Goal: Task Accomplishment & Management: Complete application form

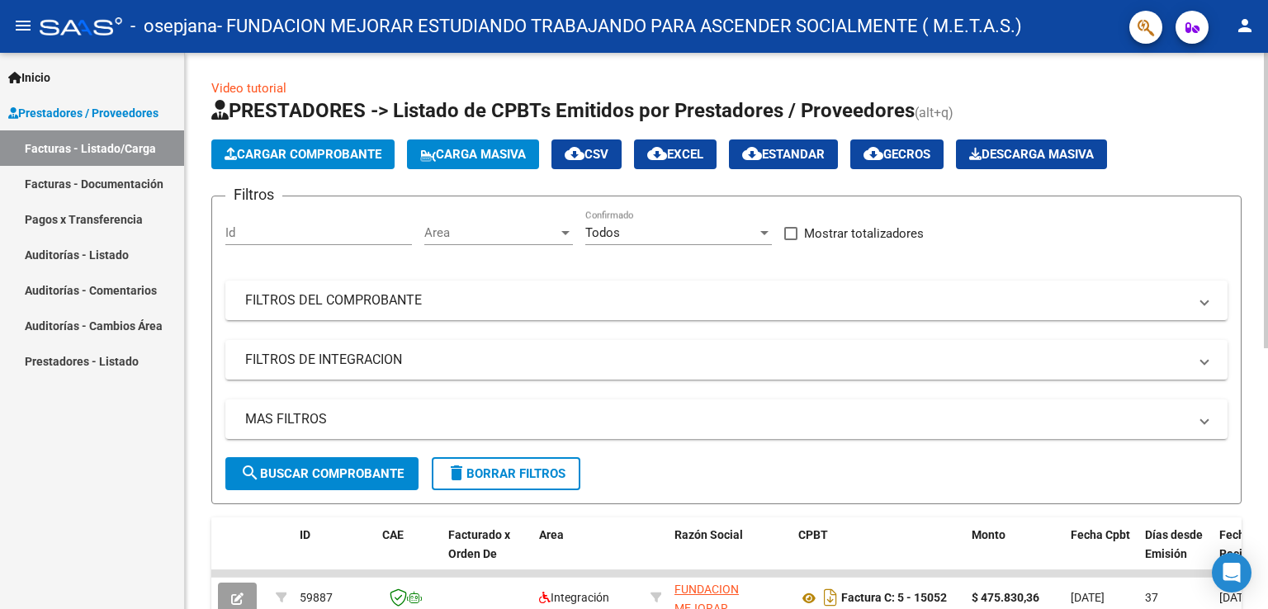
click at [348, 145] on button "Cargar Comprobante" at bounding box center [302, 155] width 183 height 30
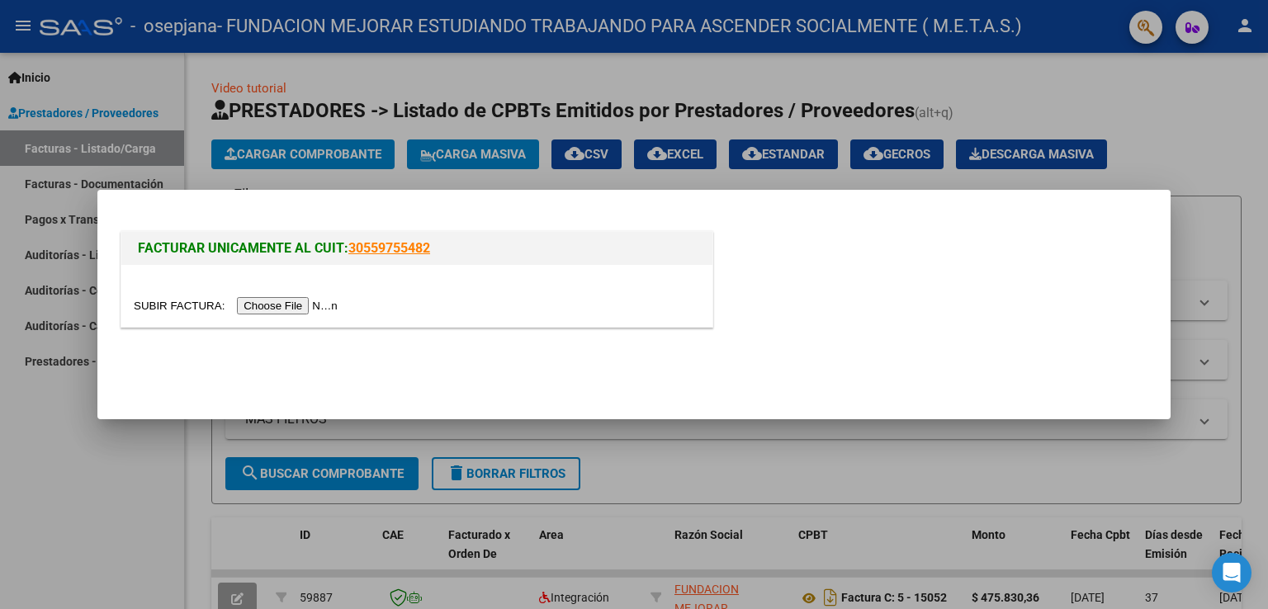
click at [291, 304] on input "file" at bounding box center [238, 305] width 209 height 17
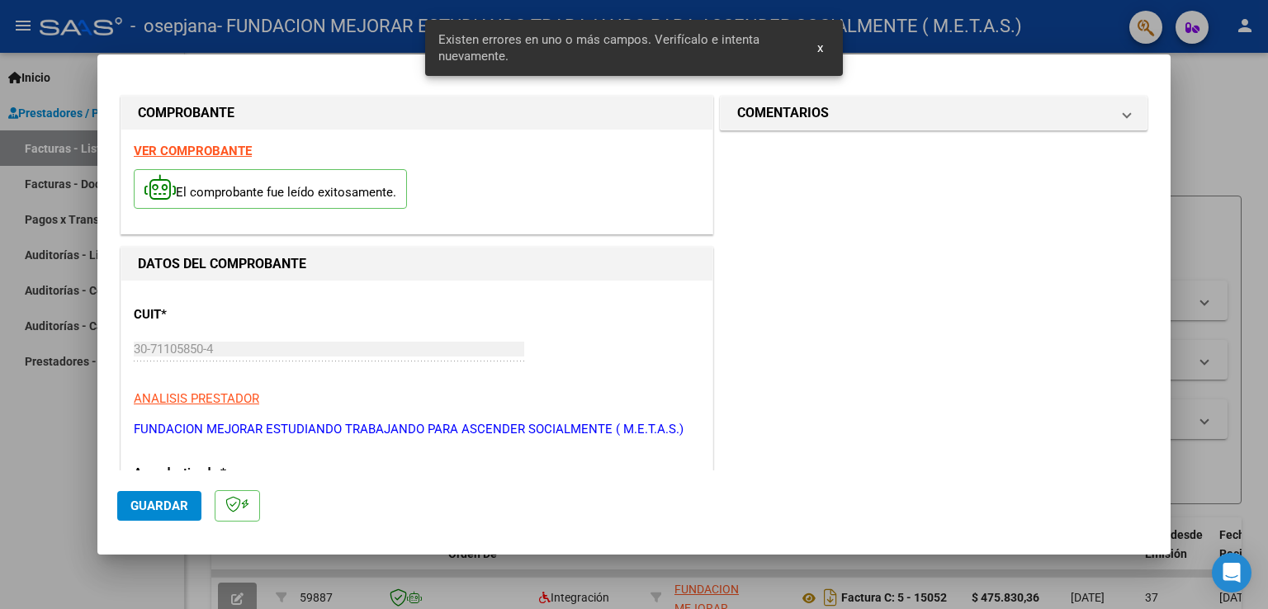
click at [204, 149] on strong "VER COMPROBANTE" at bounding box center [193, 151] width 118 height 15
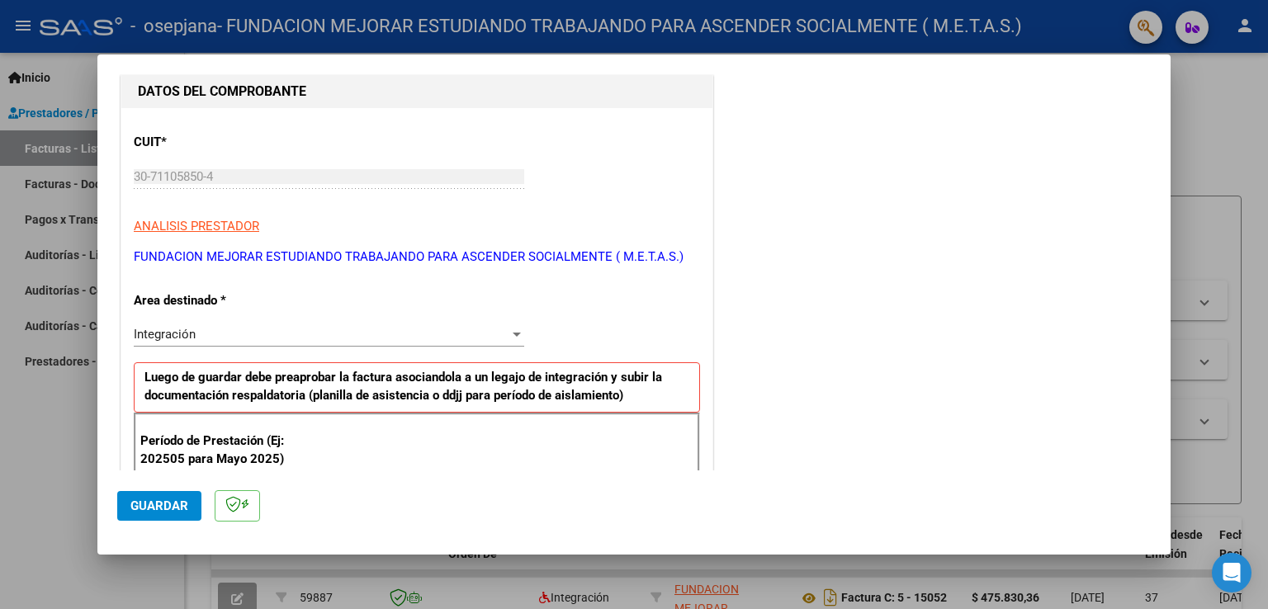
scroll to position [248, 0]
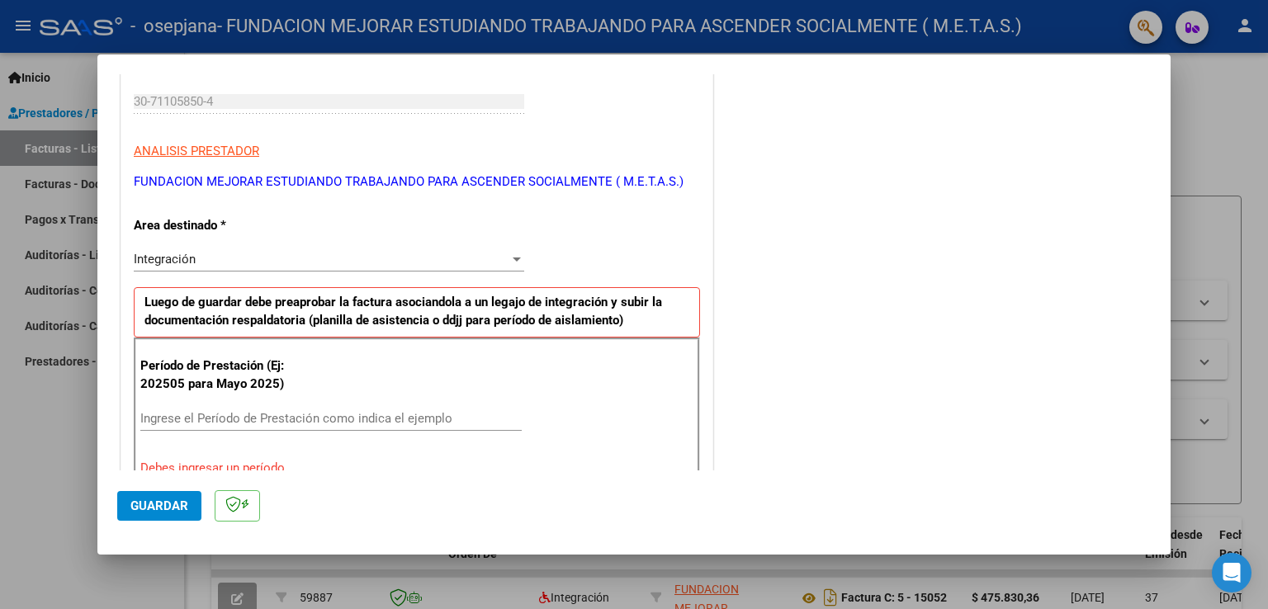
click at [304, 417] on input "Ingrese el Período de Prestación como indica el ejemplo" at bounding box center [331, 418] width 382 height 15
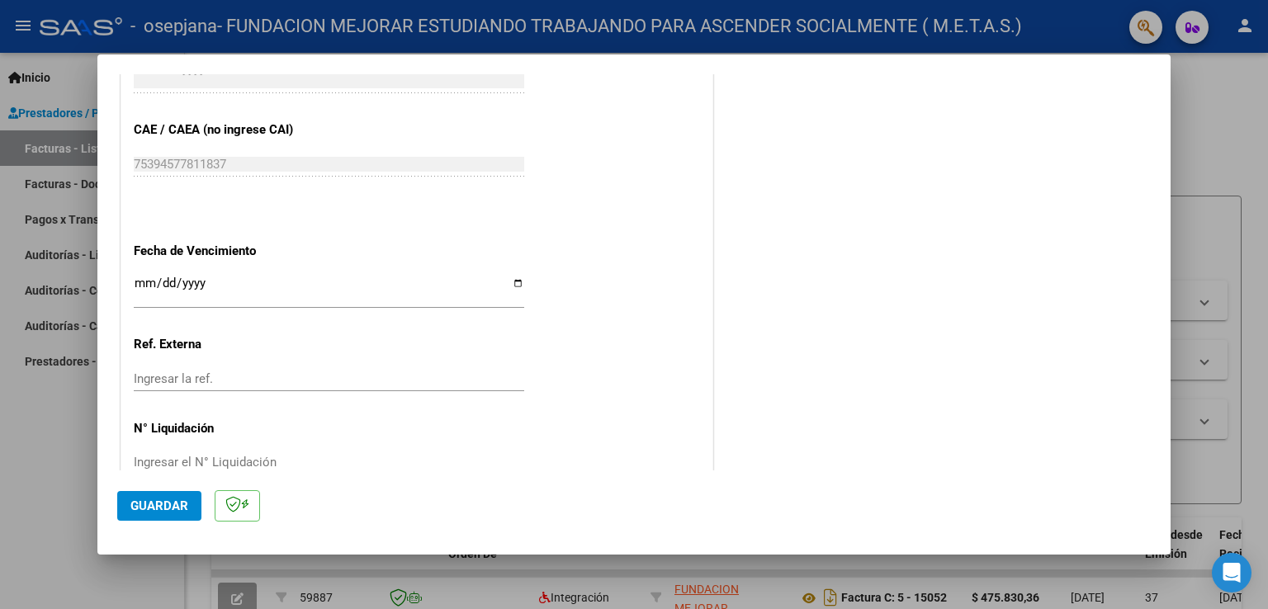
scroll to position [1055, 0]
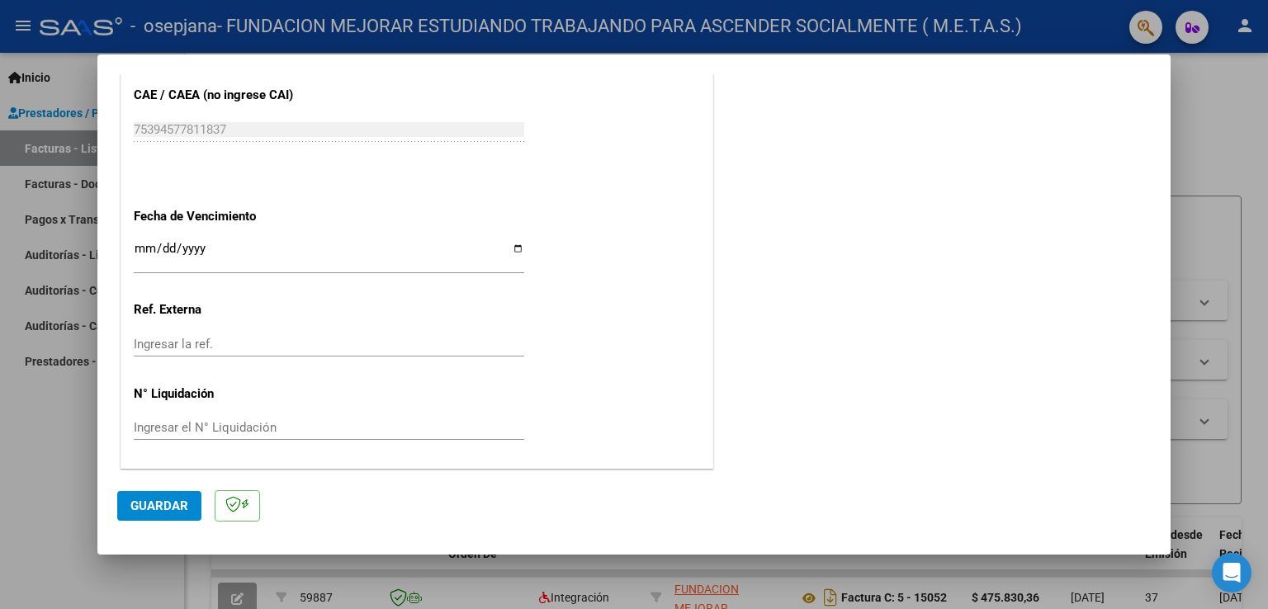
type input "202509"
click at [510, 245] on input "Ingresar la fecha" at bounding box center [329, 255] width 391 height 26
type input "[DATE]"
click at [162, 493] on button "Guardar" at bounding box center [159, 506] width 84 height 30
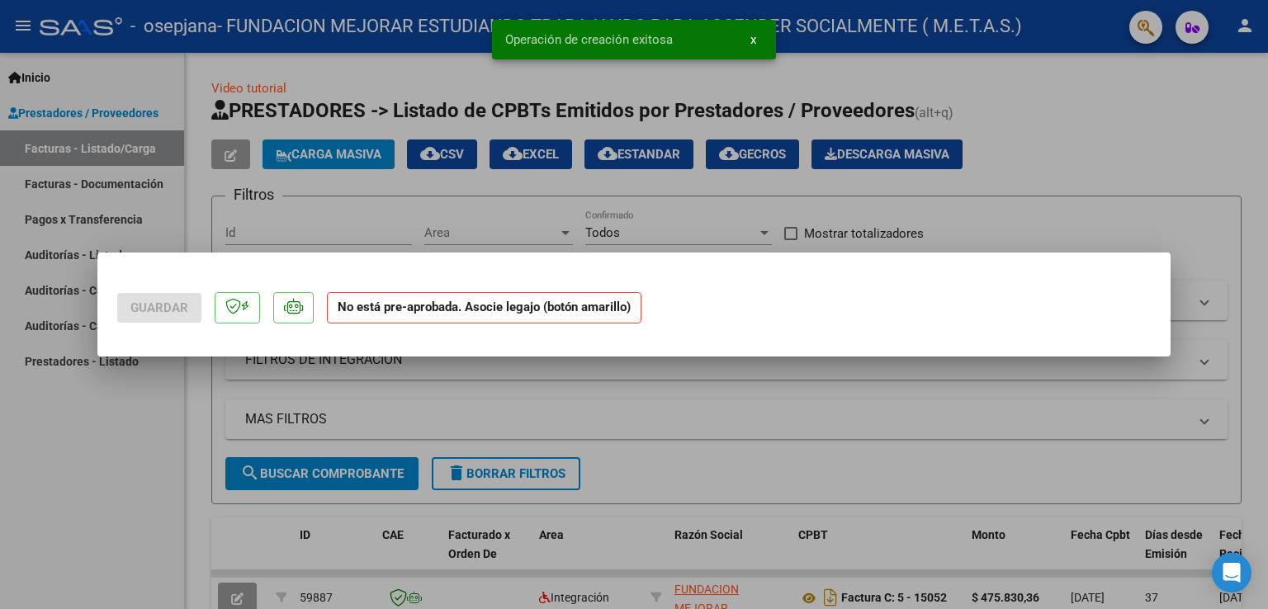
scroll to position [0, 0]
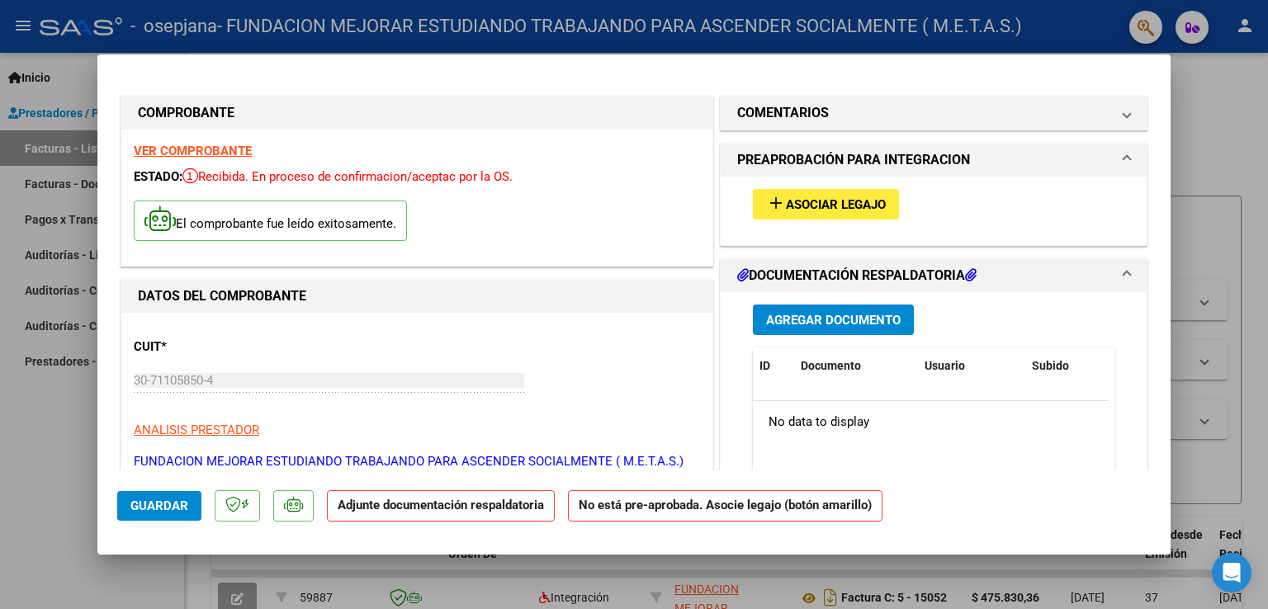
click at [815, 215] on button "add Asociar Legajo" at bounding box center [826, 204] width 146 height 31
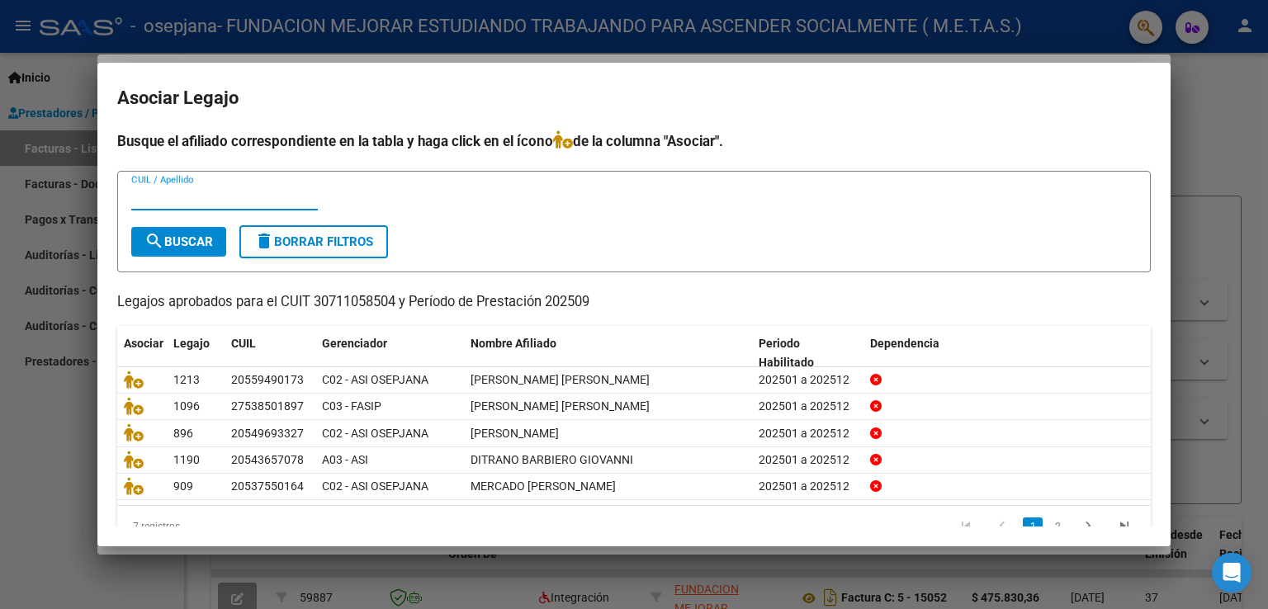
paste input "20561192767"
type input "20561192767"
click at [191, 245] on span "search Buscar" at bounding box center [179, 242] width 69 height 15
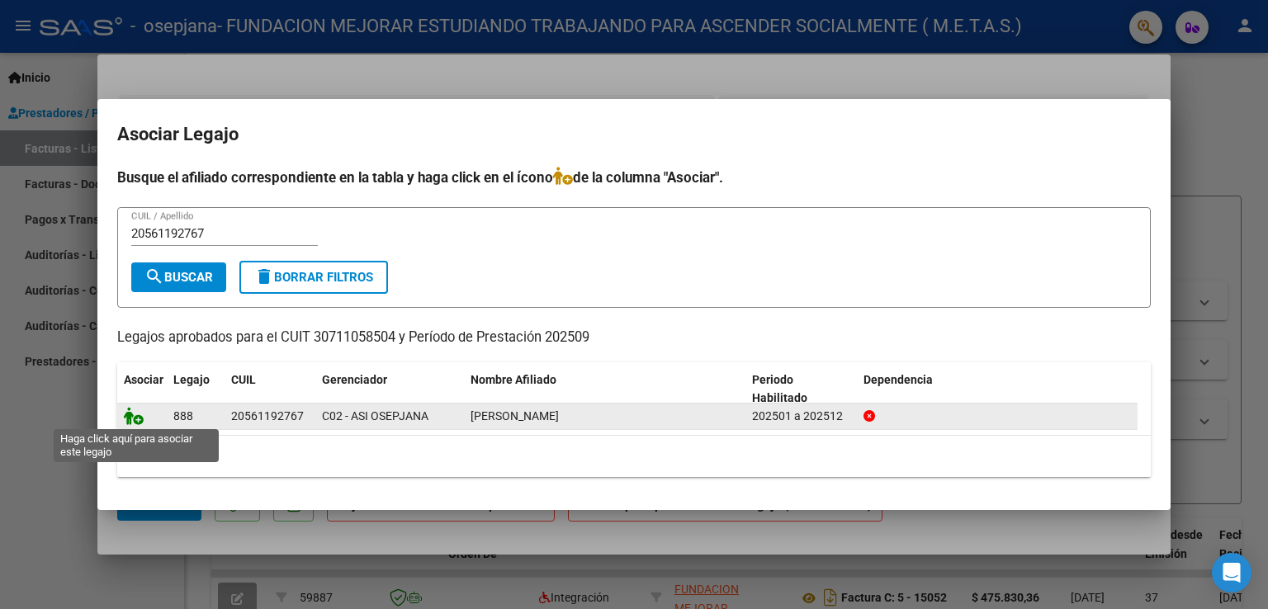
click at [136, 418] on icon at bounding box center [134, 416] width 20 height 18
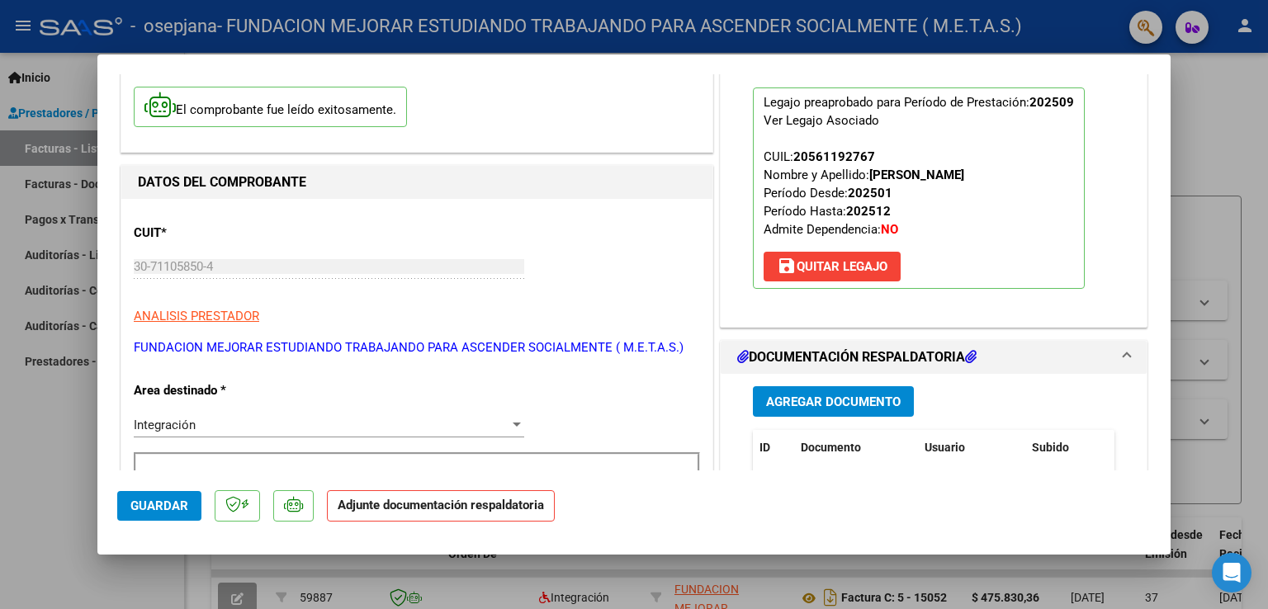
scroll to position [165, 0]
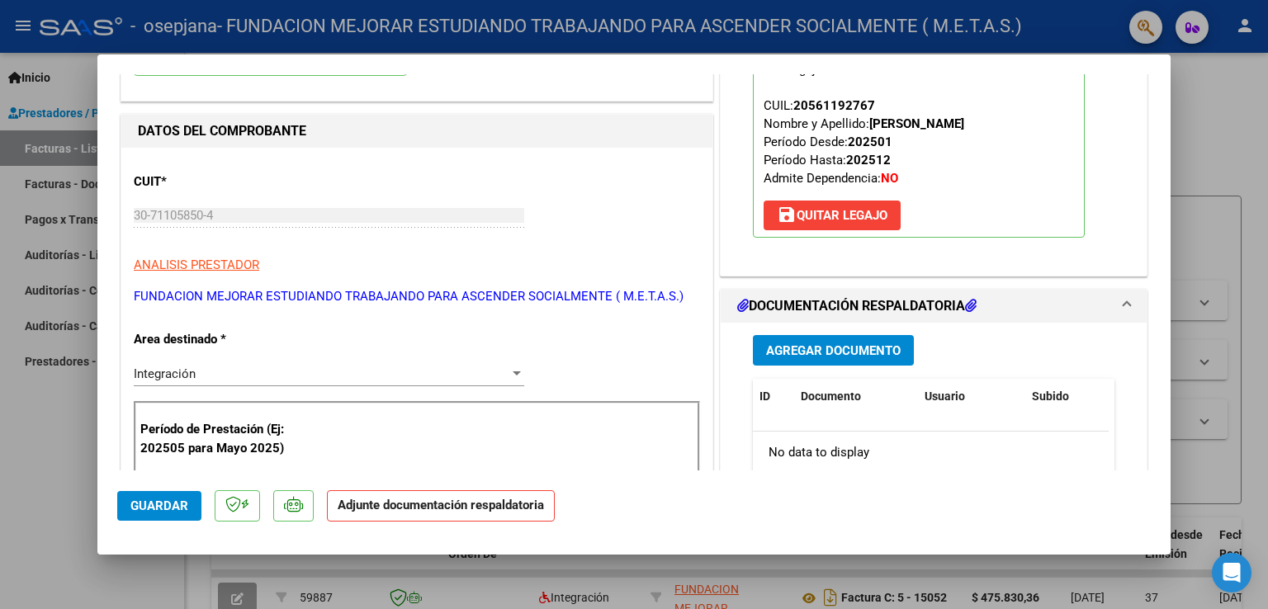
click at [851, 350] on span "Agregar Documento" at bounding box center [833, 351] width 135 height 15
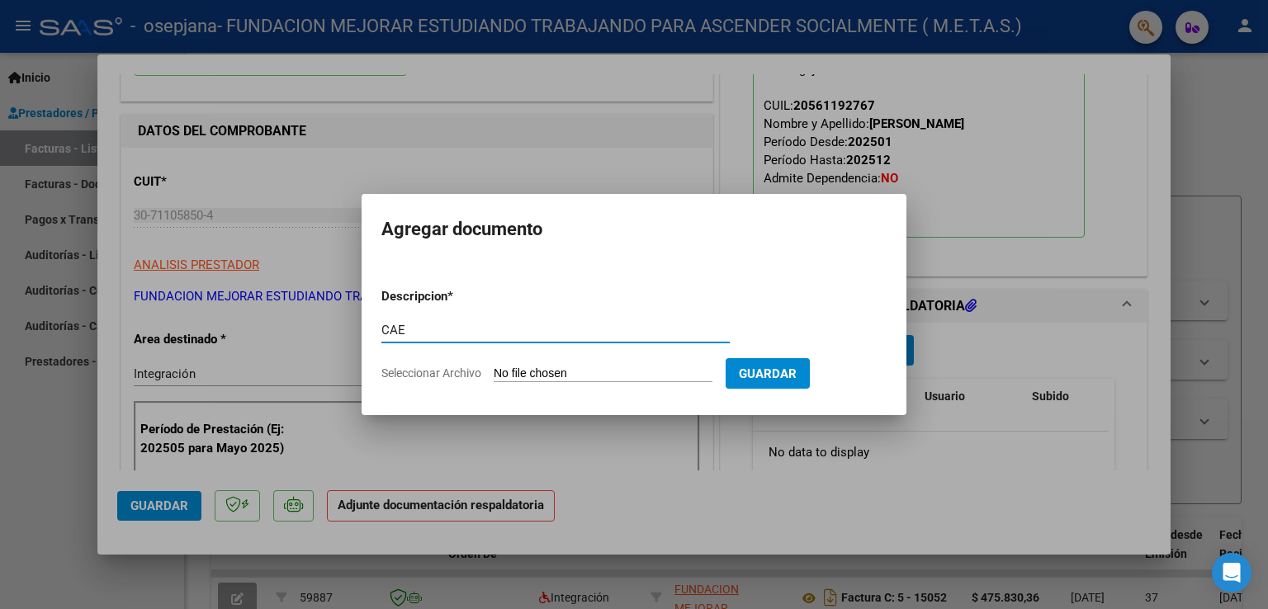
type input "CAE"
click at [568, 378] on input "Seleccionar Archivo" at bounding box center [603, 375] width 219 height 16
type input "C:\fakepath\CAE FC 15826.pdf"
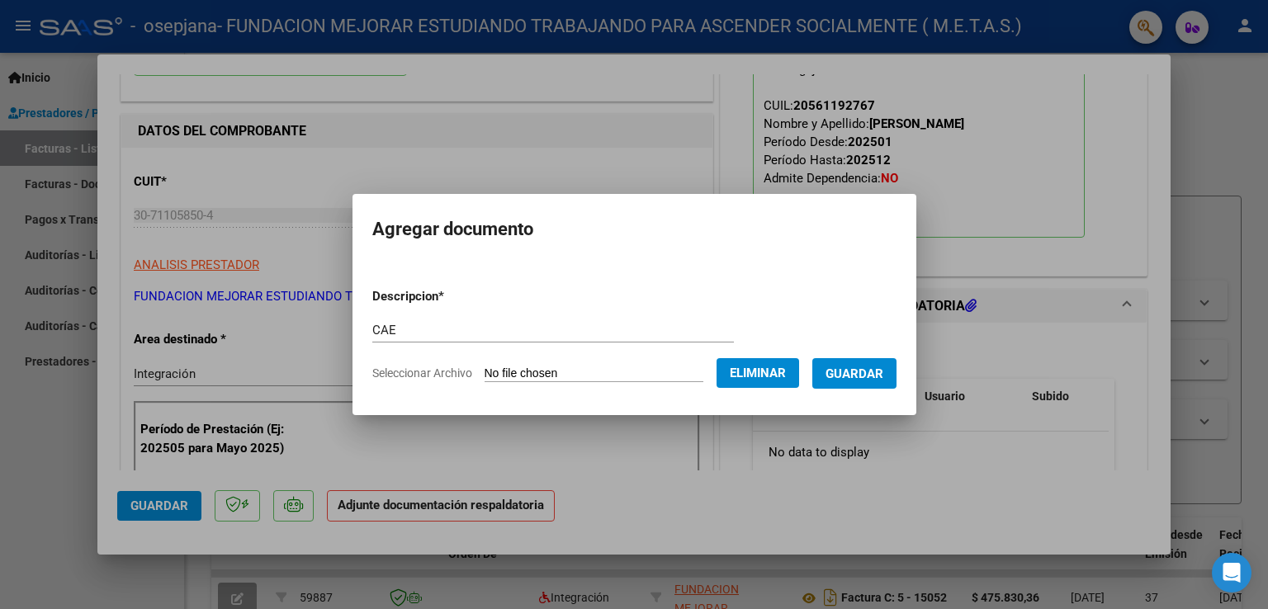
click at [878, 374] on span "Guardar" at bounding box center [855, 374] width 58 height 15
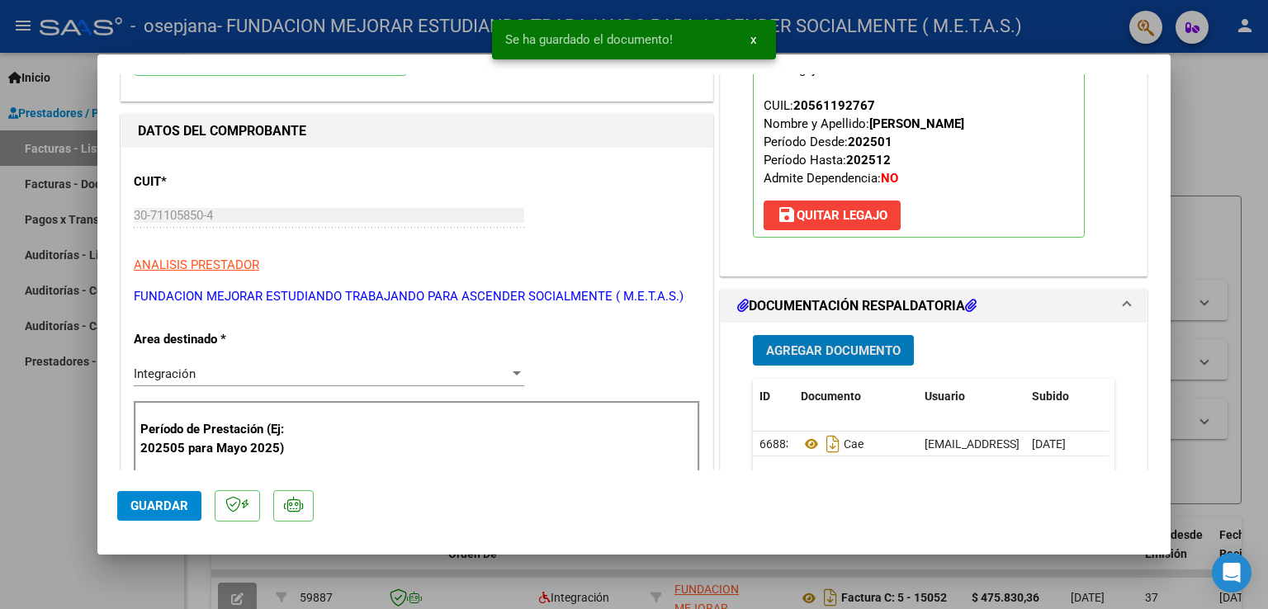
click at [862, 348] on span "Agregar Documento" at bounding box center [833, 351] width 135 height 15
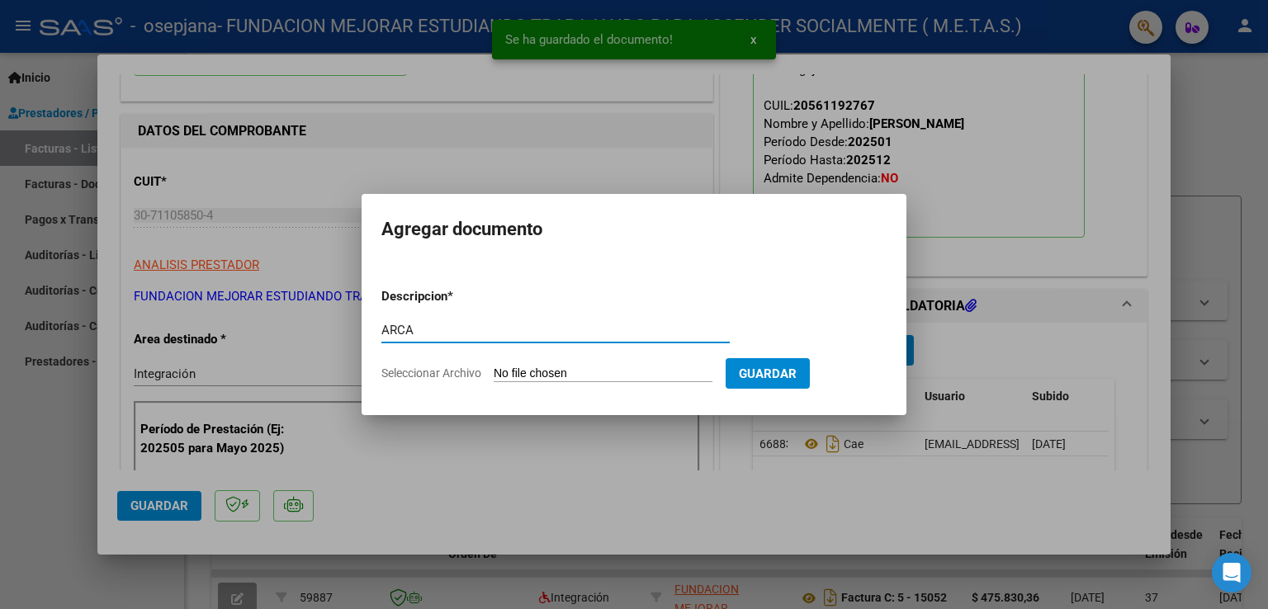
type input "ARCA"
click at [533, 383] on form "Descripcion * ARCA Escriba aquí una descripcion Seleccionar Archivo Guardar" at bounding box center [634, 335] width 505 height 121
click at [534, 374] on input "Seleccionar Archivo" at bounding box center [603, 375] width 219 height 16
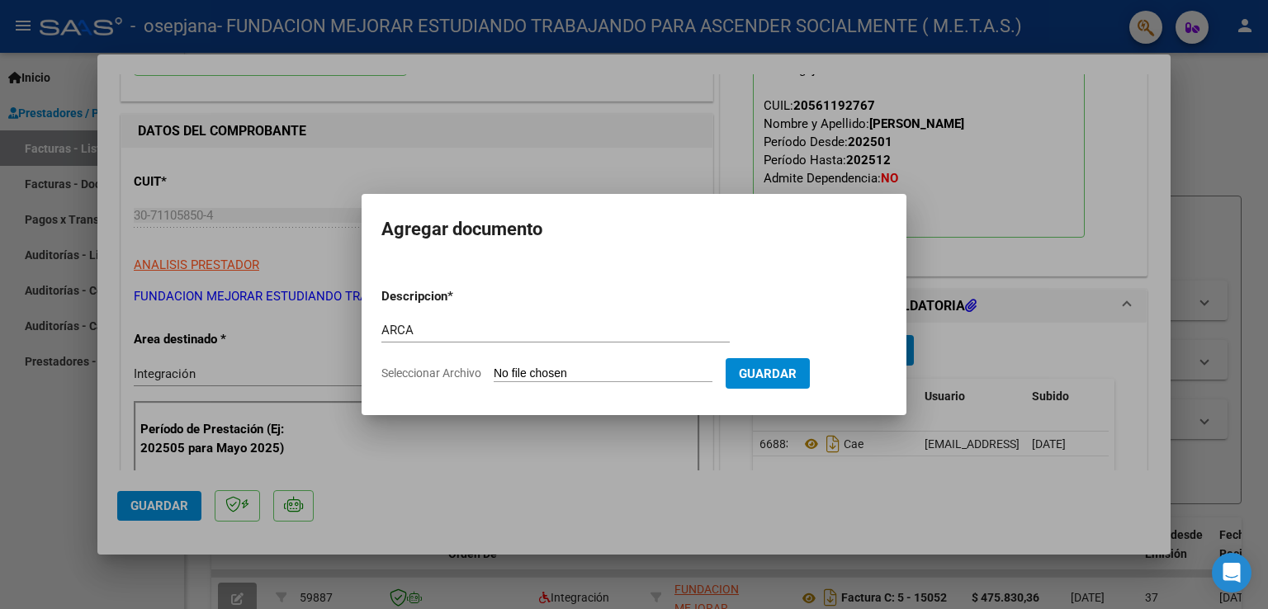
type input "C:\fakepath\AFIP ARCA.pdf"
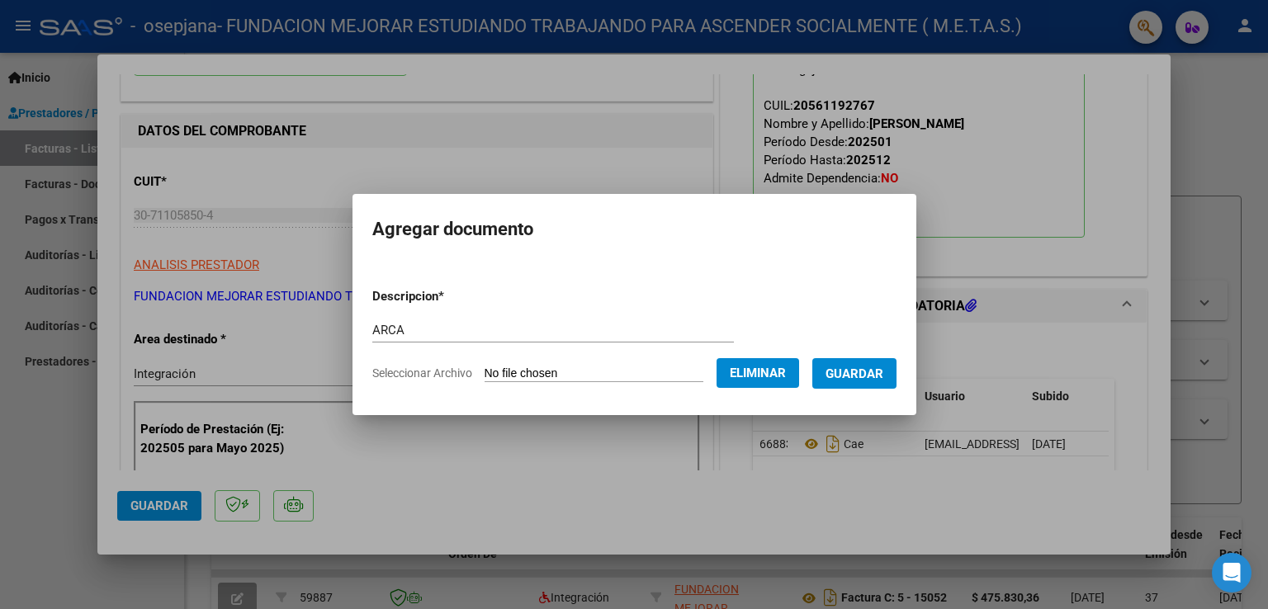
click at [867, 377] on span "Guardar" at bounding box center [855, 374] width 58 height 15
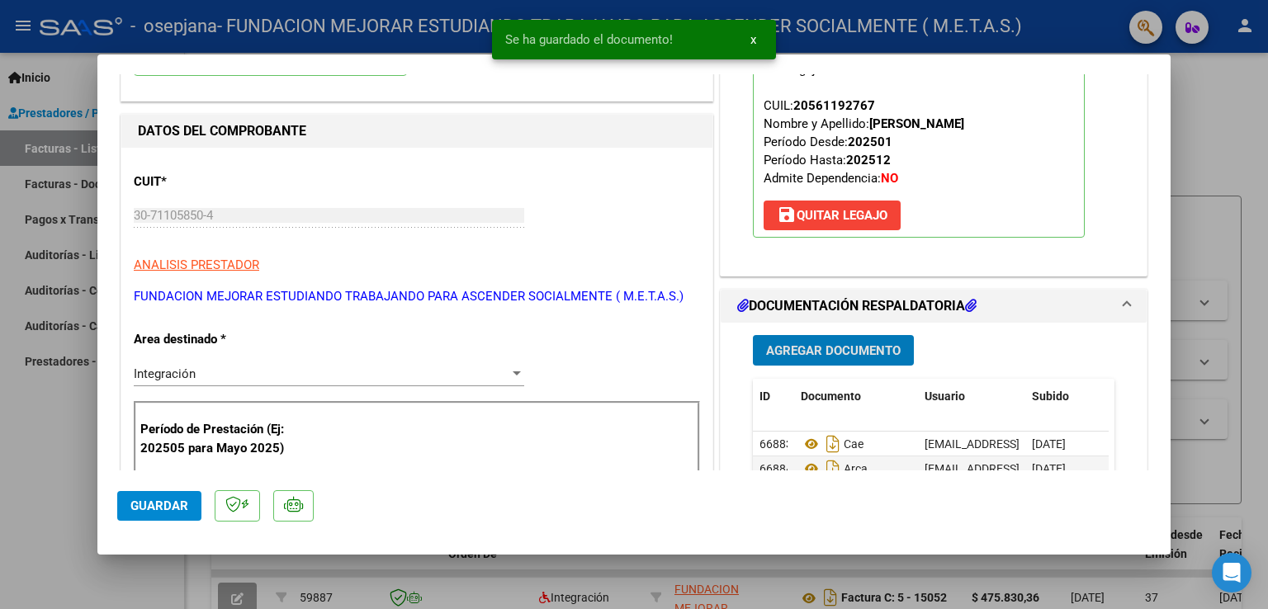
click at [846, 353] on span "Agregar Documento" at bounding box center [833, 351] width 135 height 15
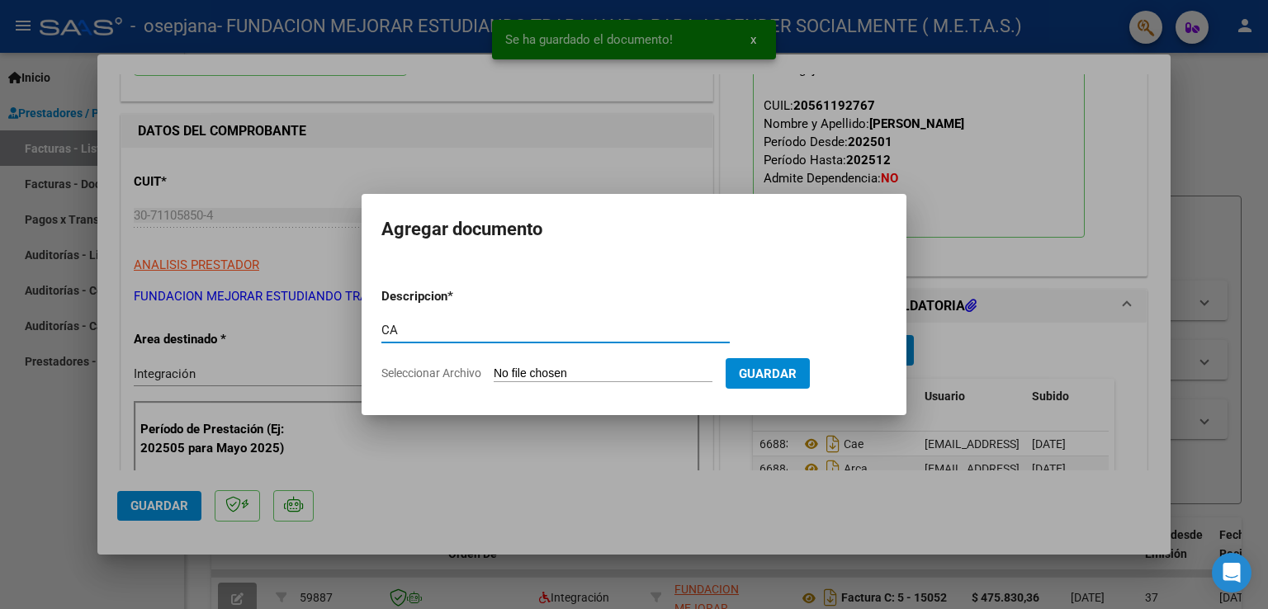
type input "C"
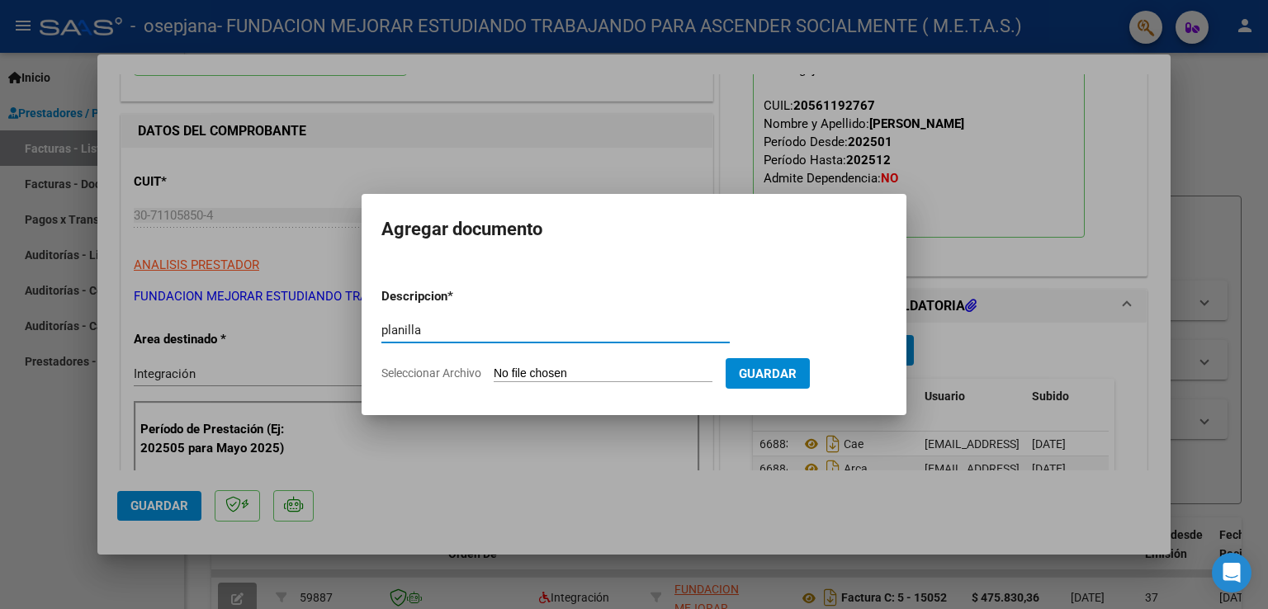
type input "planilla"
click at [566, 374] on input "Seleccionar Archivo" at bounding box center [603, 375] width 219 height 16
type input "C:\fakepath\[PERSON_NAME] - Planilla asistencia Septiembre.pdf"
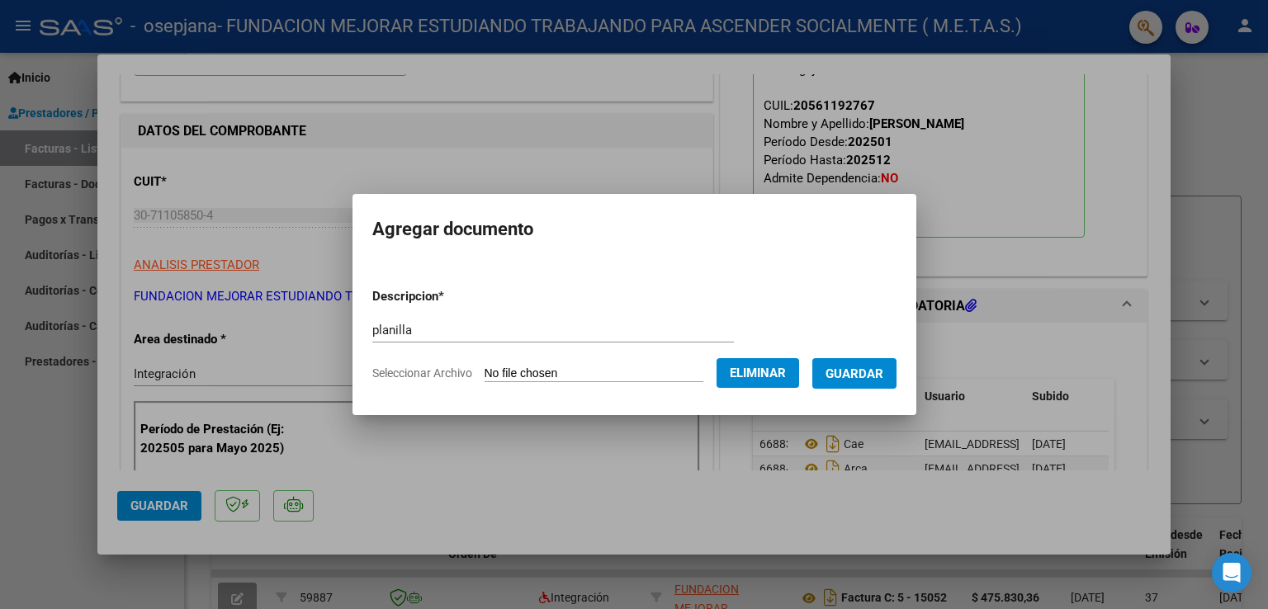
click at [865, 381] on span "Guardar" at bounding box center [855, 374] width 58 height 15
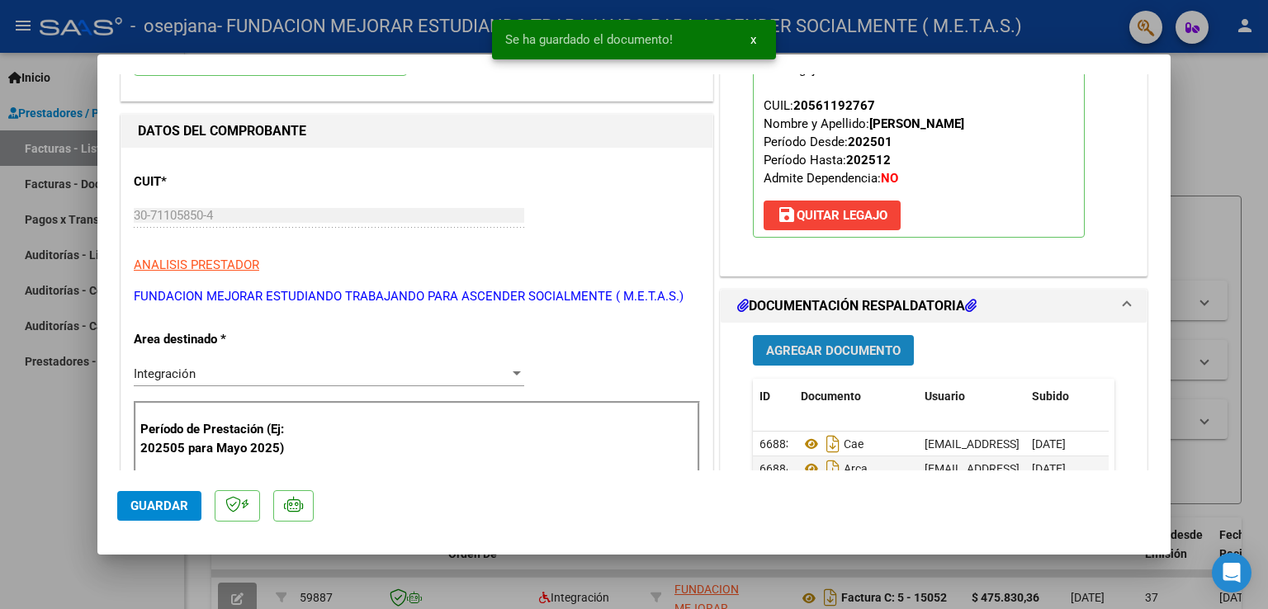
click at [860, 357] on span "Agregar Documento" at bounding box center [833, 351] width 135 height 15
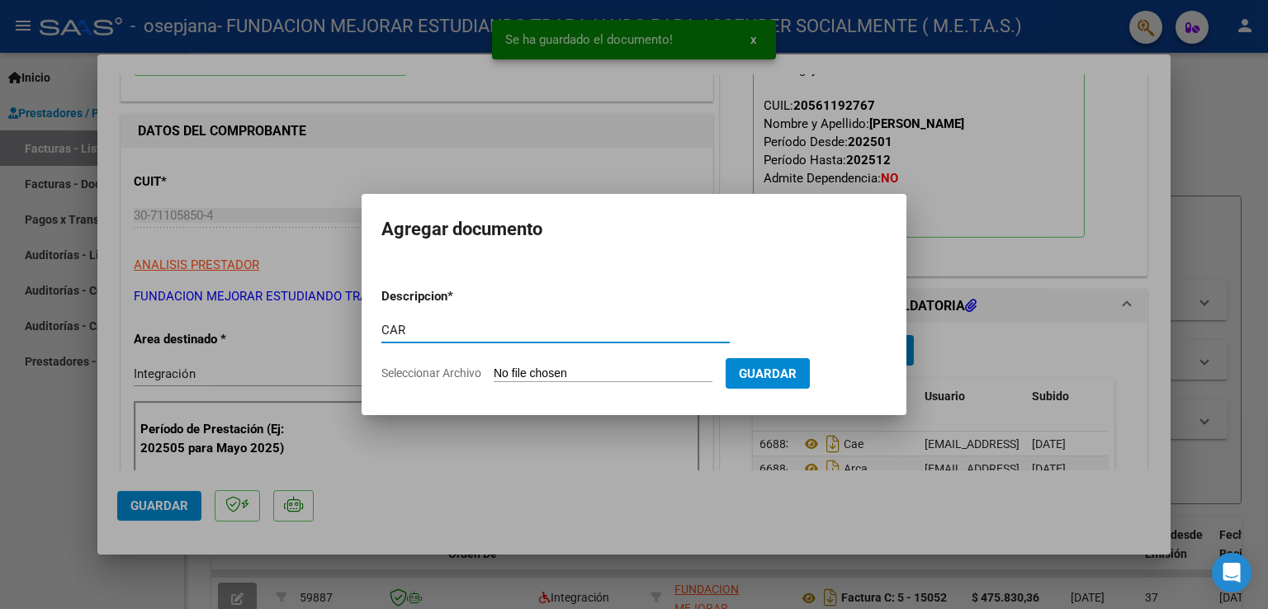
type input "CAR"
click at [519, 372] on input "Seleccionar Archivo" at bounding box center [603, 375] width 219 height 16
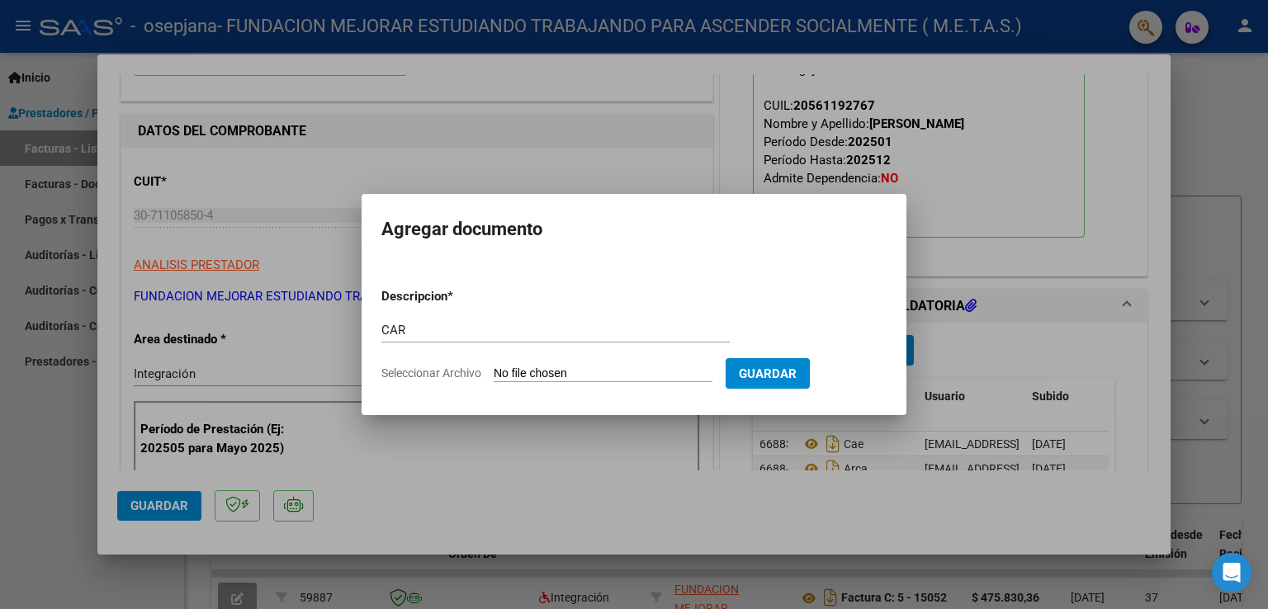
type input "C:\fakepath\[PERSON_NAME] - CAR.pdf"
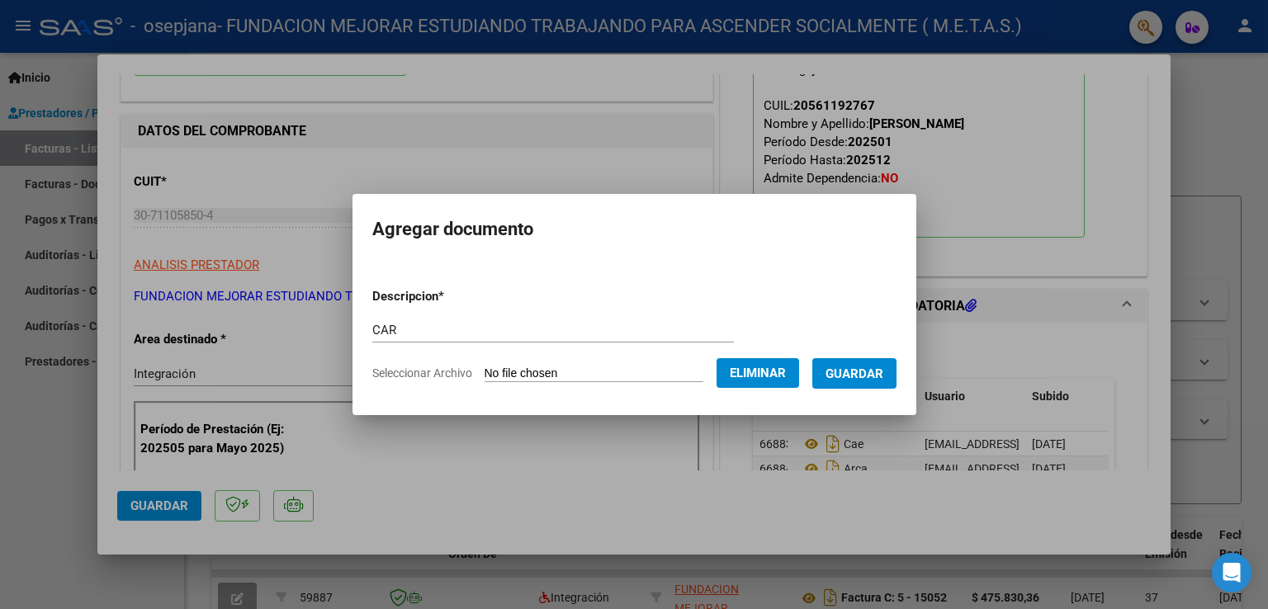
click at [875, 377] on span "Guardar" at bounding box center [855, 374] width 58 height 15
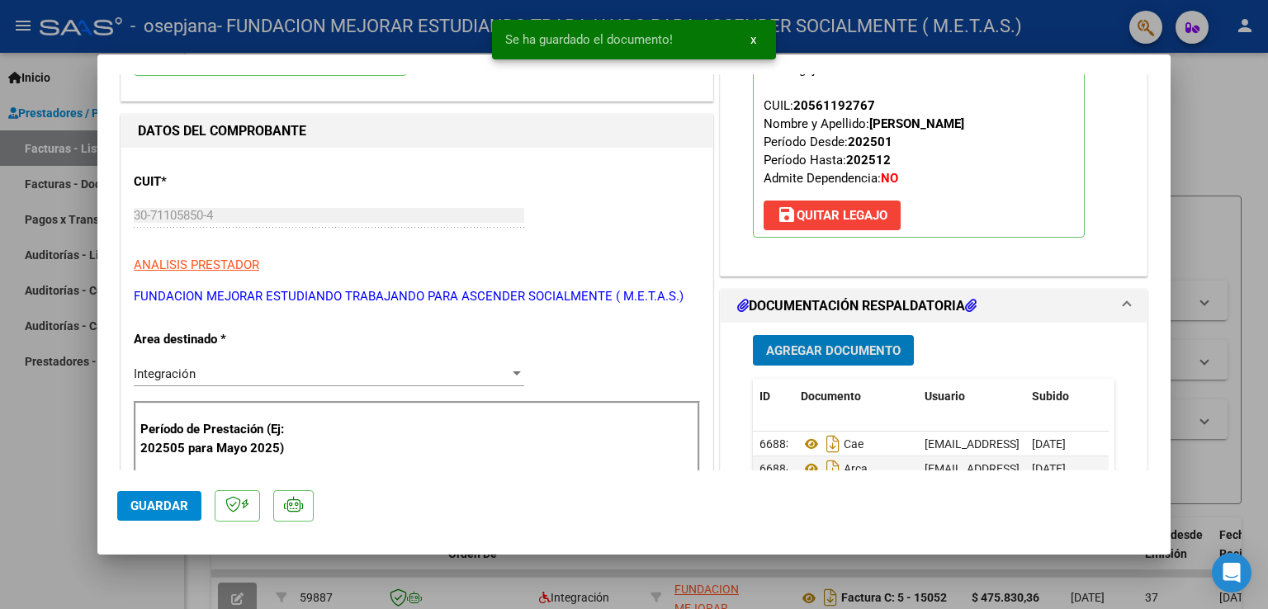
click at [840, 339] on button "Agregar Documento" at bounding box center [833, 350] width 161 height 31
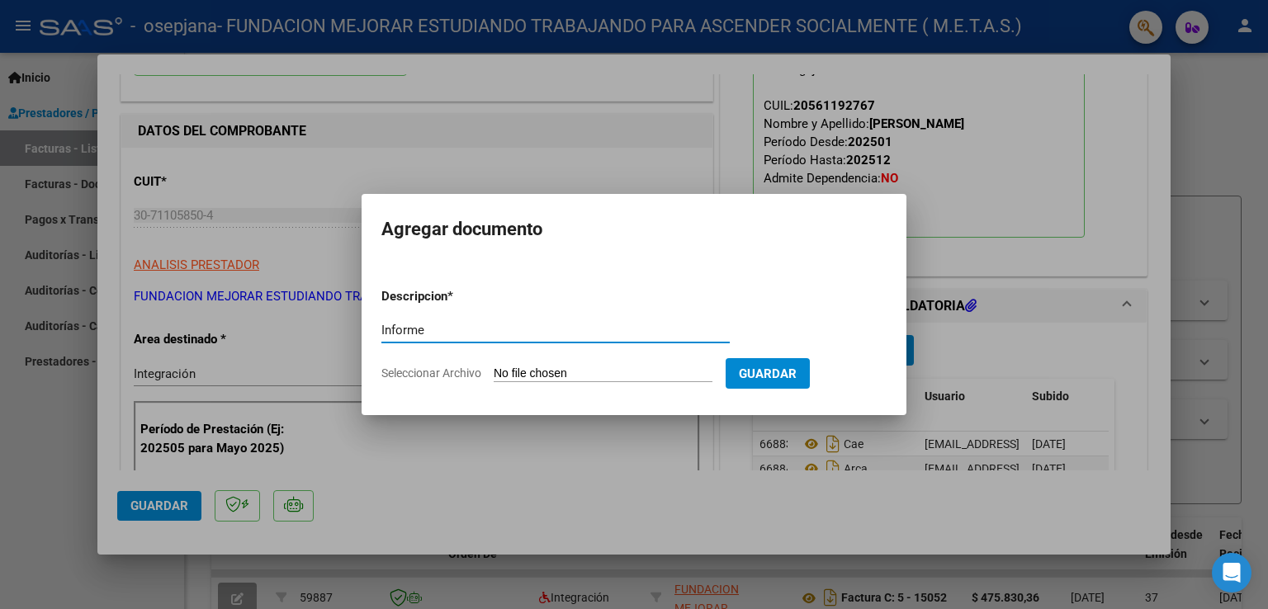
type input "Informe"
click at [577, 367] on input "Seleccionar Archivo" at bounding box center [603, 375] width 219 height 16
type input "C:\fakepath\IP [DATE] -[PERSON_NAME] .pdf"
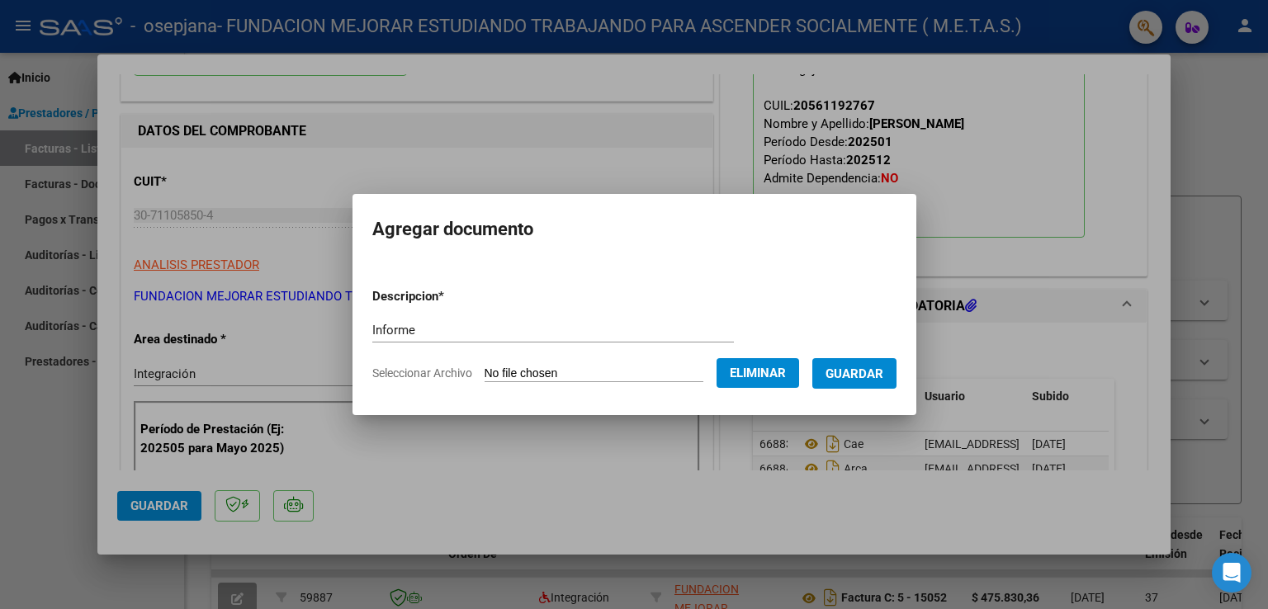
click at [846, 380] on span "Guardar" at bounding box center [855, 374] width 58 height 15
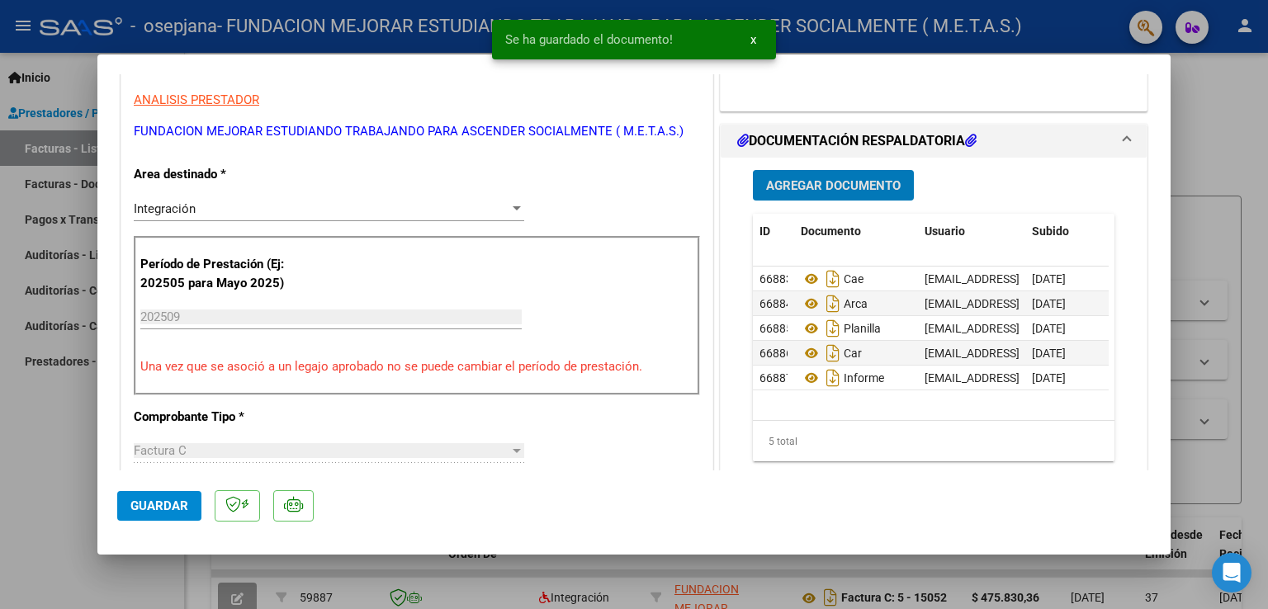
scroll to position [413, 0]
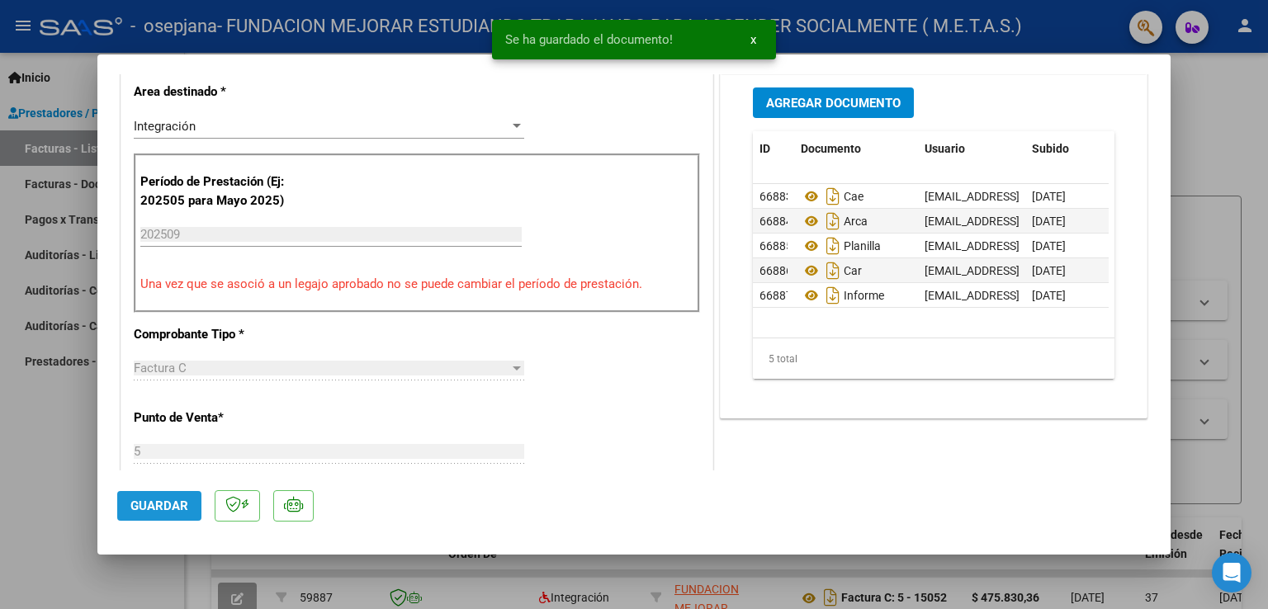
click at [165, 505] on span "Guardar" at bounding box center [159, 506] width 58 height 15
click at [809, 105] on span "Agregar Documento" at bounding box center [833, 103] width 135 height 15
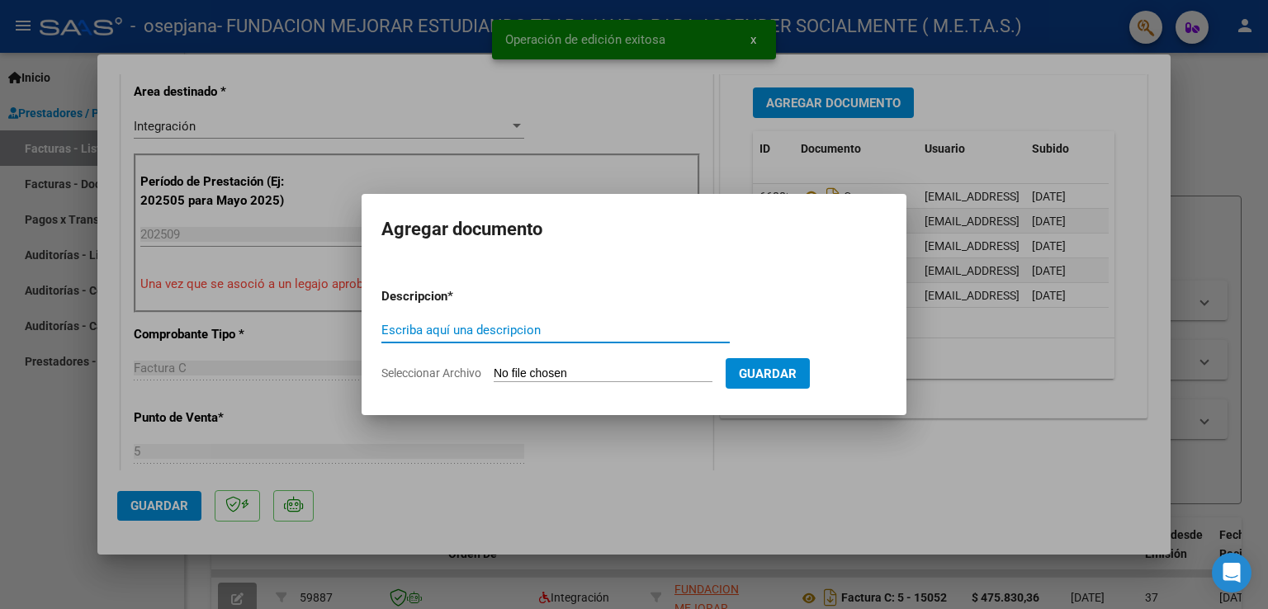
click at [543, 328] on input "Escriba aquí una descripcion" at bounding box center [556, 330] width 348 height 15
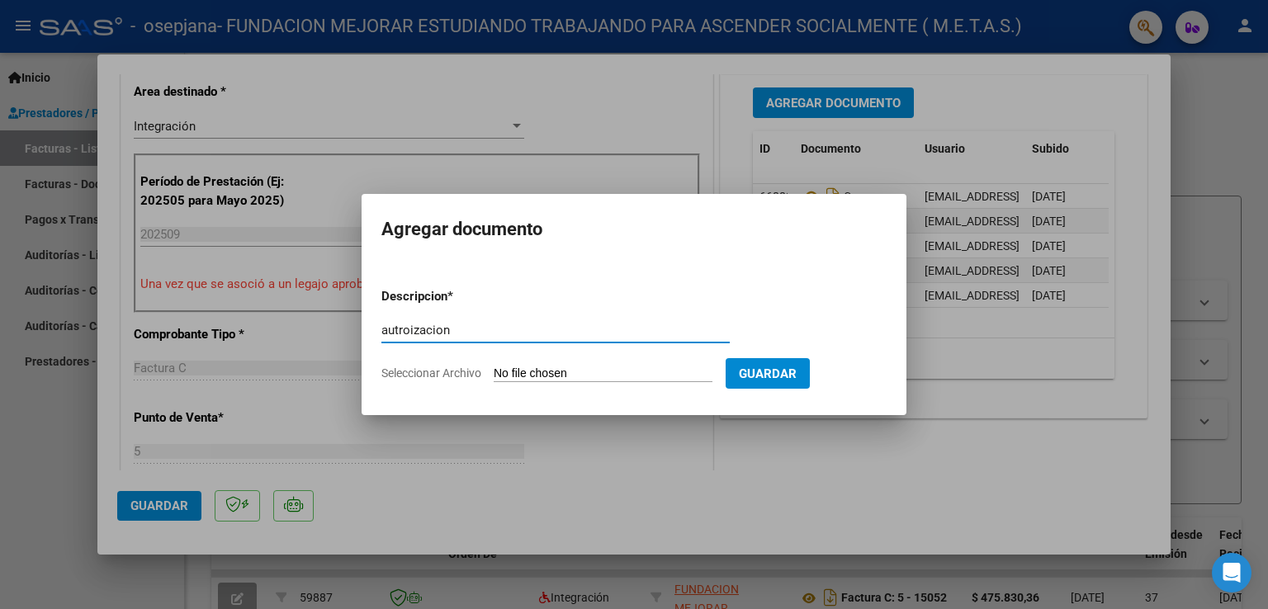
type input "autroizacion"
click at [540, 367] on app-file-uploader "Seleccionar Archivo" at bounding box center [554, 373] width 344 height 15
click at [533, 372] on input "Seleccionar Archivo" at bounding box center [603, 375] width 219 height 16
type input "C:\fakepath\[PERSON_NAME] ([PERSON_NAME]).jpg"
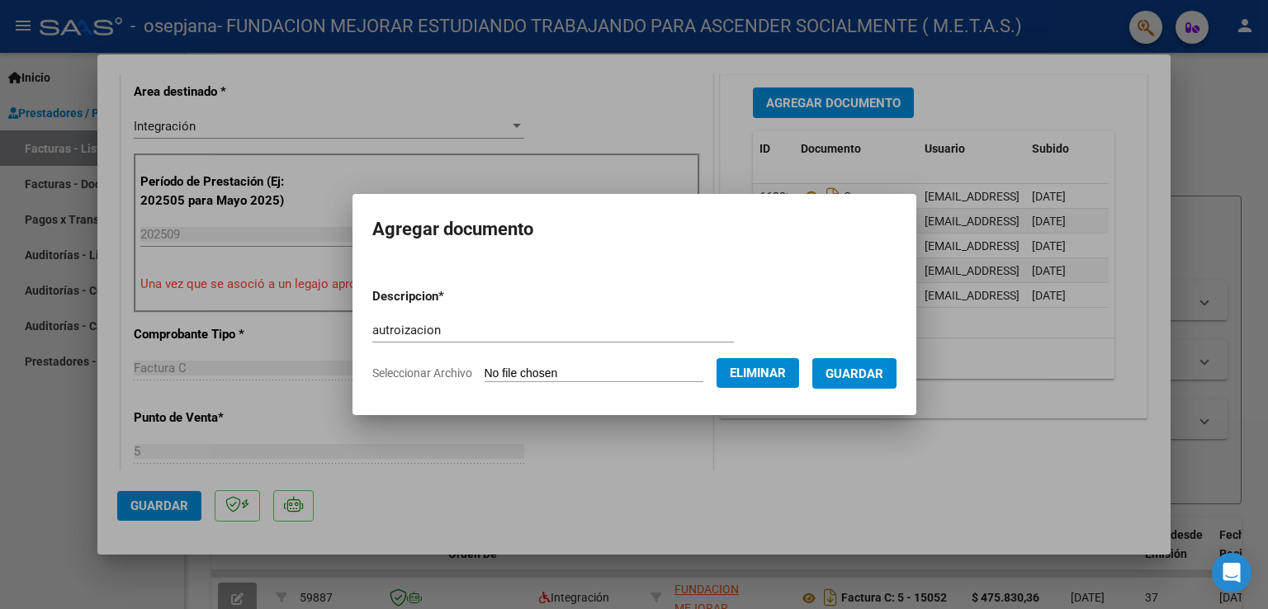
click at [869, 381] on span "Guardar" at bounding box center [855, 374] width 58 height 15
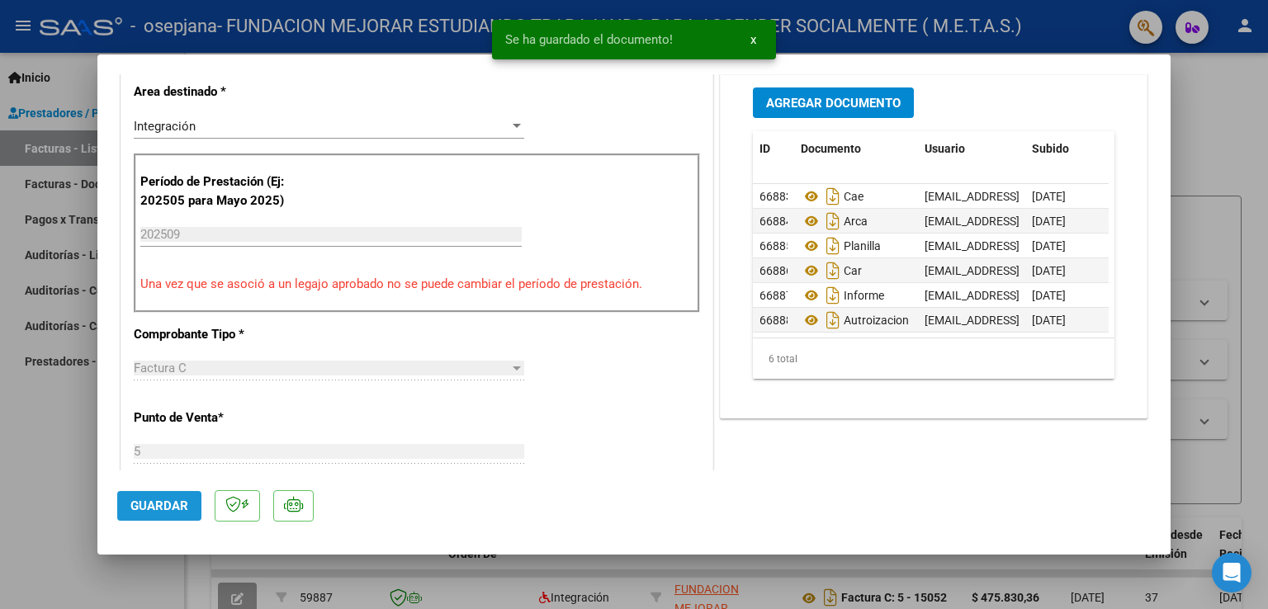
click at [173, 495] on button "Guardar" at bounding box center [159, 506] width 84 height 30
click at [76, 471] on div at bounding box center [634, 304] width 1268 height 609
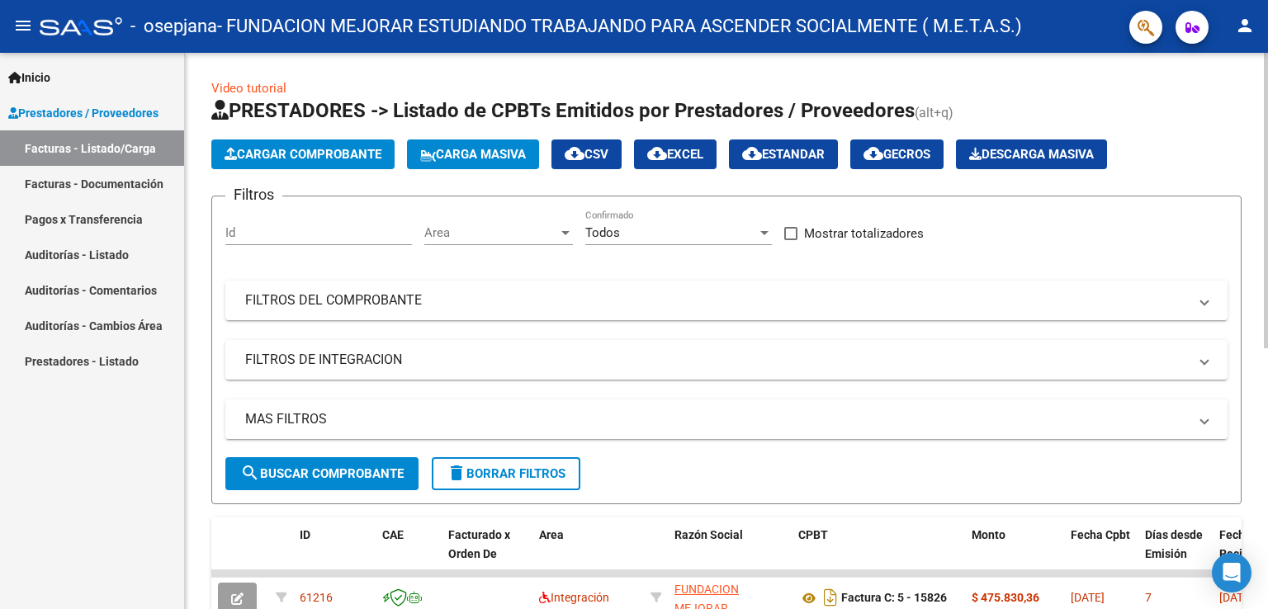
click at [324, 151] on span "Cargar Comprobante" at bounding box center [303, 154] width 157 height 15
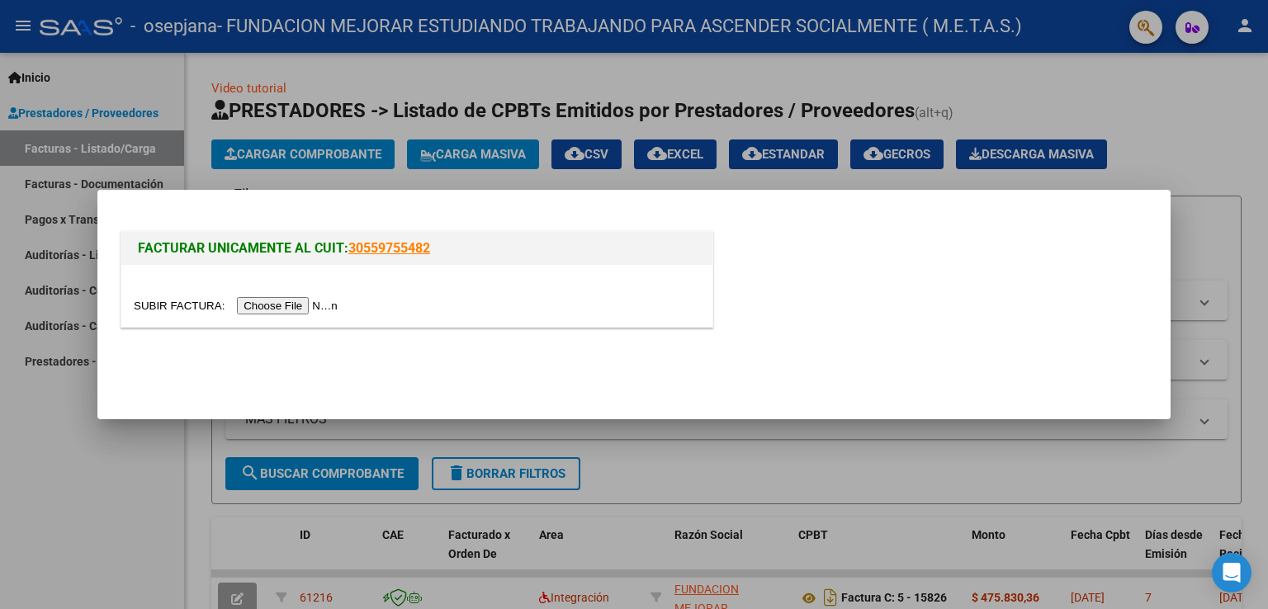
click at [305, 304] on input "file" at bounding box center [238, 305] width 209 height 17
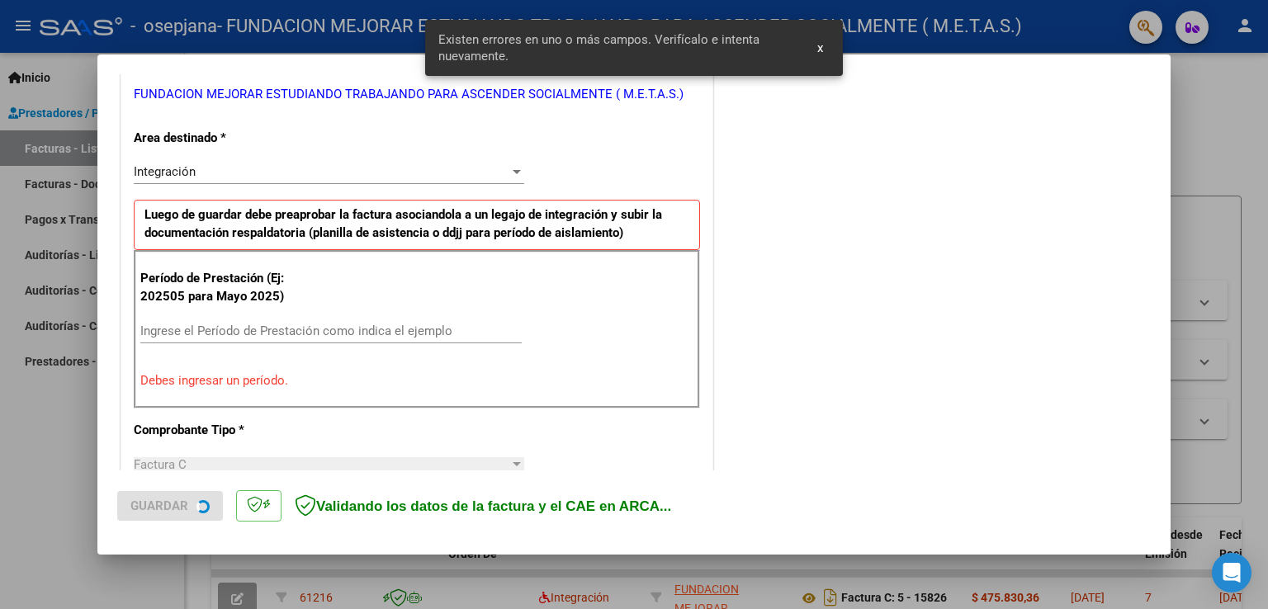
scroll to position [344, 0]
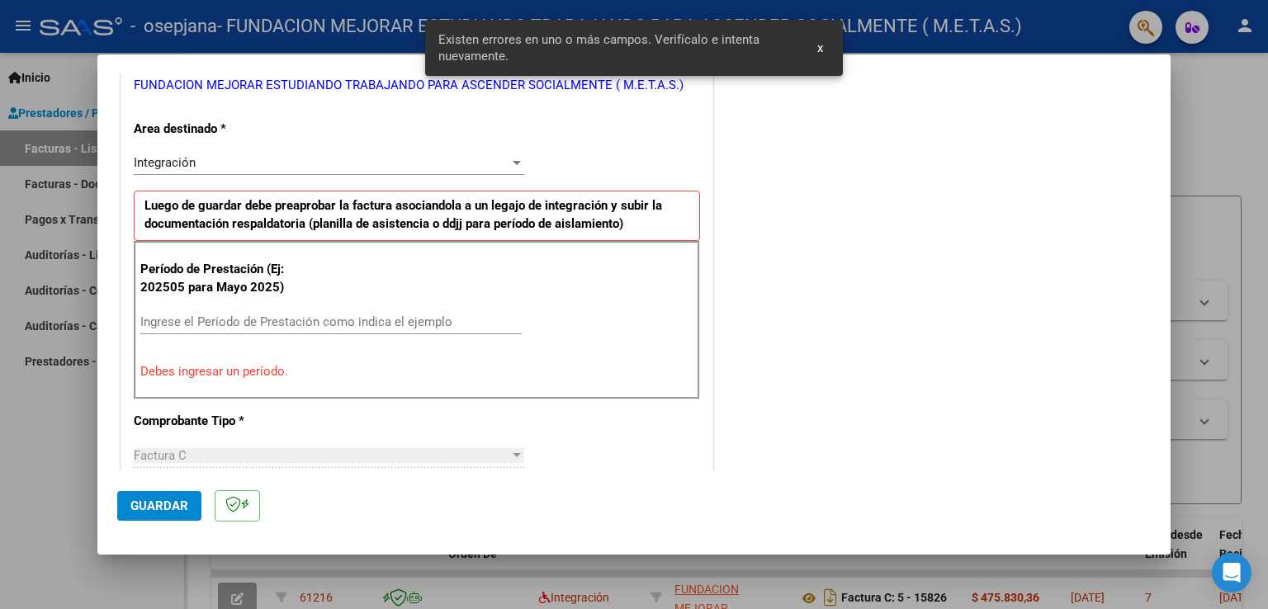
click at [341, 324] on input "Ingrese el Período de Prestación como indica el ejemplo" at bounding box center [331, 322] width 382 height 15
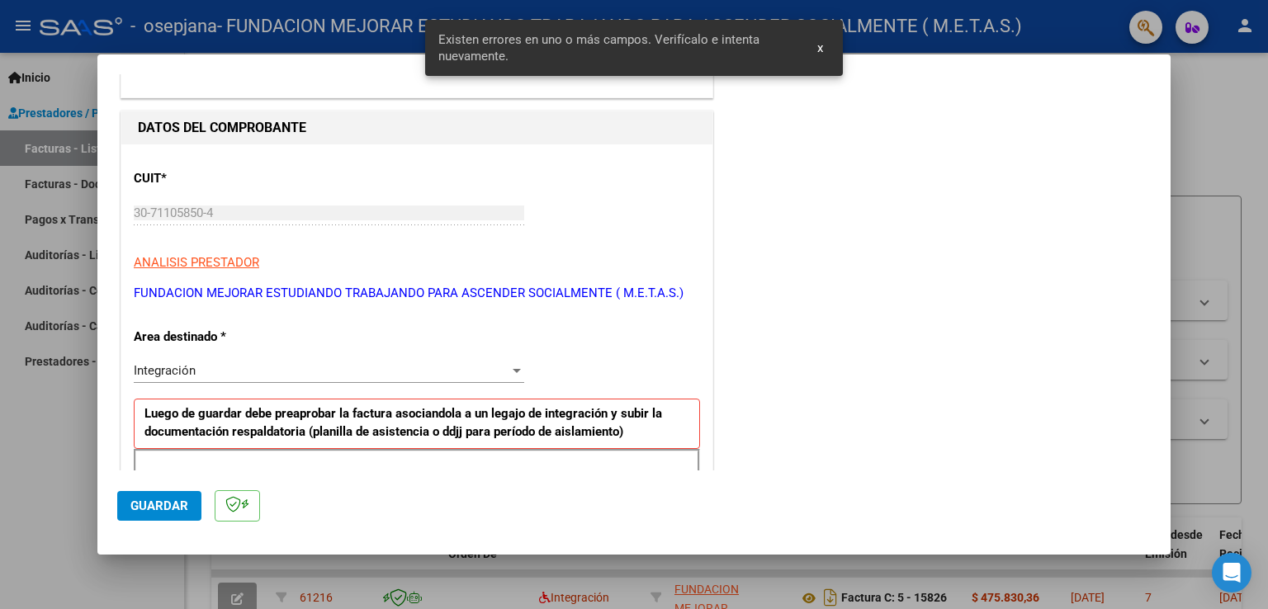
scroll to position [0, 0]
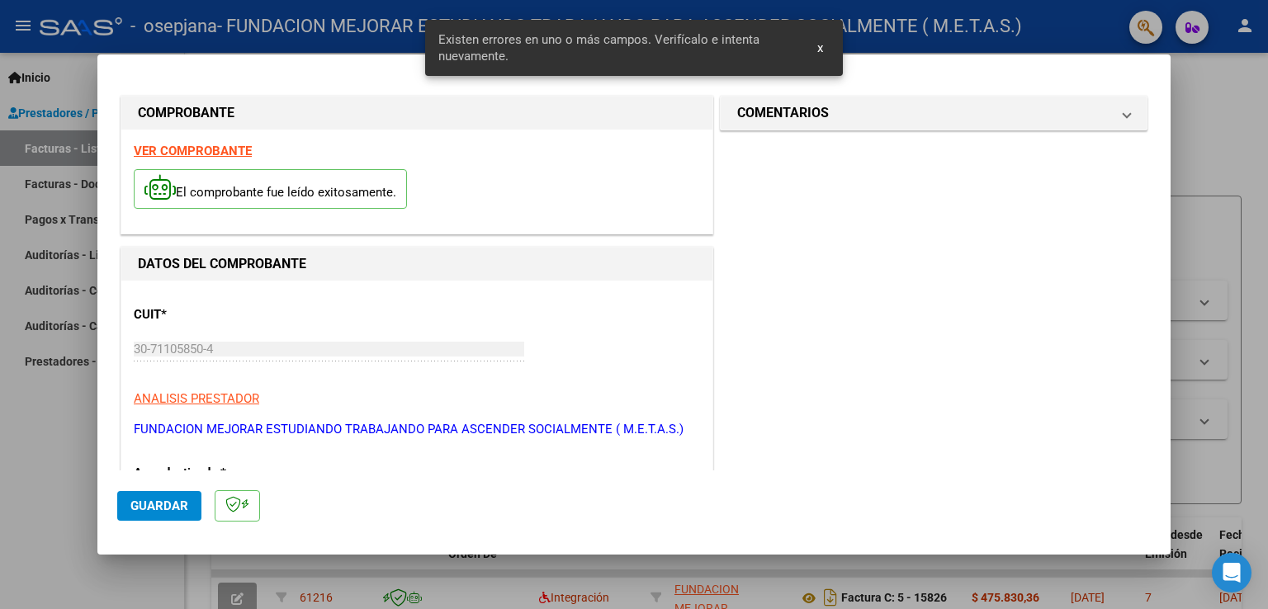
type input "202509"
click at [172, 156] on strong "VER COMPROBANTE" at bounding box center [193, 151] width 118 height 15
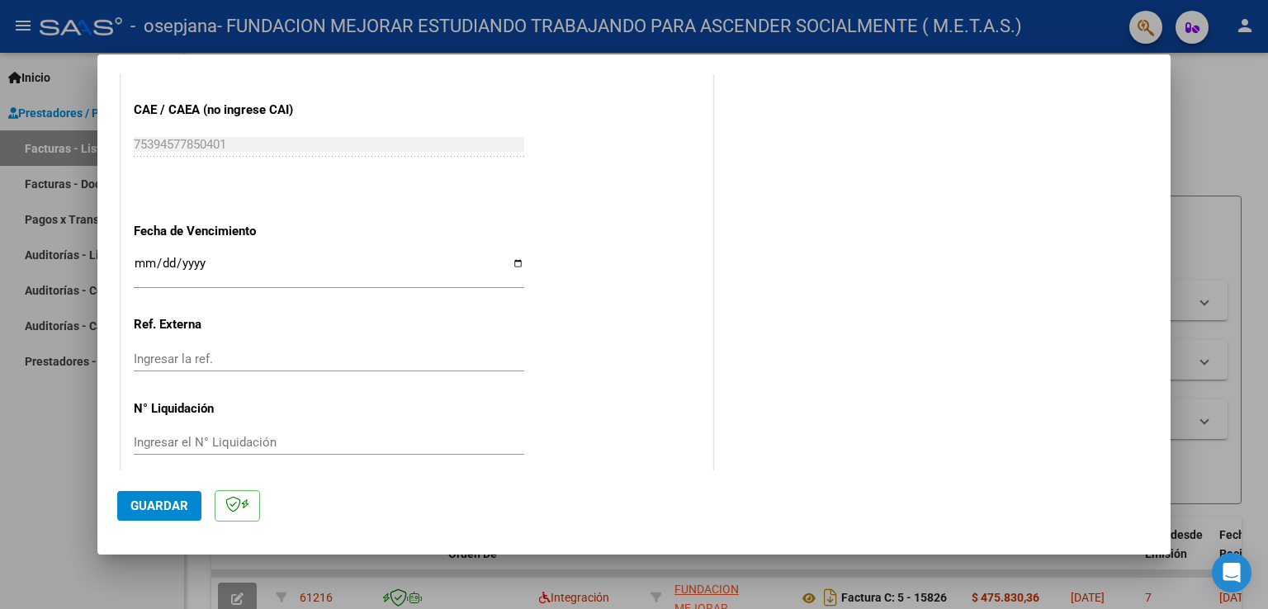
scroll to position [1055, 0]
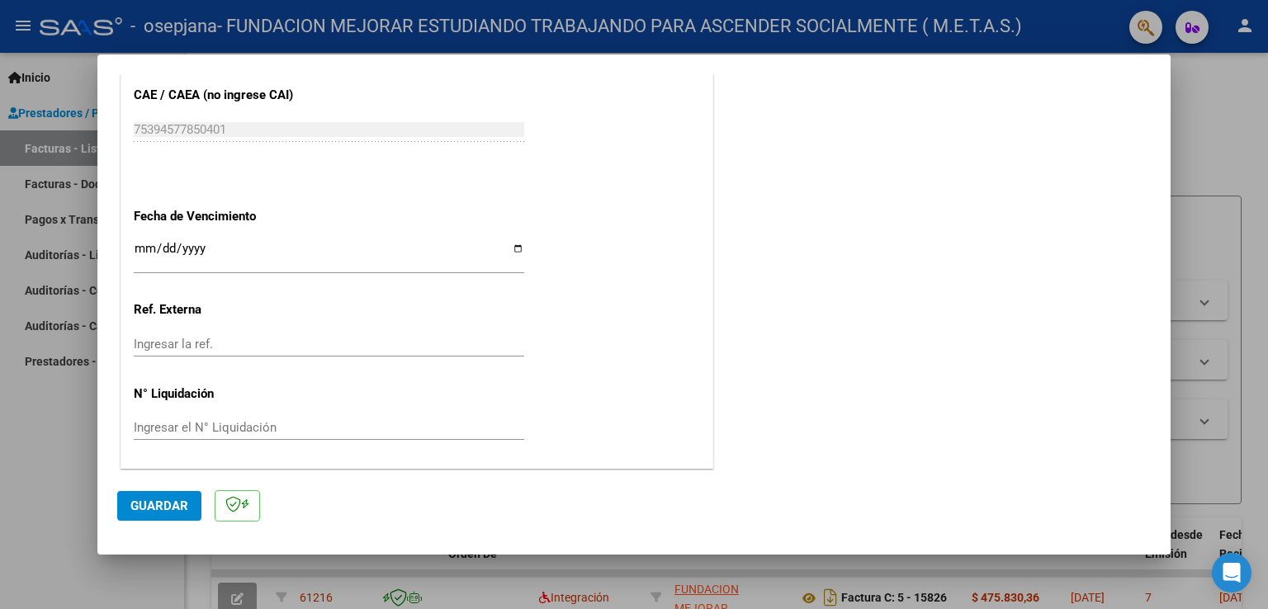
click at [515, 246] on input "Ingresar la fecha" at bounding box center [329, 255] width 391 height 26
type input "[DATE]"
click at [157, 508] on span "Guardar" at bounding box center [159, 506] width 58 height 15
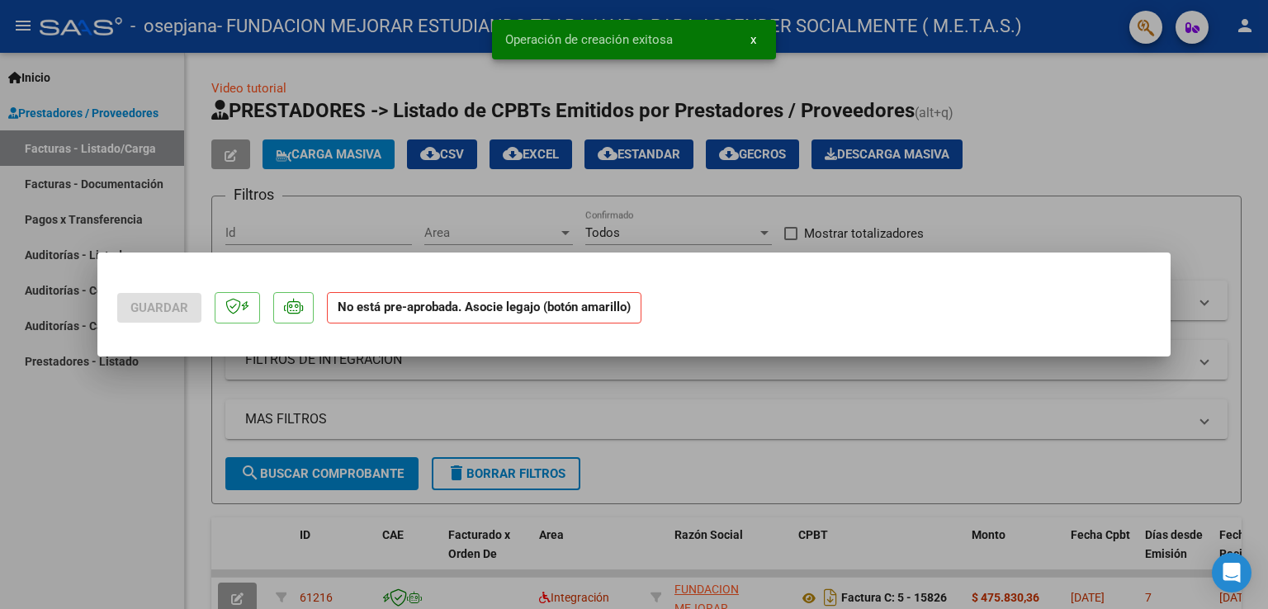
scroll to position [0, 0]
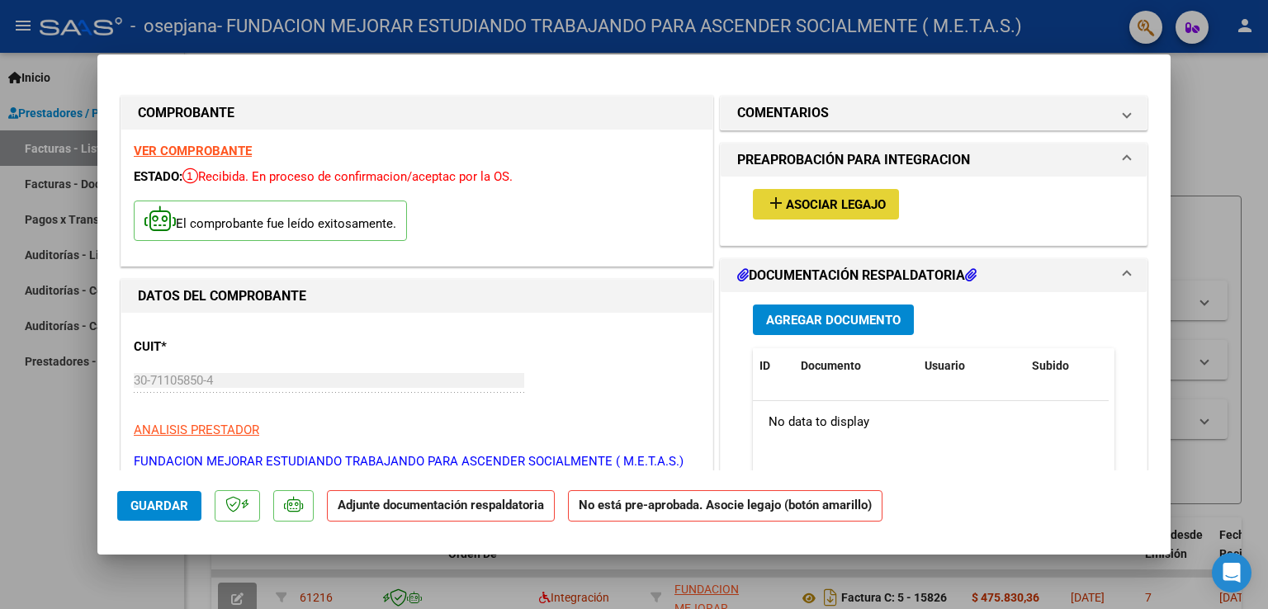
click at [842, 204] on span "Asociar Legajo" at bounding box center [836, 204] width 100 height 15
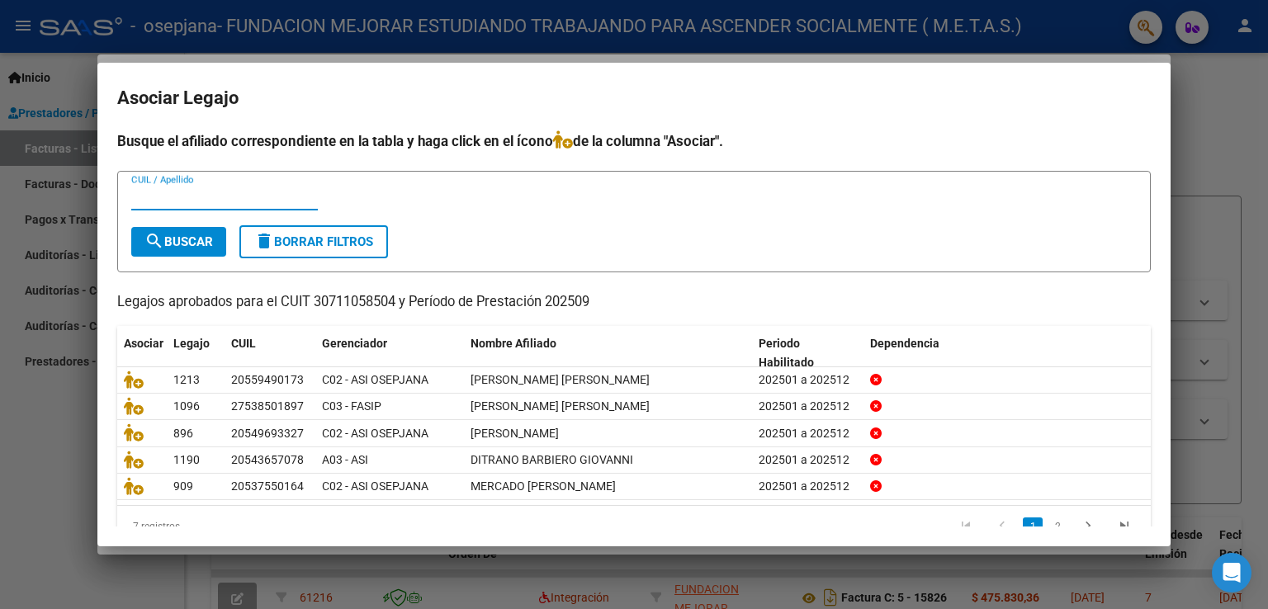
paste input "20559490173"
type input "20559490173"
click at [202, 239] on span "search Buscar" at bounding box center [179, 242] width 69 height 15
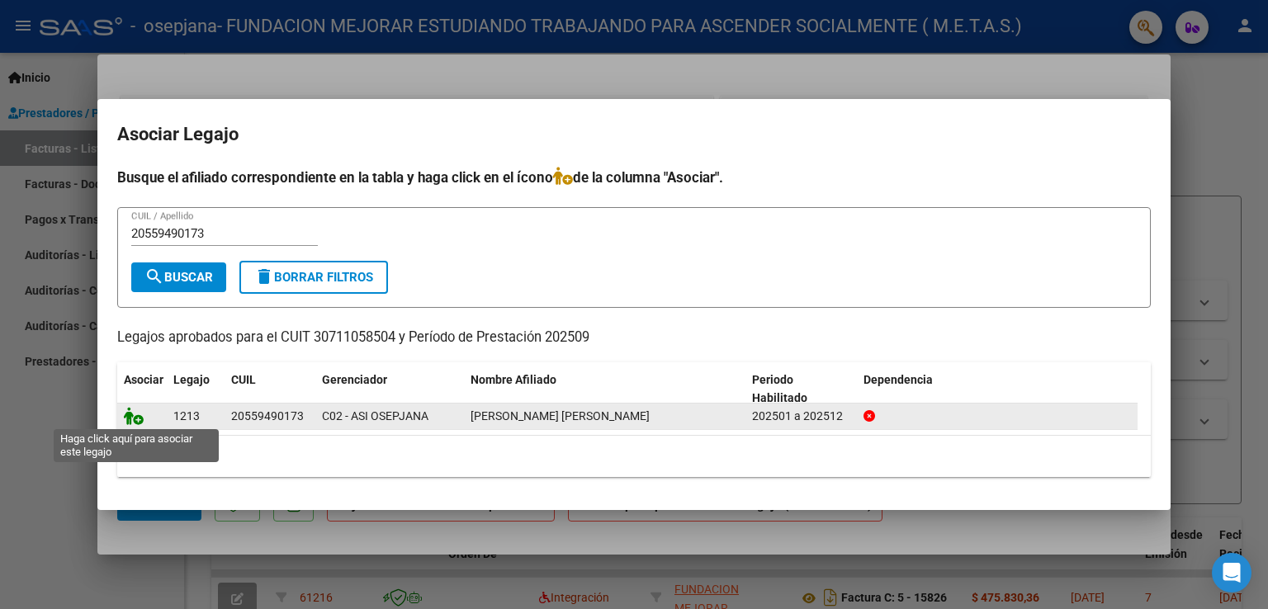
click at [138, 420] on icon at bounding box center [134, 416] width 20 height 18
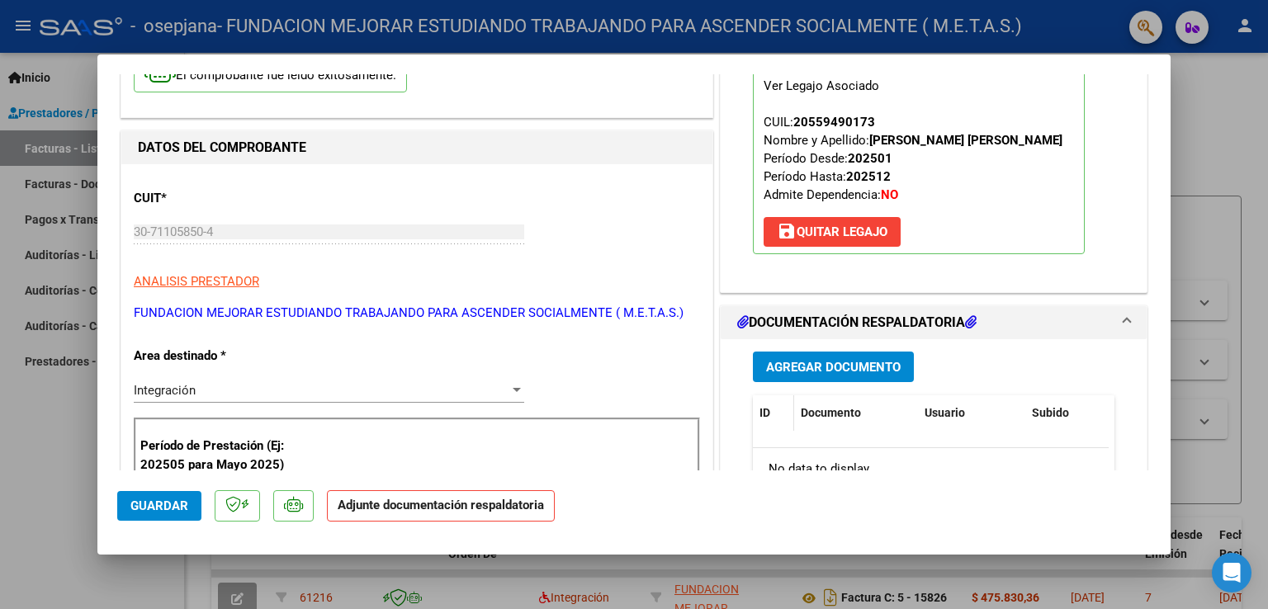
scroll to position [165, 0]
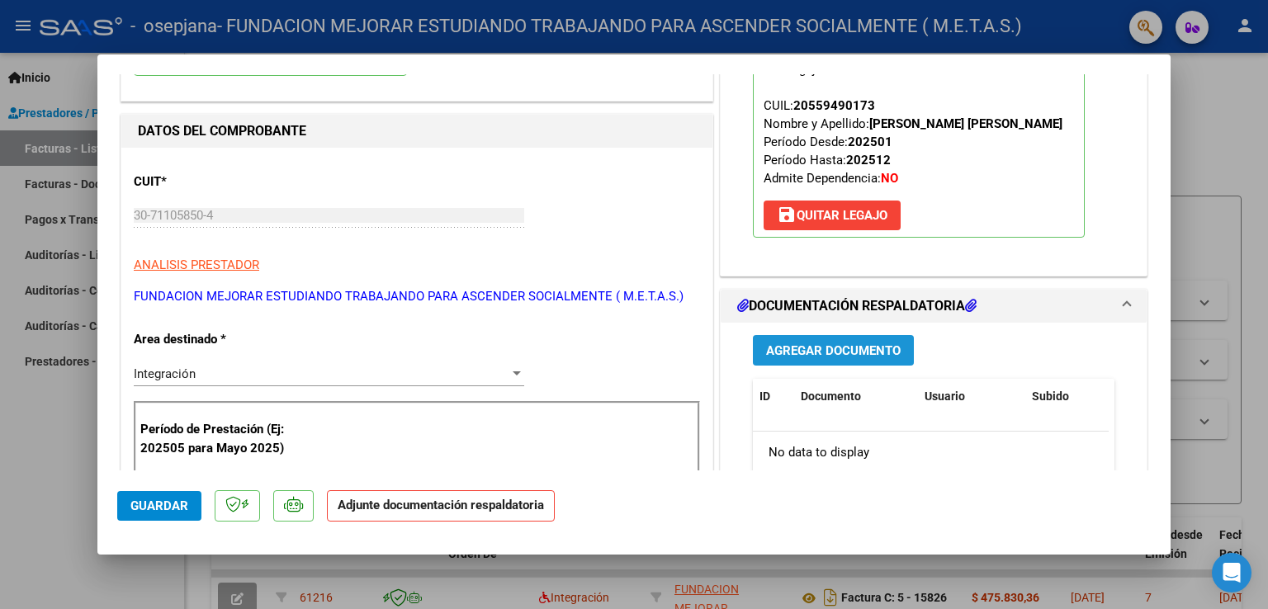
click at [833, 353] on span "Agregar Documento" at bounding box center [833, 351] width 135 height 15
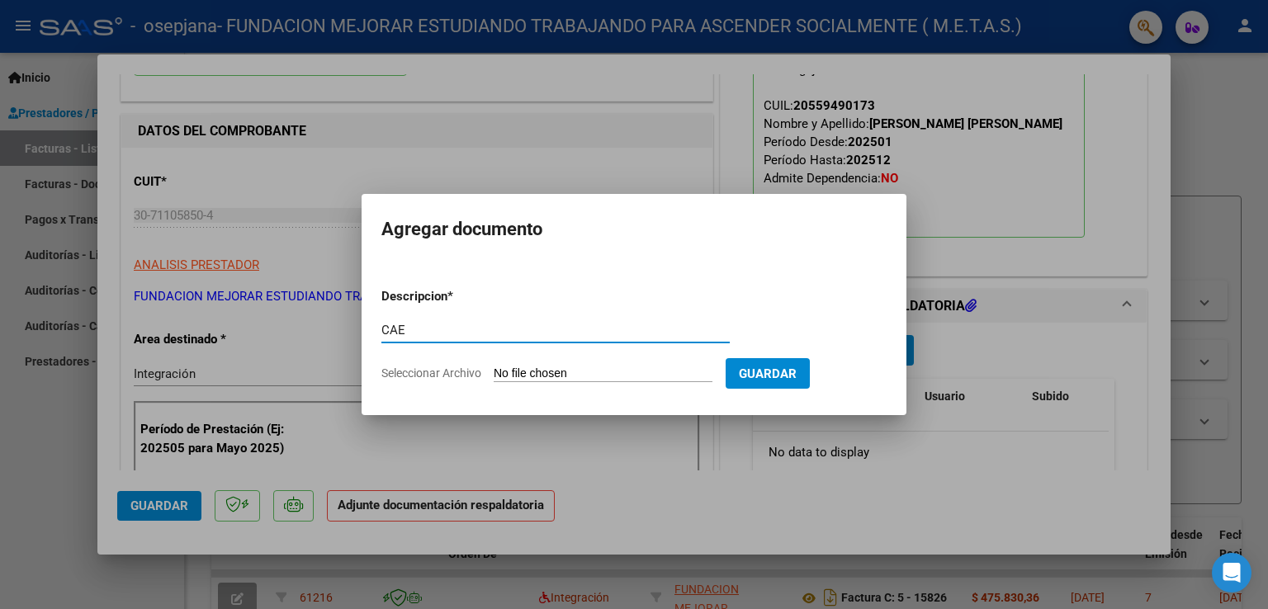
type input "CAE"
click at [565, 382] on input "Seleccionar Archivo" at bounding box center [603, 375] width 219 height 16
type input "C:\fakepath\CAE FC 15827.pdf"
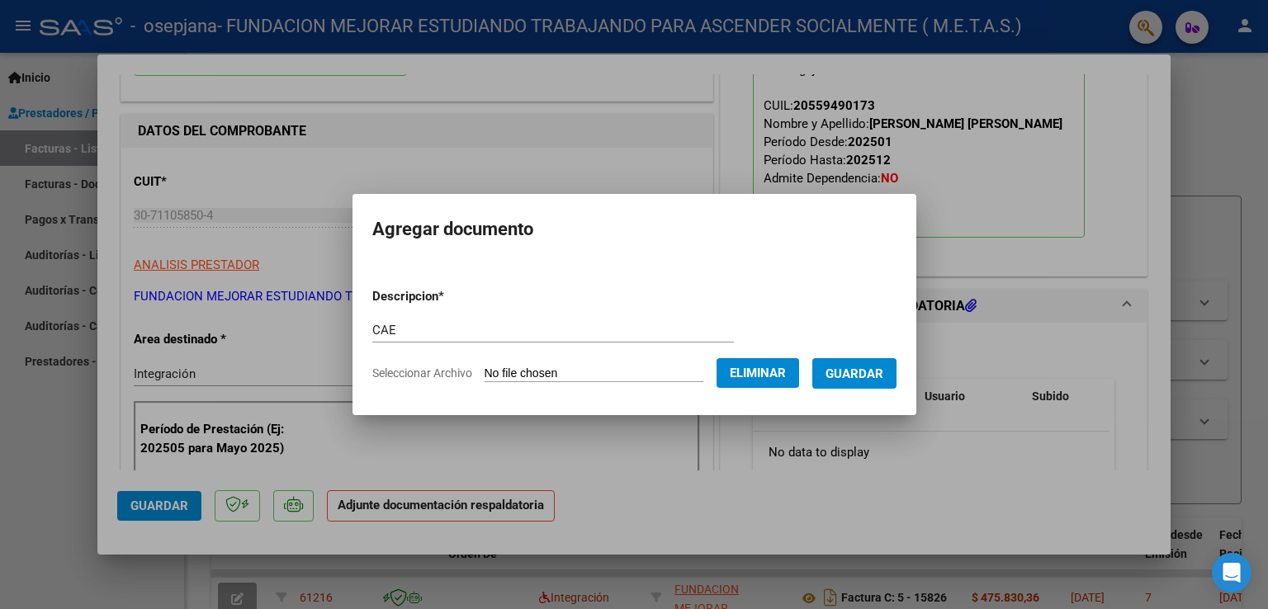
click at [876, 377] on span "Guardar" at bounding box center [855, 374] width 58 height 15
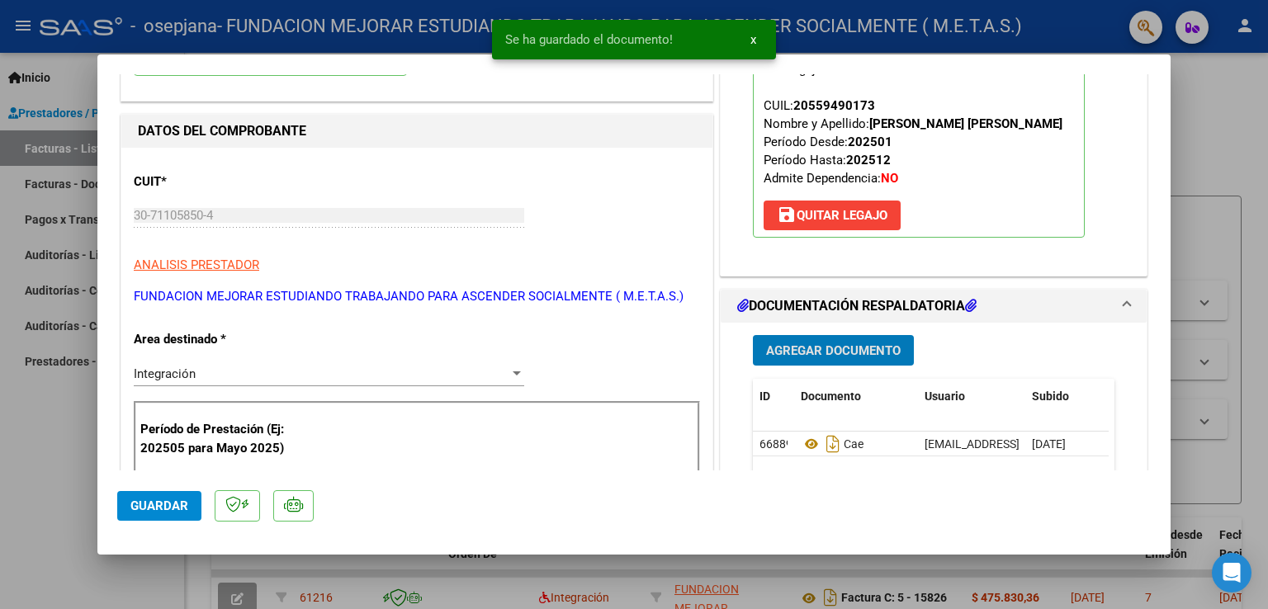
click at [850, 351] on span "Agregar Documento" at bounding box center [833, 351] width 135 height 15
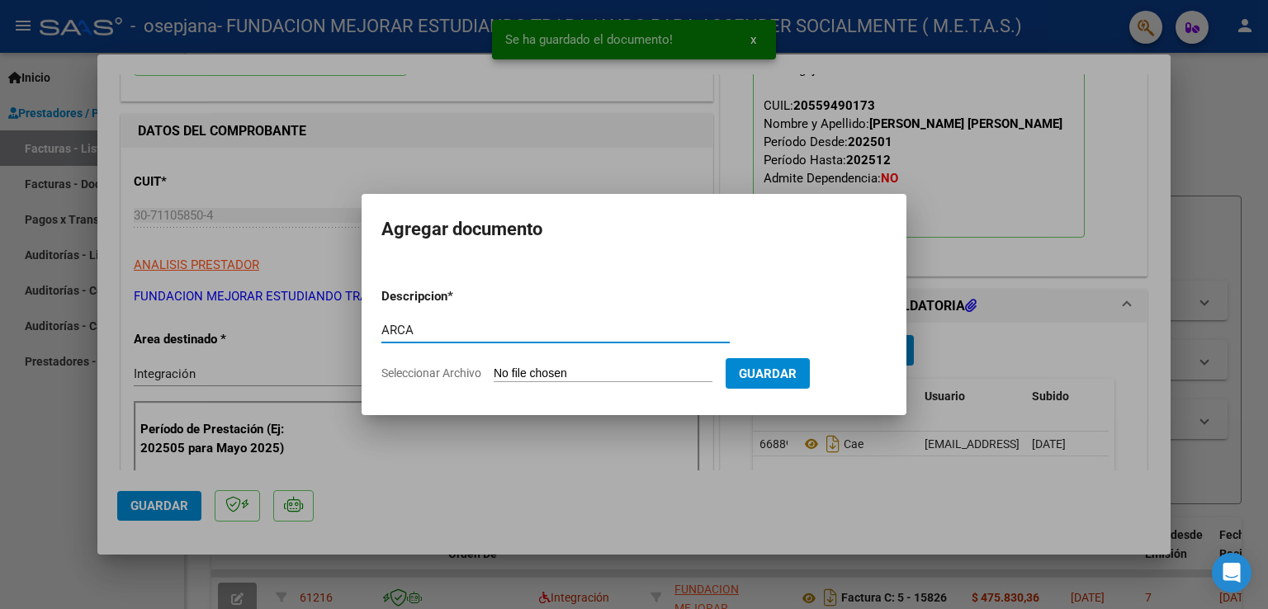
type input "ARCA"
click at [576, 370] on input "Seleccionar Archivo" at bounding box center [603, 375] width 219 height 16
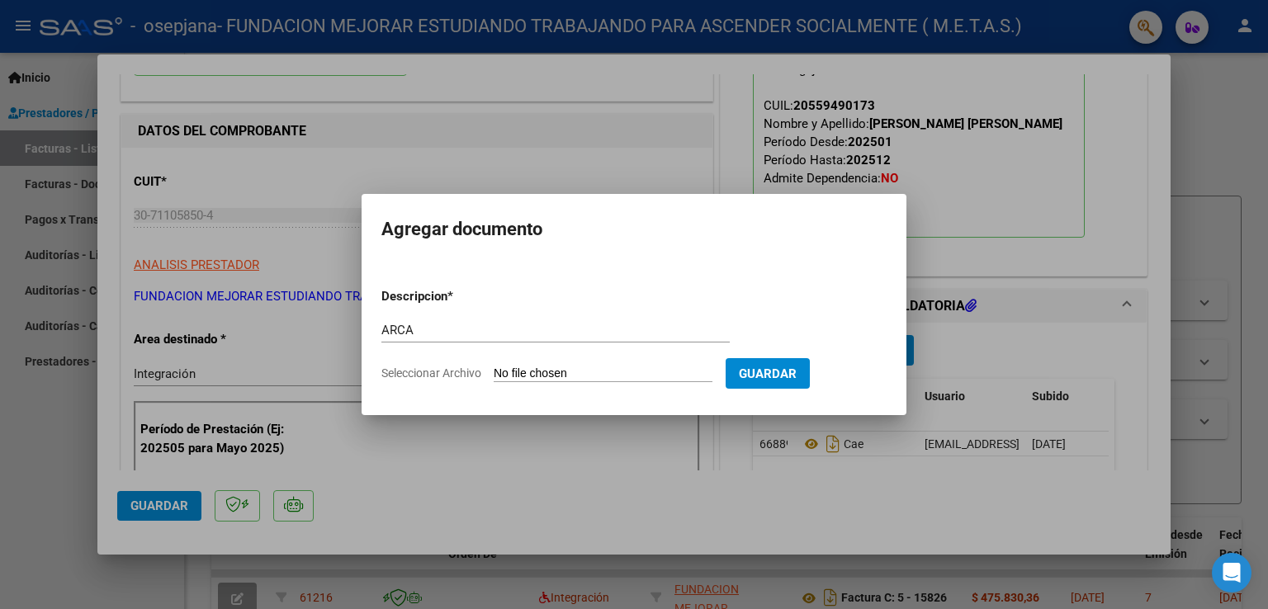
type input "C:\fakepath\AFIP ARCA.pdf"
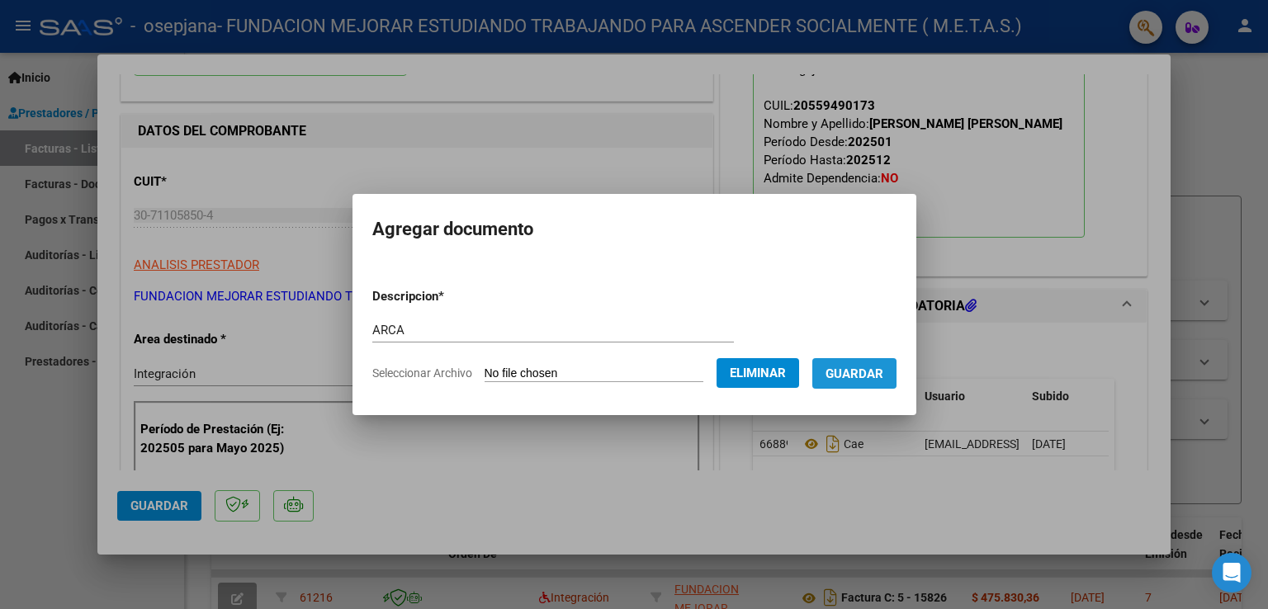
click at [867, 374] on span "Guardar" at bounding box center [855, 374] width 58 height 15
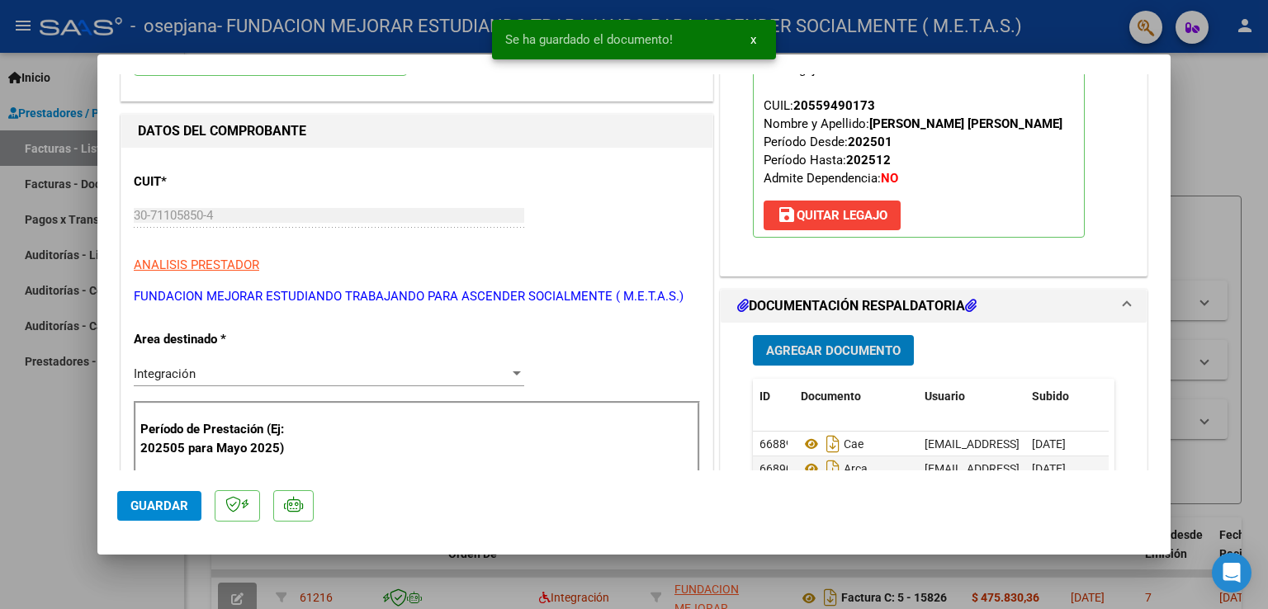
click at [847, 347] on span "Agregar Documento" at bounding box center [833, 351] width 135 height 15
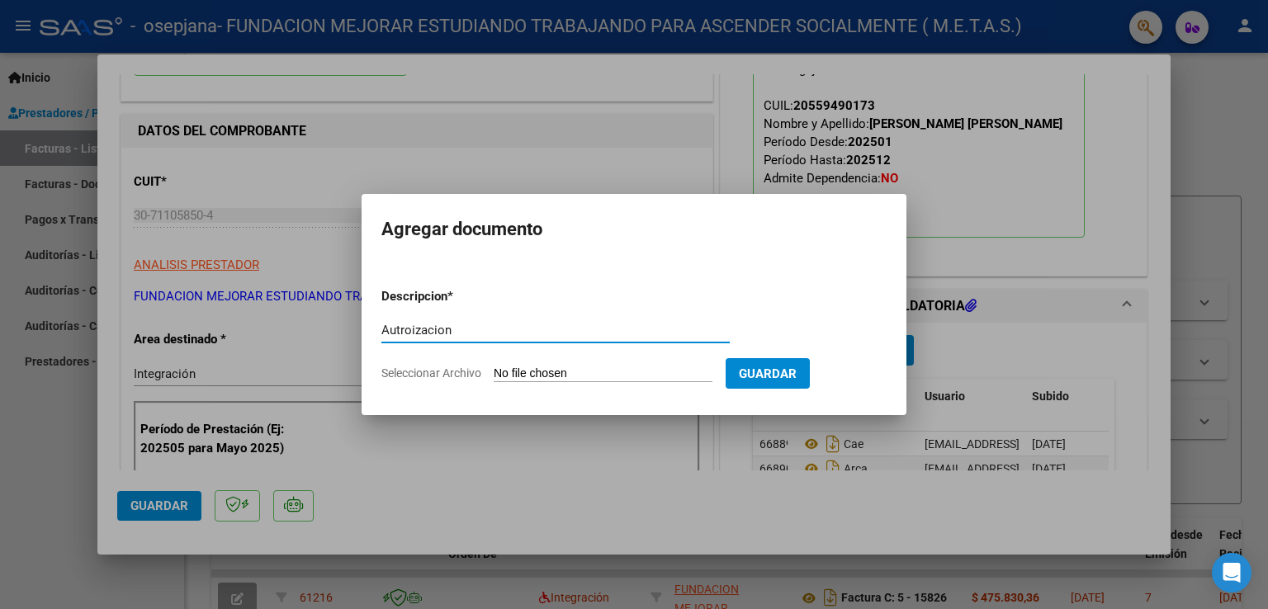
type input "Autroizacion"
click at [584, 372] on input "Seleccionar Archivo" at bounding box center [603, 375] width 219 height 16
type input "C:\fakepath\[PERSON_NAME] (junio-dic).pdf"
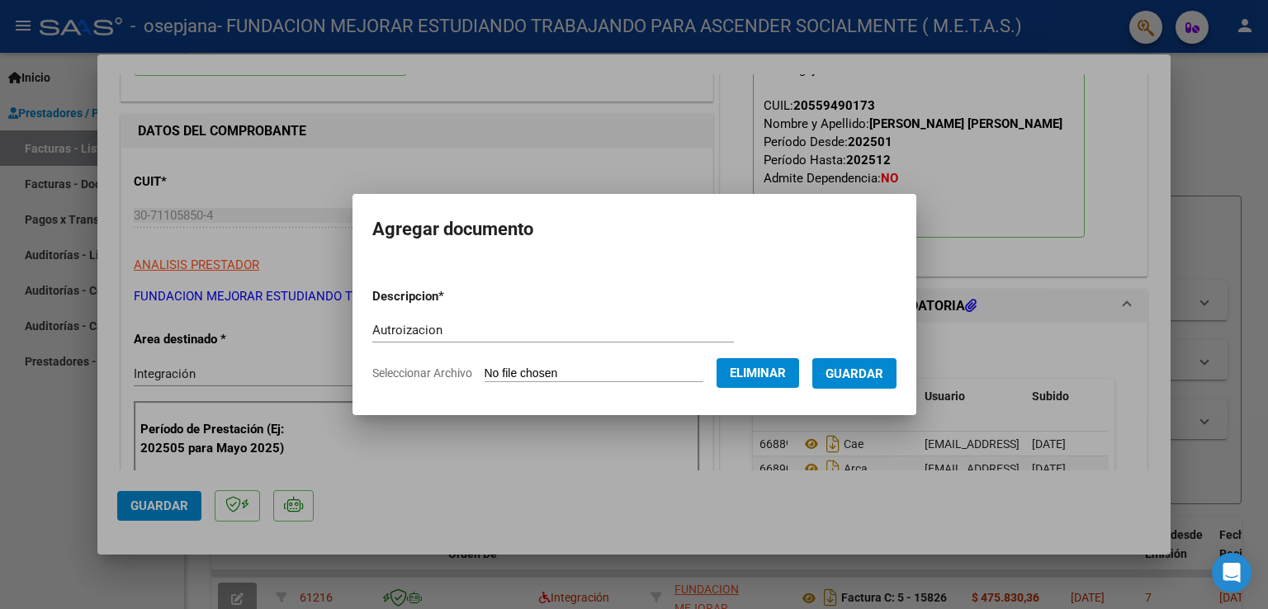
click at [860, 375] on span "Guardar" at bounding box center [855, 374] width 58 height 15
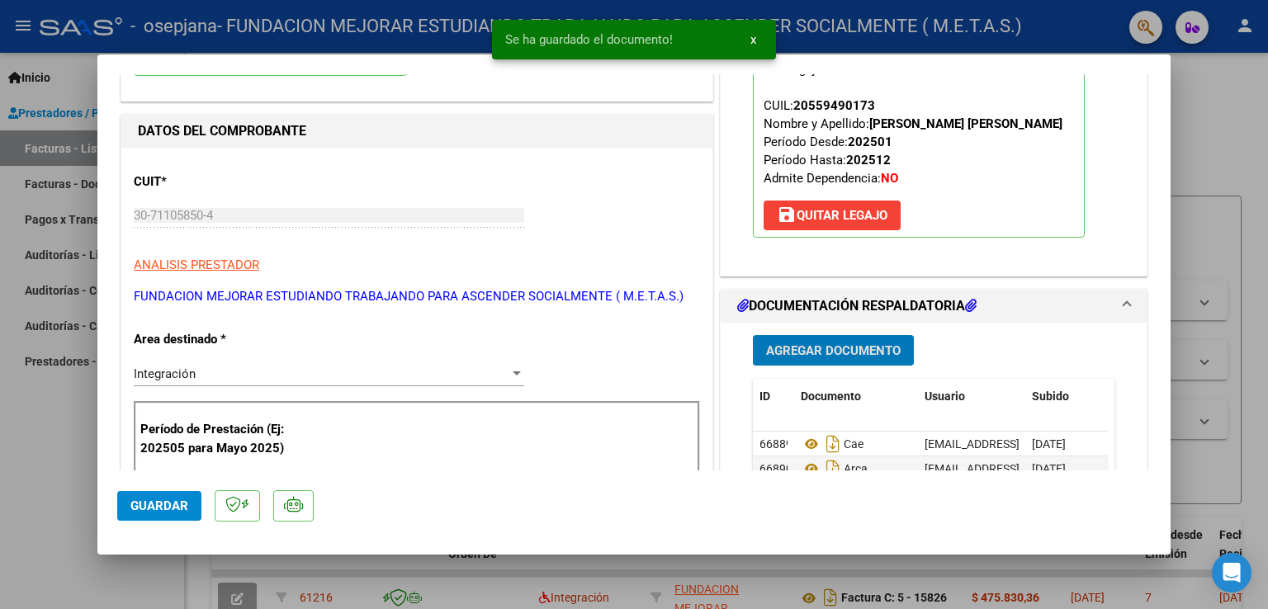
click at [842, 356] on span "Agregar Documento" at bounding box center [833, 351] width 135 height 15
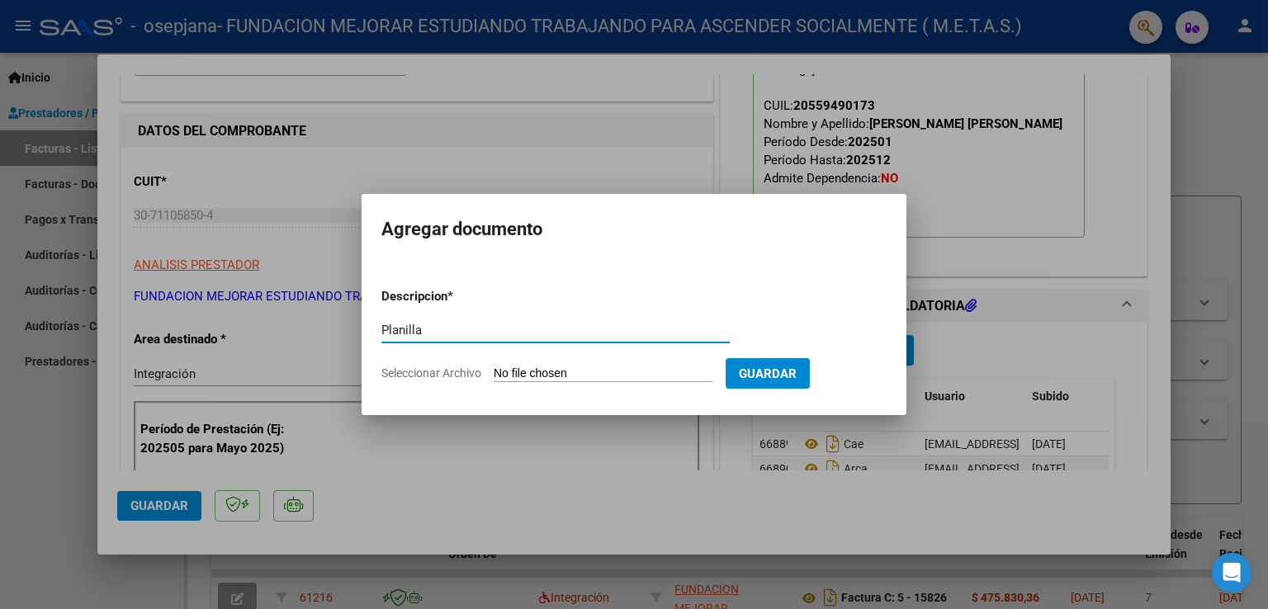
type input "Planilla"
click at [551, 377] on input "Seleccionar Archivo" at bounding box center [603, 375] width 219 height 16
type input "C:\fakepath\[PERSON_NAME]- Planilla septiembre.pdf"
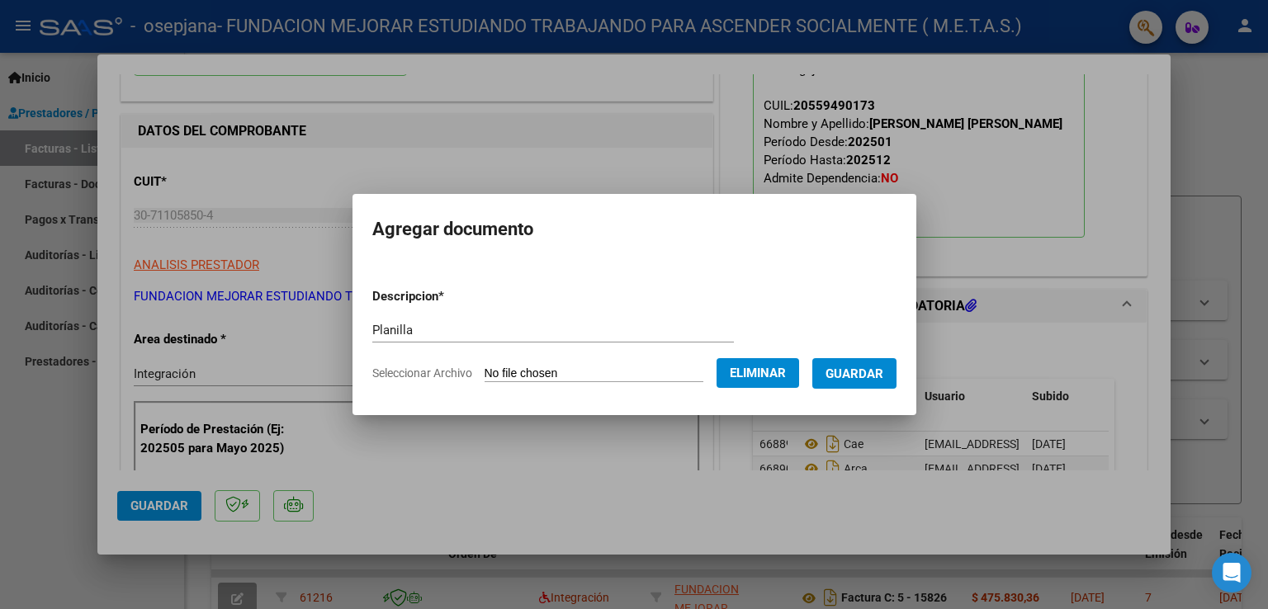
click at [858, 377] on span "Guardar" at bounding box center [855, 374] width 58 height 15
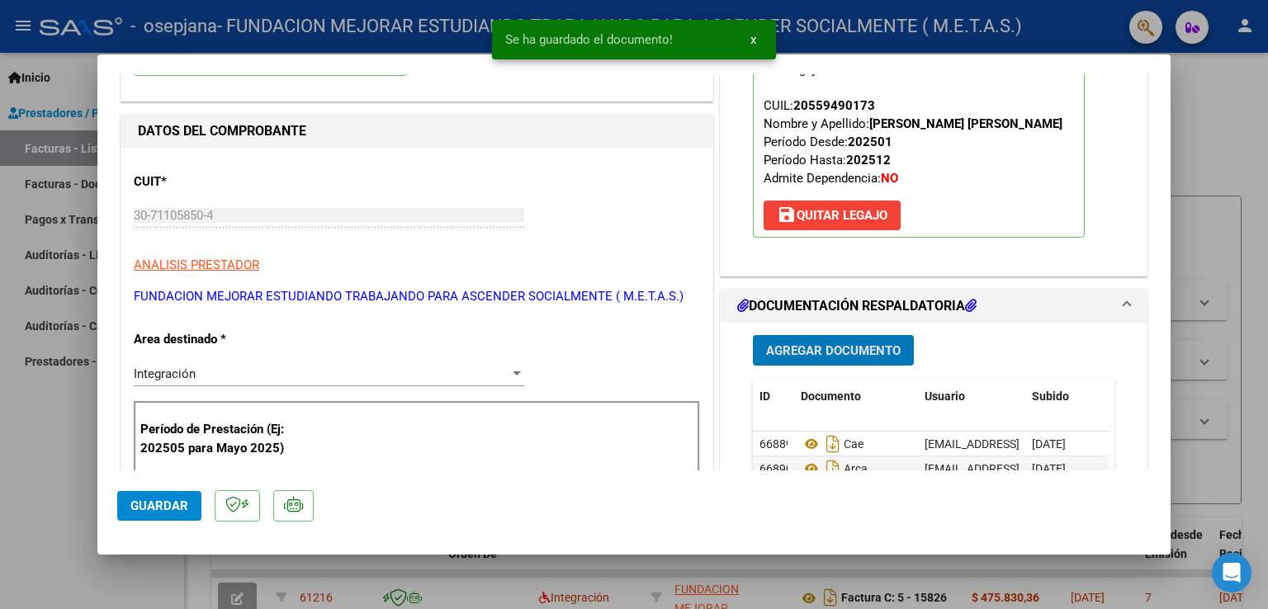
click at [813, 351] on span "Agregar Documento" at bounding box center [833, 351] width 135 height 15
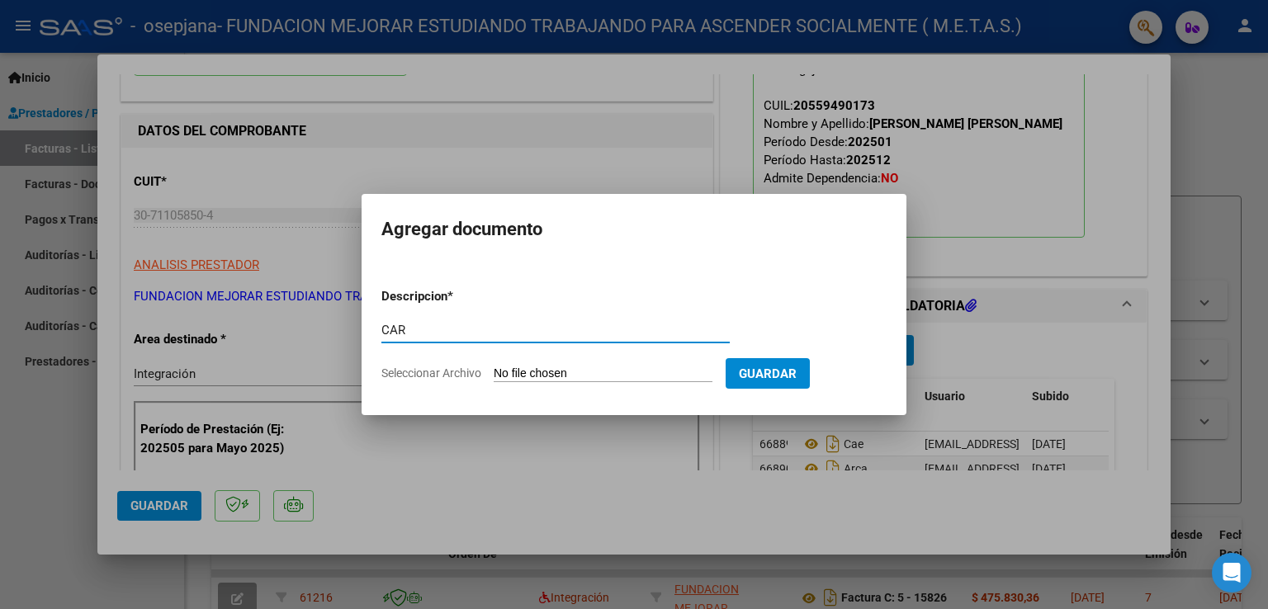
type input "CAR"
click at [578, 377] on input "Seleccionar Archivo" at bounding box center [603, 375] width 219 height 16
type input "C:\fakepath\[PERSON_NAME] - CAR Septiembre.pdf"
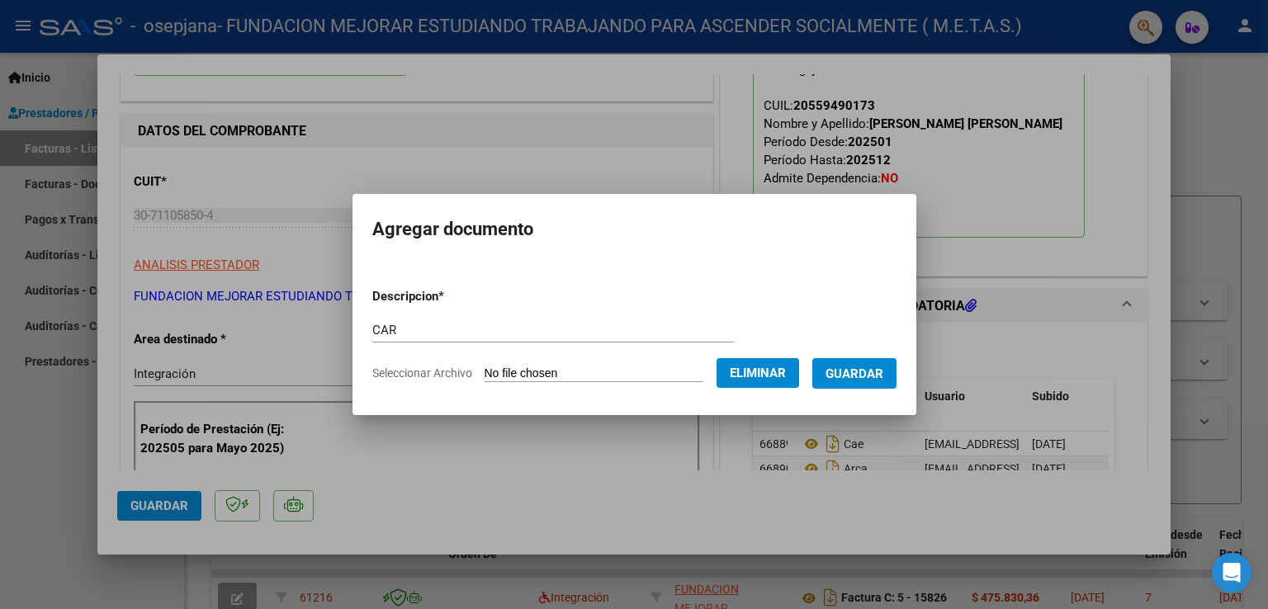
click at [879, 377] on span "Guardar" at bounding box center [855, 374] width 58 height 15
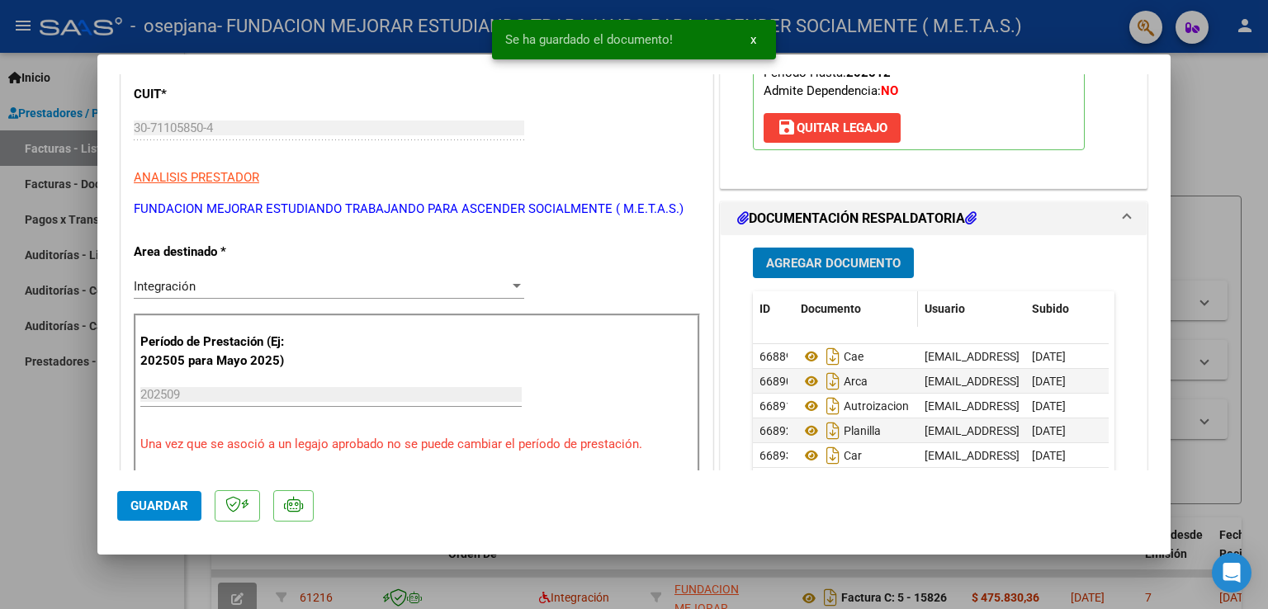
scroll to position [330, 0]
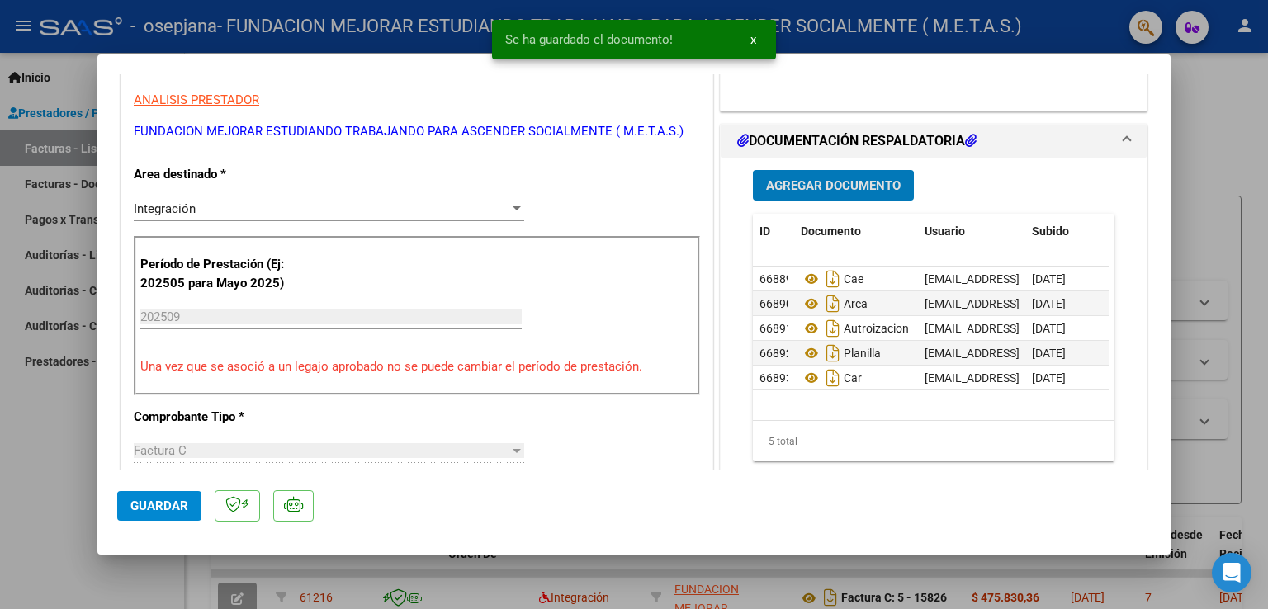
click at [796, 181] on span "Agregar Documento" at bounding box center [833, 185] width 135 height 15
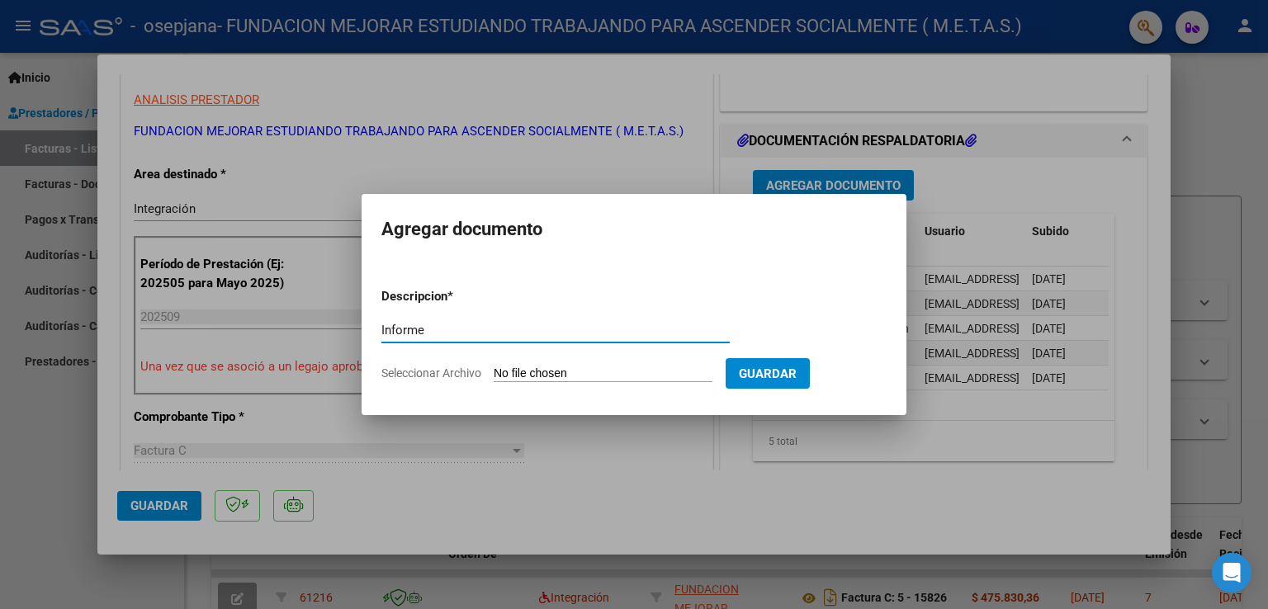
type input "Informe"
click at [561, 373] on input "Seleccionar Archivo" at bounding box center [603, 375] width 219 height 16
type input "C:\fakepath\[PERSON_NAME]-SEPTIEMBRE IP 2025.pdf"
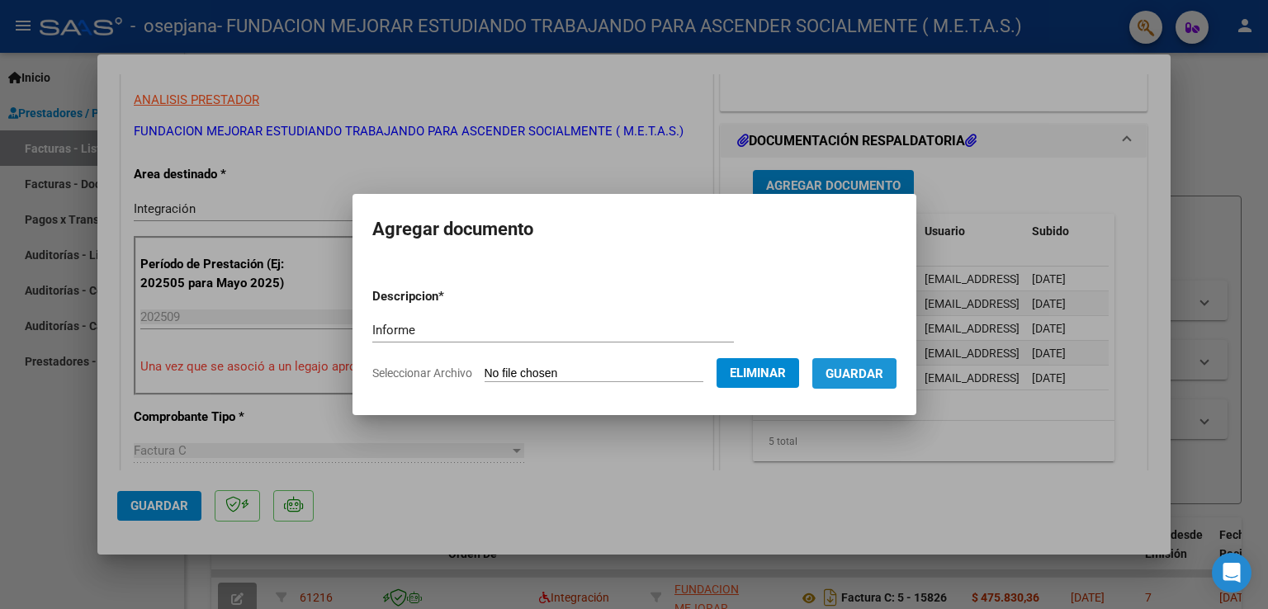
click at [863, 378] on span "Guardar" at bounding box center [855, 374] width 58 height 15
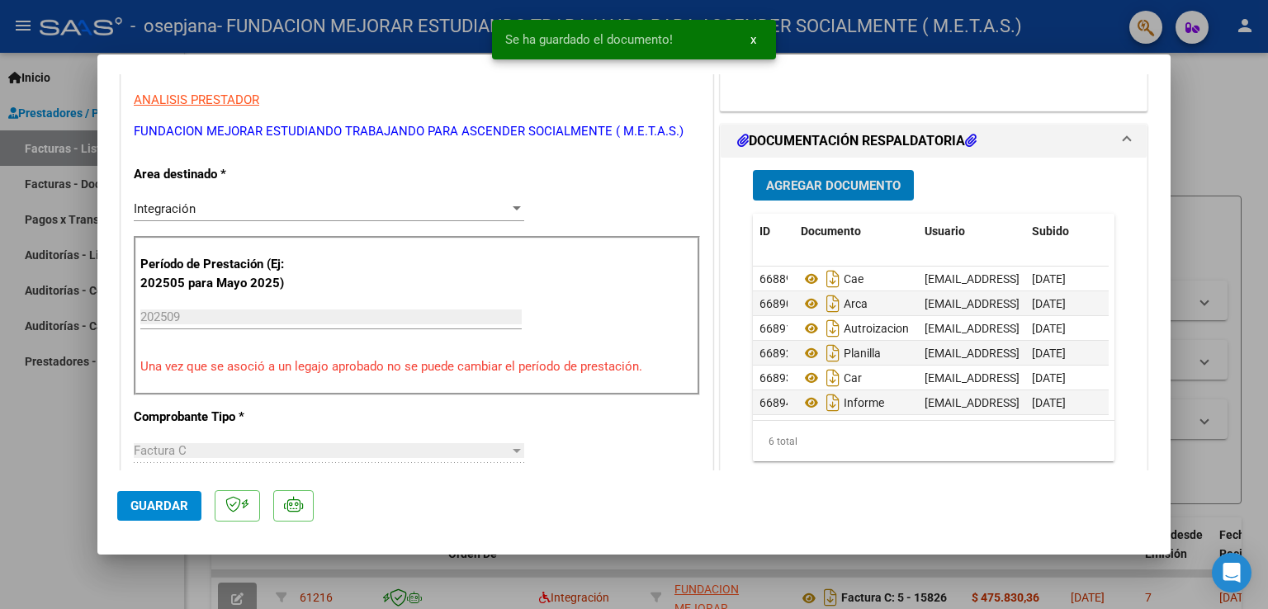
click at [174, 510] on span "Guardar" at bounding box center [159, 506] width 58 height 15
click at [23, 483] on div at bounding box center [634, 304] width 1268 height 609
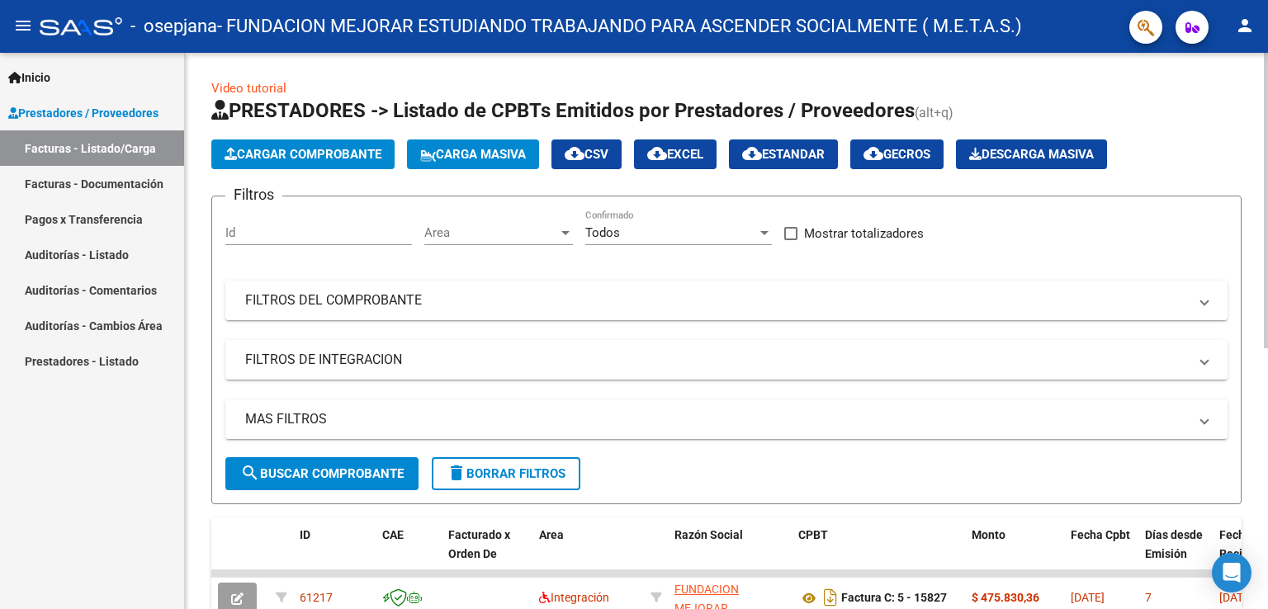
click at [339, 158] on span "Cargar Comprobante" at bounding box center [303, 154] width 157 height 15
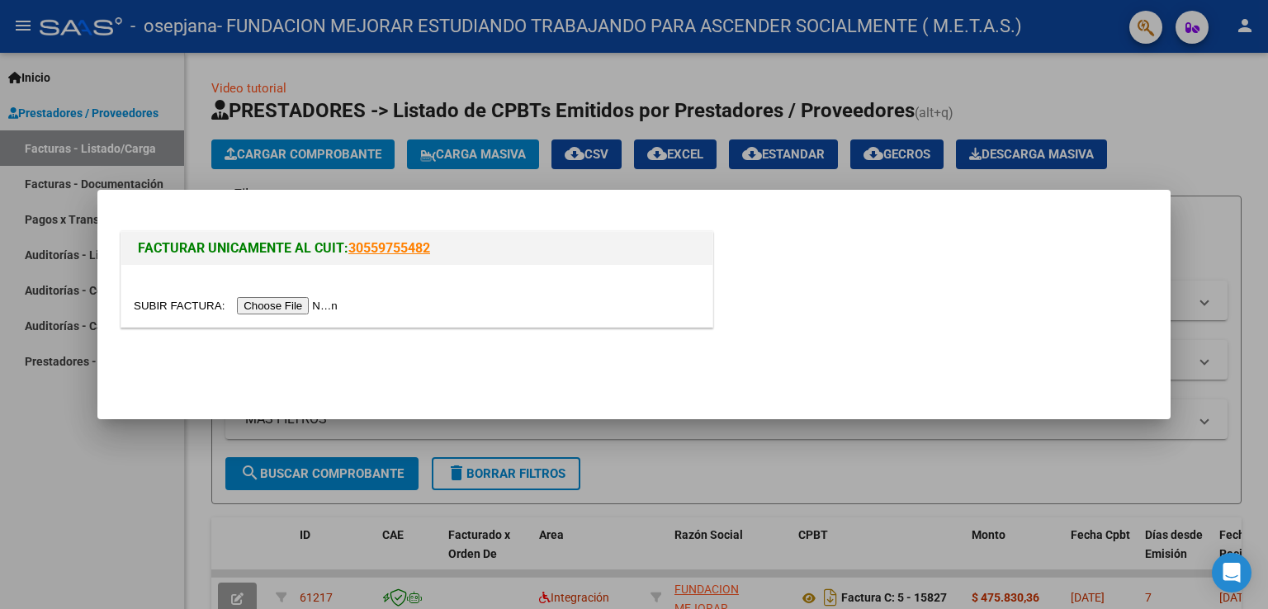
click at [337, 301] on input "file" at bounding box center [238, 305] width 209 height 17
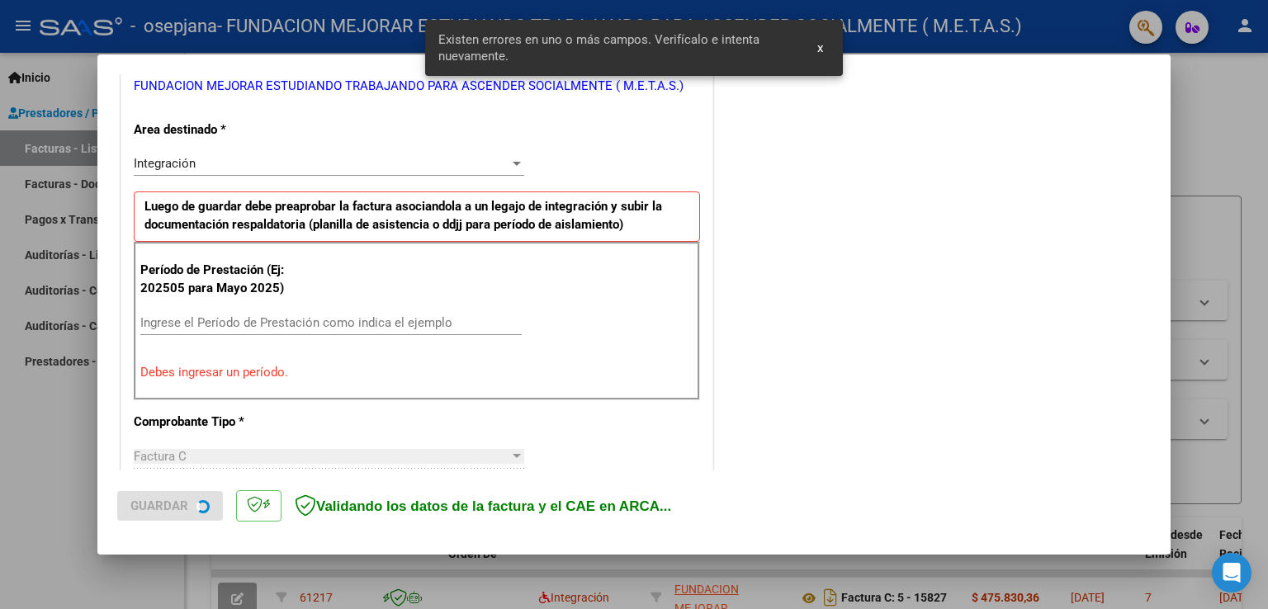
scroll to position [402, 0]
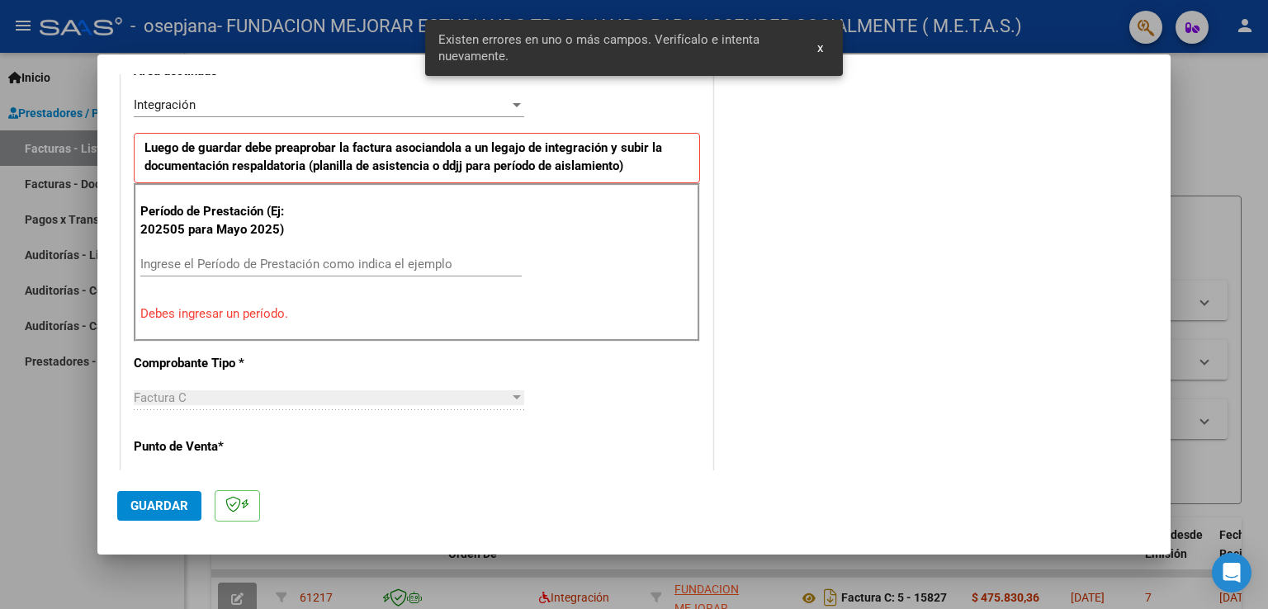
click at [276, 254] on div "Ingrese el Período de Prestación como indica el ejemplo" at bounding box center [331, 264] width 382 height 25
click at [274, 262] on input "Ingrese el Período de Prestación como indica el ejemplo" at bounding box center [331, 264] width 382 height 15
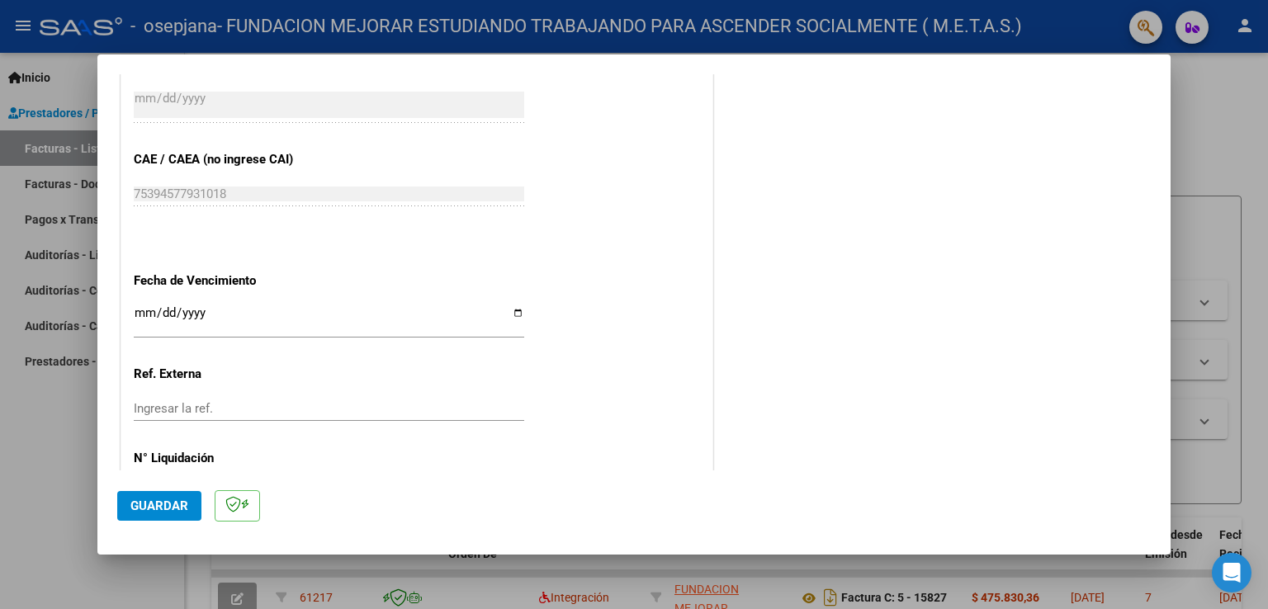
scroll to position [973, 0]
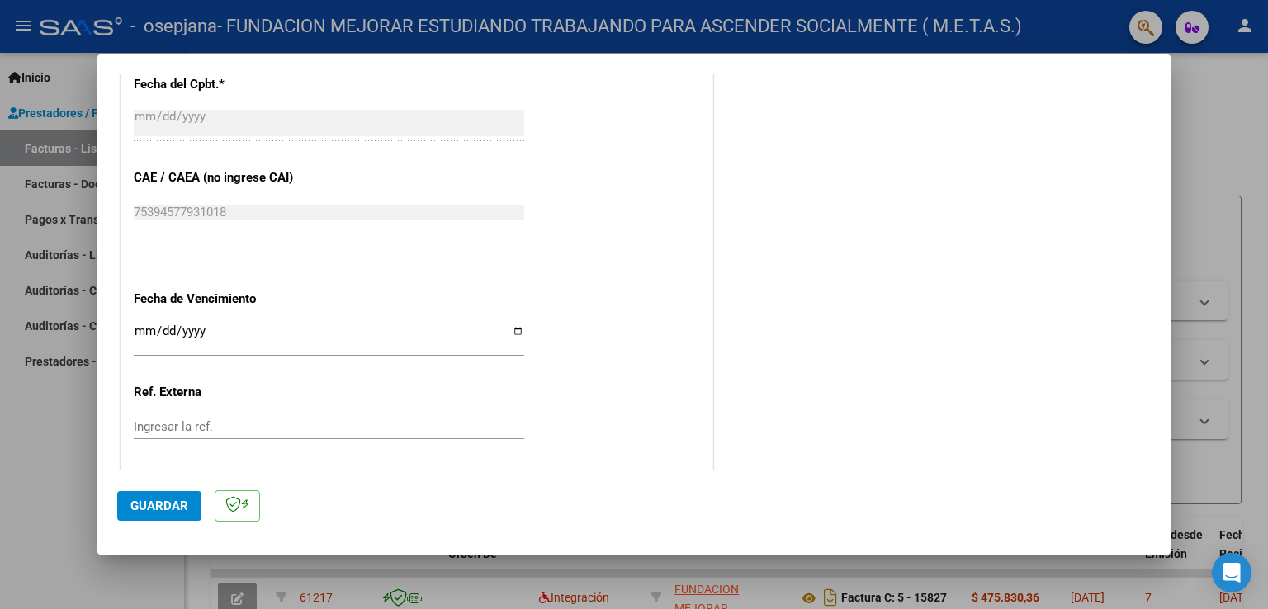
type input "202509"
click at [515, 329] on input "Ingresar la fecha" at bounding box center [329, 338] width 391 height 26
type input "[DATE]"
click at [176, 500] on span "Guardar" at bounding box center [159, 506] width 58 height 15
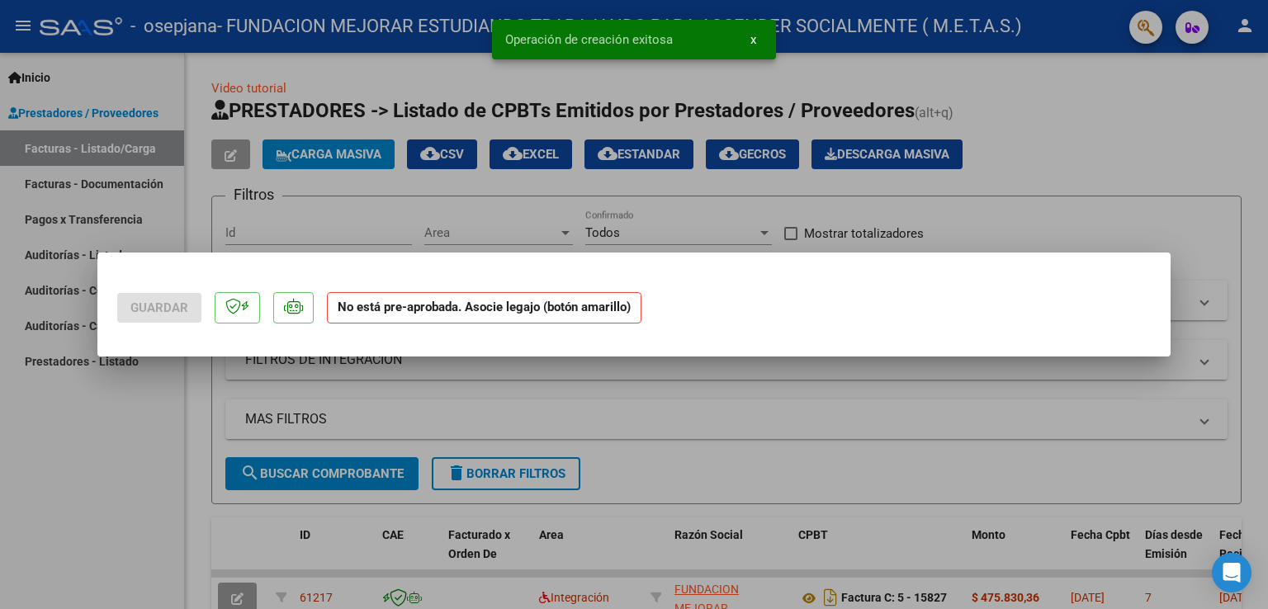
scroll to position [0, 0]
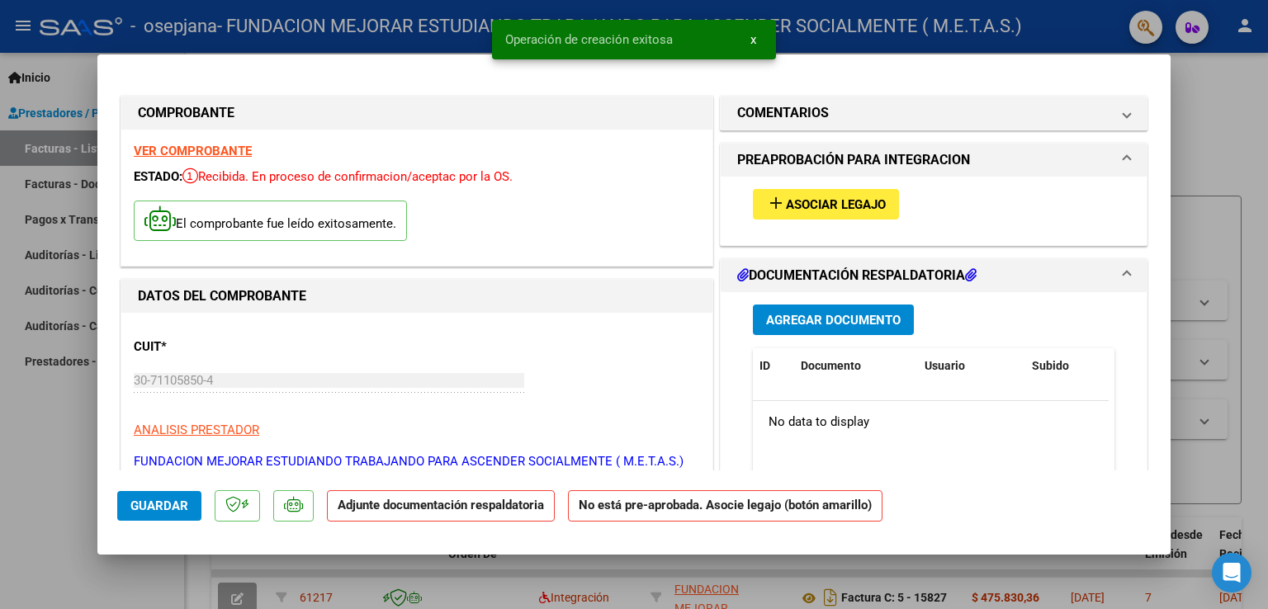
click at [213, 149] on strong "VER COMPROBANTE" at bounding box center [193, 151] width 118 height 15
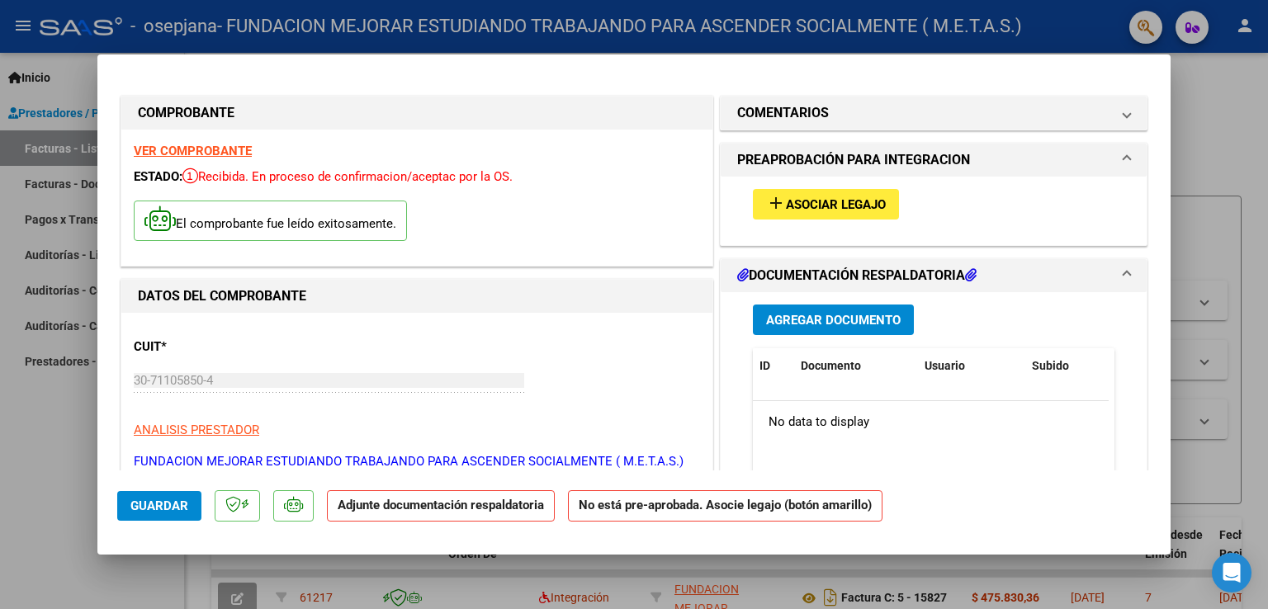
click at [826, 207] on span "Asociar Legajo" at bounding box center [836, 204] width 100 height 15
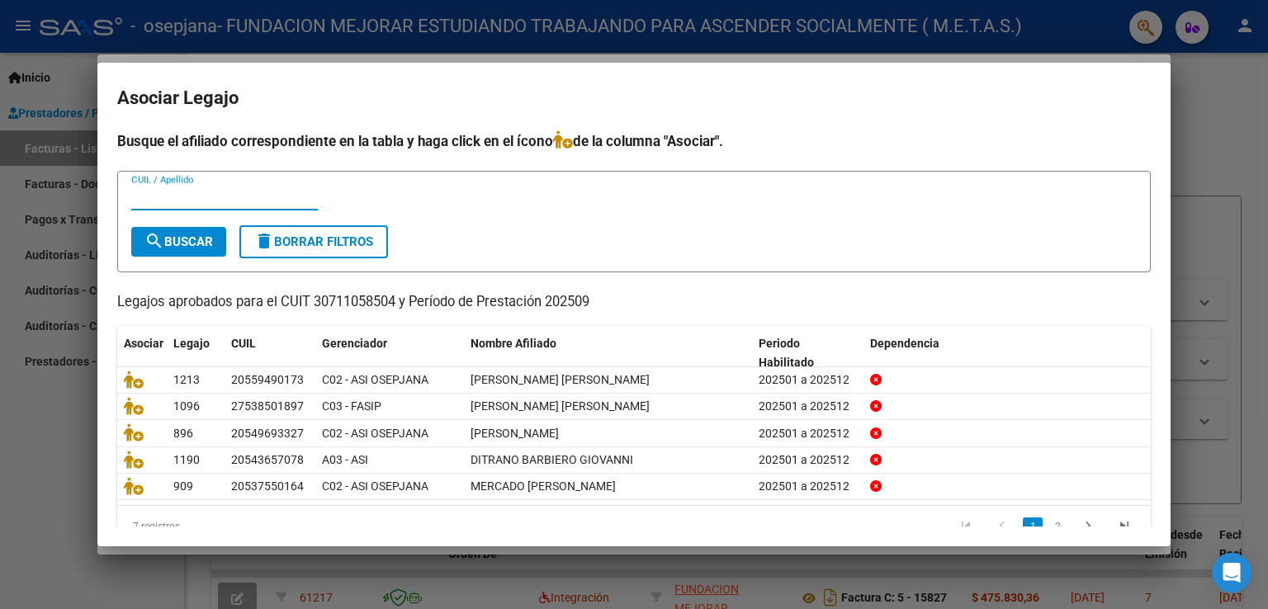
paste input "27538501897"
type input "27538501897"
click at [201, 227] on button "search Buscar" at bounding box center [178, 242] width 95 height 30
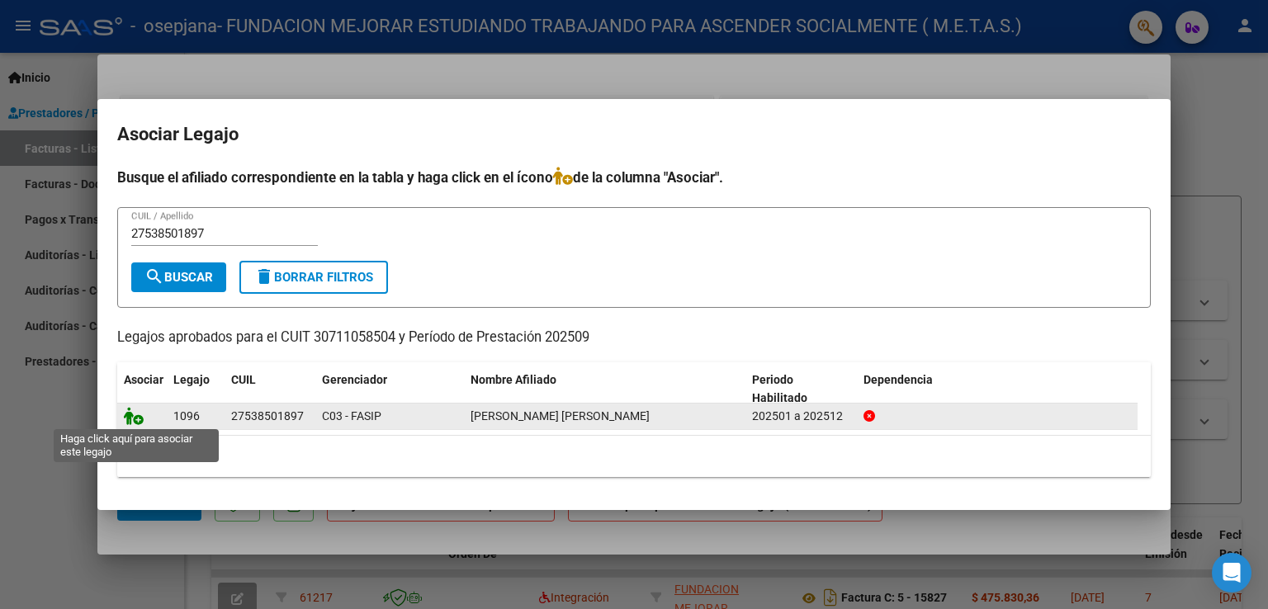
click at [138, 420] on icon at bounding box center [134, 416] width 20 height 18
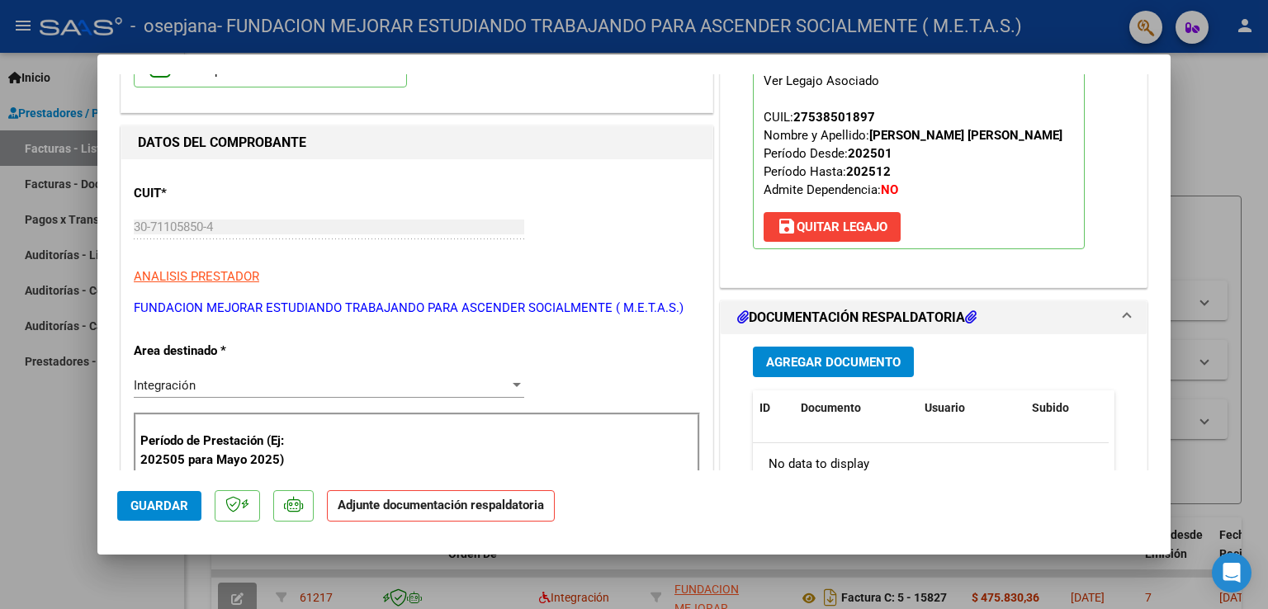
scroll to position [165, 0]
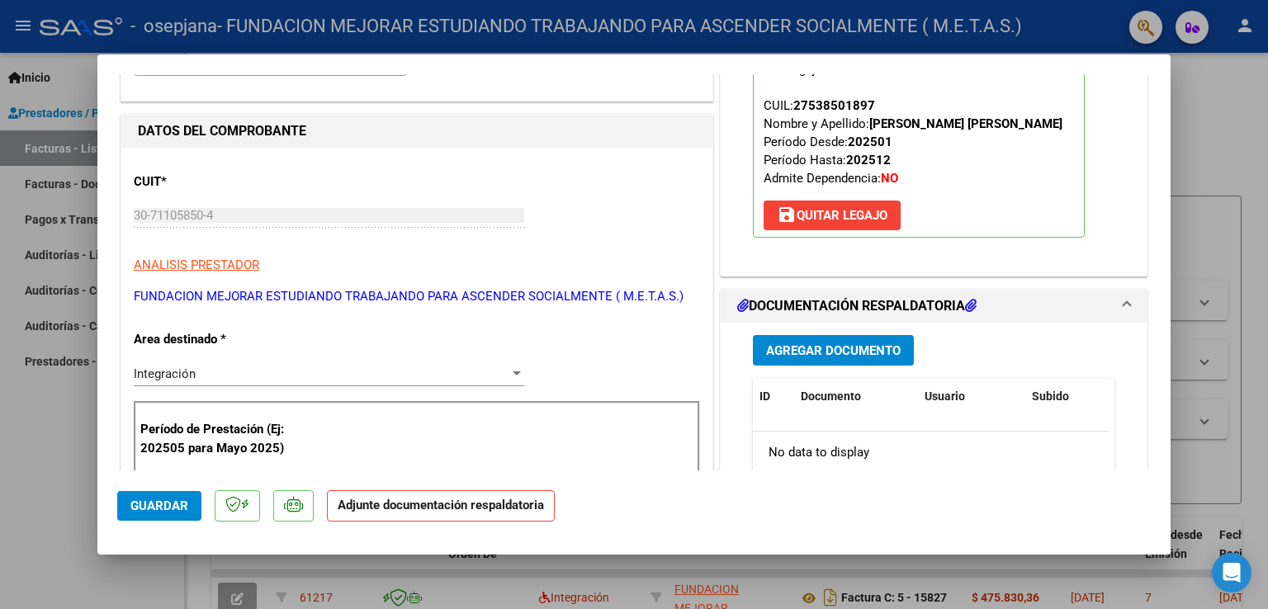
click at [804, 349] on span "Agregar Documento" at bounding box center [833, 351] width 135 height 15
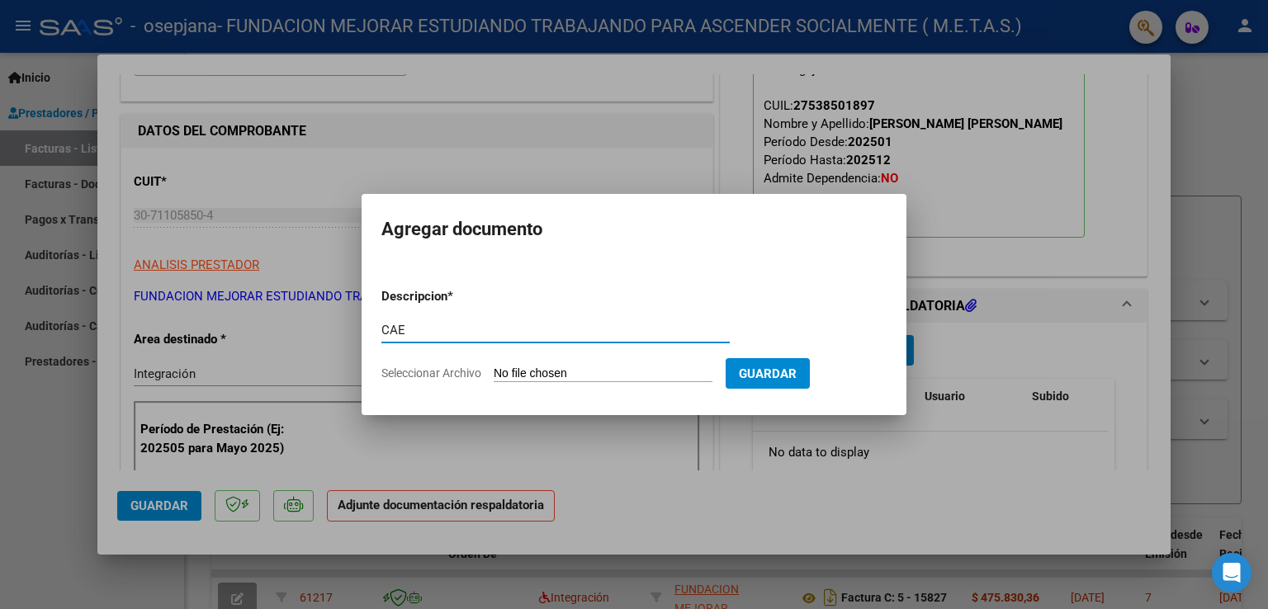
type input "CAE"
click at [576, 377] on input "Seleccionar Archivo" at bounding box center [603, 375] width 219 height 16
type input "C:\fakepath\CAE FC 15828.pdf"
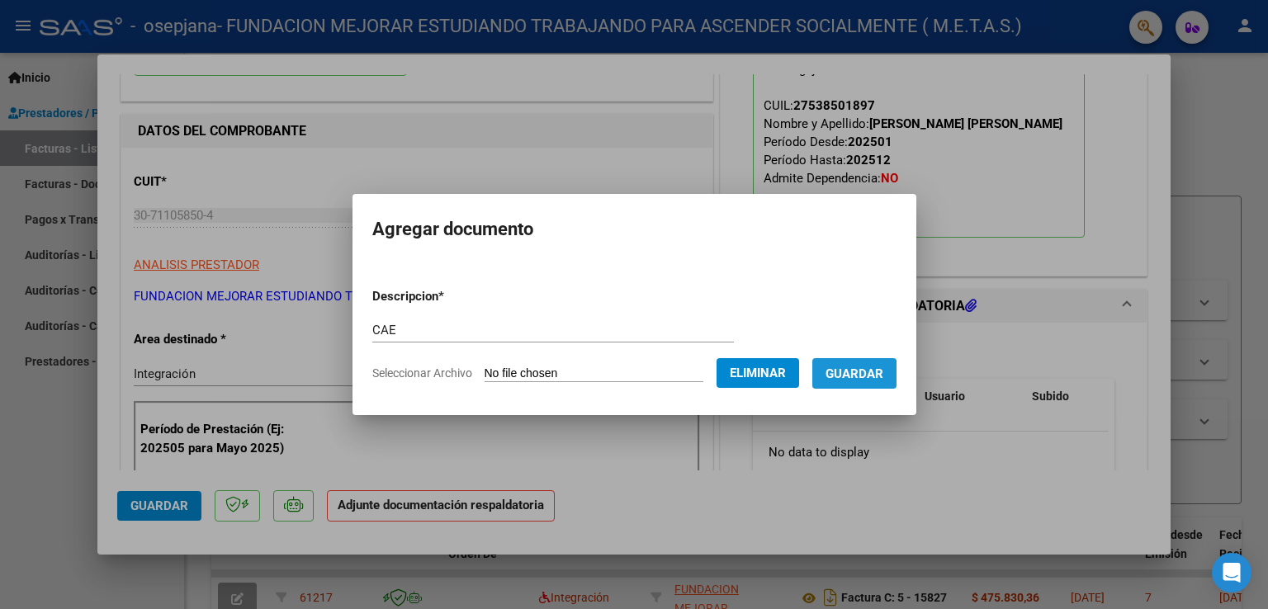
click at [844, 374] on span "Guardar" at bounding box center [855, 374] width 58 height 15
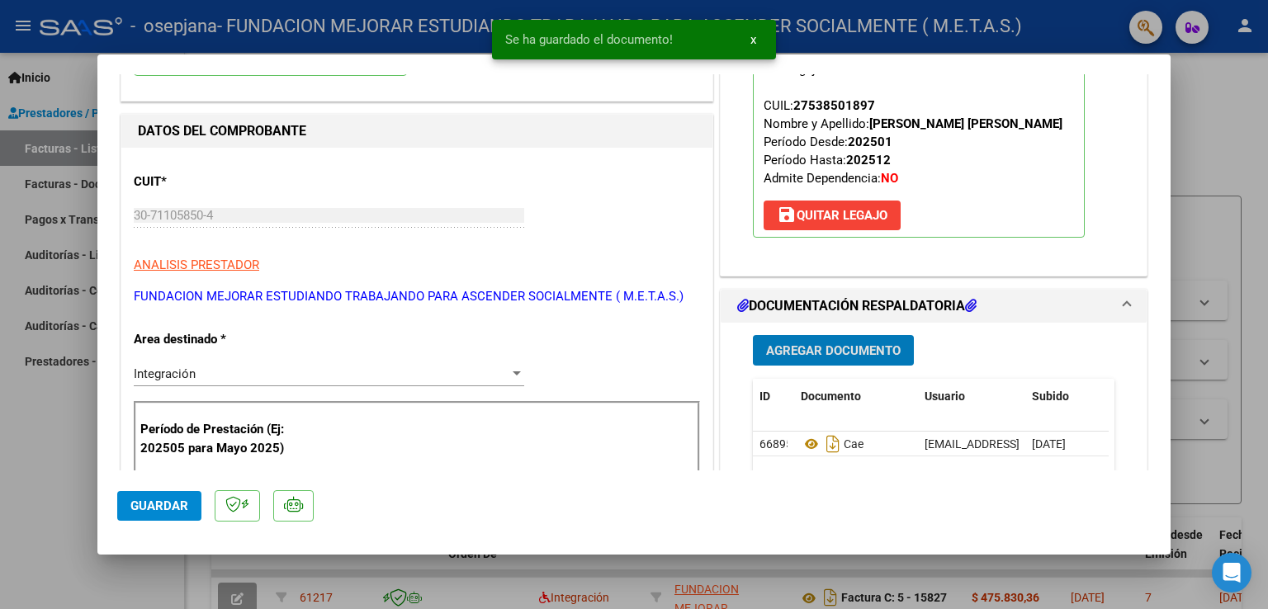
click at [826, 349] on span "Agregar Documento" at bounding box center [833, 351] width 135 height 15
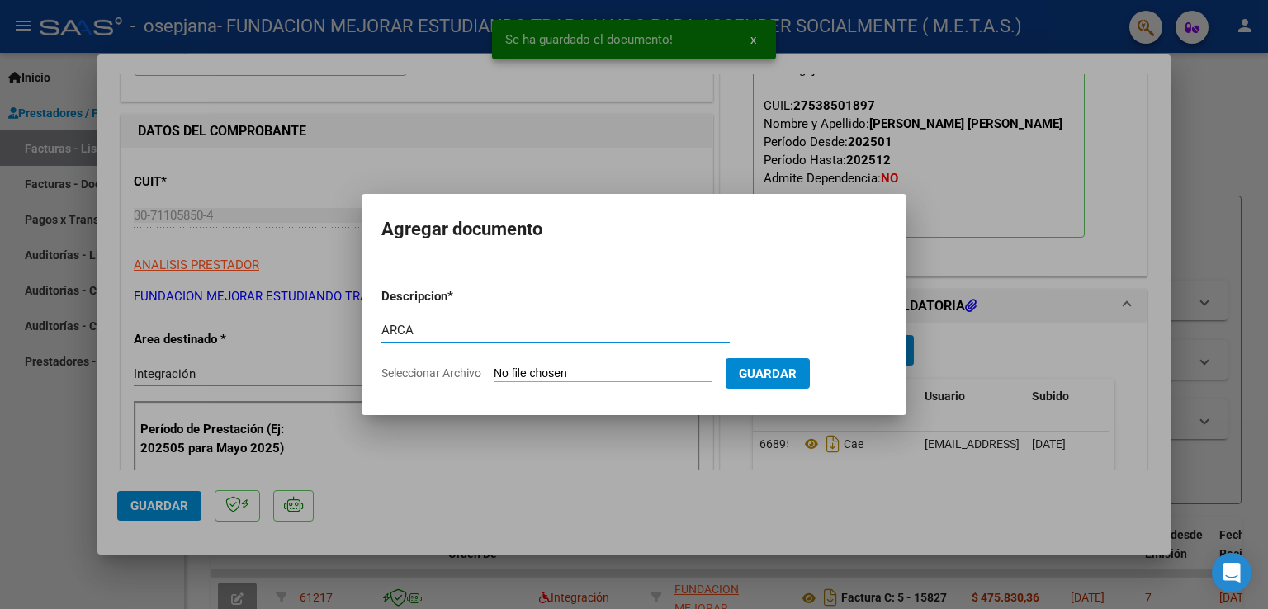
type input "ARCA"
click at [571, 374] on input "Seleccionar Archivo" at bounding box center [603, 375] width 219 height 16
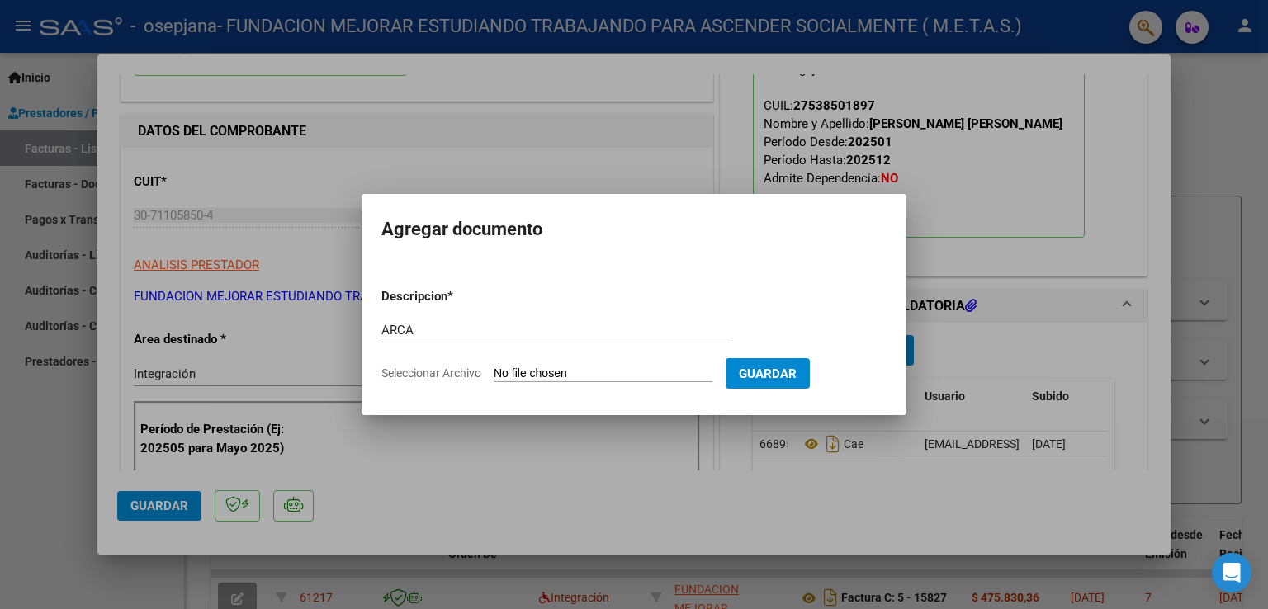
type input "C:\fakepath\AFIP ARCA.pdf"
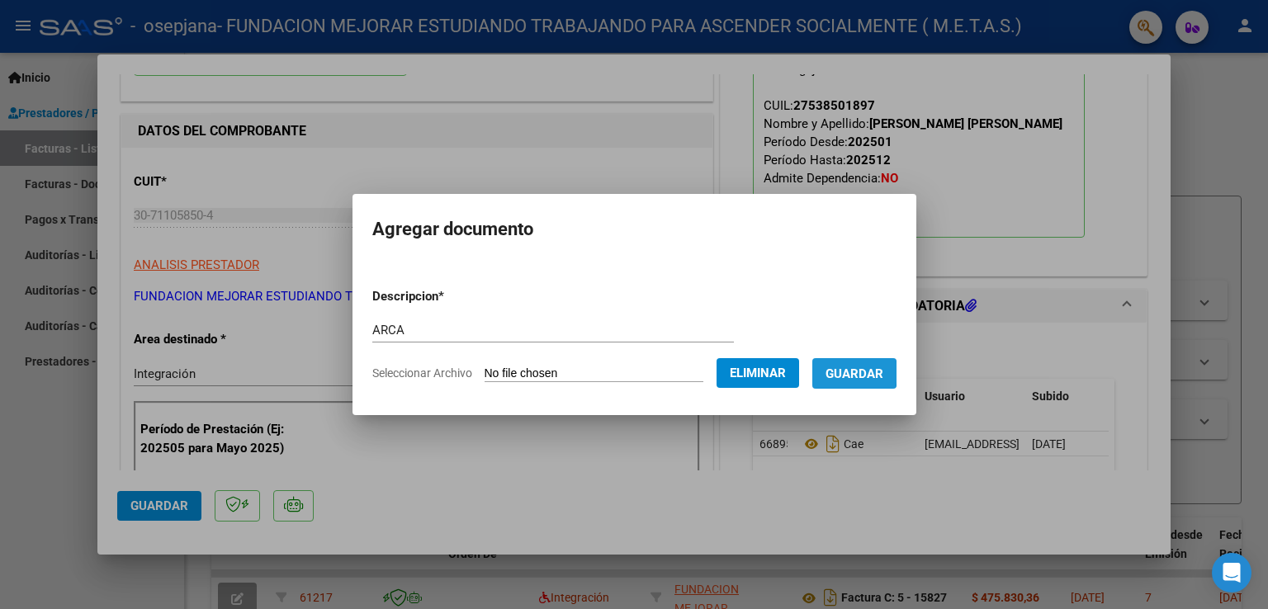
click at [852, 374] on span "Guardar" at bounding box center [855, 374] width 58 height 15
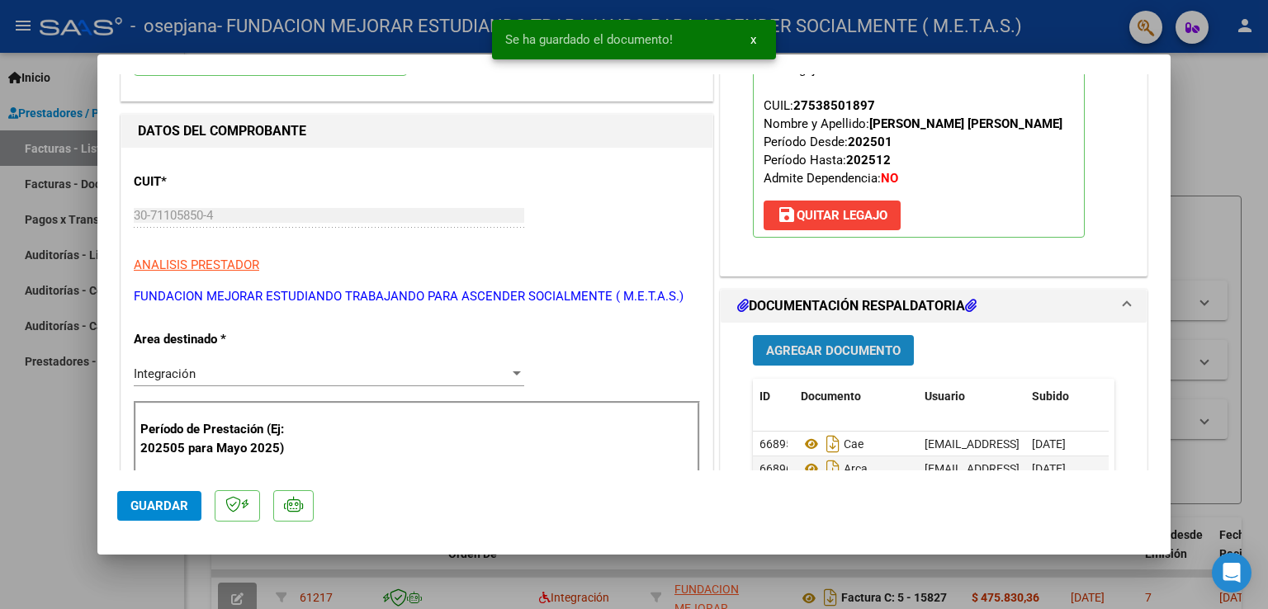
click at [839, 361] on button "Agregar Documento" at bounding box center [833, 350] width 161 height 31
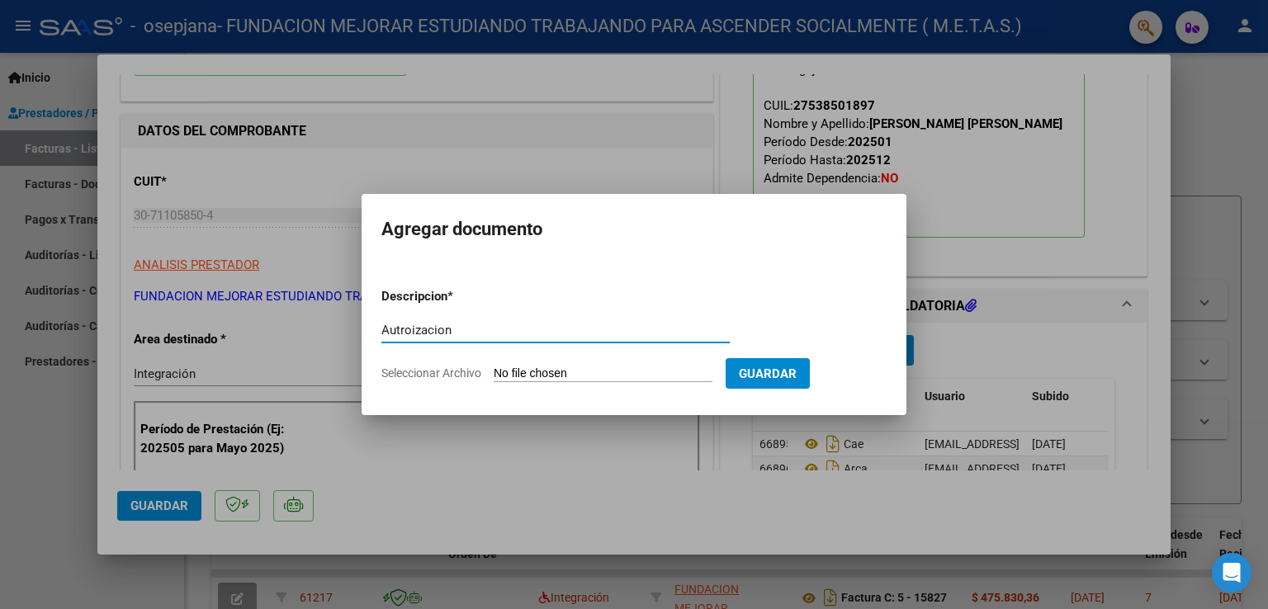
type input "Autroizacion"
click at [597, 368] on input "Seleccionar Archivo" at bounding box center [603, 375] width 219 height 16
type input "C:\fakepath\[PERSON_NAME] Dara [PERSON_NAME] (Abr a [DATE]).pdf"
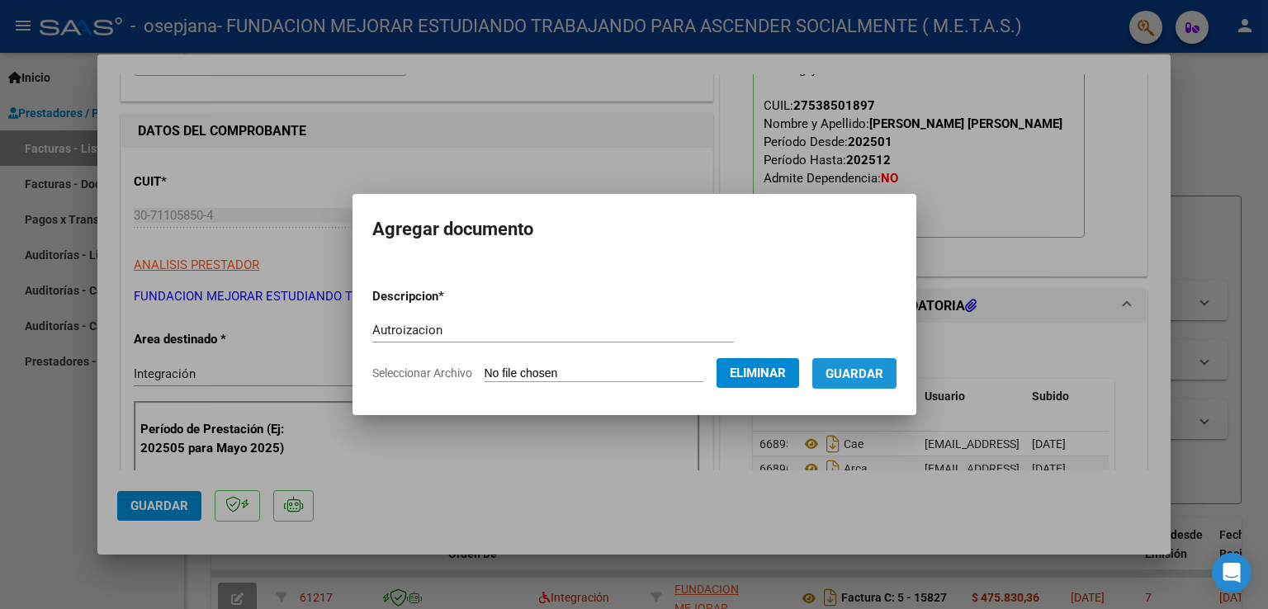
click at [848, 379] on span "Guardar" at bounding box center [855, 374] width 58 height 15
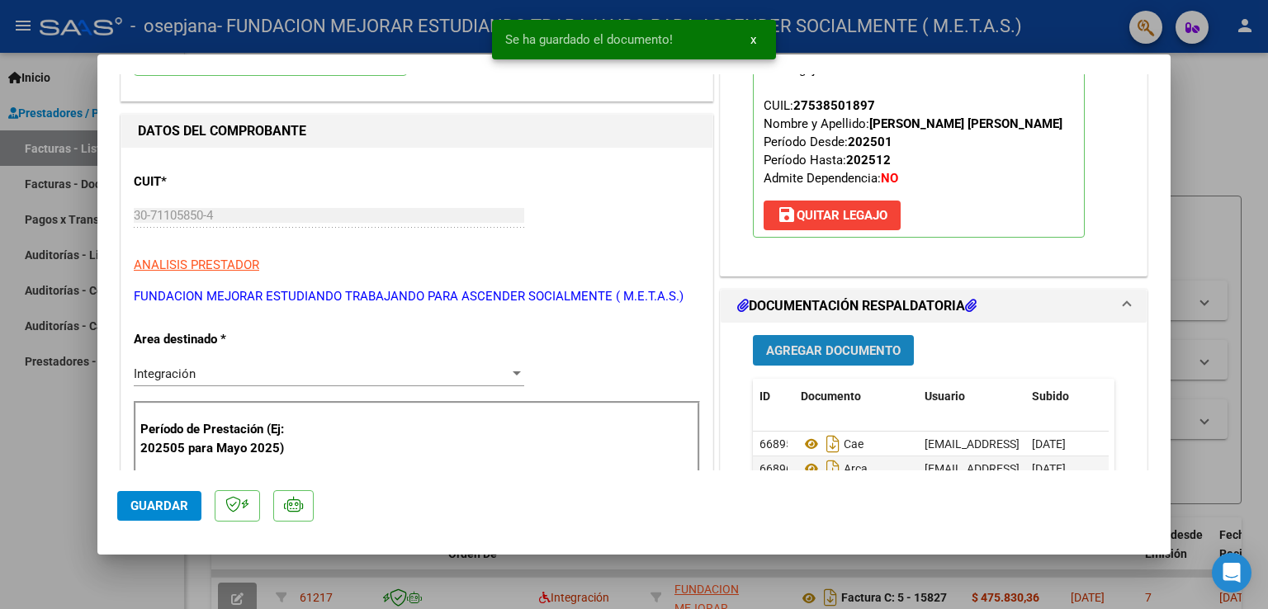
click at [836, 341] on button "Agregar Documento" at bounding box center [833, 350] width 161 height 31
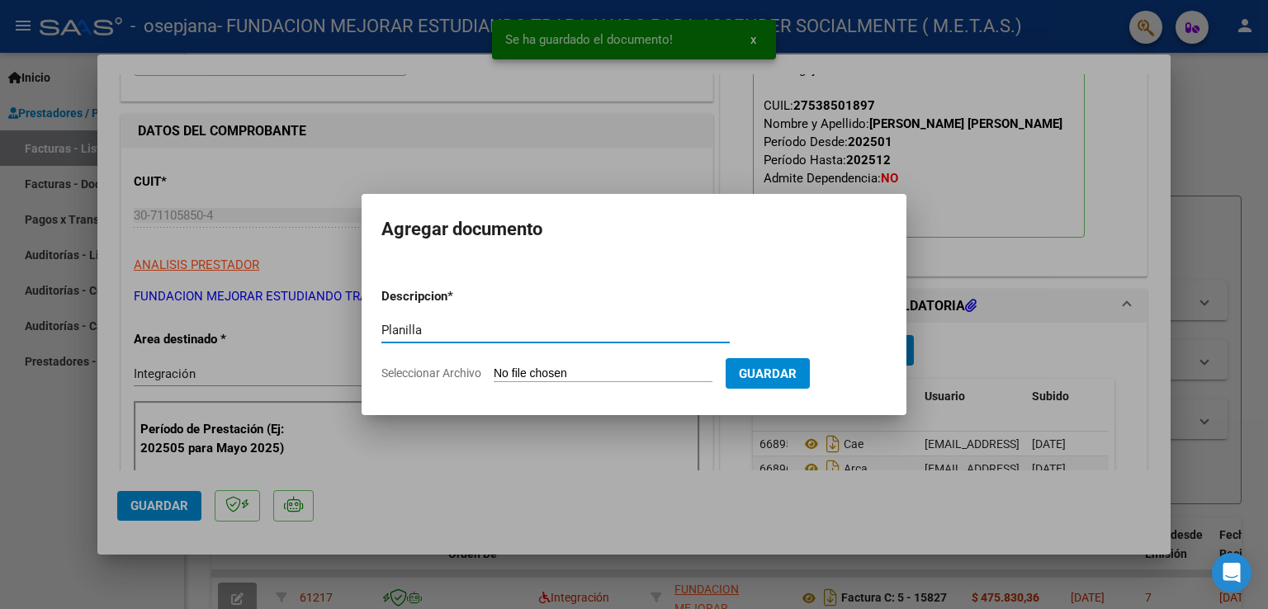
type input "Planilla"
click at [562, 380] on input "Seleccionar Archivo" at bounding box center [603, 375] width 219 height 16
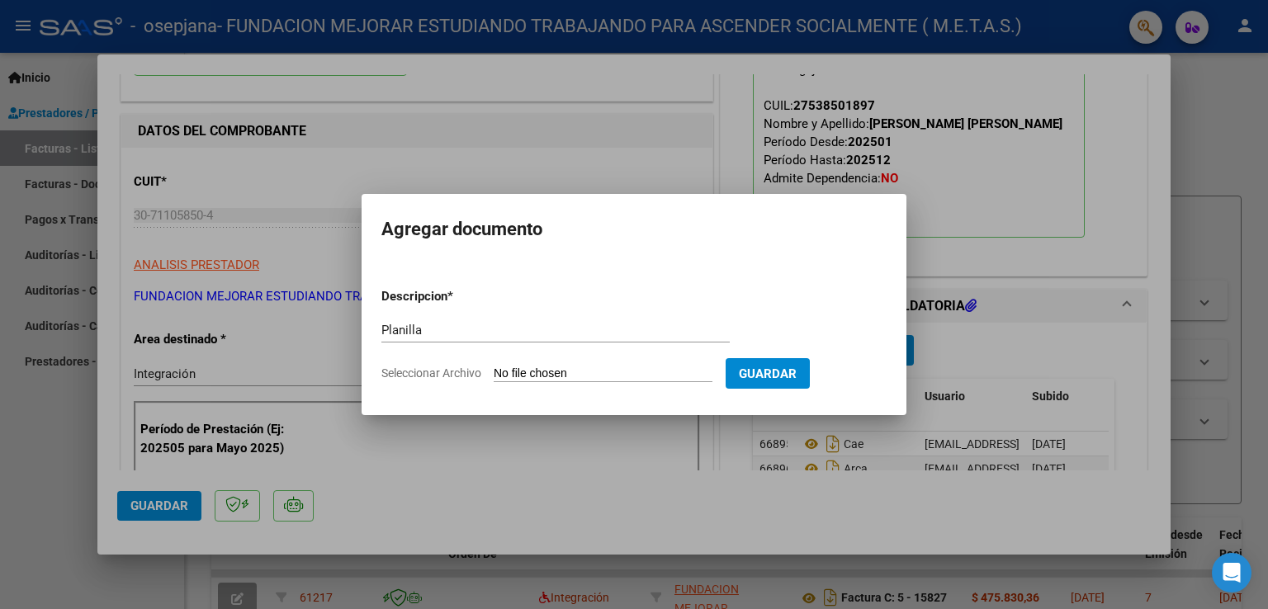
type input "C:\fakepath\[PERSON_NAME] [PERSON_NAME] [DATE].pdf"
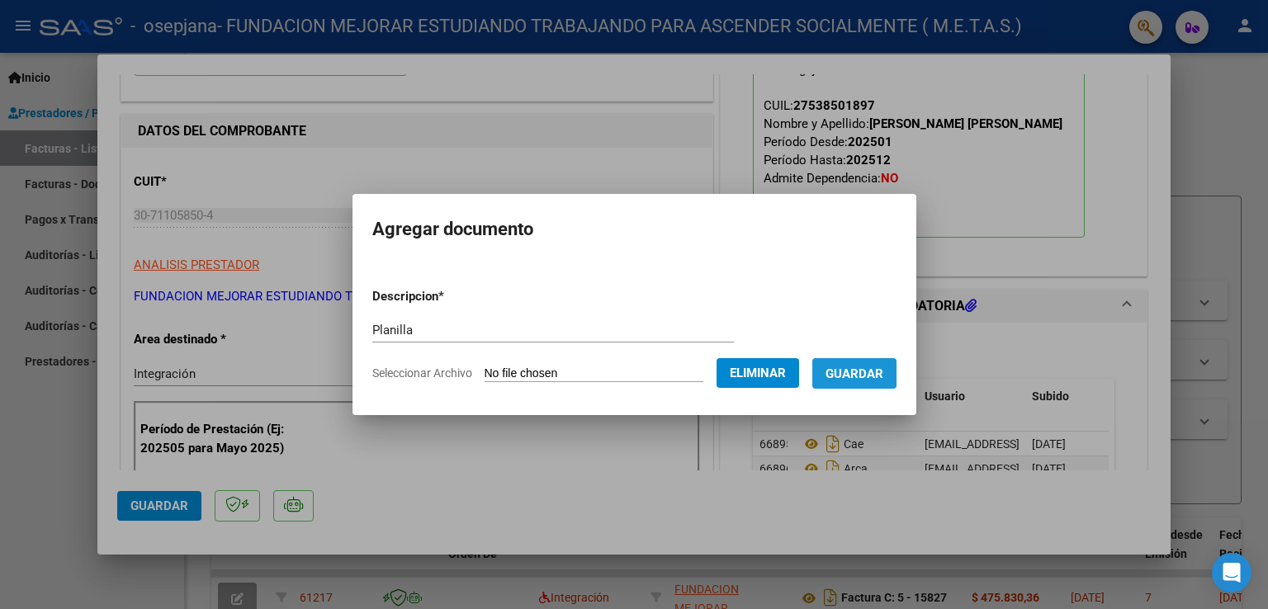
click at [849, 367] on span "Guardar" at bounding box center [855, 374] width 58 height 15
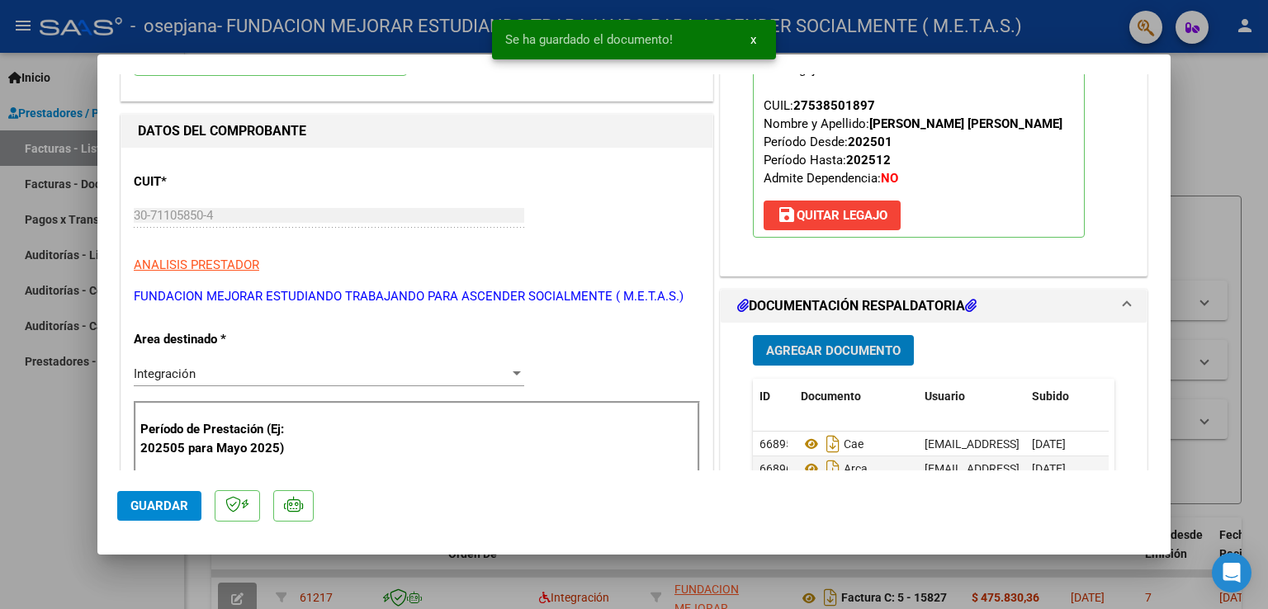
click at [822, 358] on button "Agregar Documento" at bounding box center [833, 350] width 161 height 31
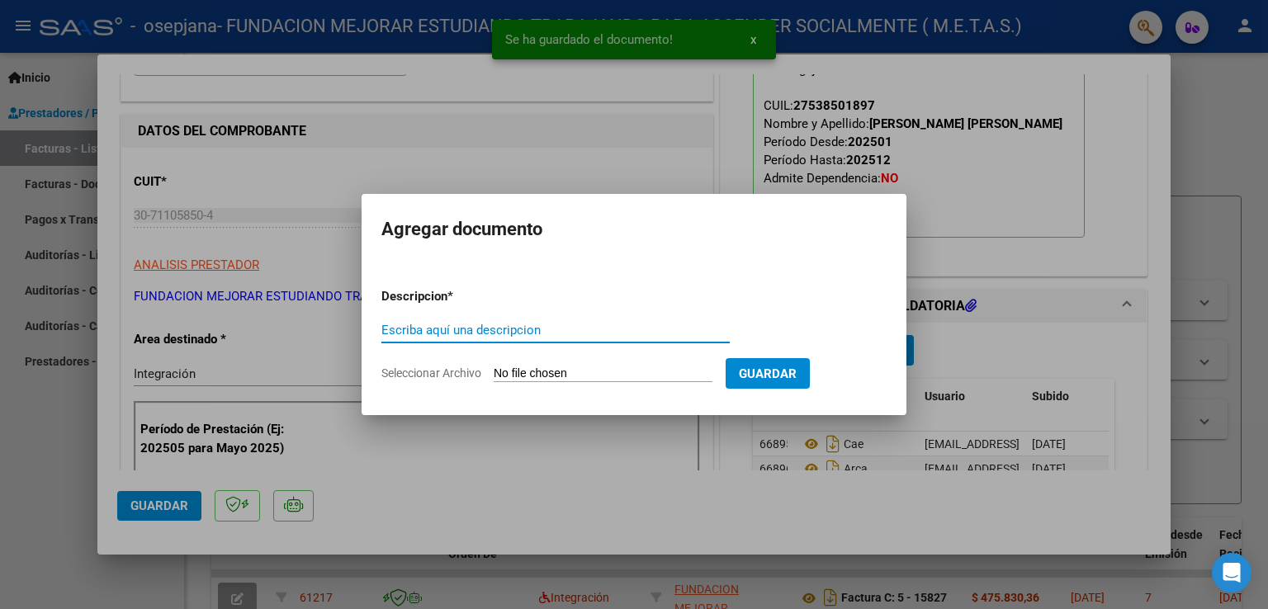
type input "A"
type input "CAR"
click at [557, 366] on app-file-uploader "Seleccionar Archivo" at bounding box center [554, 373] width 344 height 15
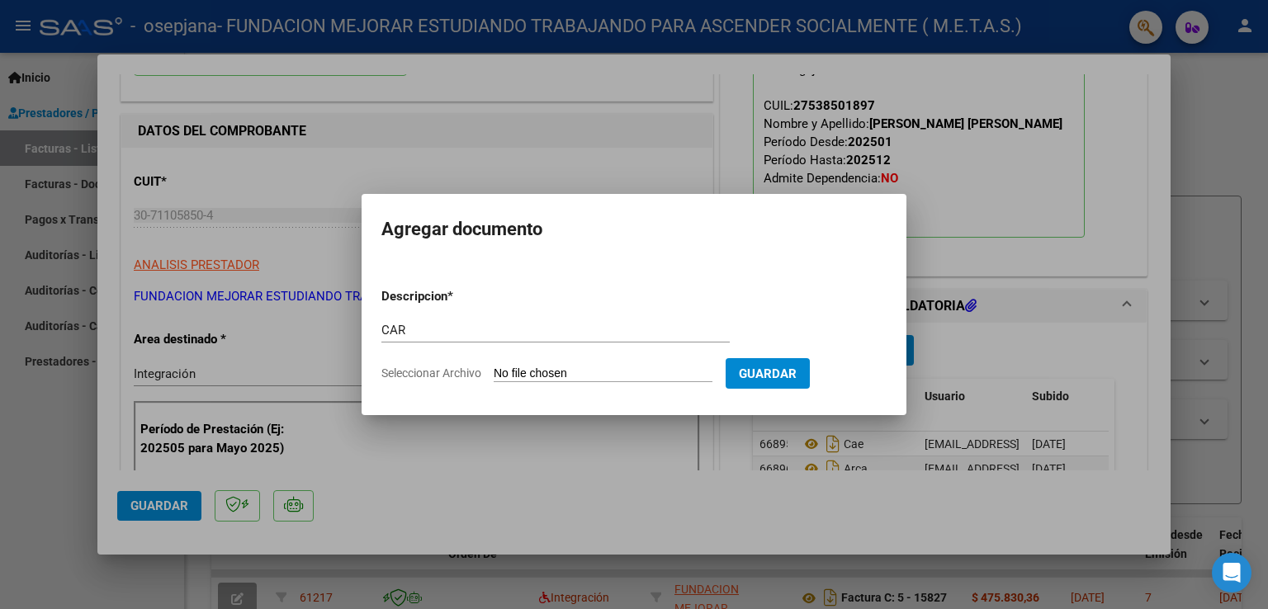
click at [536, 374] on input "Seleccionar Archivo" at bounding box center [603, 375] width 219 height 16
type input "C:\fakepath\[PERSON_NAME] [PERSON_NAME] - Car Septiembre.pdf"
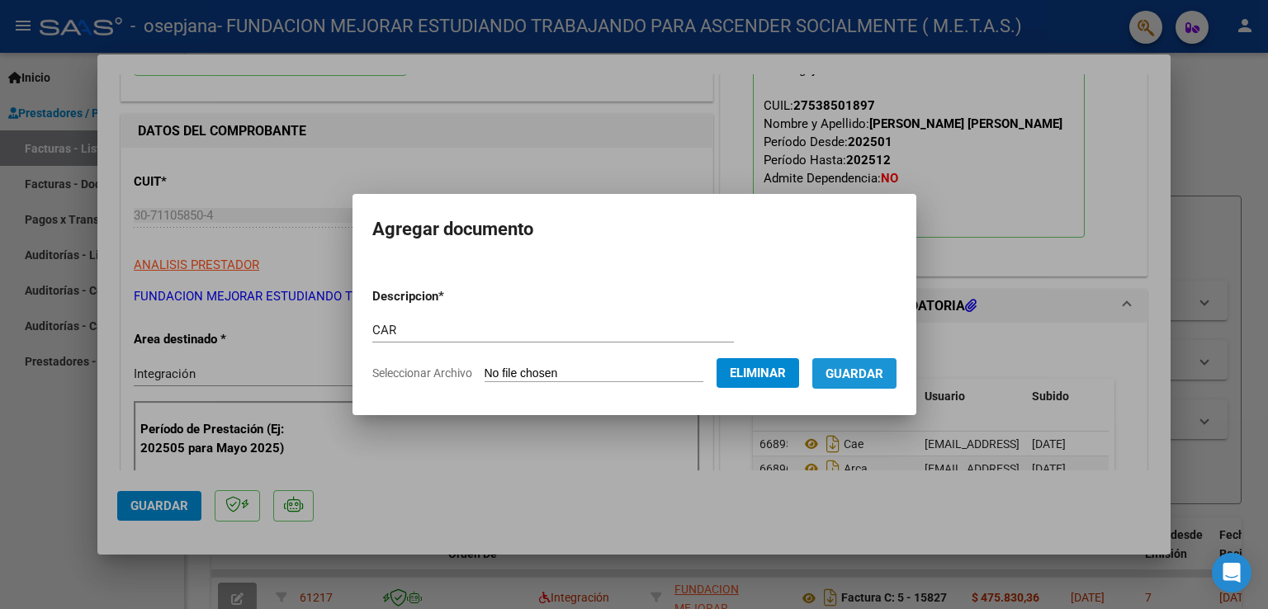
click at [869, 378] on span "Guardar" at bounding box center [855, 374] width 58 height 15
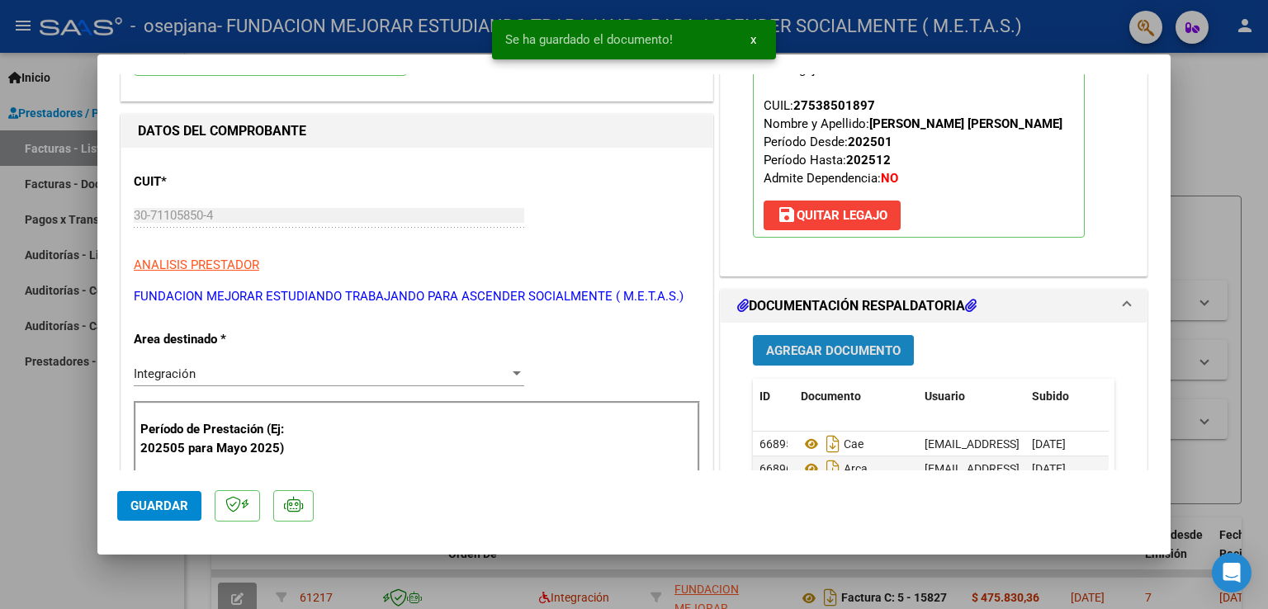
click at [846, 353] on span "Agregar Documento" at bounding box center [833, 351] width 135 height 15
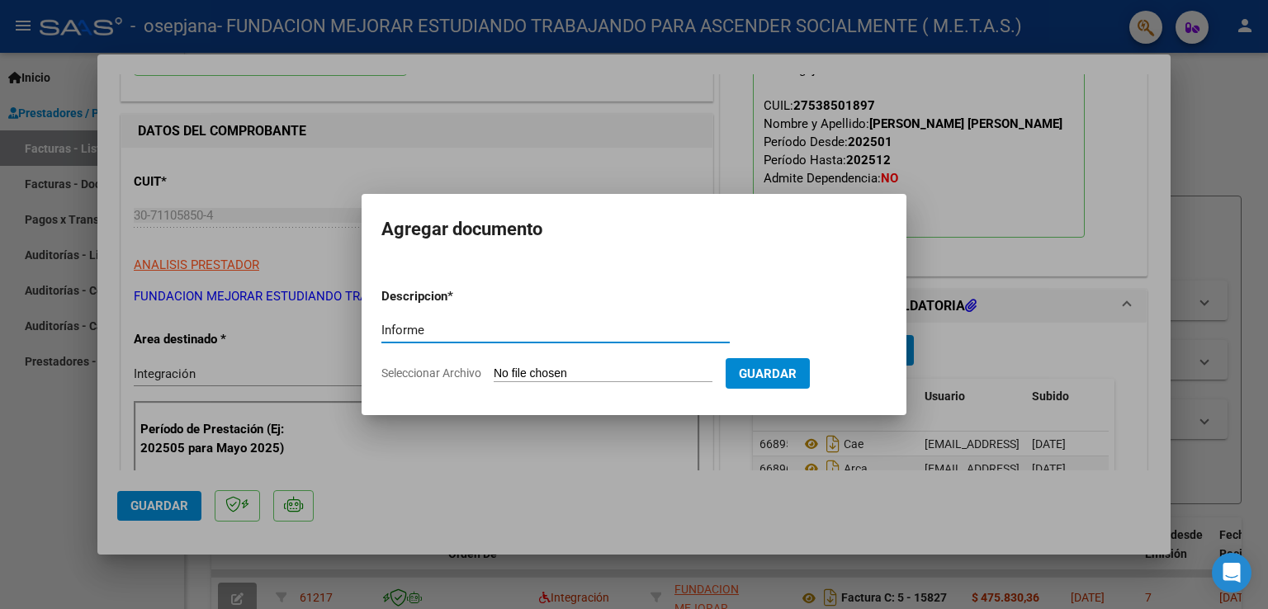
type input "Informe"
click at [566, 367] on input "Seleccionar Archivo" at bounding box center [603, 375] width 219 height 16
type input "C:\fakepath\[PERSON_NAME] [PERSON_NAME] - IP [DATE].pdf"
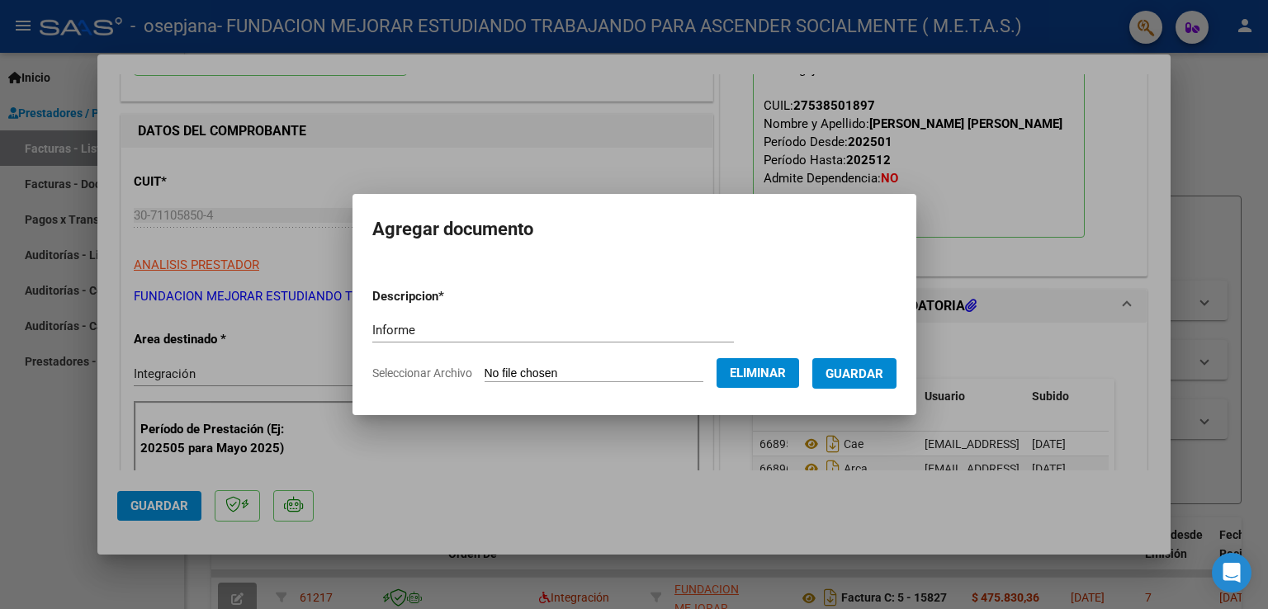
click at [869, 377] on span "Guardar" at bounding box center [855, 374] width 58 height 15
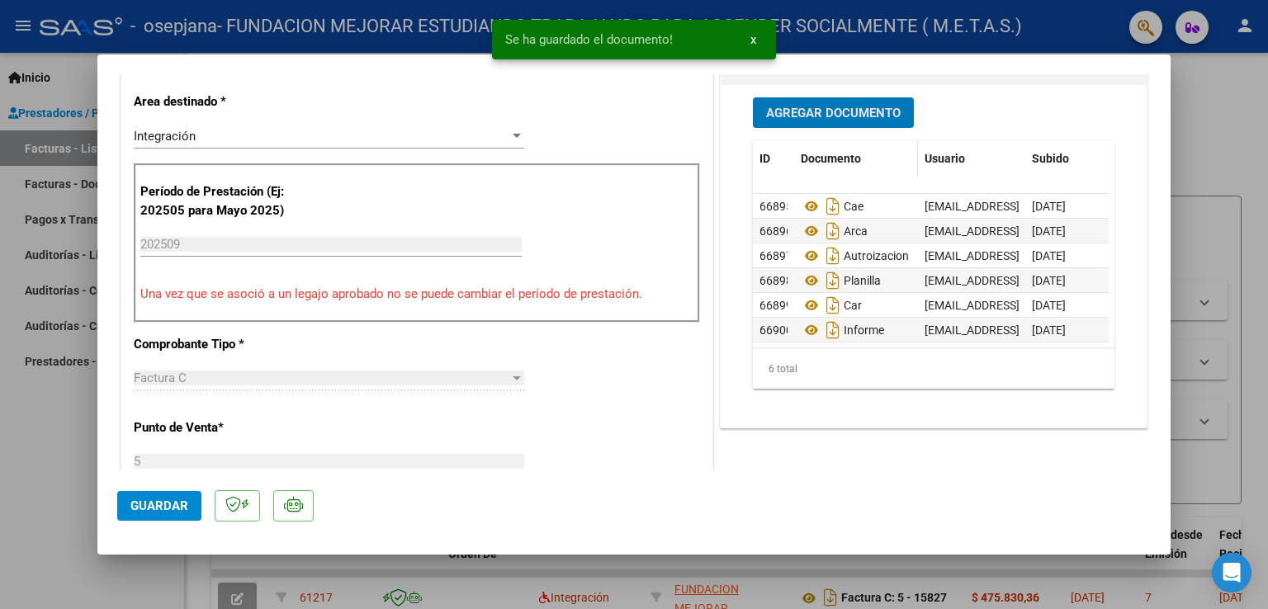
scroll to position [413, 0]
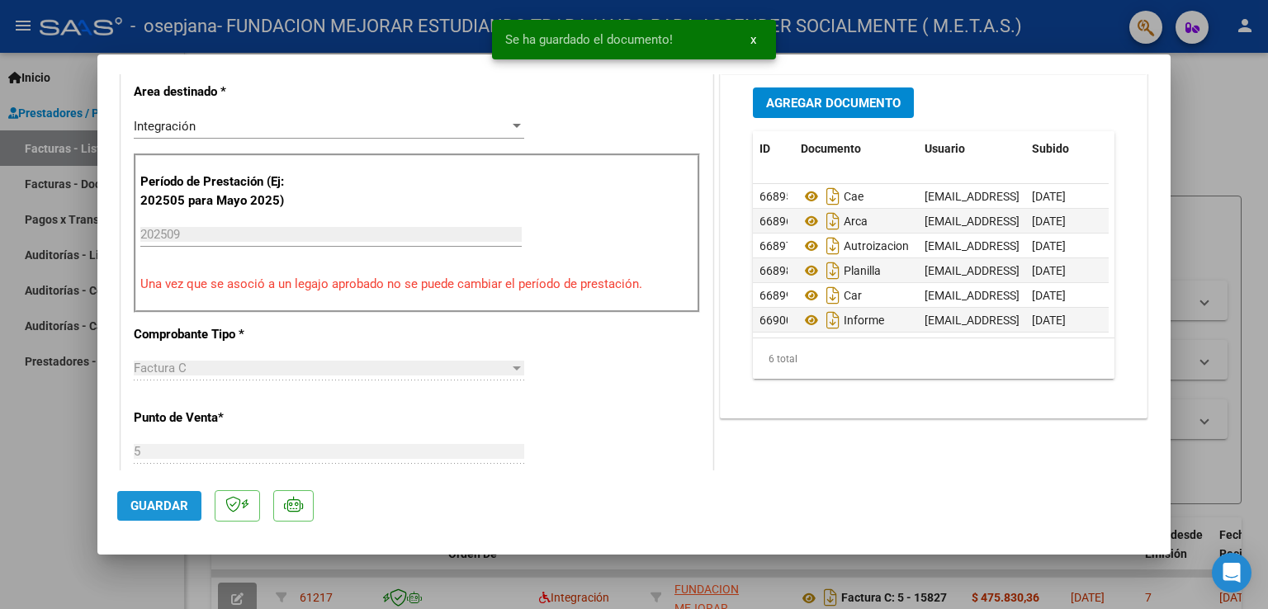
click at [178, 496] on button "Guardar" at bounding box center [159, 506] width 84 height 30
click at [37, 454] on div at bounding box center [634, 304] width 1268 height 609
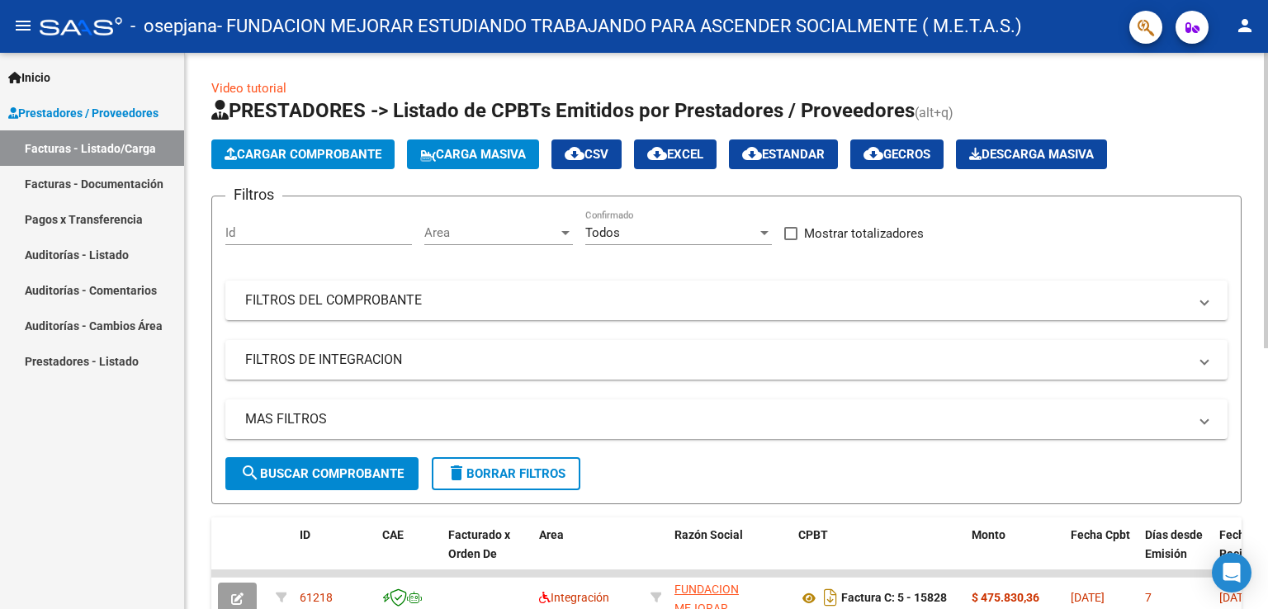
click at [274, 149] on span "Cargar Comprobante" at bounding box center [303, 154] width 157 height 15
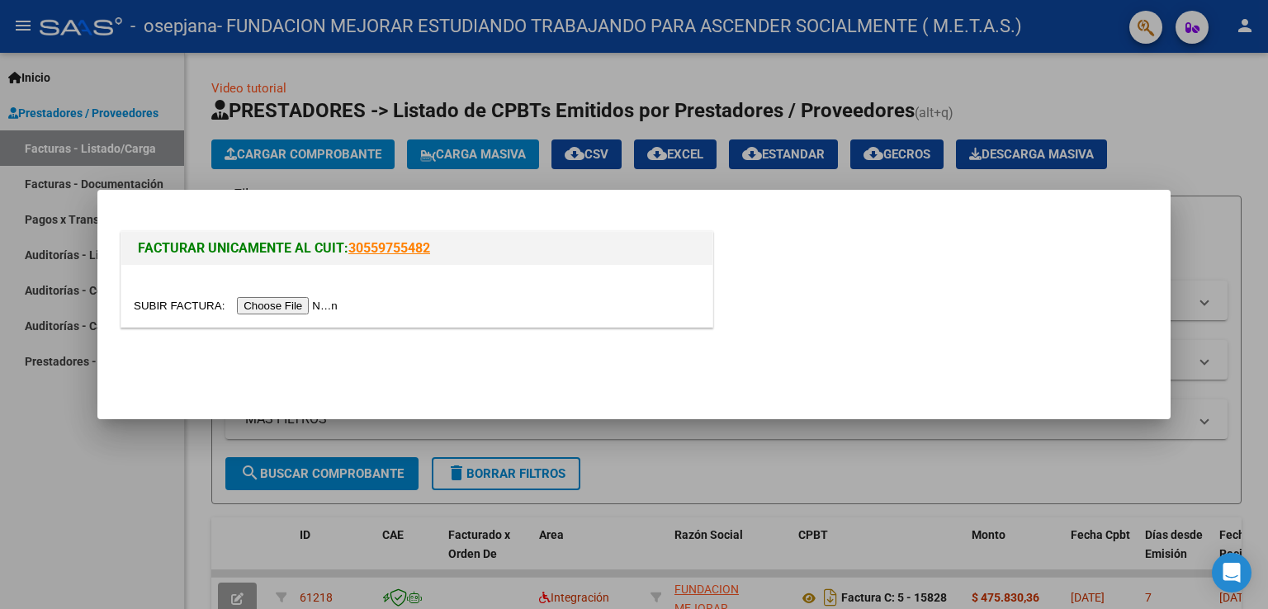
click at [281, 305] on input "file" at bounding box center [238, 305] width 209 height 17
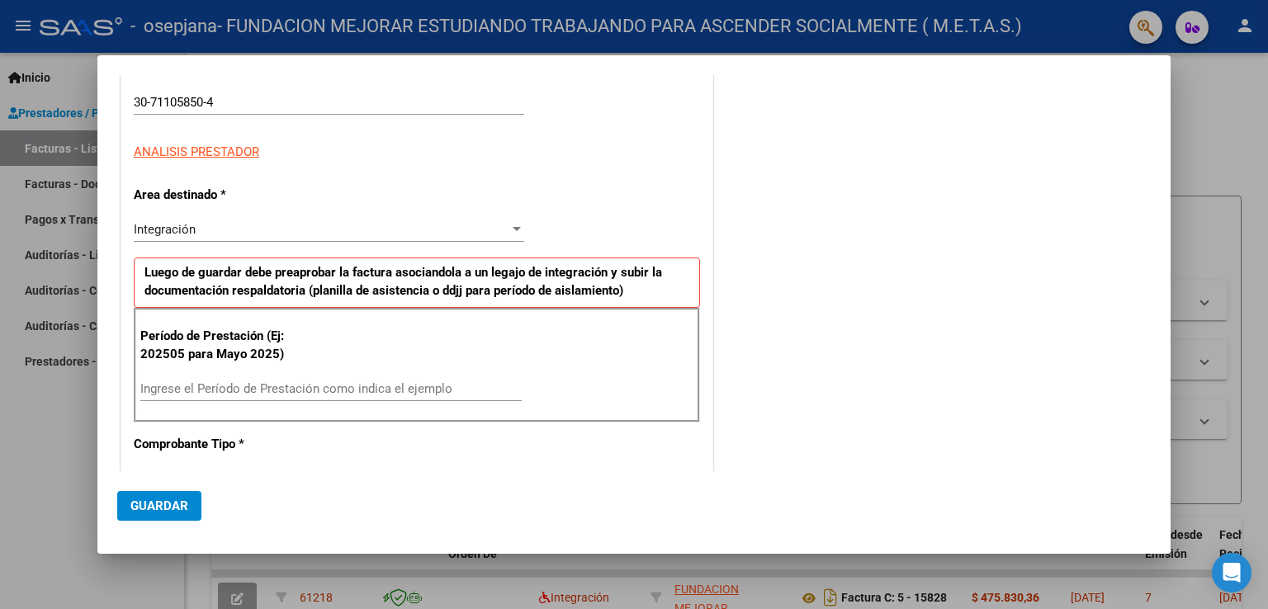
click at [244, 364] on p "Período de Prestación (Ej: 202505 para Mayo 2025)" at bounding box center [223, 345] width 166 height 37
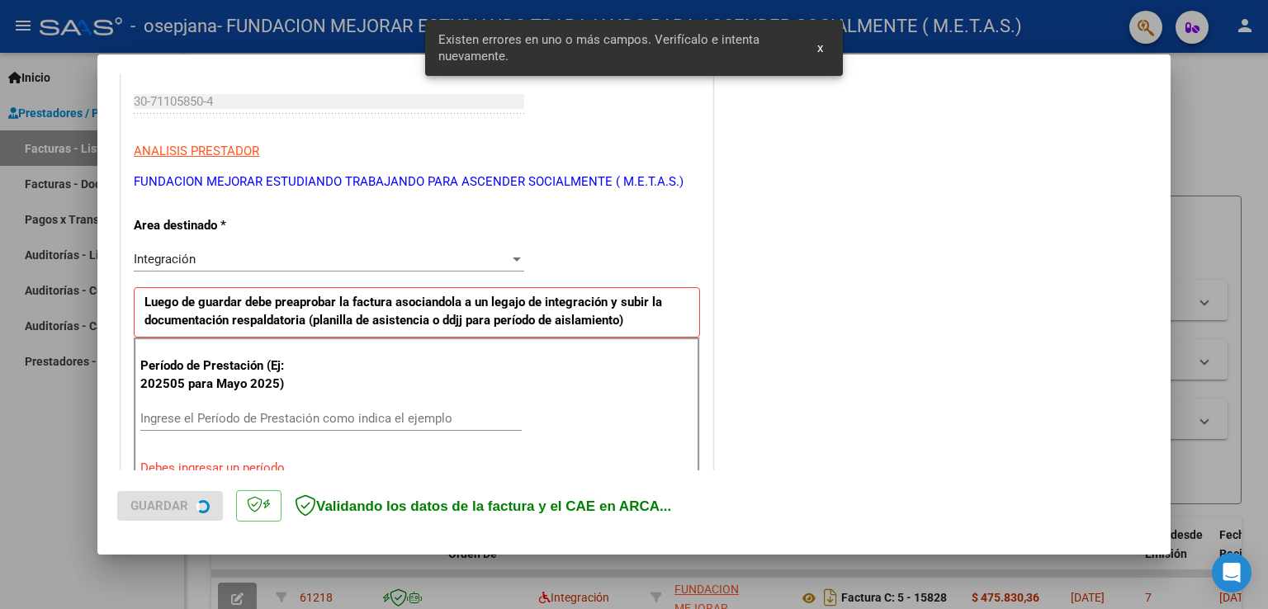
scroll to position [376, 0]
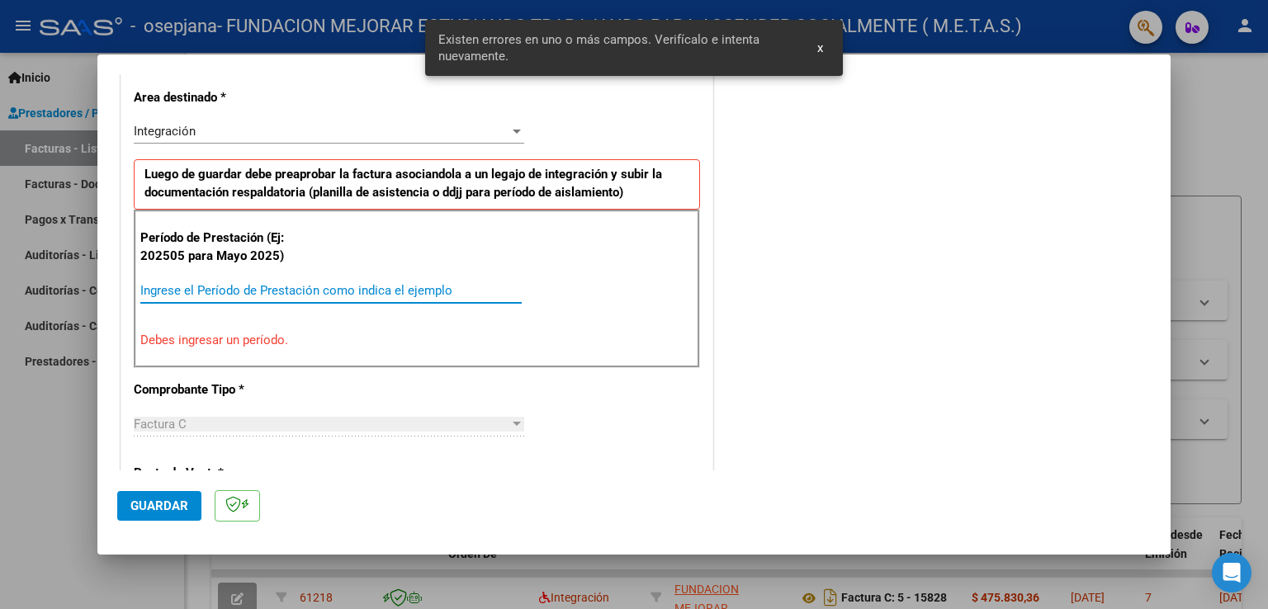
click at [249, 285] on input "Ingrese el Período de Prestación como indica el ejemplo" at bounding box center [331, 290] width 382 height 15
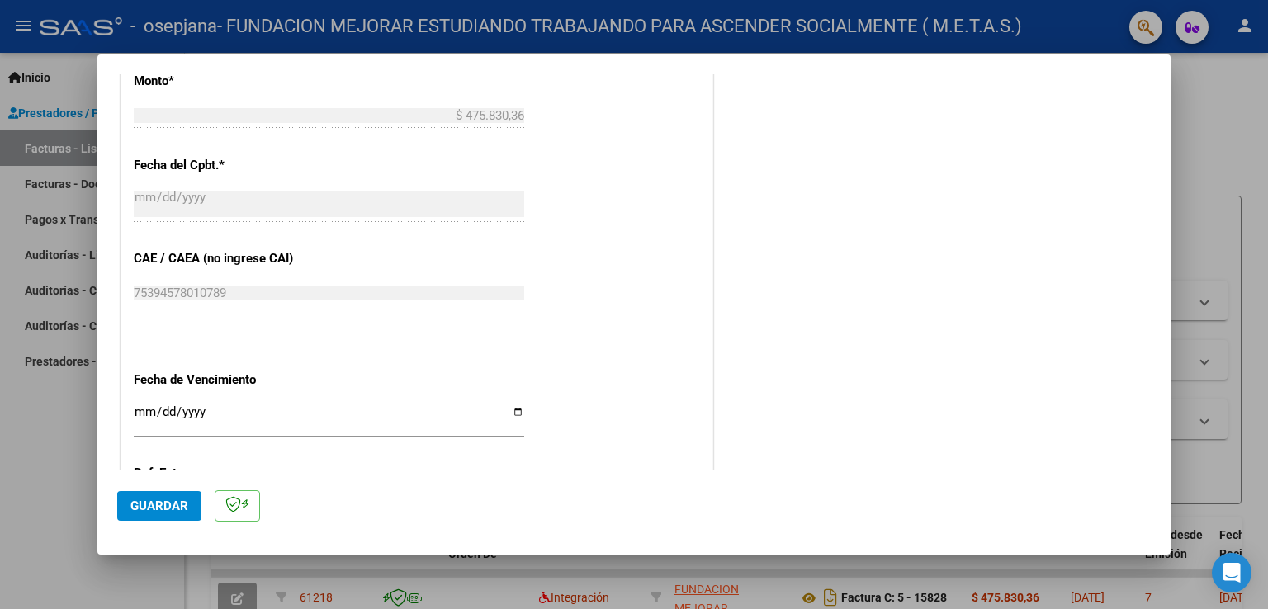
scroll to position [954, 0]
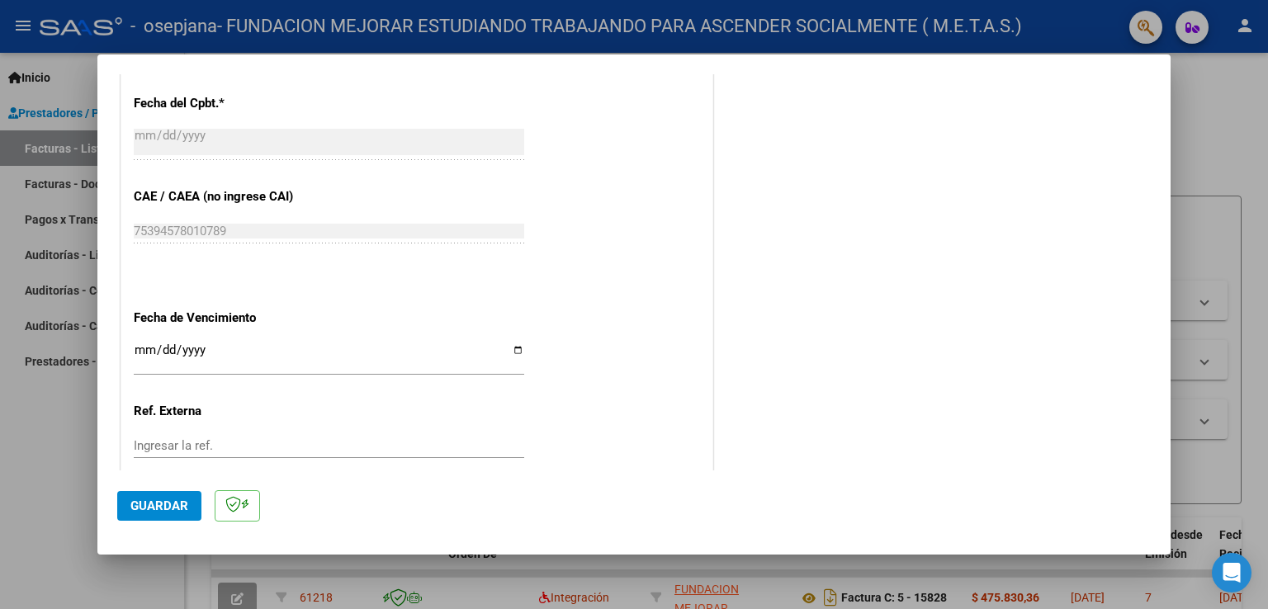
type input "202509"
click at [512, 346] on input "Ingresar la fecha" at bounding box center [329, 357] width 391 height 26
type input "[DATE]"
click at [171, 500] on span "Guardar" at bounding box center [159, 506] width 58 height 15
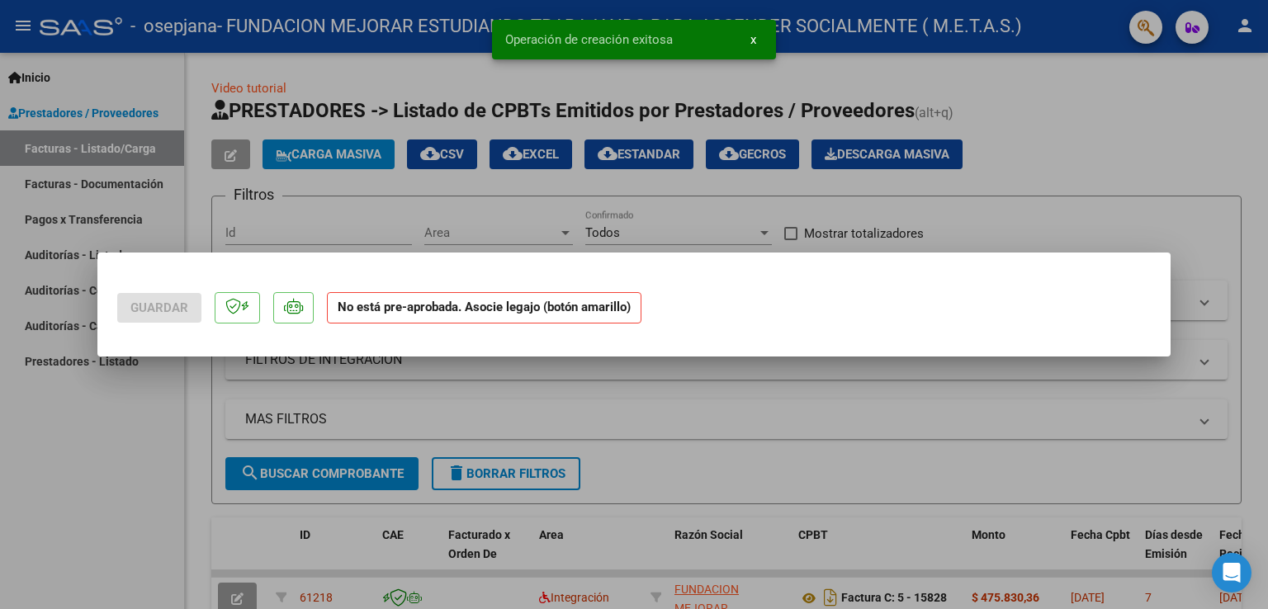
scroll to position [0, 0]
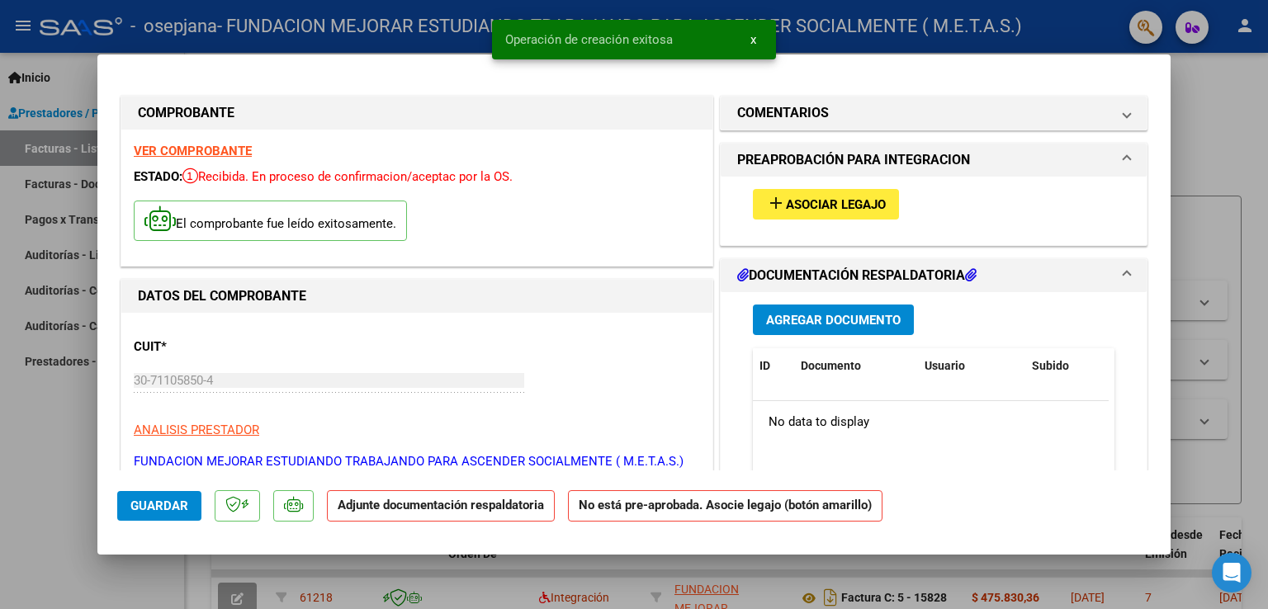
click at [206, 159] on div "VER COMPROBANTE ESTADO: Recibida. En proceso de confirmacion/aceptac por la OS.…" at bounding box center [416, 198] width 591 height 136
click at [206, 155] on strong "VER COMPROBANTE" at bounding box center [193, 151] width 118 height 15
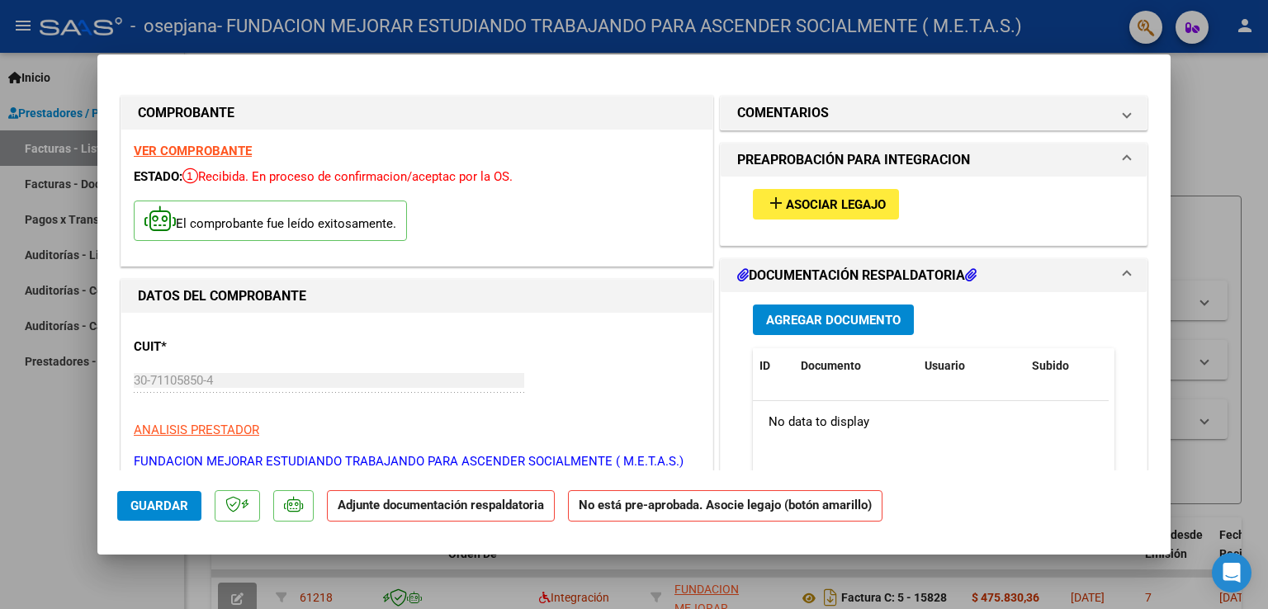
click at [768, 199] on mat-icon "add" at bounding box center [776, 203] width 20 height 20
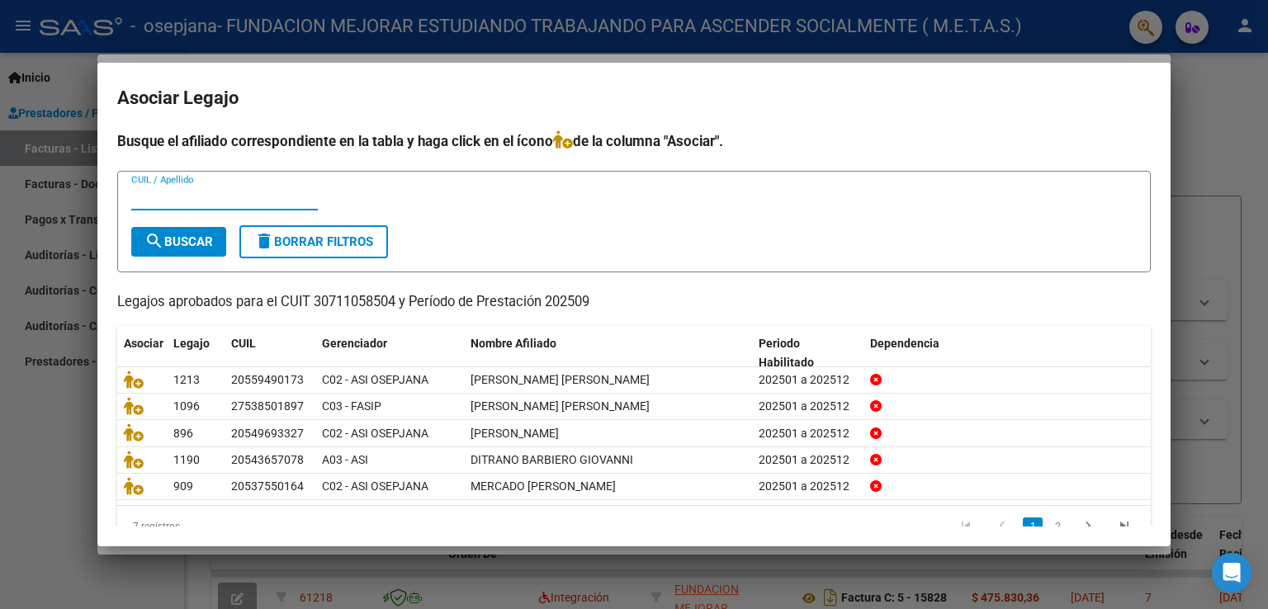
paste input "20537550164"
type input "20537550164"
click at [189, 245] on span "search Buscar" at bounding box center [179, 242] width 69 height 15
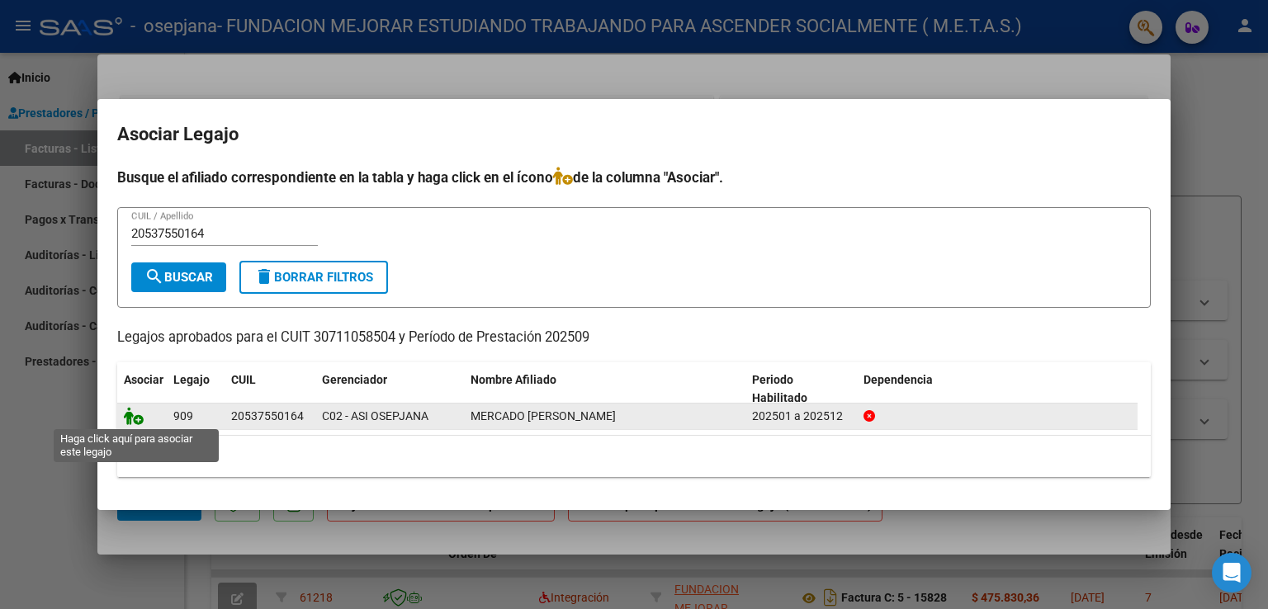
click at [135, 417] on icon at bounding box center [134, 416] width 20 height 18
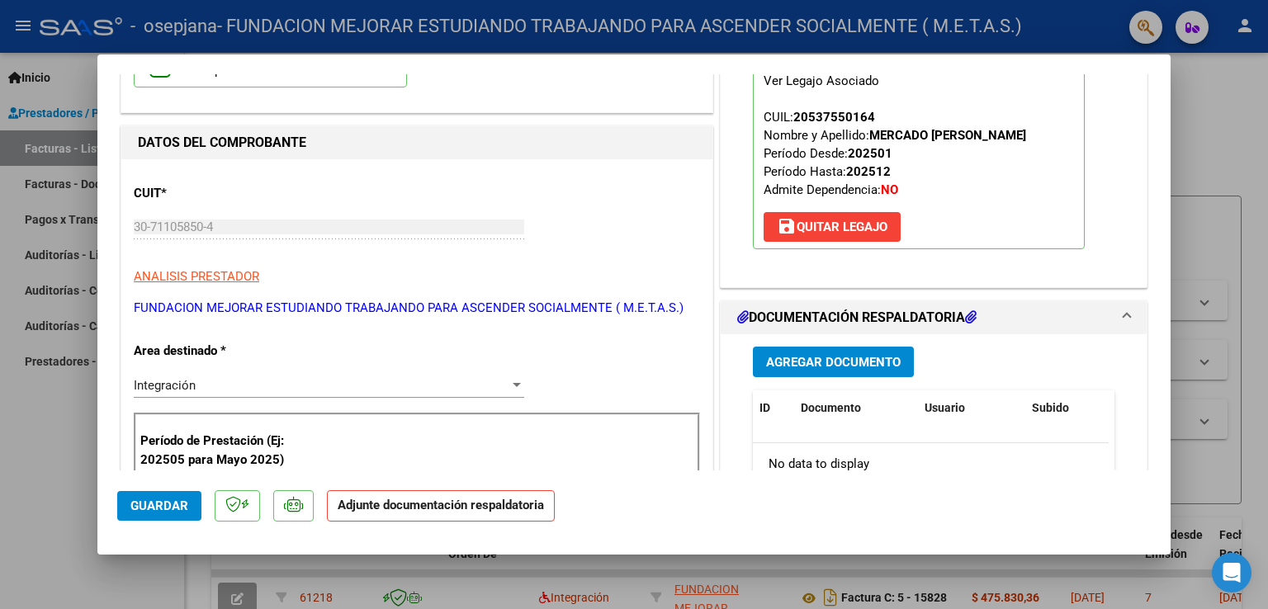
scroll to position [165, 0]
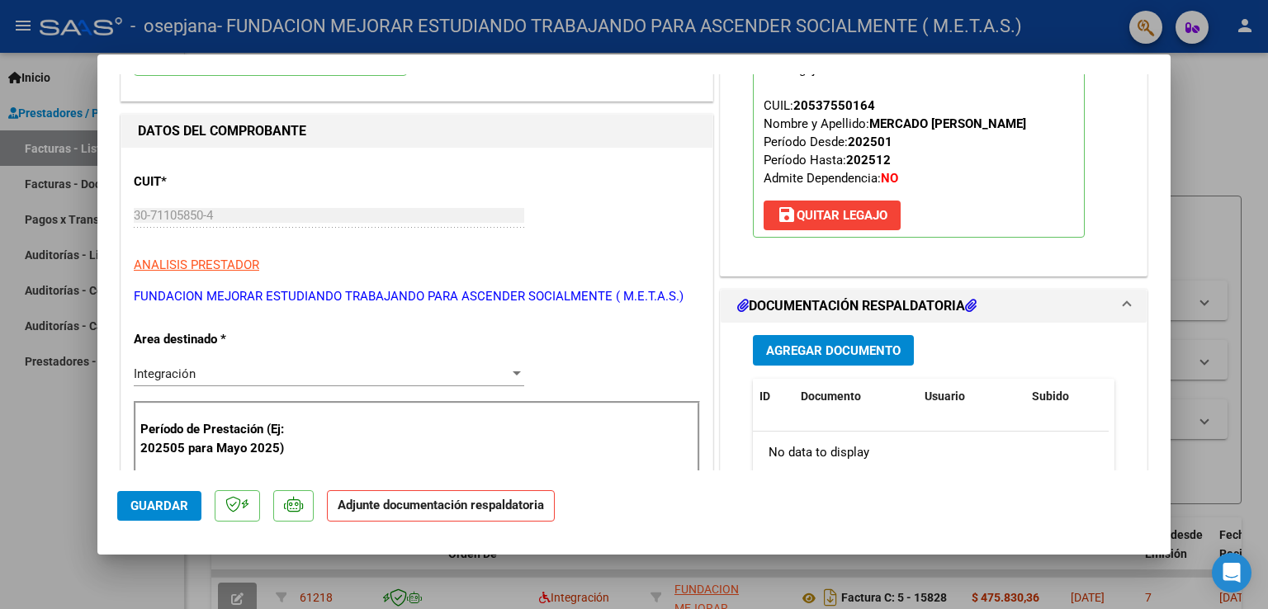
click at [813, 356] on span "Agregar Documento" at bounding box center [833, 351] width 135 height 15
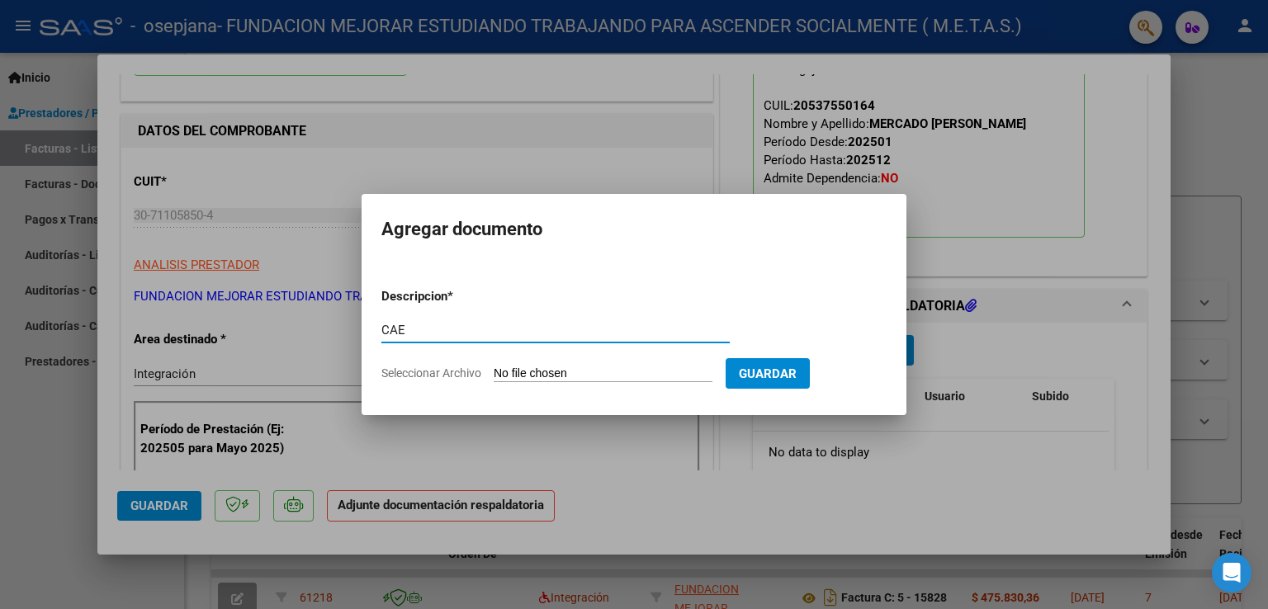
type input "CAE"
click at [565, 363] on form "Descripcion * CAE Escriba aquí una descripcion Seleccionar Archivo Guardar" at bounding box center [634, 335] width 505 height 121
click at [555, 377] on input "Seleccionar Archivo" at bounding box center [603, 375] width 219 height 16
type input "C:\fakepath\CAE FC 15829.pdf"
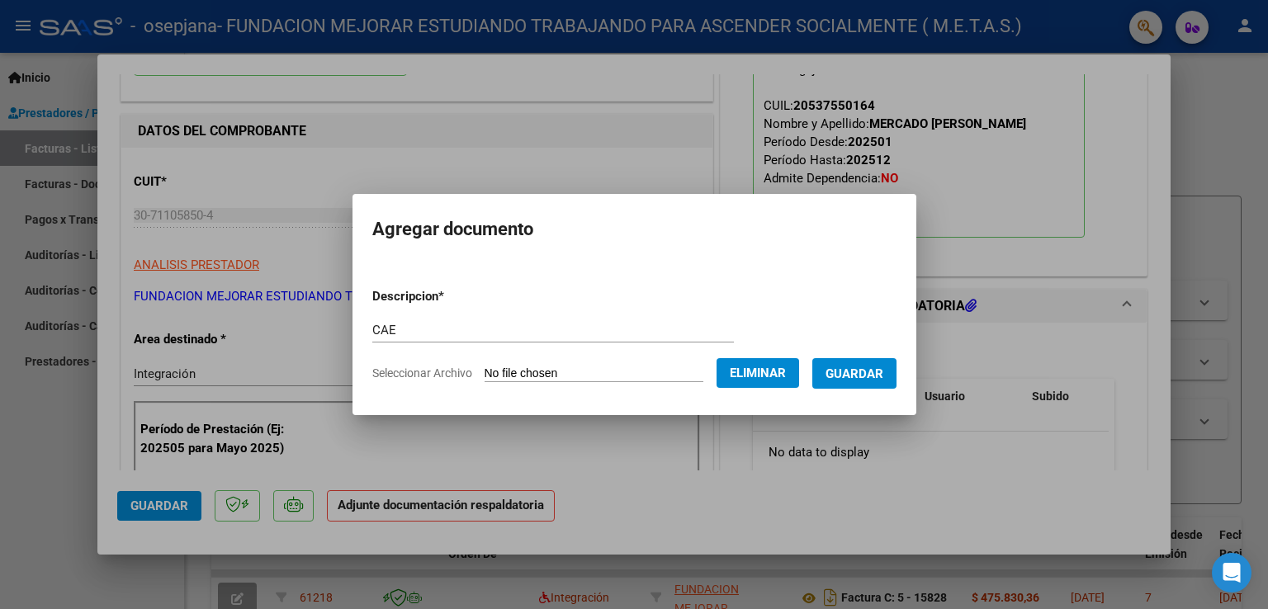
click at [849, 383] on button "Guardar" at bounding box center [855, 373] width 84 height 31
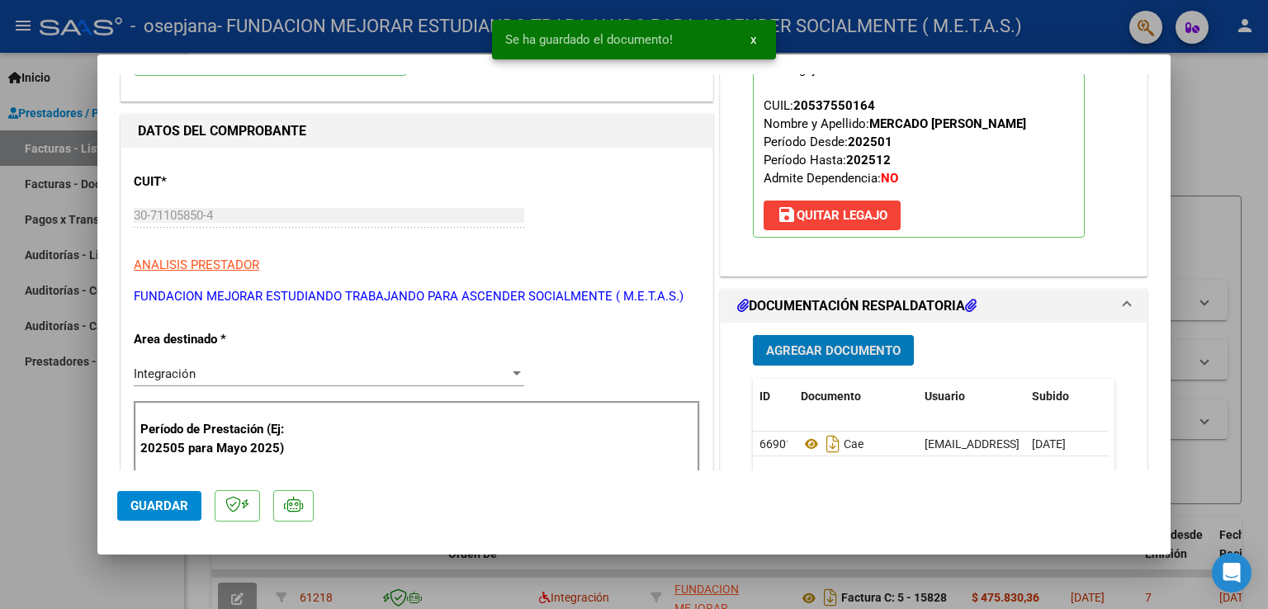
click at [838, 357] on span "Agregar Documento" at bounding box center [833, 351] width 135 height 15
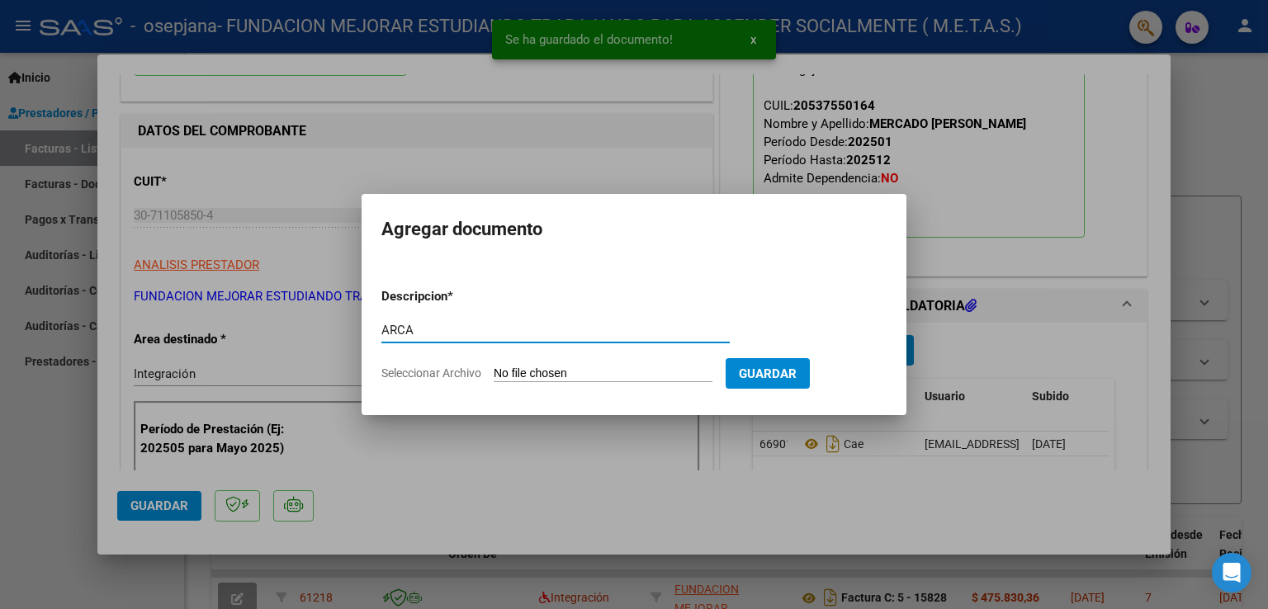
type input "ARCA"
click at [527, 373] on input "Seleccionar Archivo" at bounding box center [603, 375] width 219 height 16
type input "C:\fakepath\AFIP ARCA.pdf"
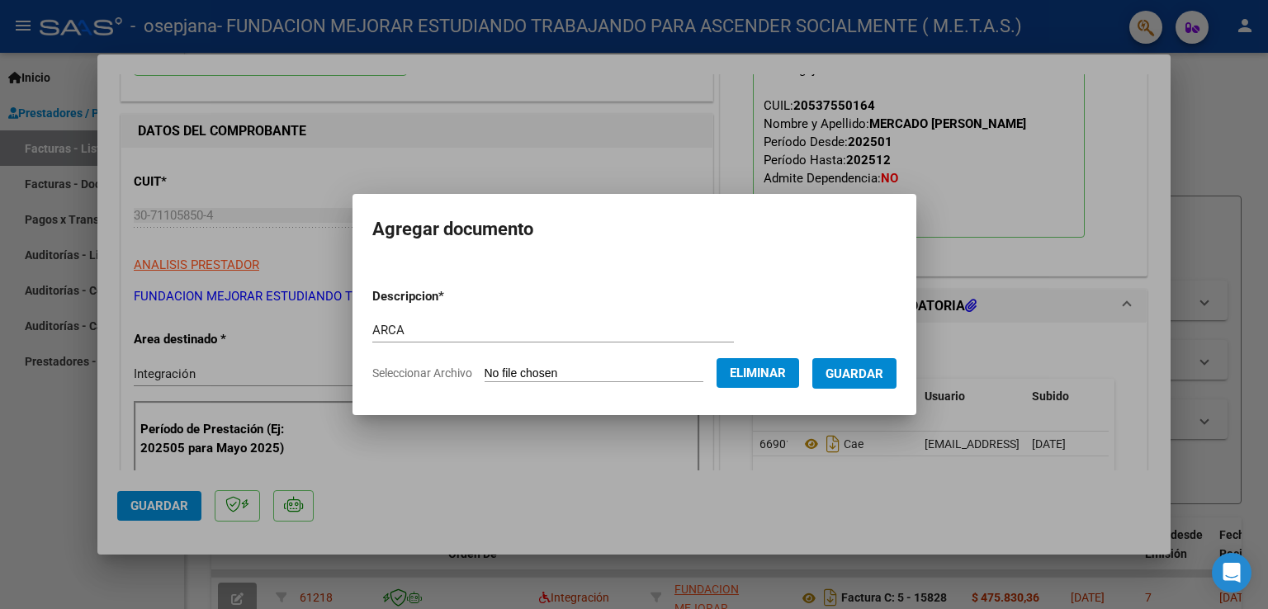
click at [869, 384] on button "Guardar" at bounding box center [855, 373] width 84 height 31
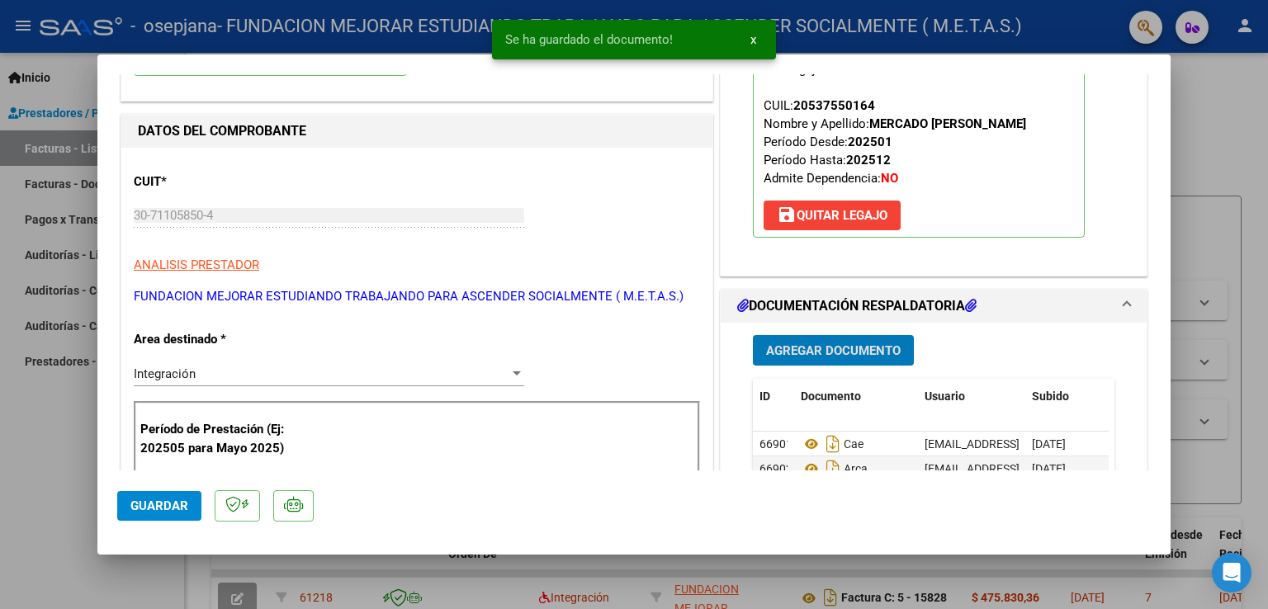
click at [844, 353] on span "Agregar Documento" at bounding box center [833, 351] width 135 height 15
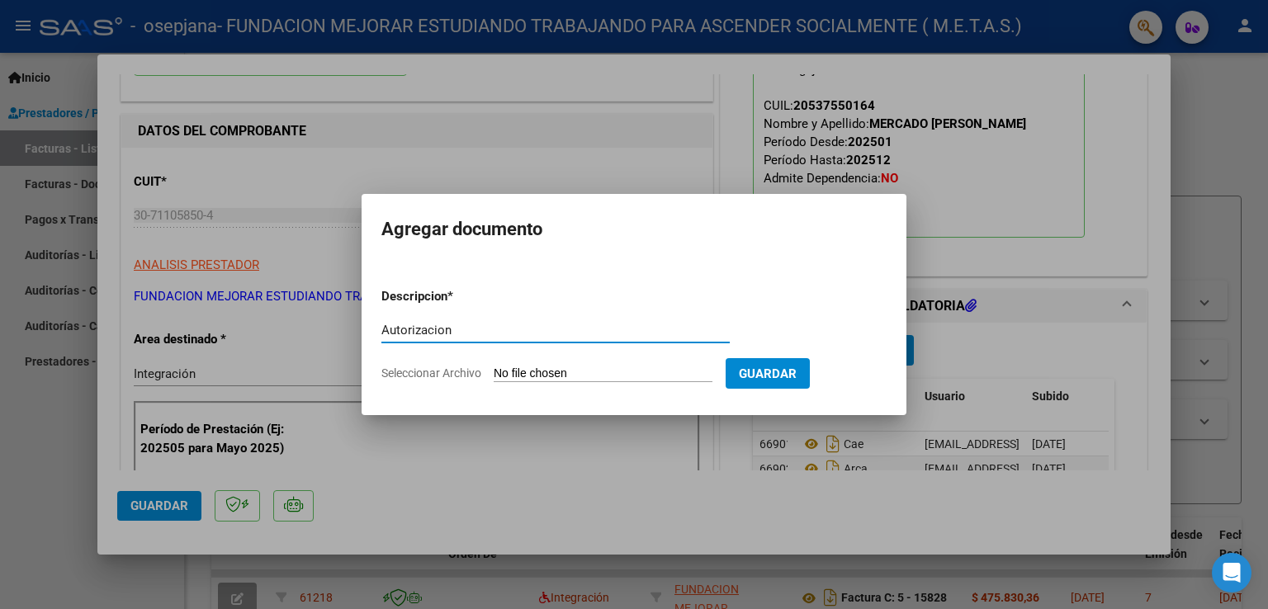
type input "Autorizacion"
click at [539, 367] on input "Seleccionar Archivo" at bounding box center [603, 375] width 219 height 16
type input "C:\fakepath\[PERSON_NAME] (feb-dic).pdf"
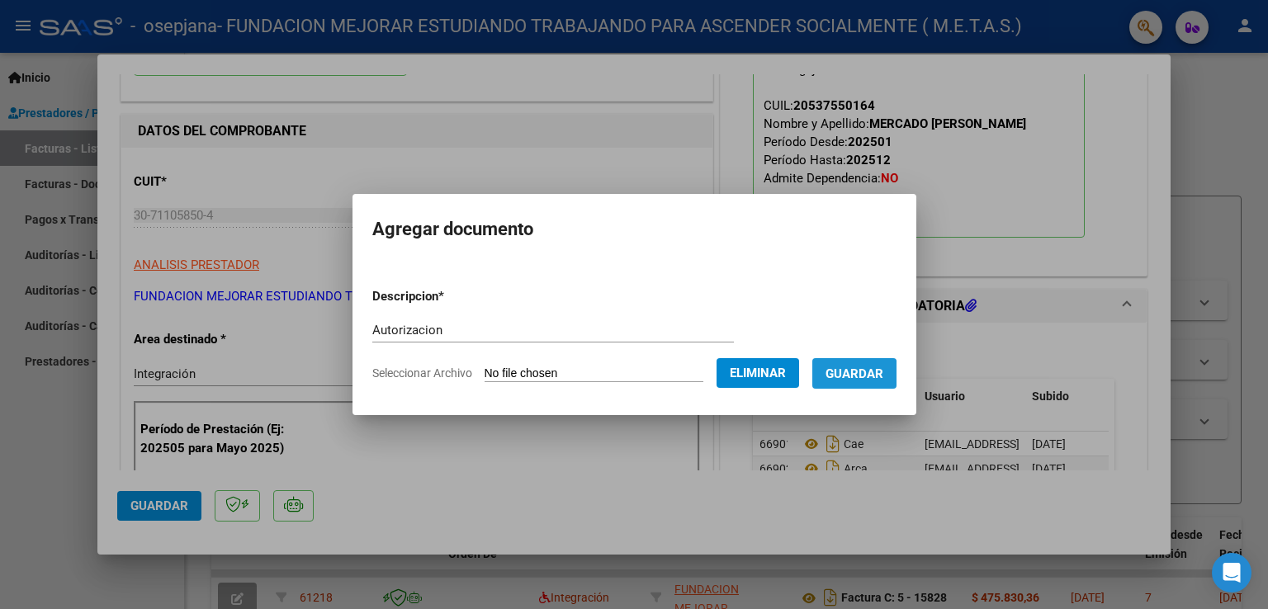
click at [860, 381] on span "Guardar" at bounding box center [855, 374] width 58 height 15
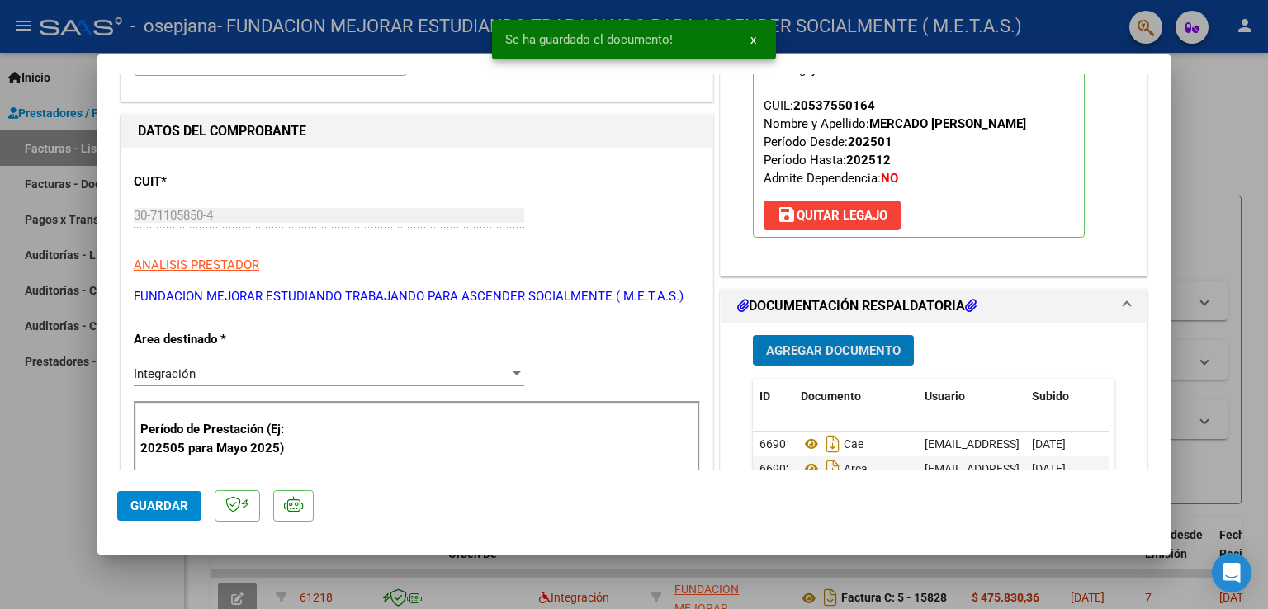
click at [852, 345] on span "Agregar Documento" at bounding box center [833, 351] width 135 height 15
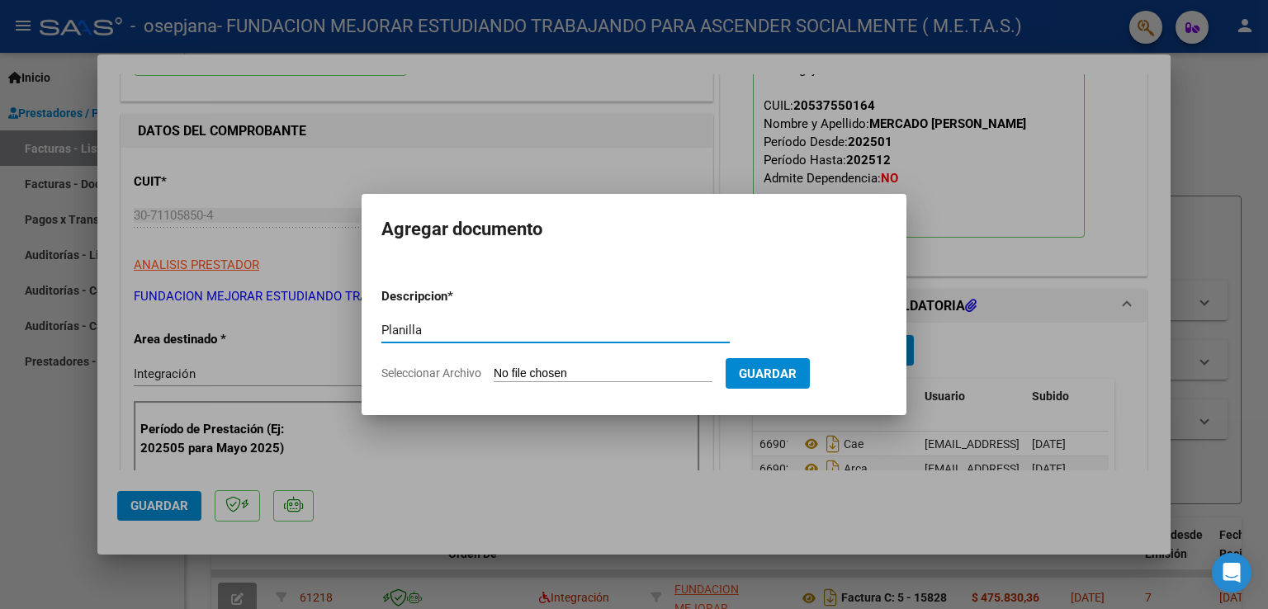
type input "Planilla"
click at [587, 372] on input "Seleccionar Archivo" at bounding box center [603, 375] width 219 height 16
type input "C:\fakepath\[PERSON_NAME] septiembre.pdf"
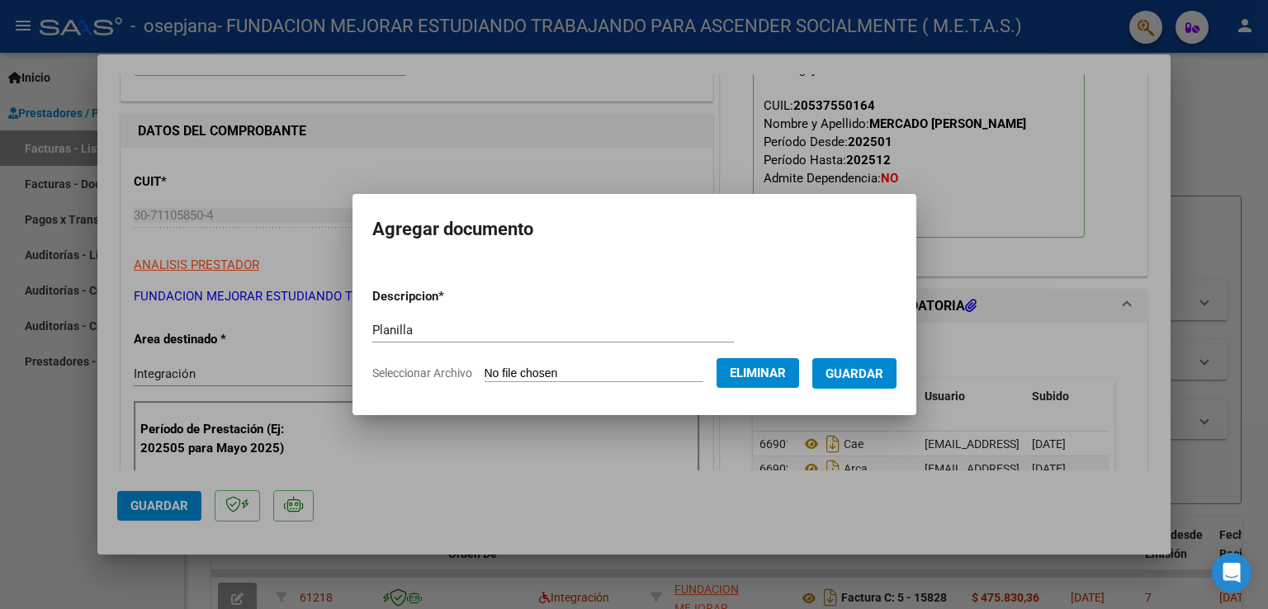
click at [852, 377] on span "Guardar" at bounding box center [855, 374] width 58 height 15
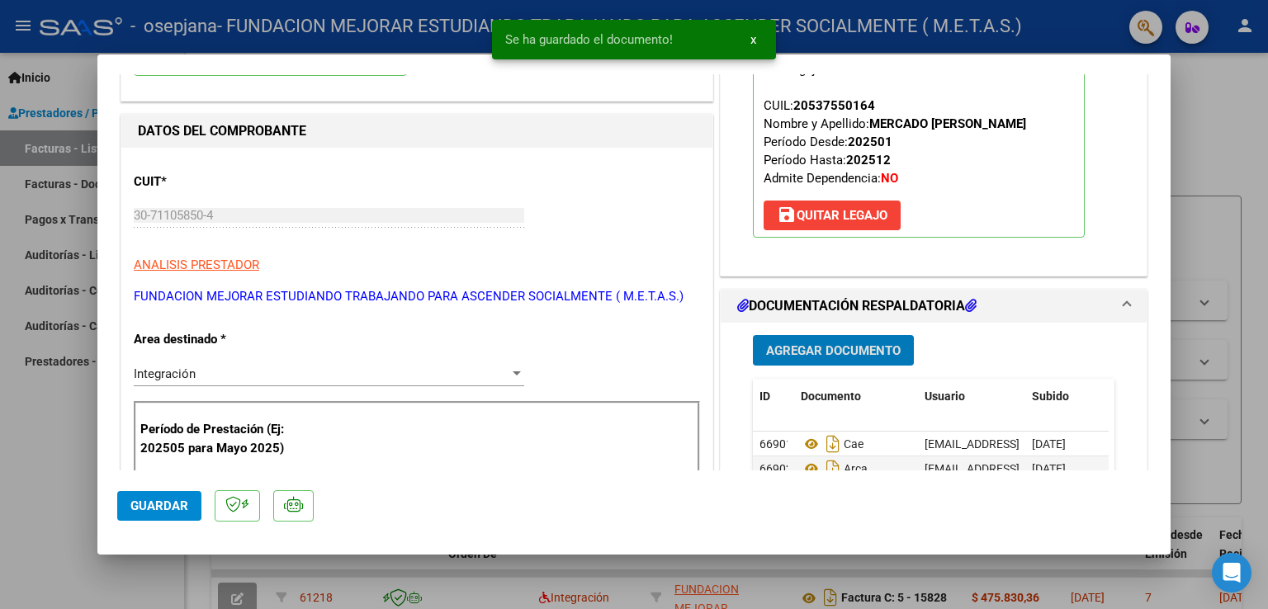
click at [849, 348] on span "Agregar Documento" at bounding box center [833, 351] width 135 height 15
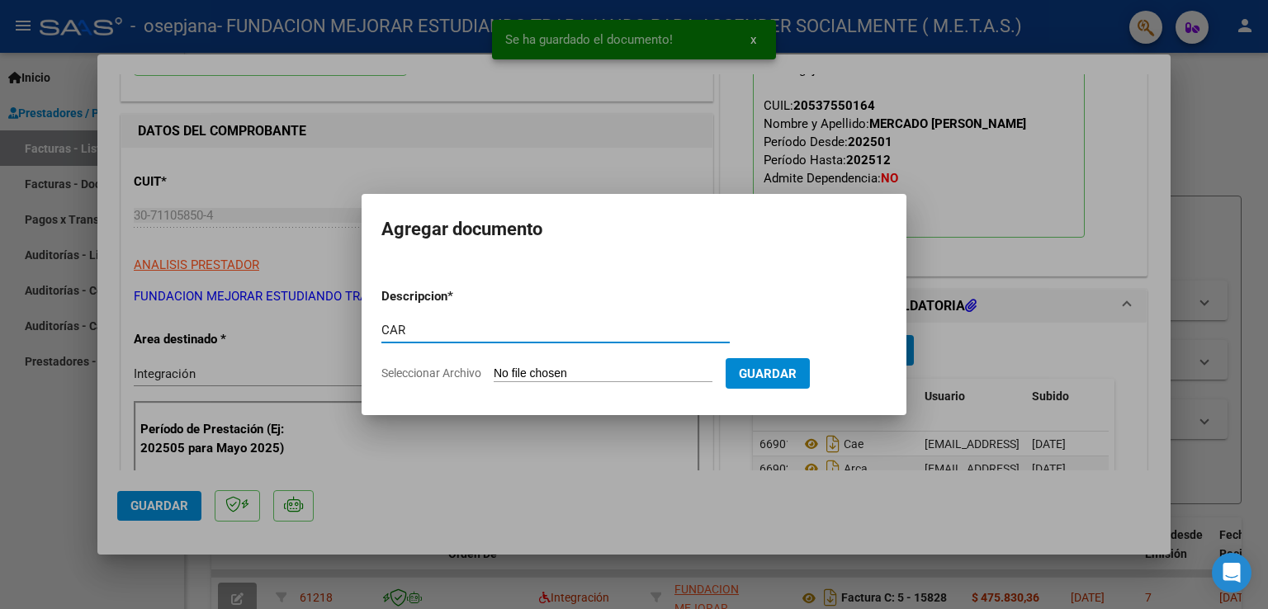
type input "CAR"
click at [603, 379] on input "Seleccionar Archivo" at bounding box center [603, 375] width 219 height 16
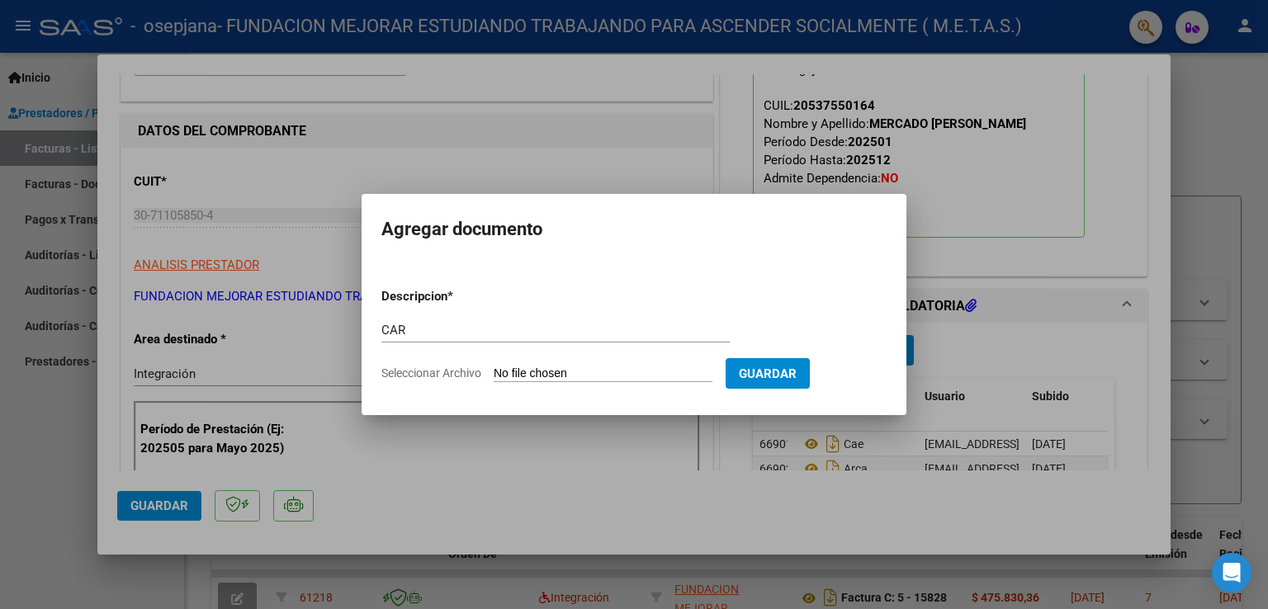
type input "C:\fakepath\[PERSON_NAME] - CAR Septiembre.pdf"
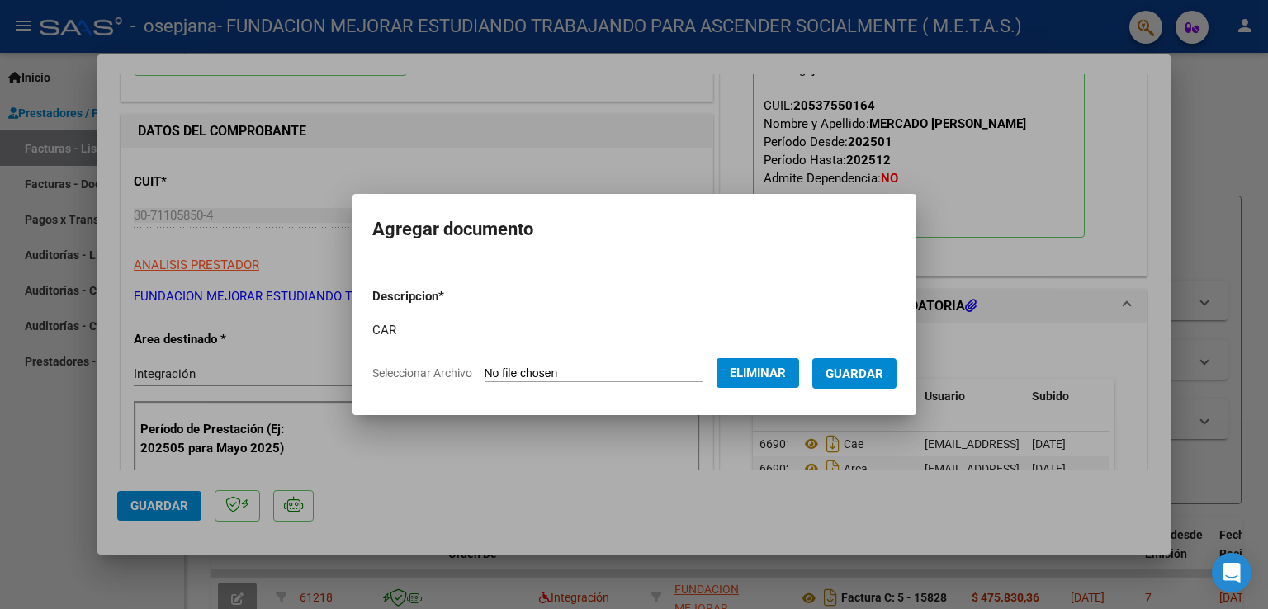
click at [874, 379] on span "Guardar" at bounding box center [855, 374] width 58 height 15
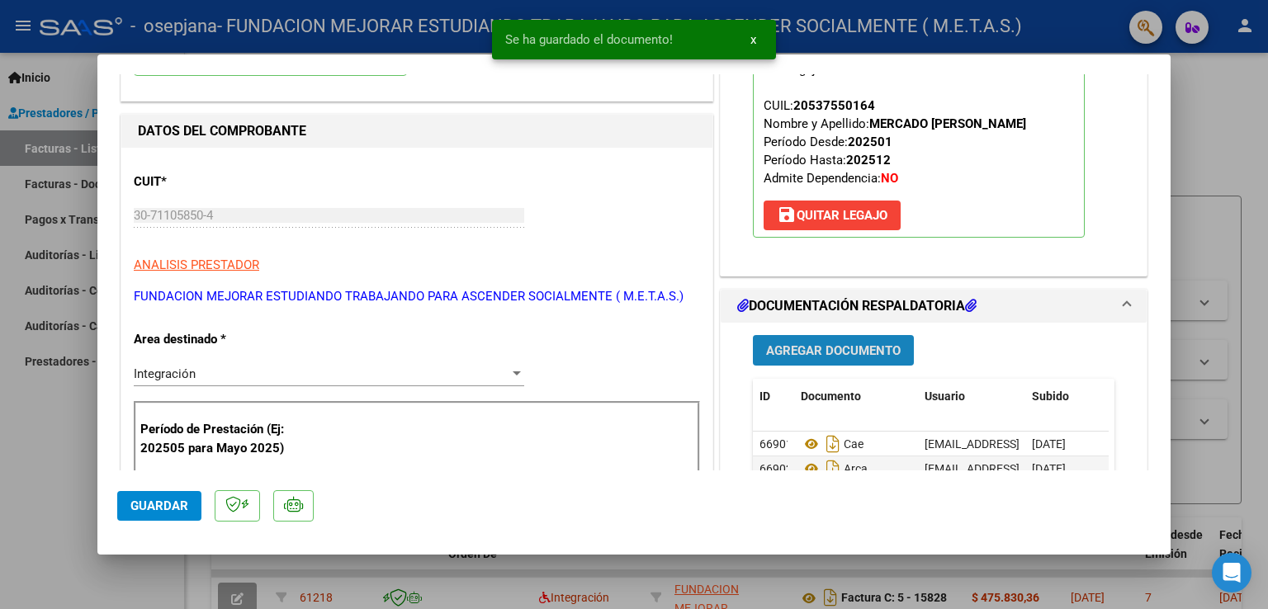
click at [843, 354] on span "Agregar Documento" at bounding box center [833, 351] width 135 height 15
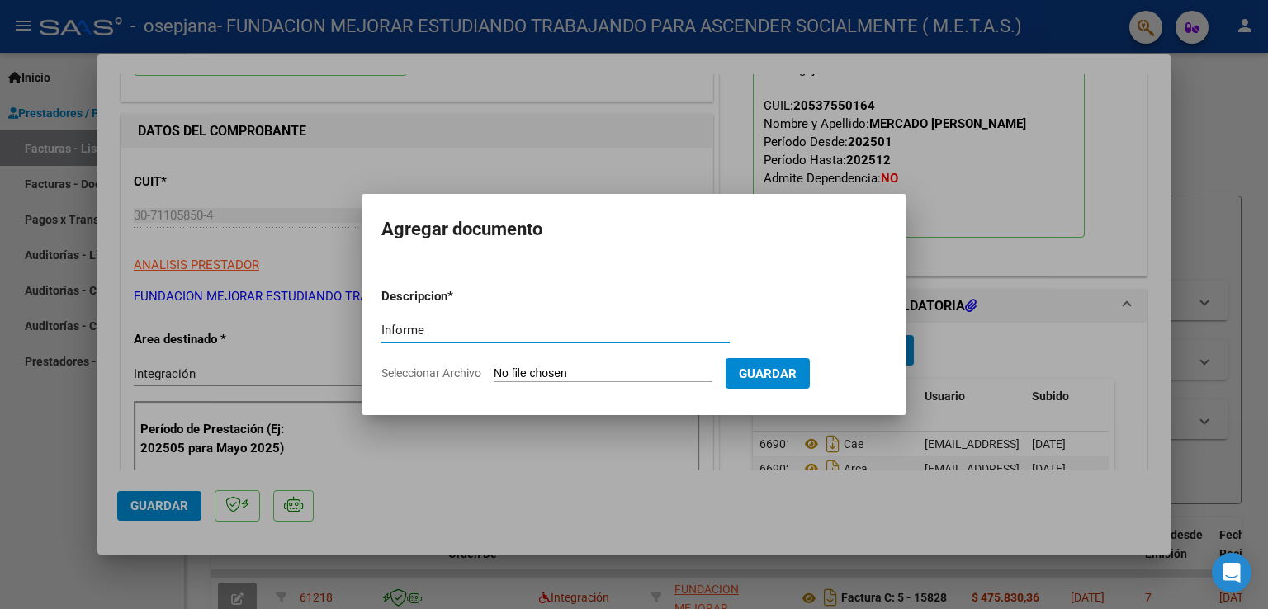
type input "Informe"
click at [521, 376] on input "Seleccionar Archivo" at bounding box center [603, 375] width 219 height 16
type input "C:\fakepath\[PERSON_NAME] -SEPTIEMBRE IP 2025.pdf"
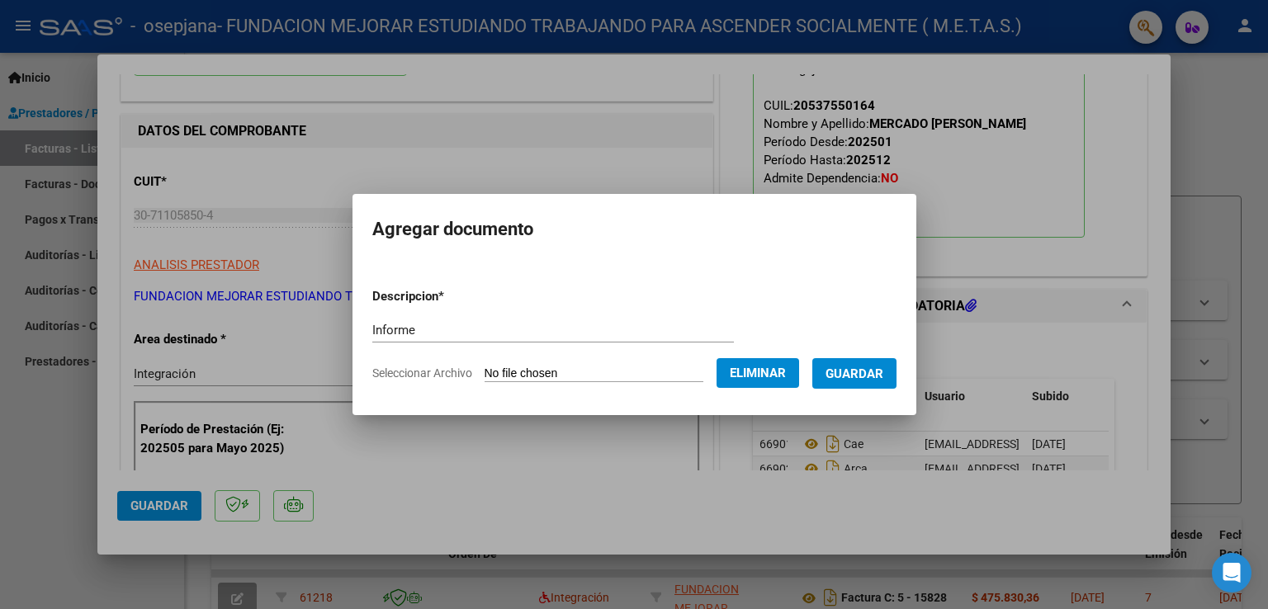
click at [875, 376] on span "Guardar" at bounding box center [855, 374] width 58 height 15
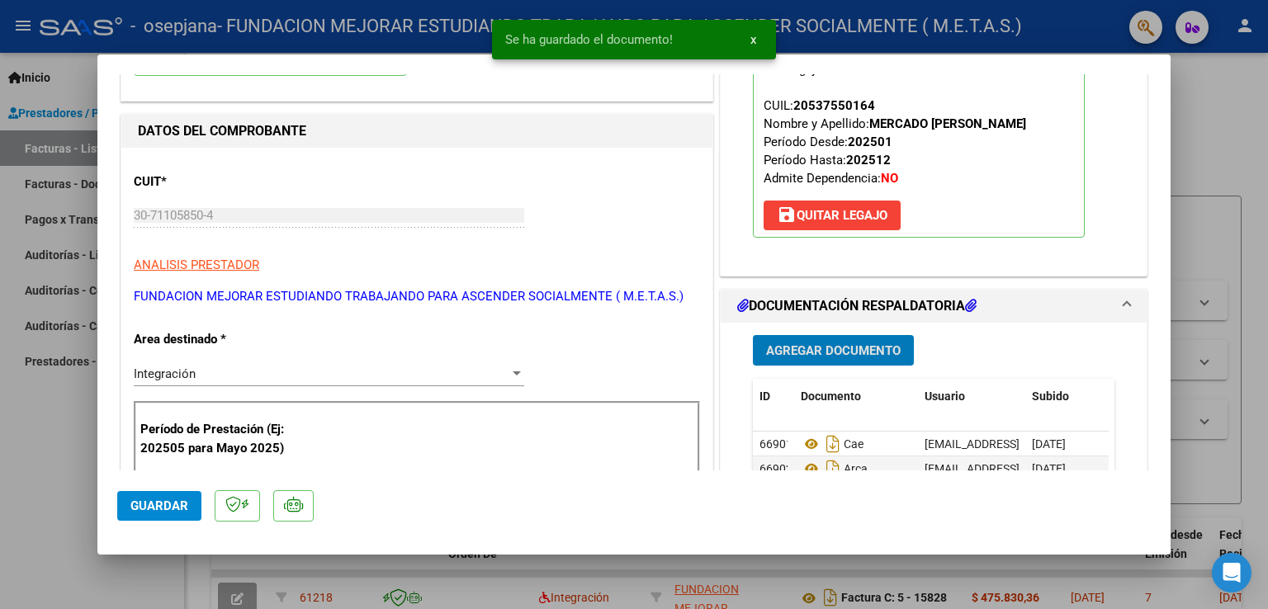
click at [175, 503] on span "Guardar" at bounding box center [159, 506] width 58 height 15
click at [17, 490] on div at bounding box center [634, 304] width 1268 height 609
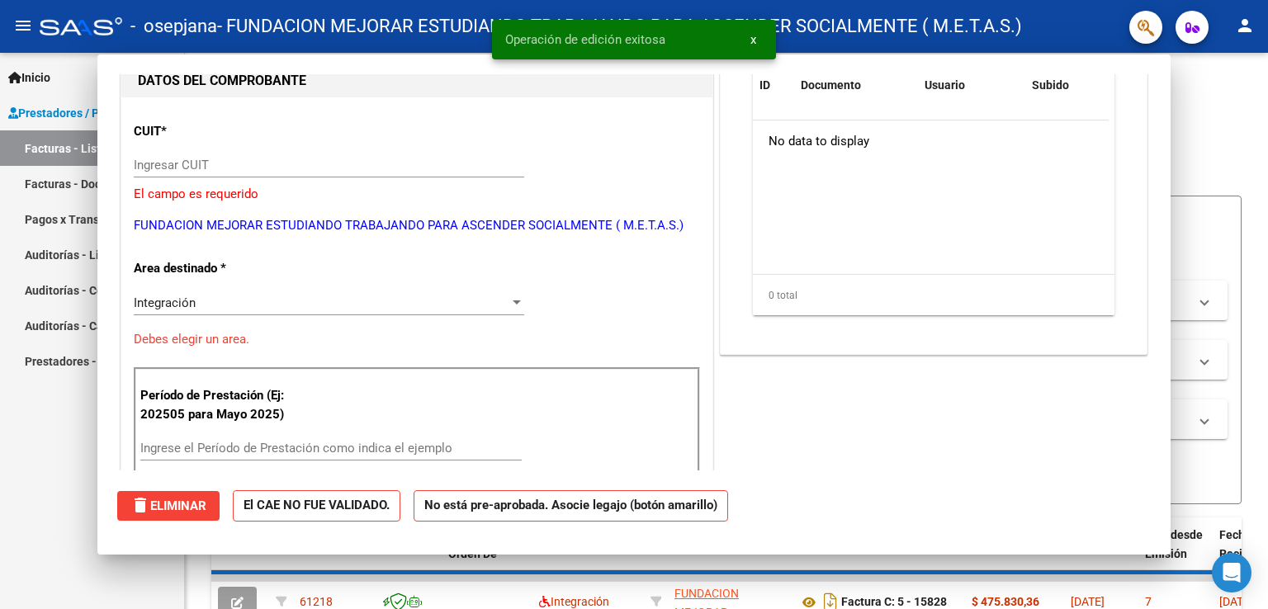
scroll to position [0, 0]
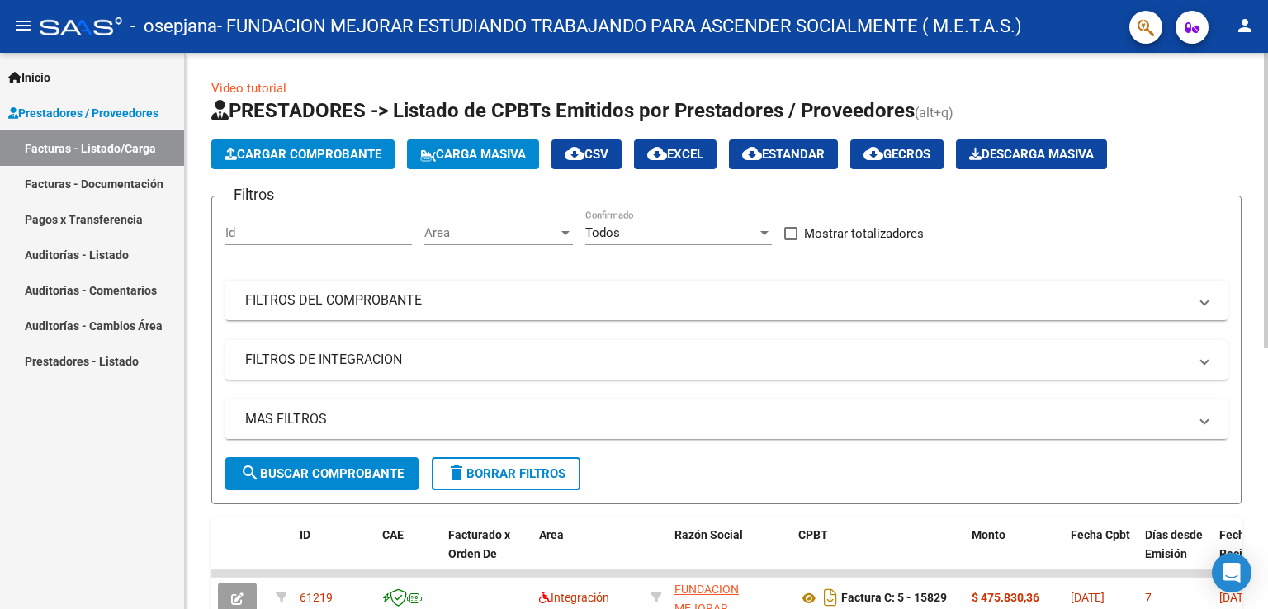
click at [337, 149] on span "Cargar Comprobante" at bounding box center [303, 154] width 157 height 15
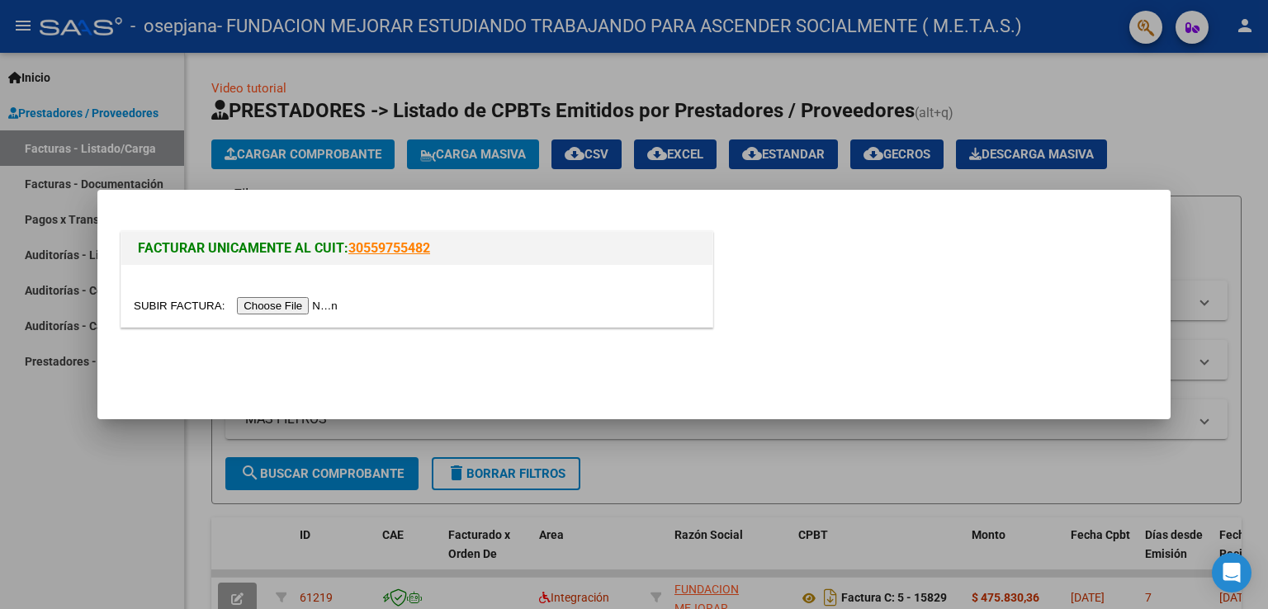
click at [328, 299] on input "file" at bounding box center [238, 305] width 209 height 17
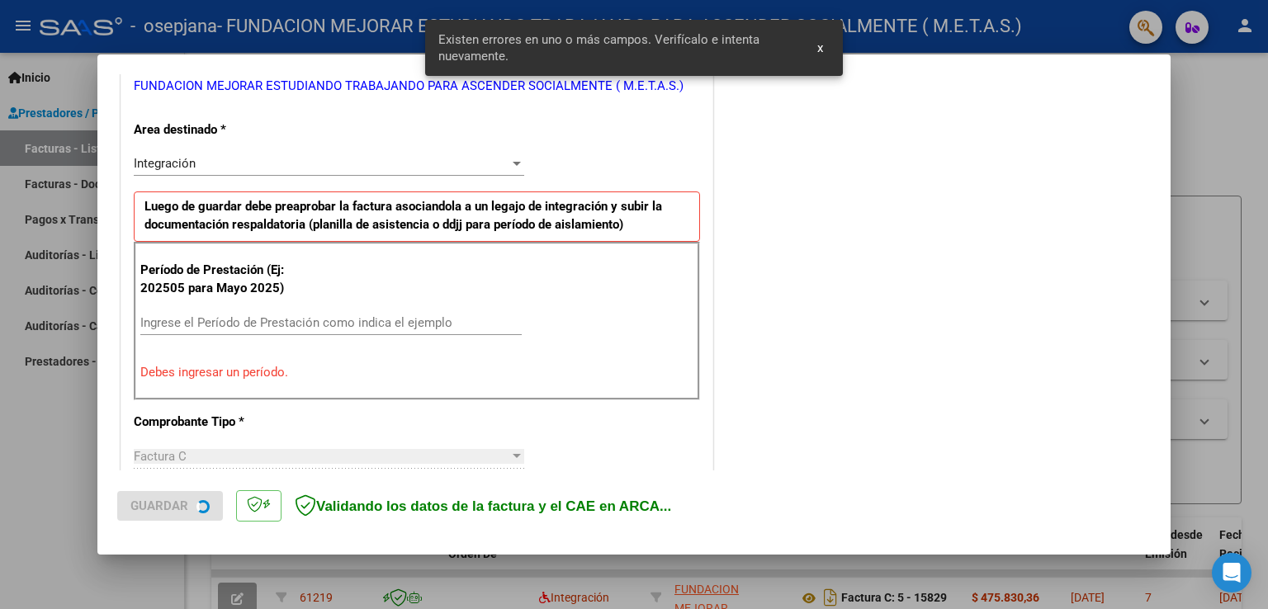
scroll to position [344, 0]
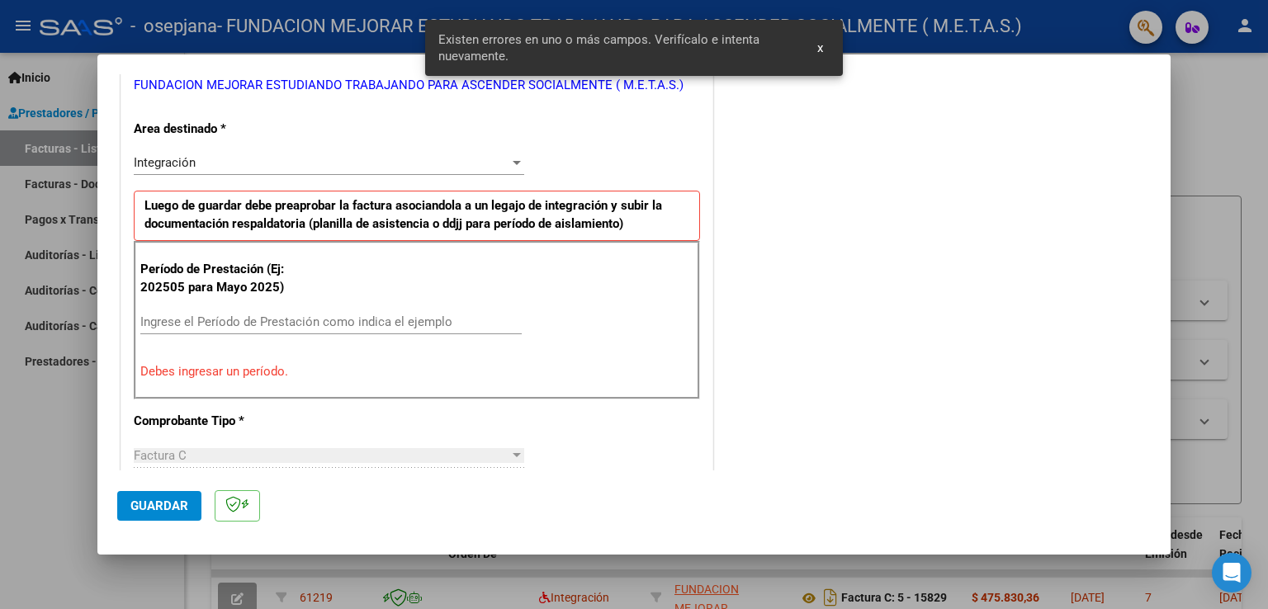
click at [273, 322] on input "Ingrese el Período de Prestación como indica el ejemplo" at bounding box center [331, 322] width 382 height 15
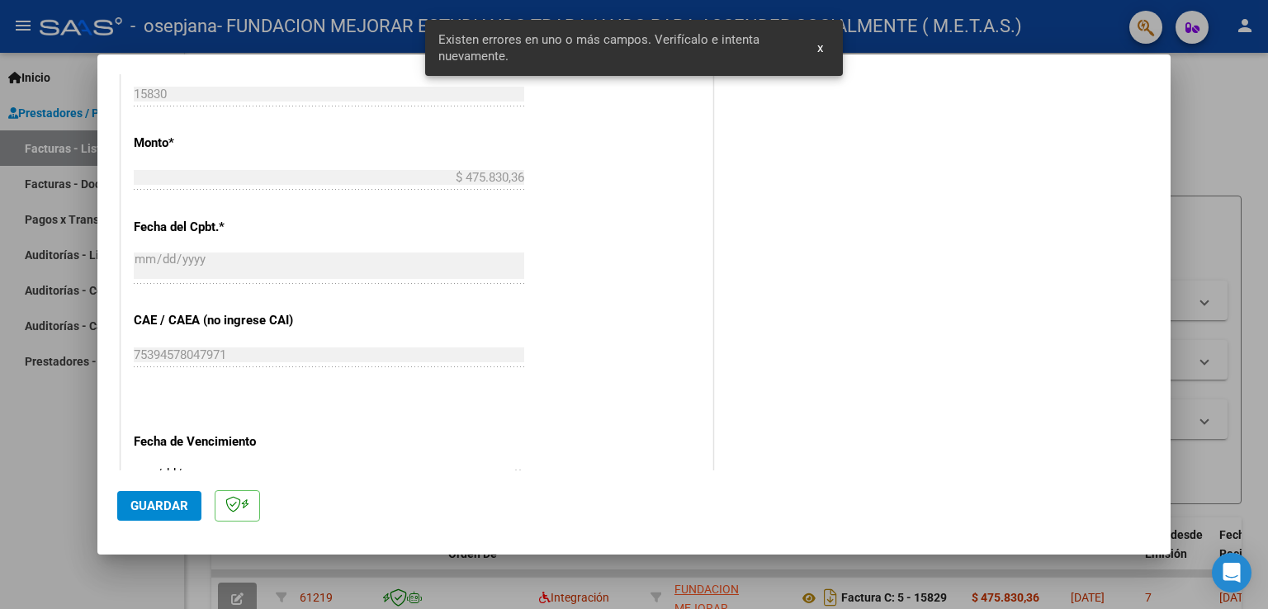
scroll to position [922, 0]
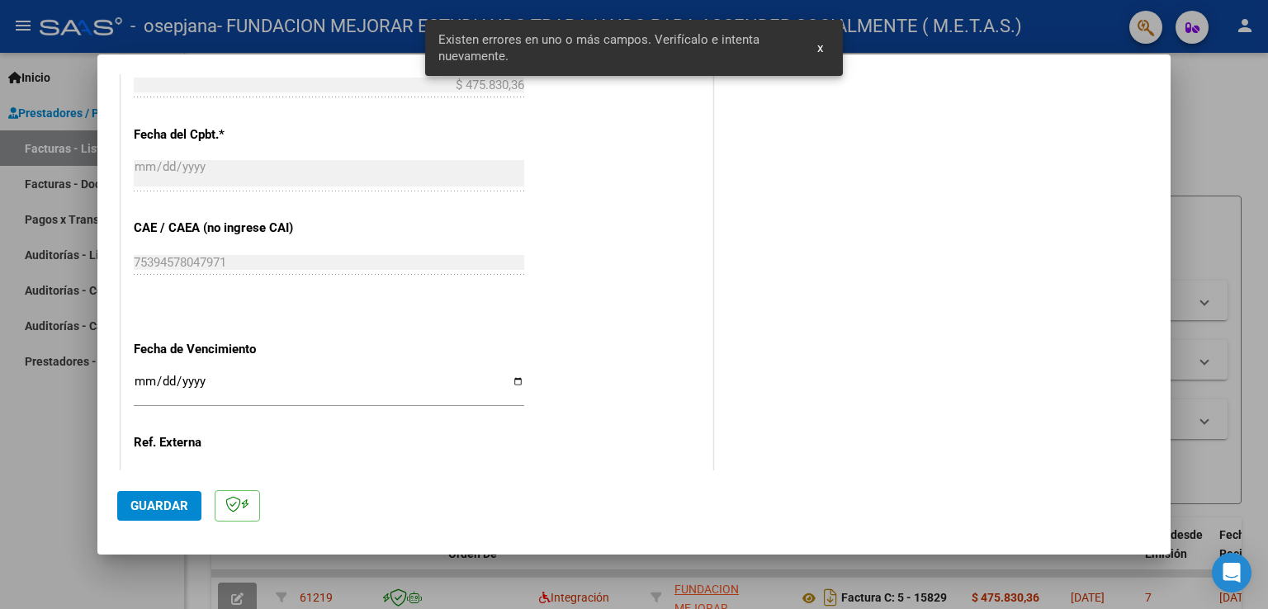
type input "202509"
click at [510, 376] on input "Ingresar la fecha" at bounding box center [329, 388] width 391 height 26
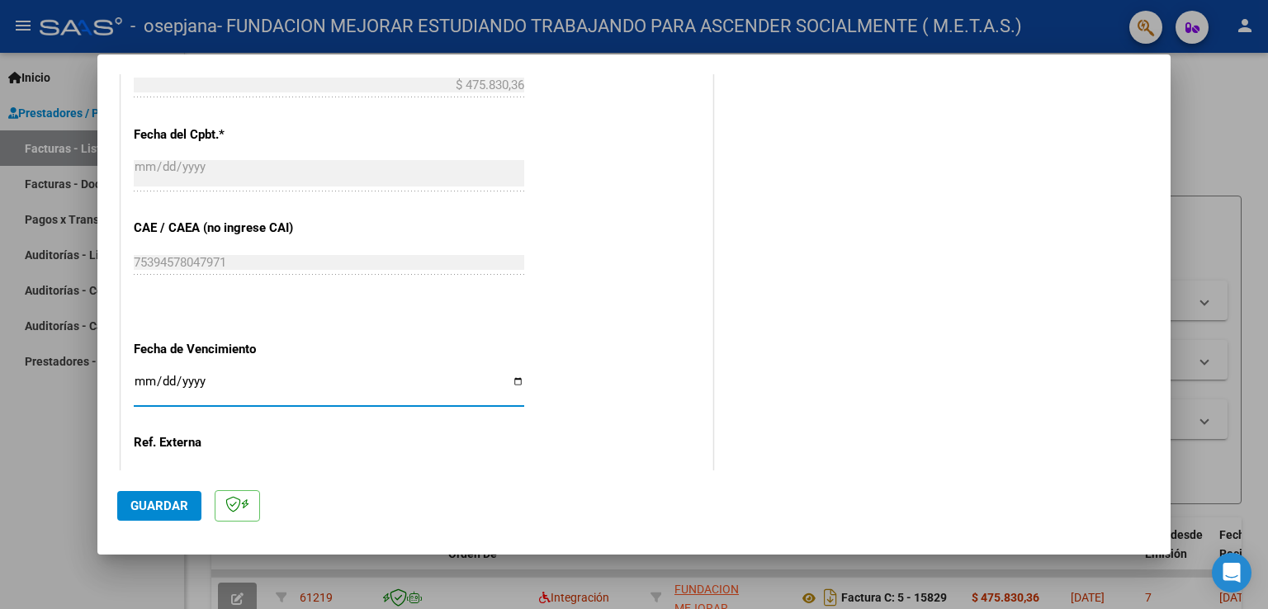
type input "[DATE]"
click at [159, 507] on span "Guardar" at bounding box center [159, 506] width 58 height 15
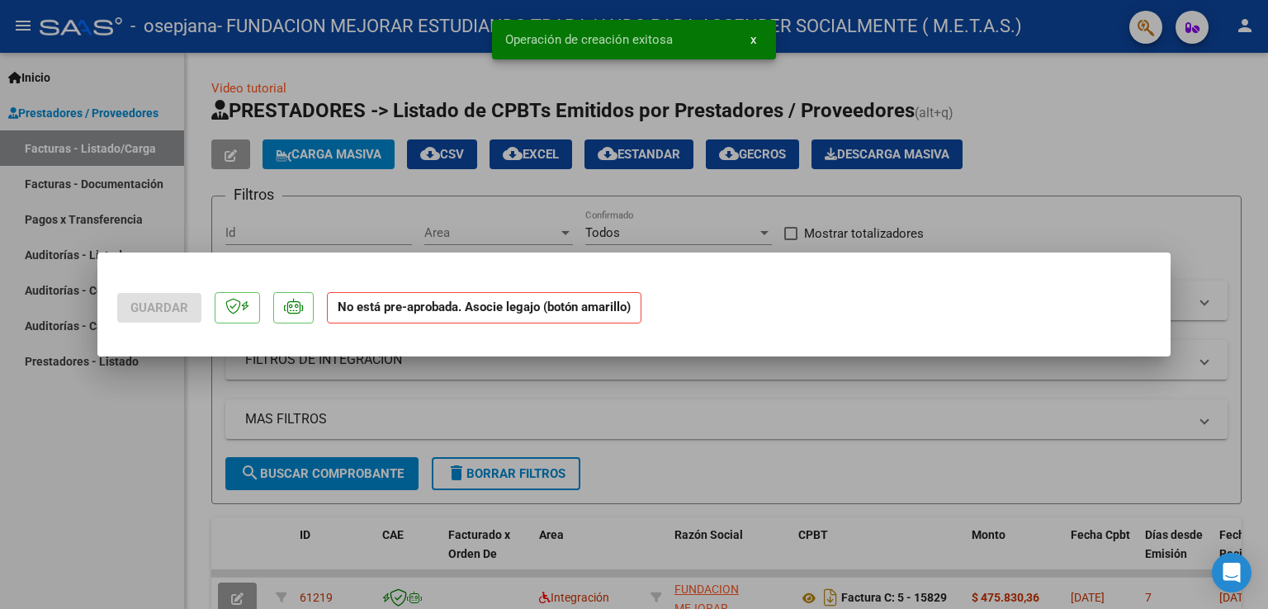
scroll to position [0, 0]
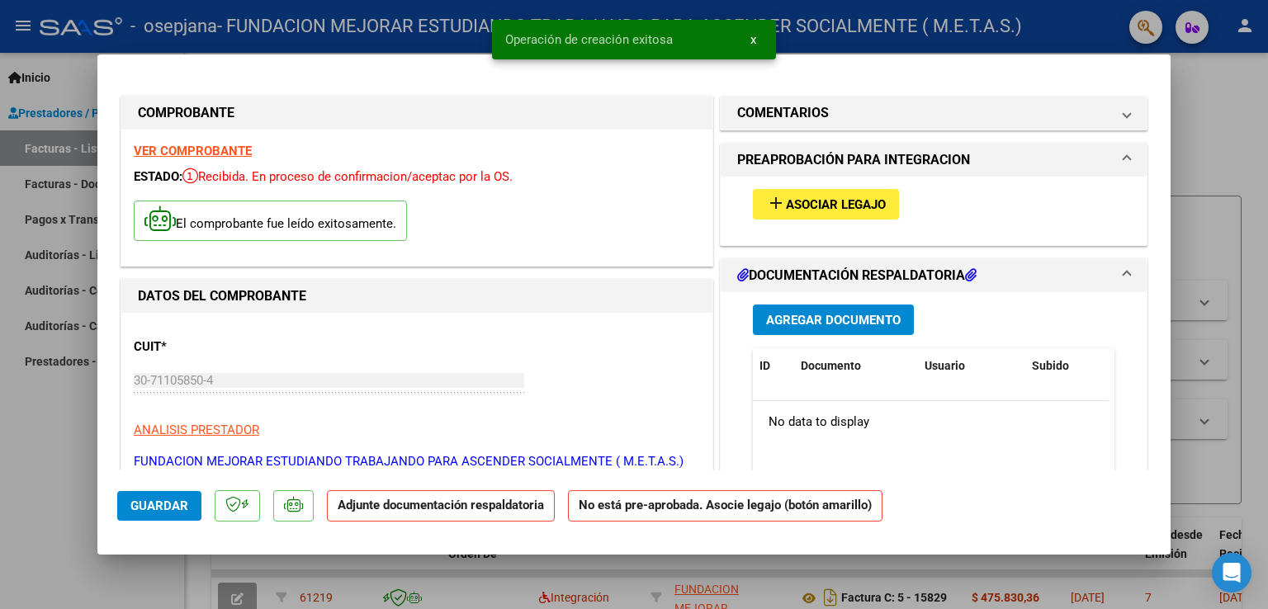
click at [205, 153] on strong "VER COMPROBANTE" at bounding box center [193, 151] width 118 height 15
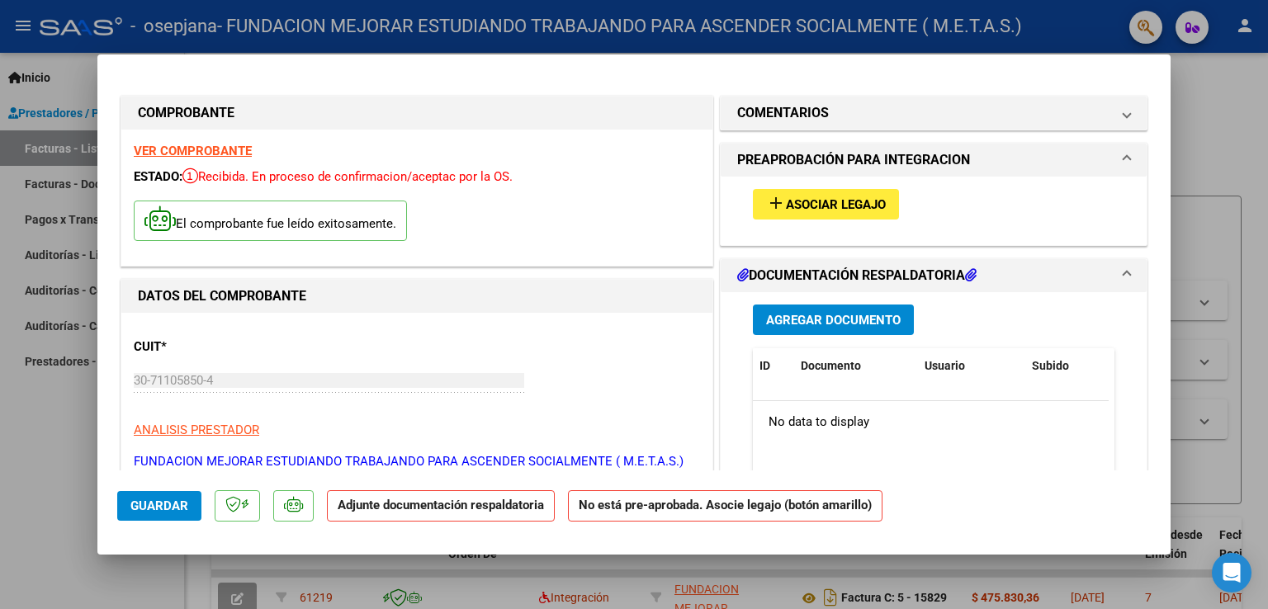
click at [817, 197] on button "add Asociar Legajo" at bounding box center [826, 204] width 146 height 31
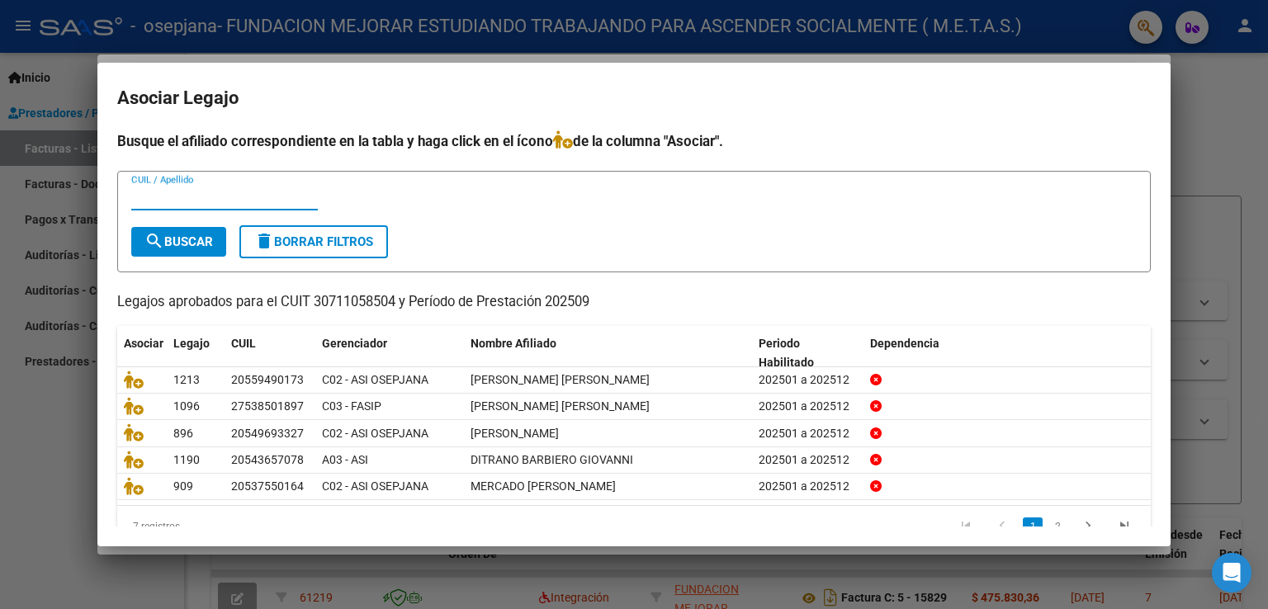
paste input "20549693327"
type input "20549693327"
click at [193, 245] on span "search Buscar" at bounding box center [179, 242] width 69 height 15
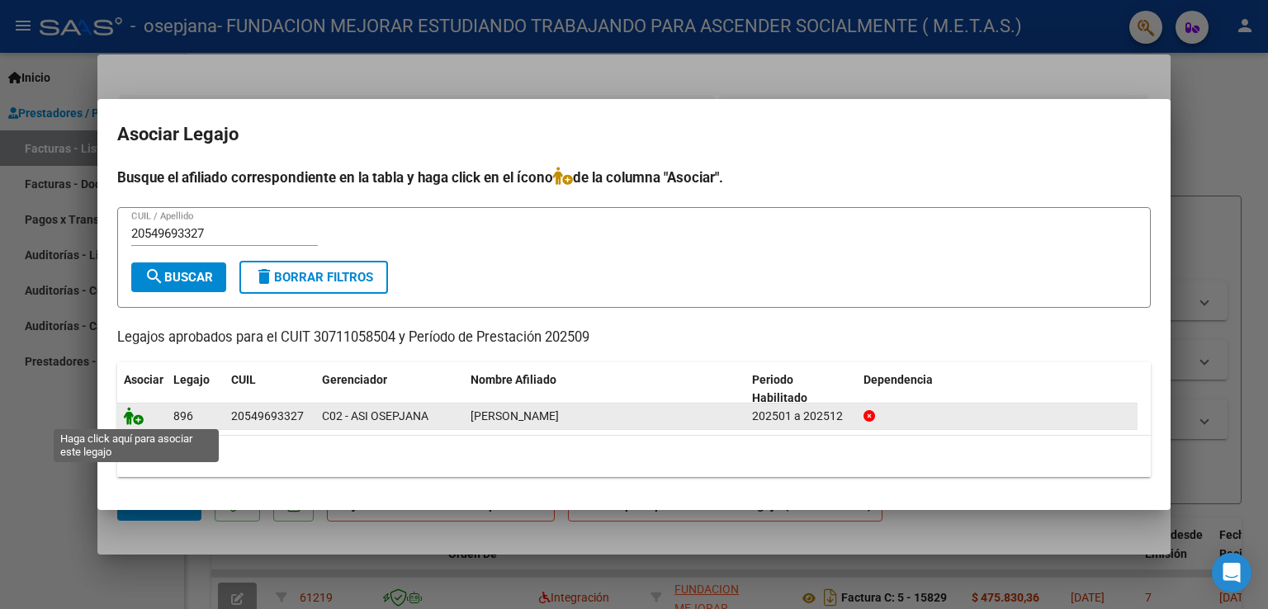
click at [138, 419] on icon at bounding box center [134, 416] width 20 height 18
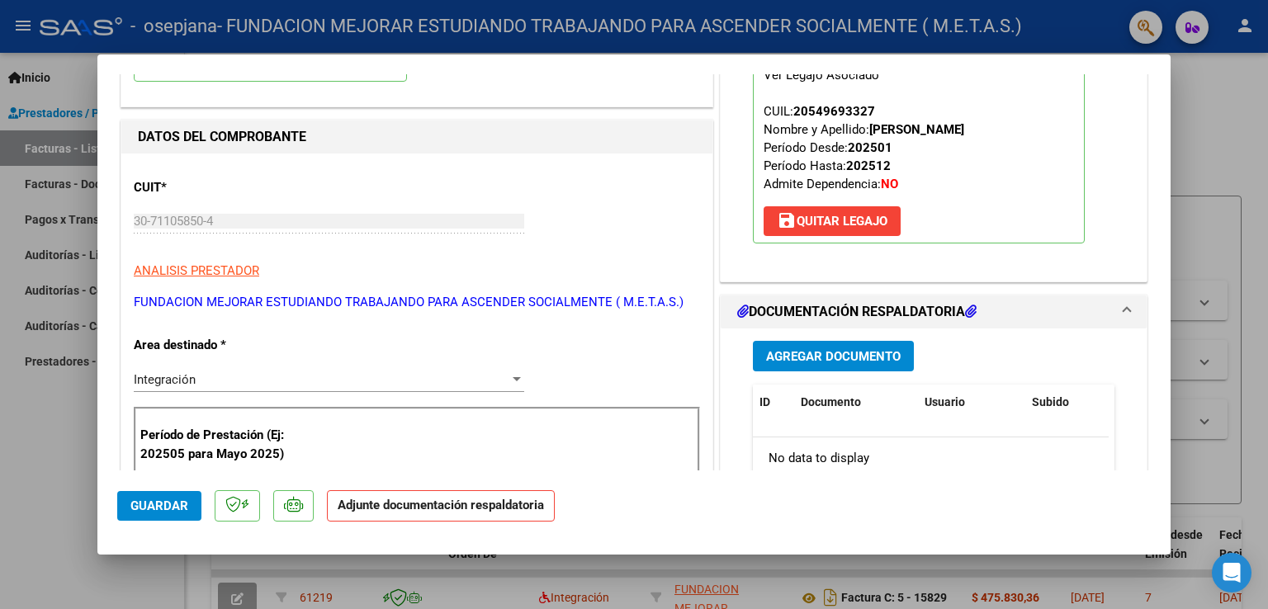
scroll to position [165, 0]
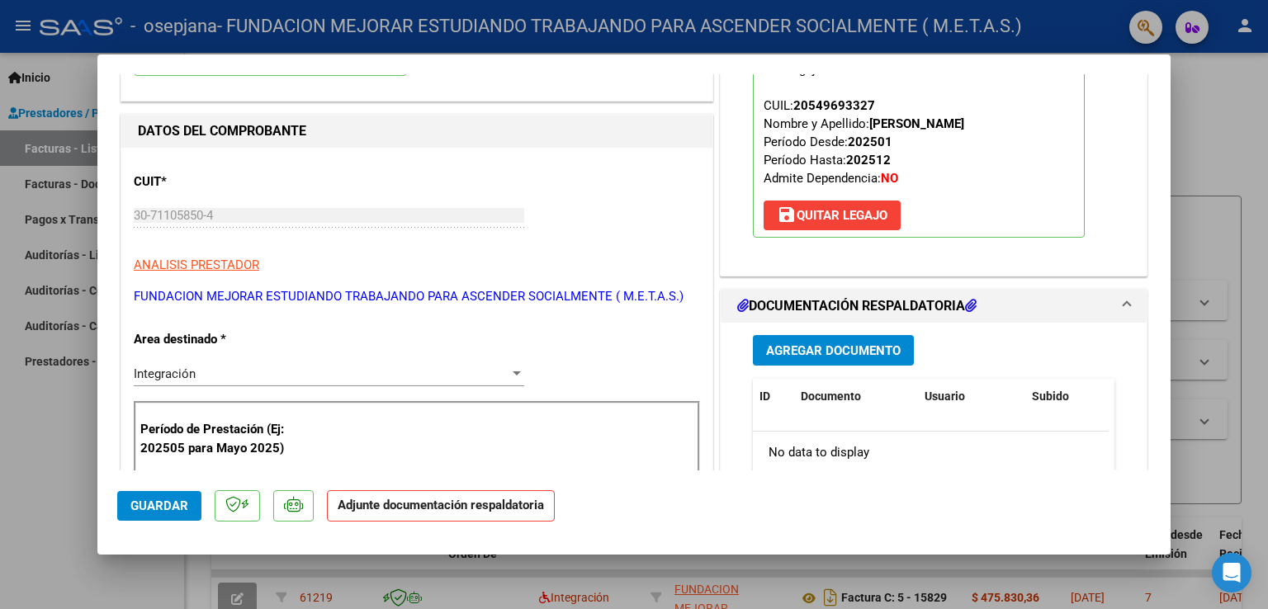
click at [803, 368] on div "Agregar Documento ID Documento Usuario Subido Acción No data to display 0 total…" at bounding box center [934, 487] width 386 height 329
click at [803, 354] on span "Agregar Documento" at bounding box center [833, 351] width 135 height 15
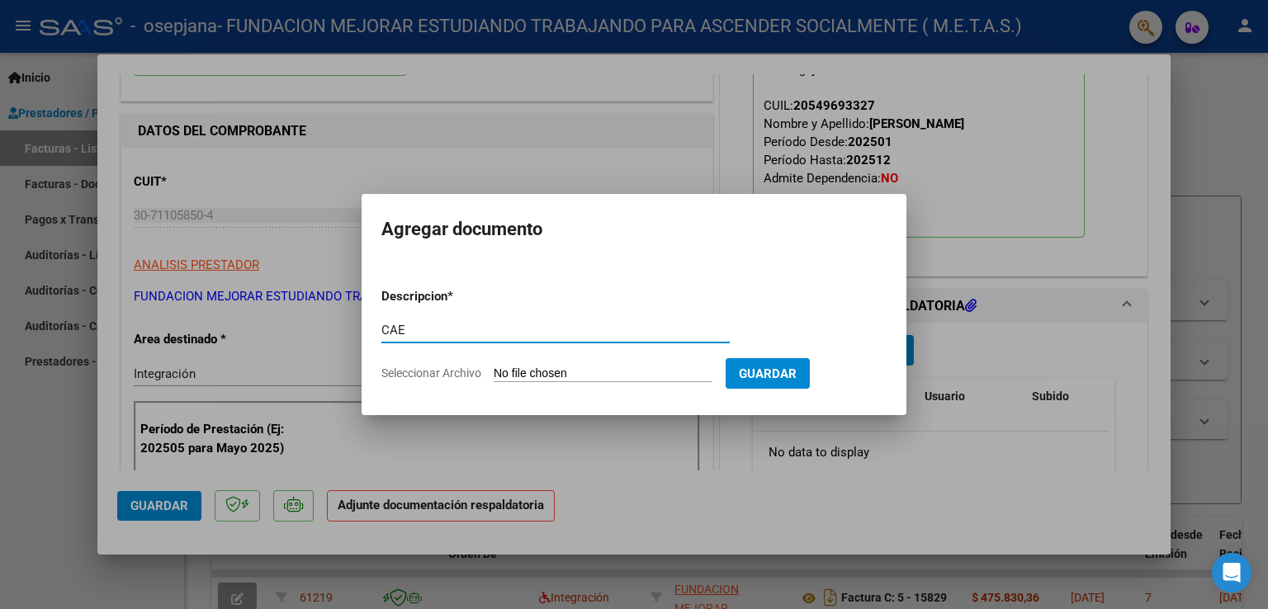
type input "CAE"
click at [509, 375] on input "Seleccionar Archivo" at bounding box center [603, 375] width 219 height 16
type input "C:\fakepath\CAE FC 15830.pdf"
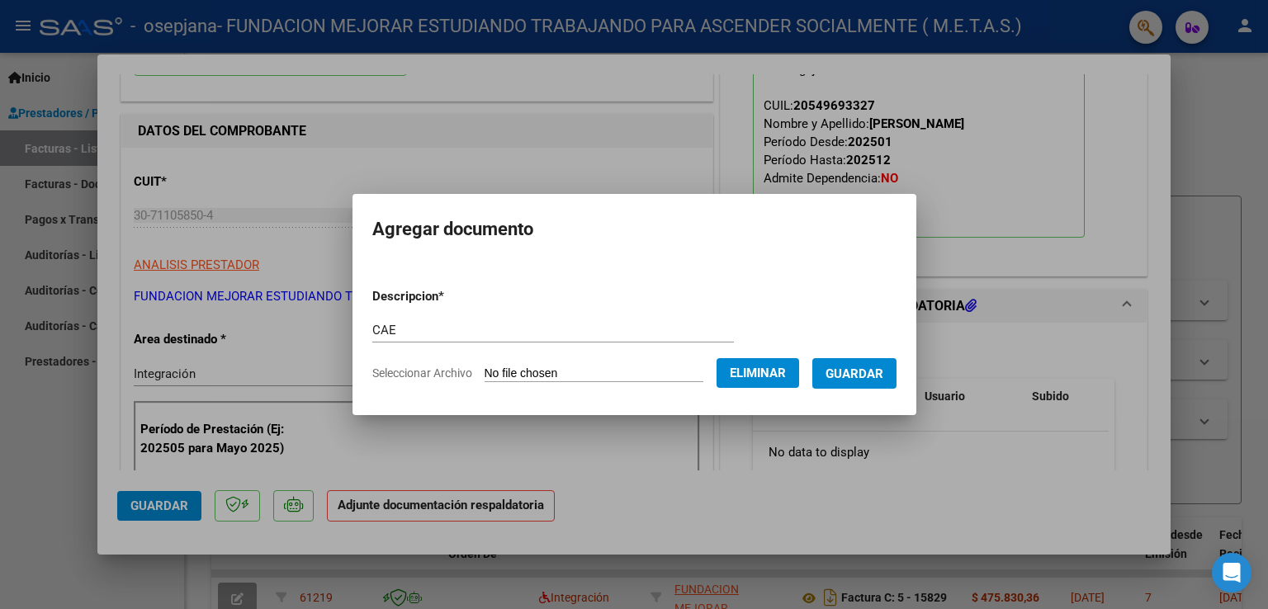
click at [875, 377] on span "Guardar" at bounding box center [855, 374] width 58 height 15
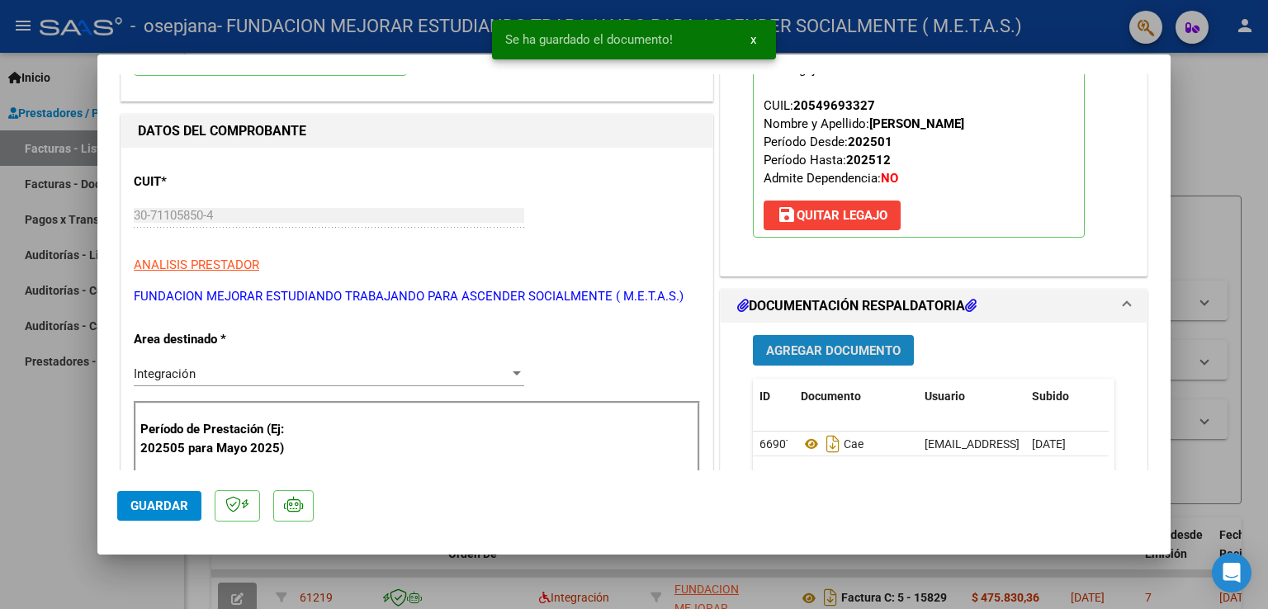
click at [846, 353] on span "Agregar Documento" at bounding box center [833, 351] width 135 height 15
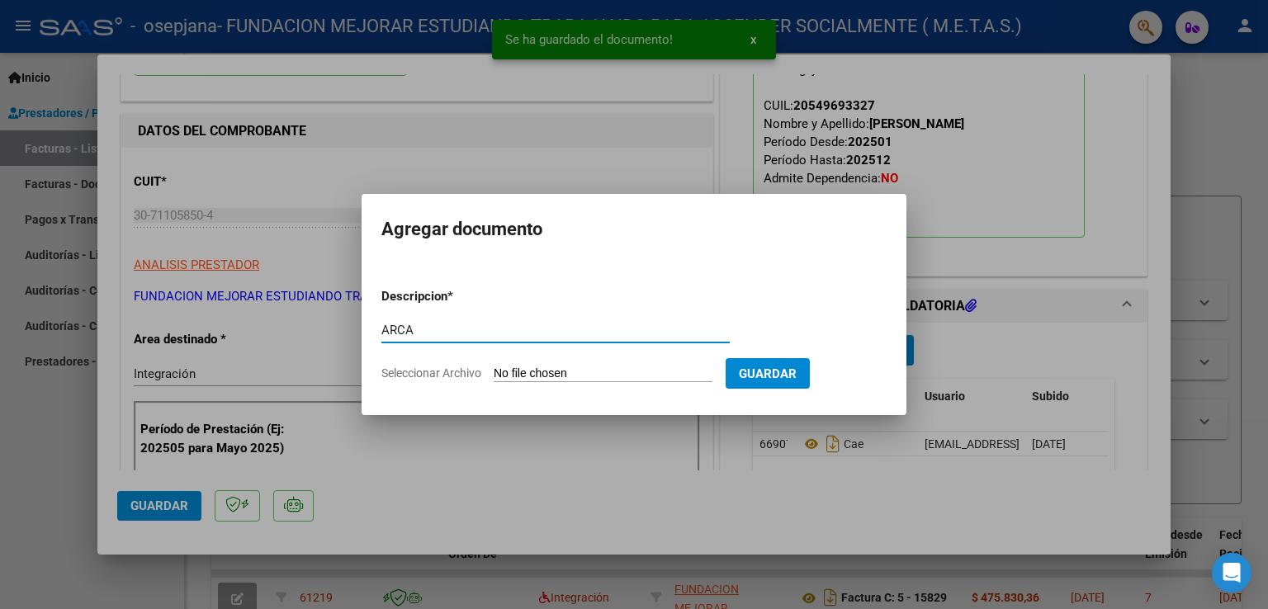
type input "ARCA"
click at [576, 377] on input "Seleccionar Archivo" at bounding box center [603, 375] width 219 height 16
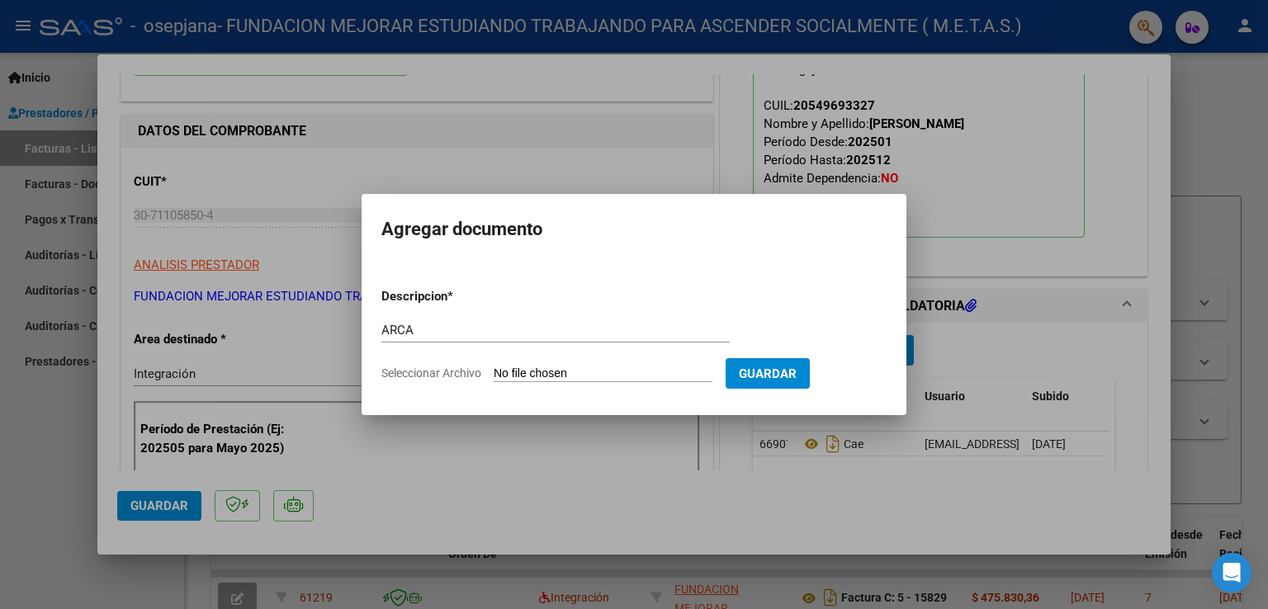
type input "C:\fakepath\AFIP ARCA.pdf"
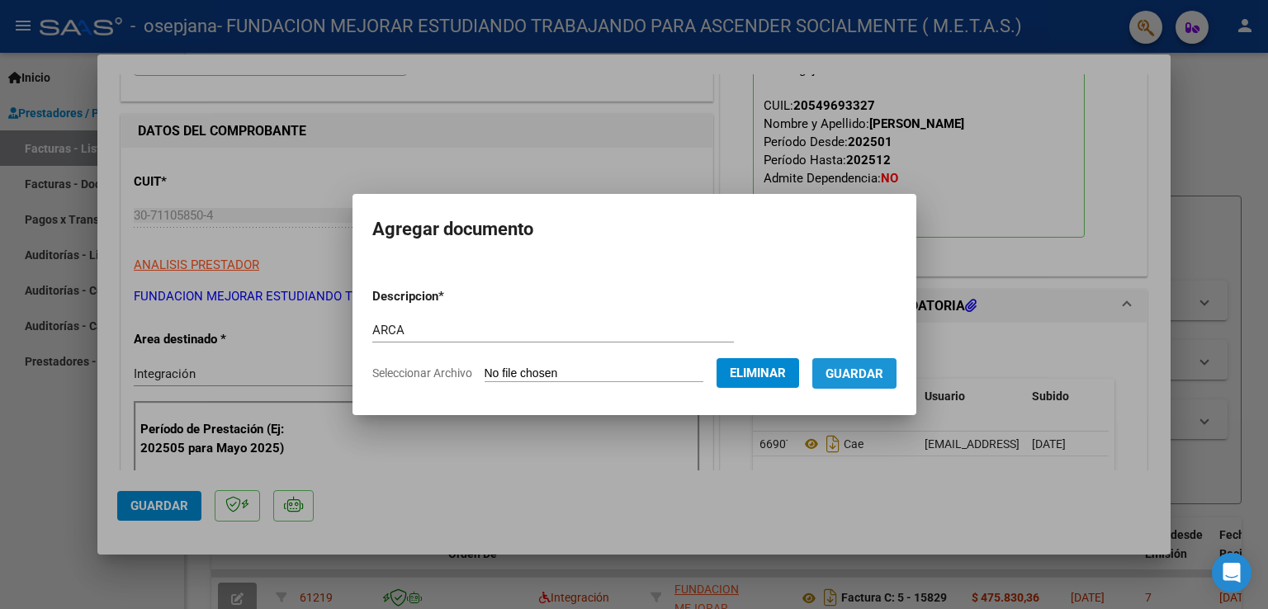
click at [872, 379] on span "Guardar" at bounding box center [855, 374] width 58 height 15
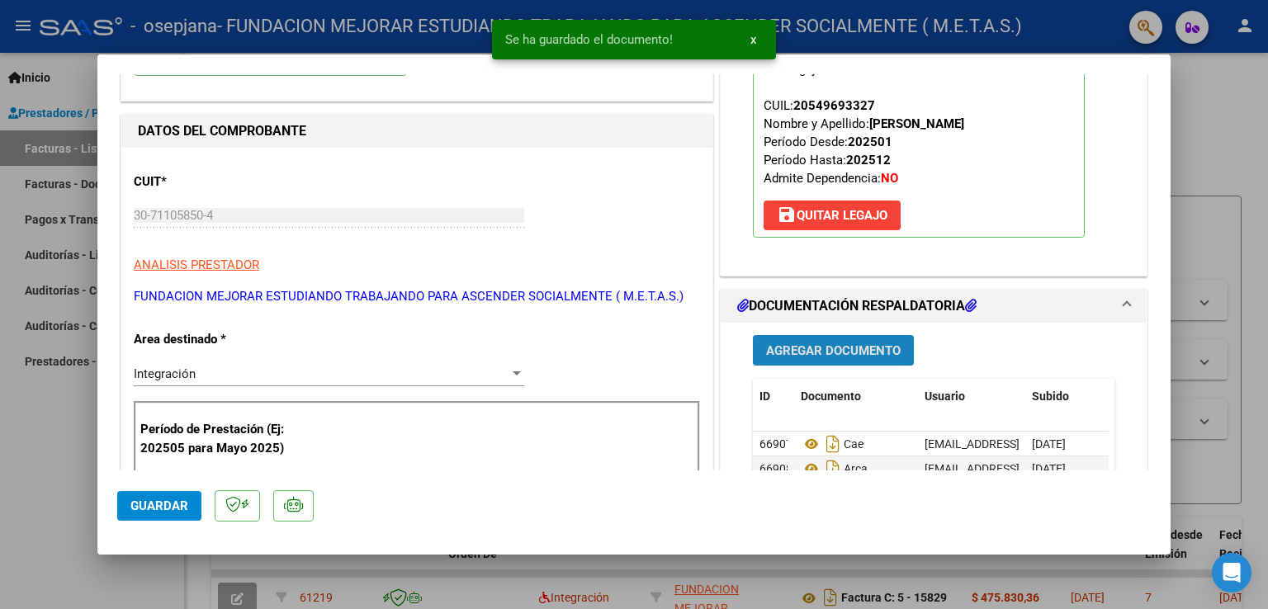
click at [857, 347] on span "Agregar Documento" at bounding box center [833, 351] width 135 height 15
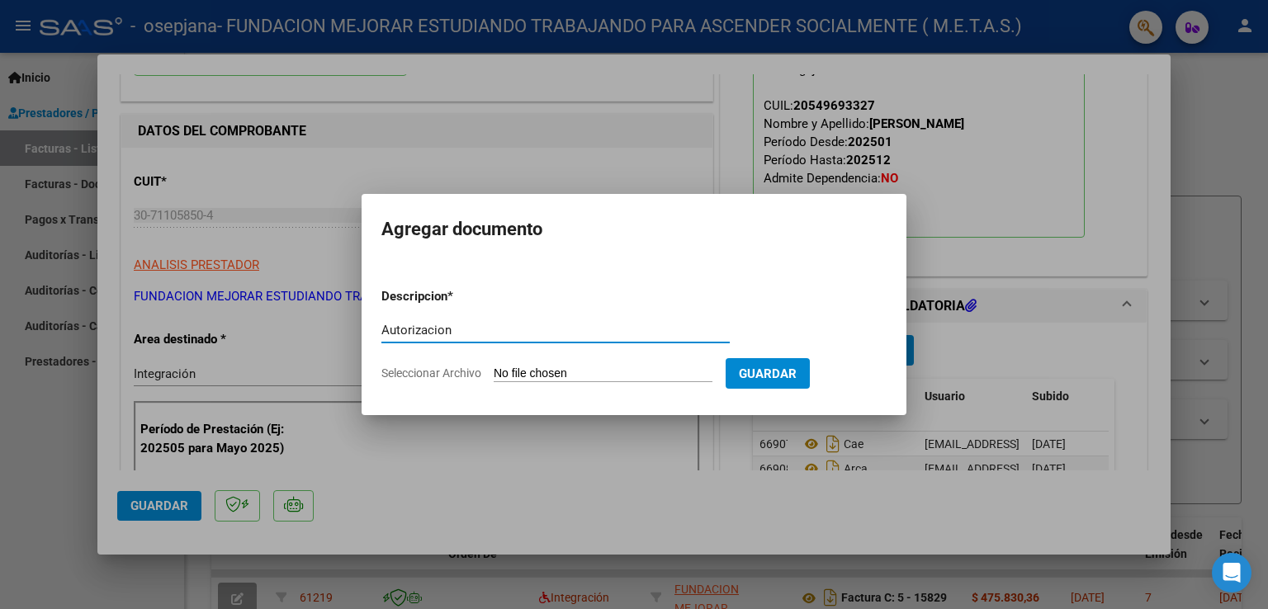
type input "Autorizacion"
click at [566, 374] on input "Seleccionar Archivo" at bounding box center [603, 375] width 219 height 16
type input "C:\fakepath\[PERSON_NAME] (Feb-Dic).pdf"
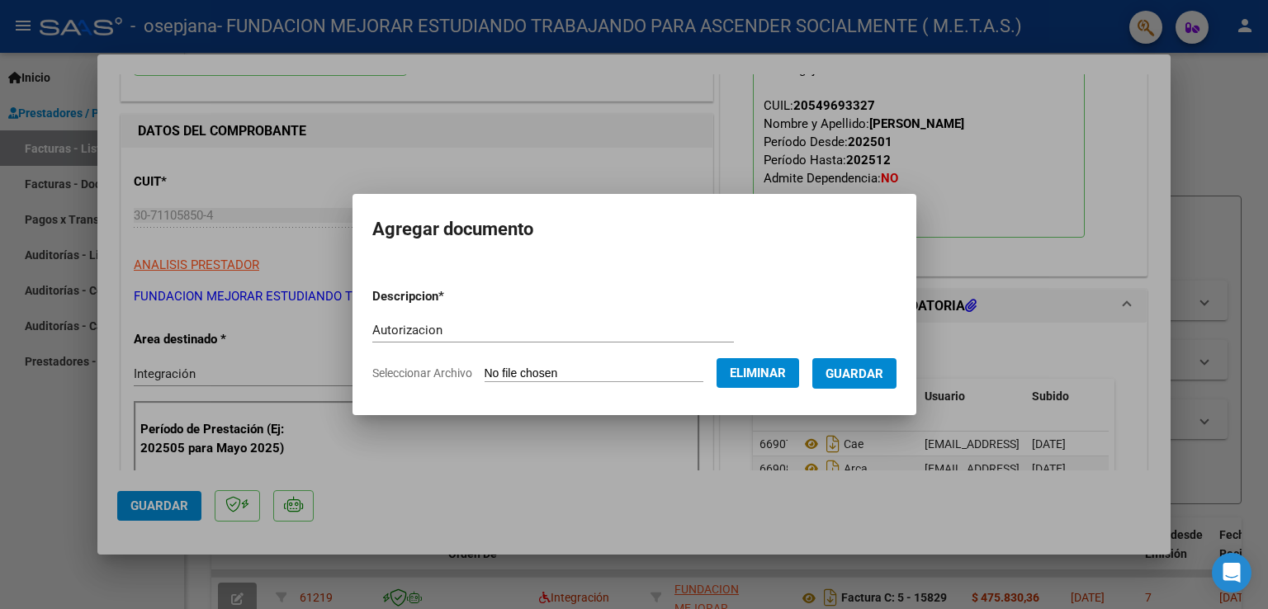
click at [868, 381] on span "Guardar" at bounding box center [855, 374] width 58 height 15
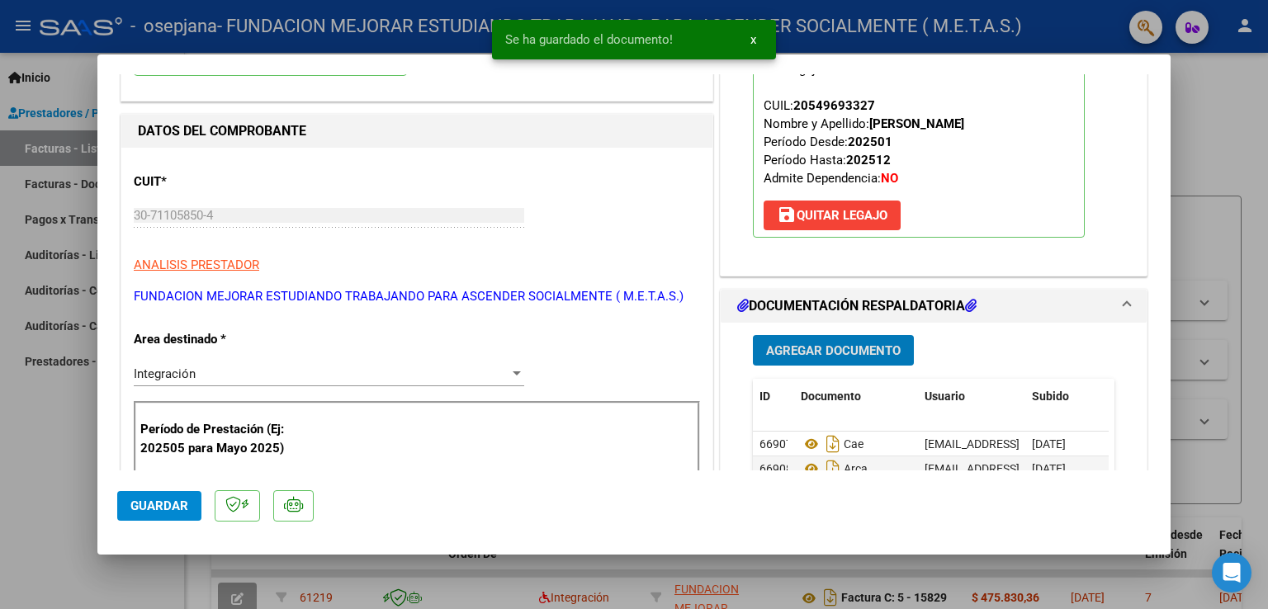
click at [829, 357] on span "Agregar Documento" at bounding box center [833, 351] width 135 height 15
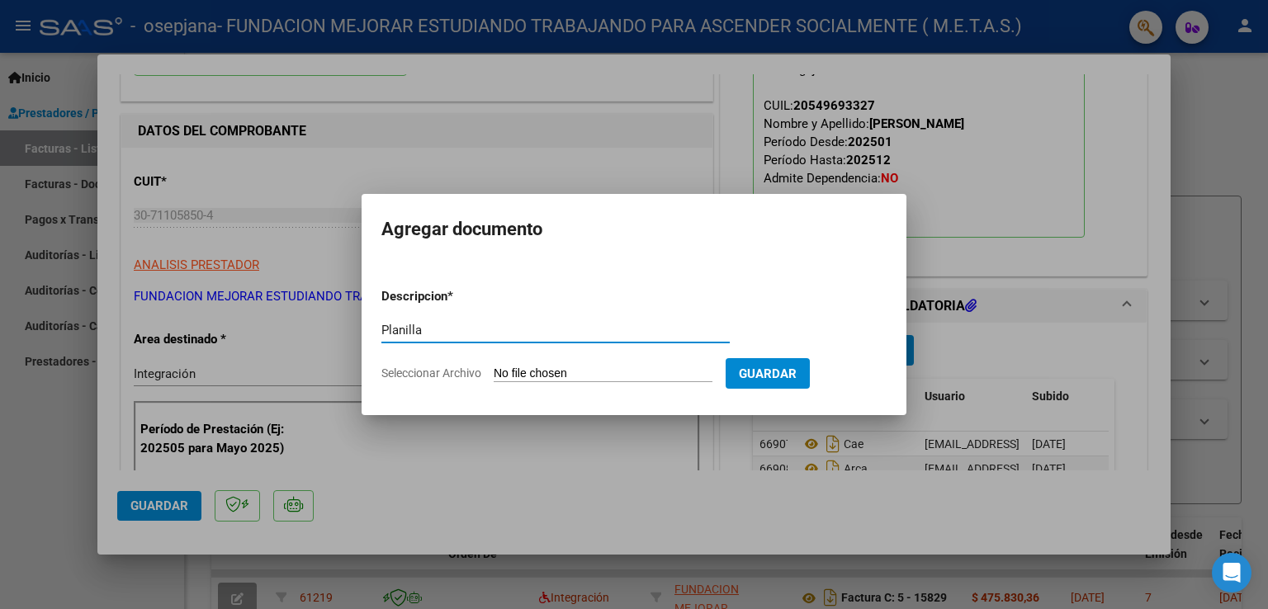
type input "Planilla"
click at [519, 371] on input "Seleccionar Archivo" at bounding box center [603, 375] width 219 height 16
type input "C:\fakepath\[PERSON_NAME] septiembre.pdf"
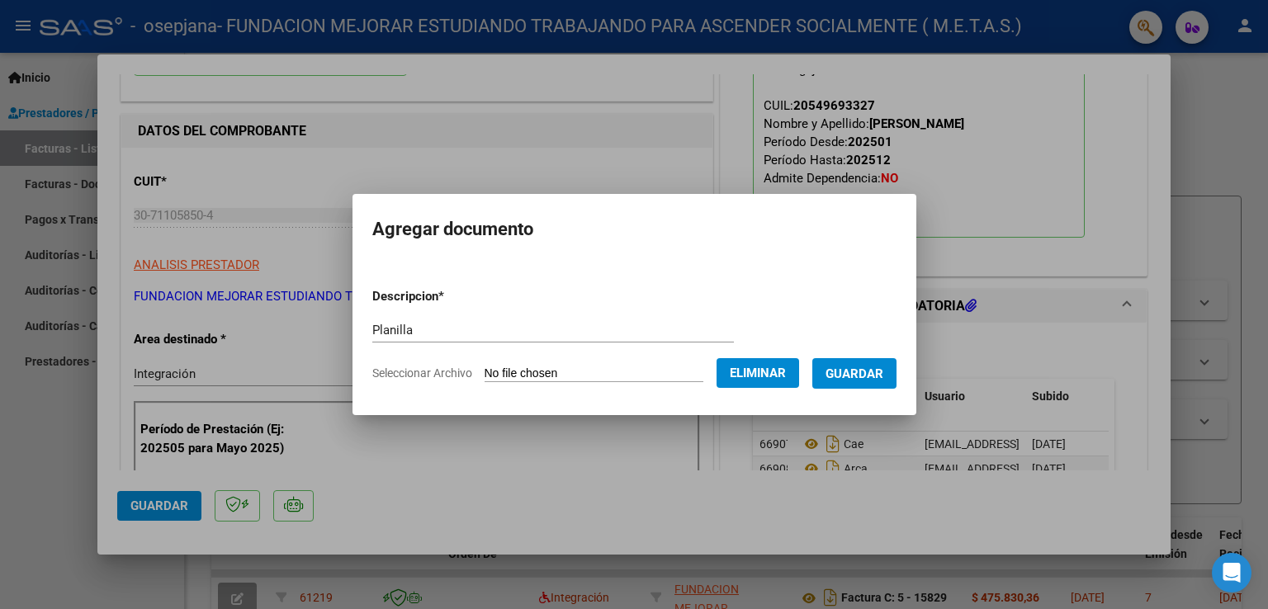
click at [852, 380] on span "Guardar" at bounding box center [855, 374] width 58 height 15
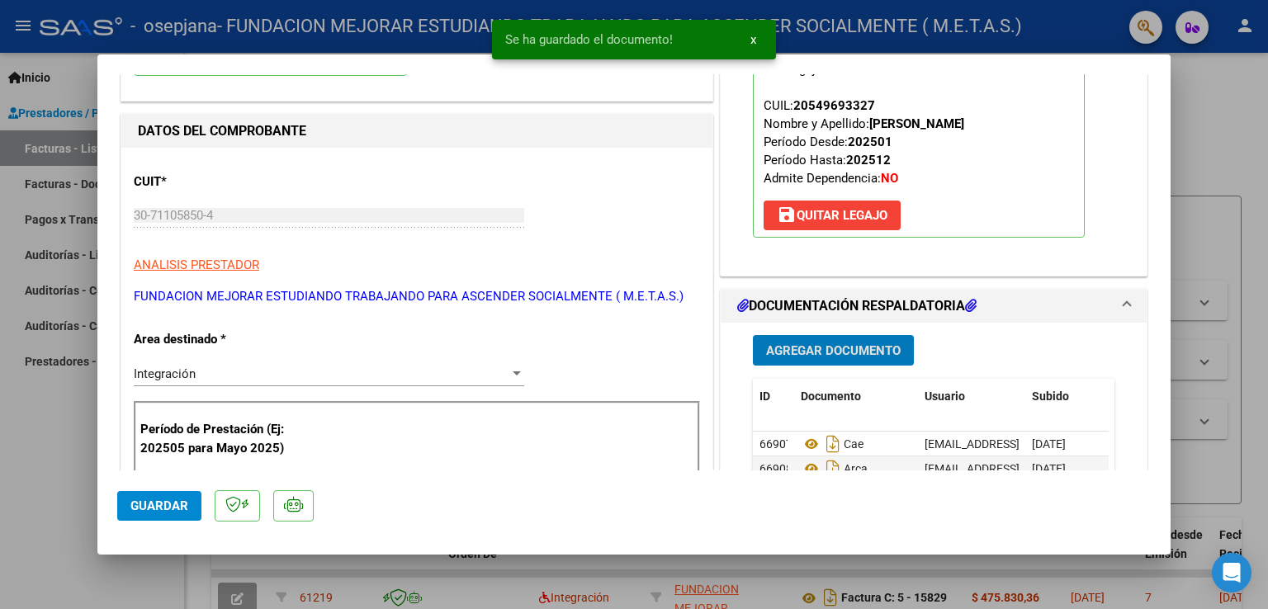
click at [836, 351] on span "Agregar Documento" at bounding box center [833, 351] width 135 height 15
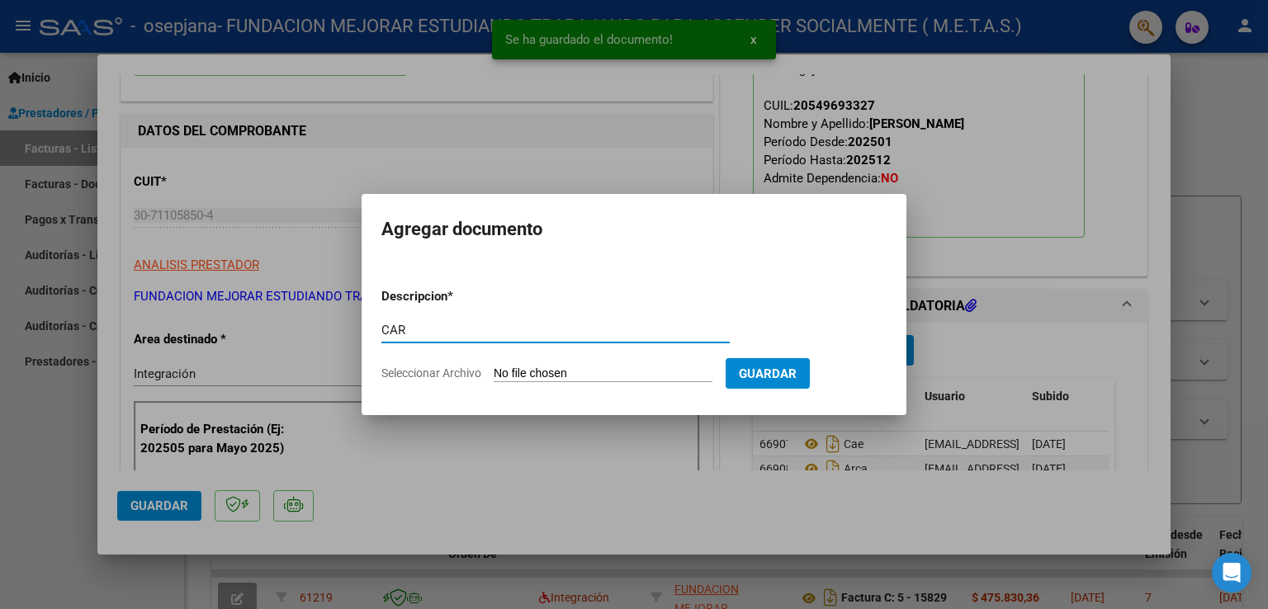
type input "CAR"
click at [620, 373] on input "Seleccionar Archivo" at bounding box center [603, 375] width 219 height 16
type input "C:\fakepath\[PERSON_NAME] - CAR.pdf"
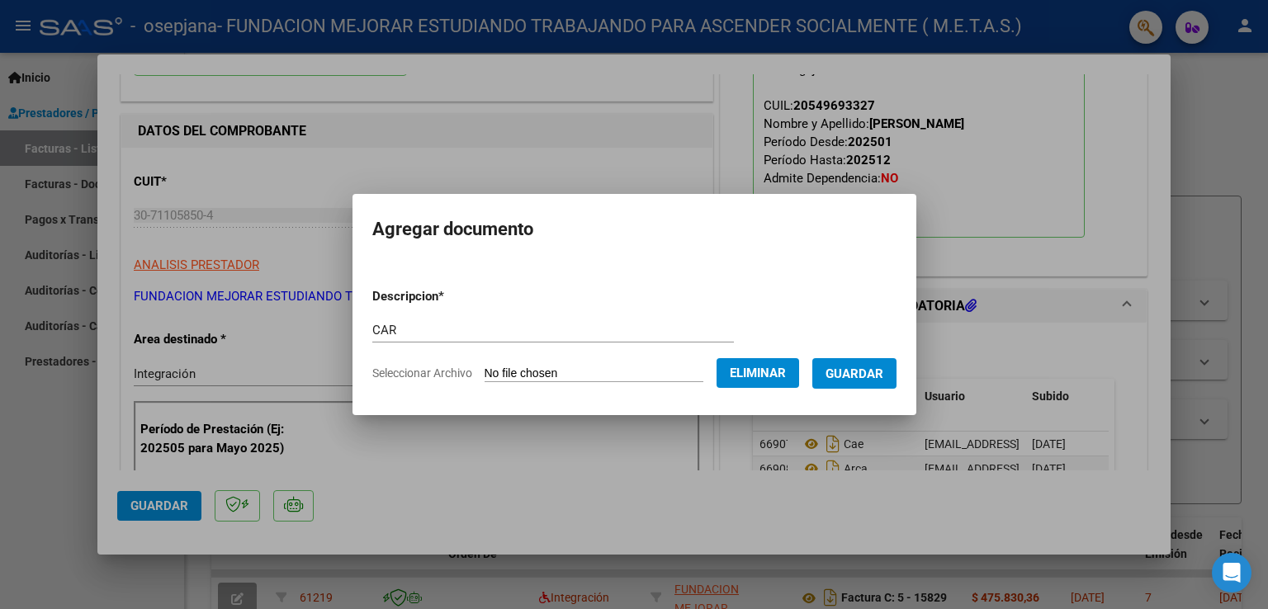
click at [879, 380] on span "Guardar" at bounding box center [855, 374] width 58 height 15
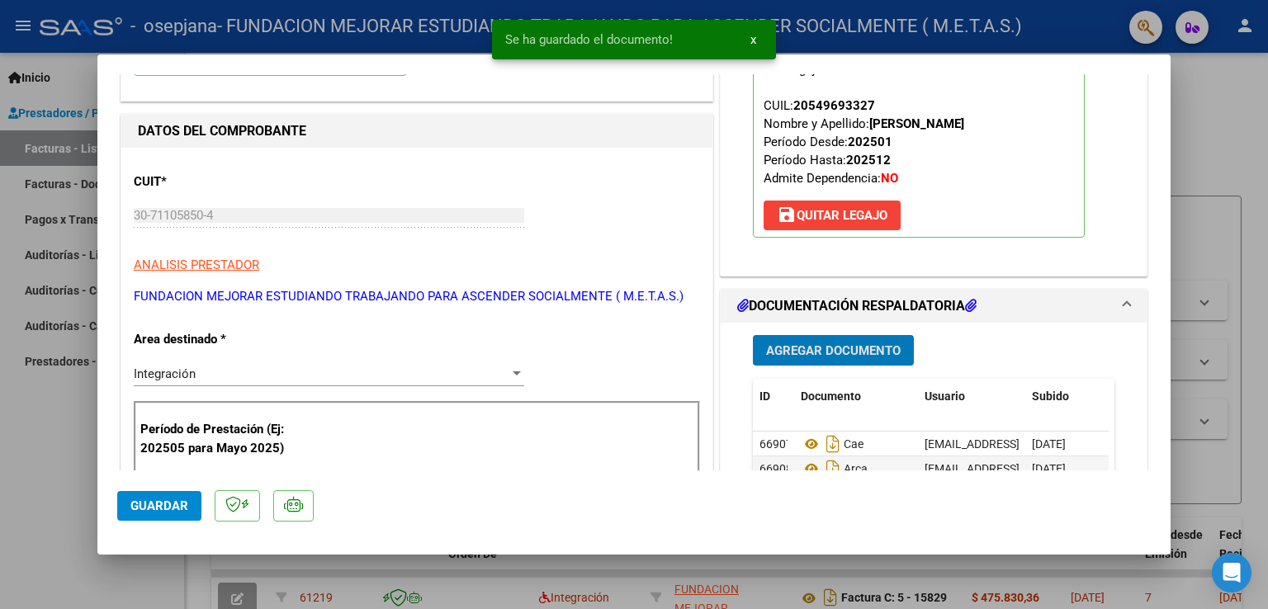
click at [852, 350] on span "Agregar Documento" at bounding box center [833, 351] width 135 height 15
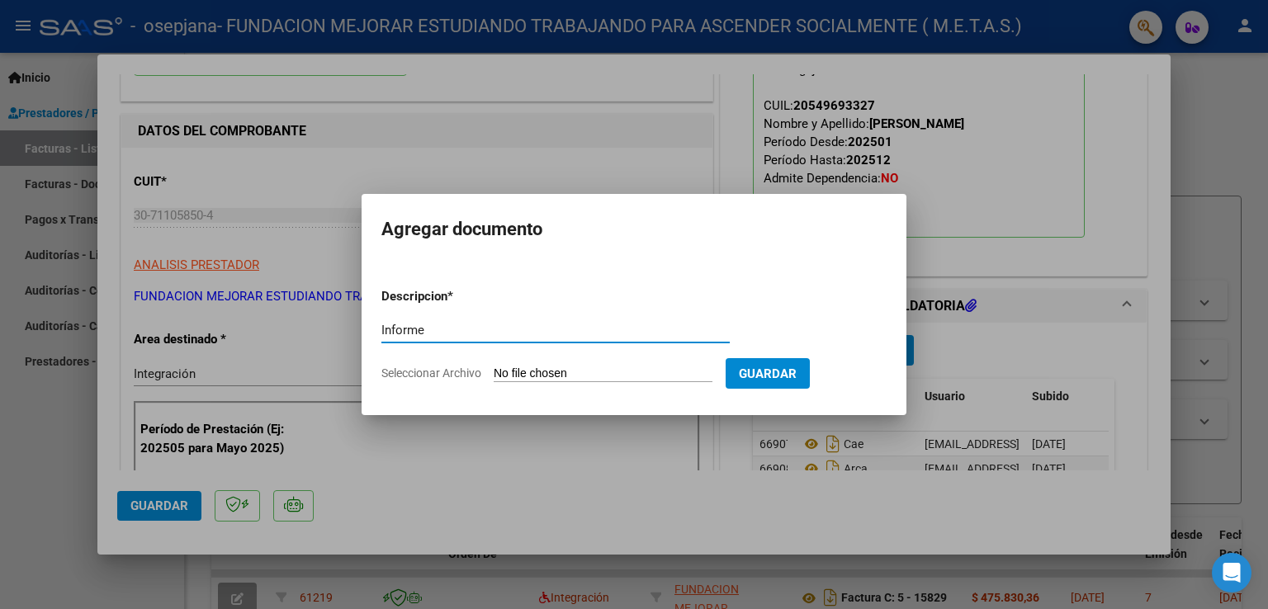
type input "Informe"
click at [640, 377] on input "Seleccionar Archivo" at bounding box center [603, 375] width 219 height 16
type input "C:\fakepath\[PERSON_NAME] - IP SEPTIEMBRE.pdf"
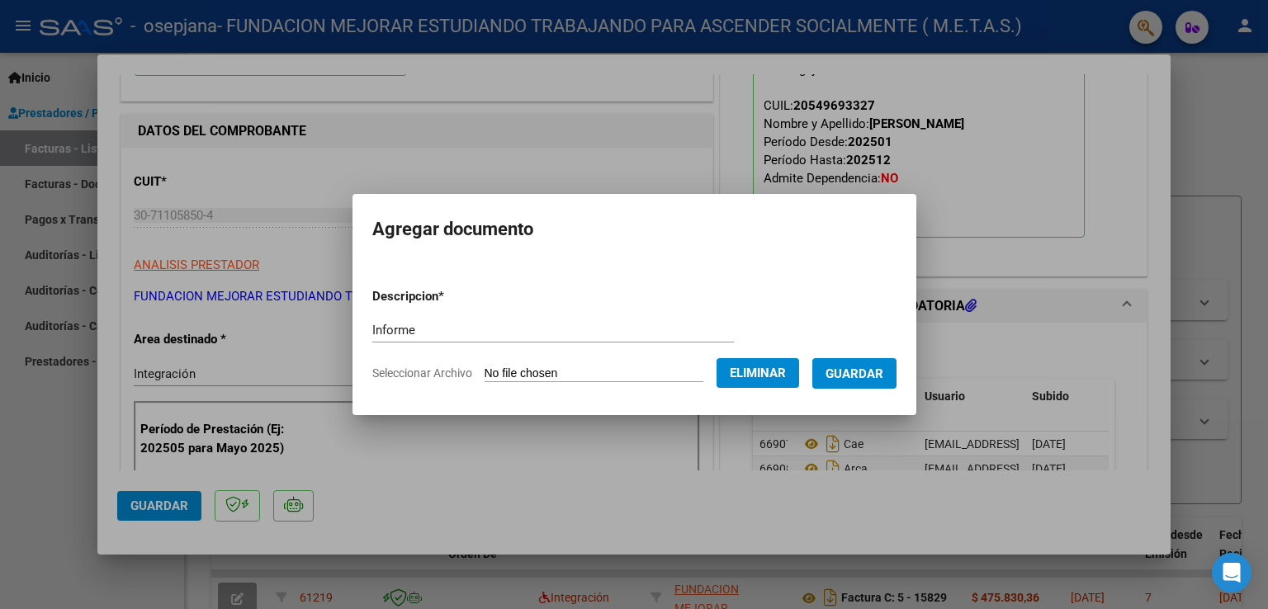
click at [871, 372] on span "Guardar" at bounding box center [855, 374] width 58 height 15
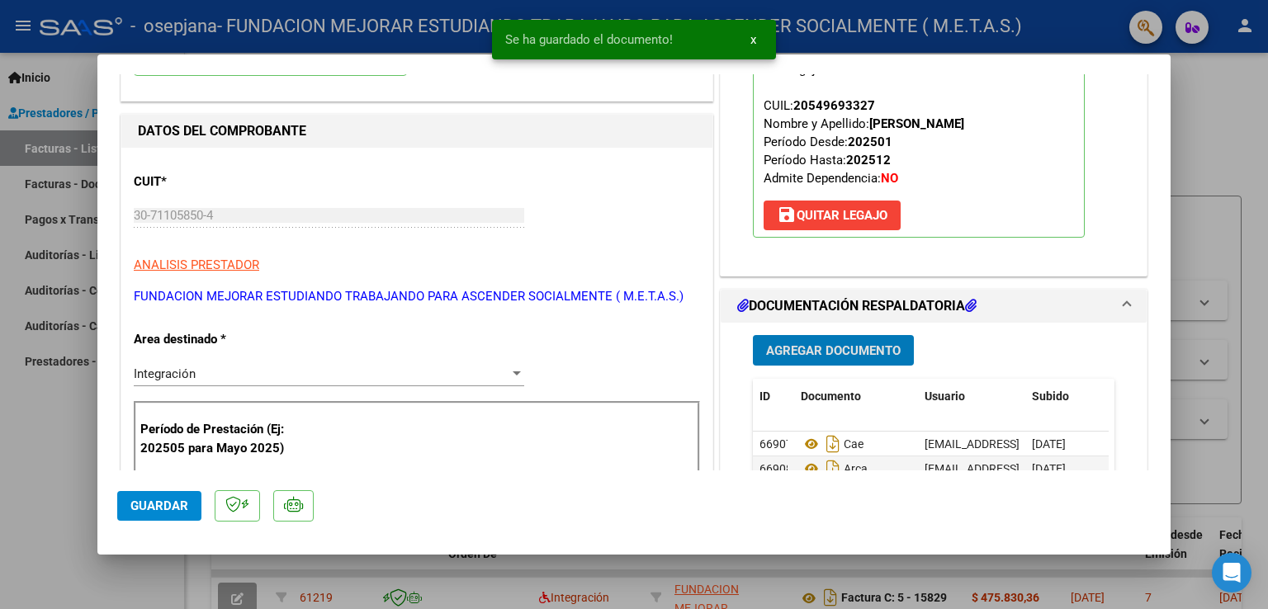
click at [137, 507] on span "Guardar" at bounding box center [159, 506] width 58 height 15
click at [47, 483] on div at bounding box center [634, 304] width 1268 height 609
type input "$ 0,00"
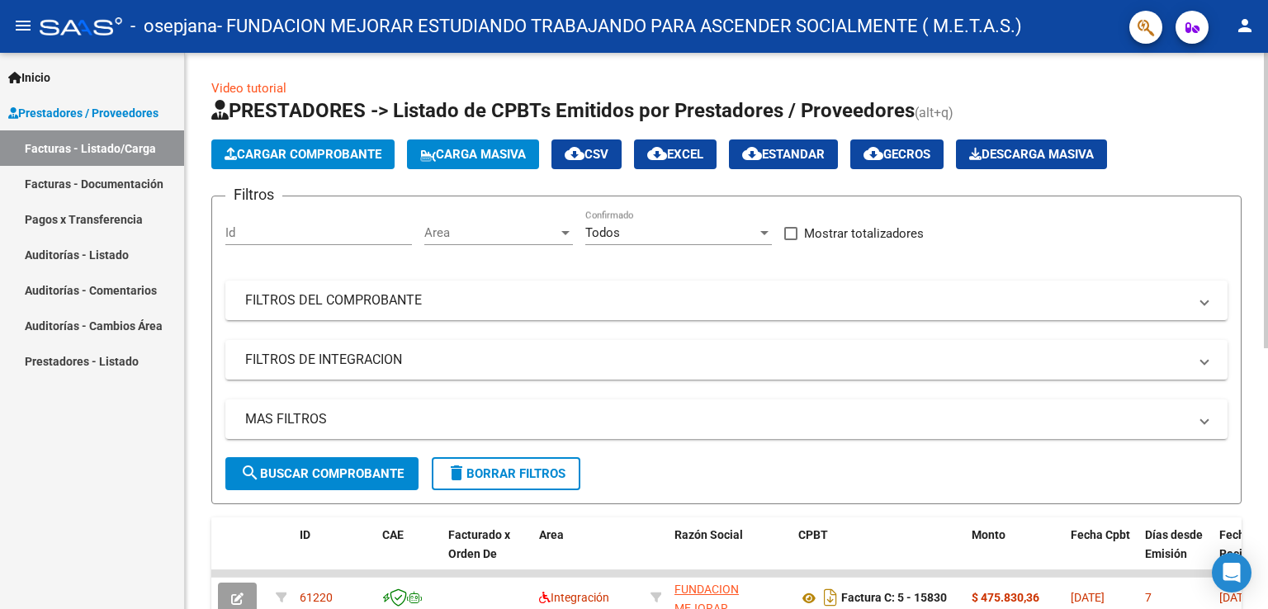
click at [284, 151] on span "Cargar Comprobante" at bounding box center [303, 154] width 157 height 15
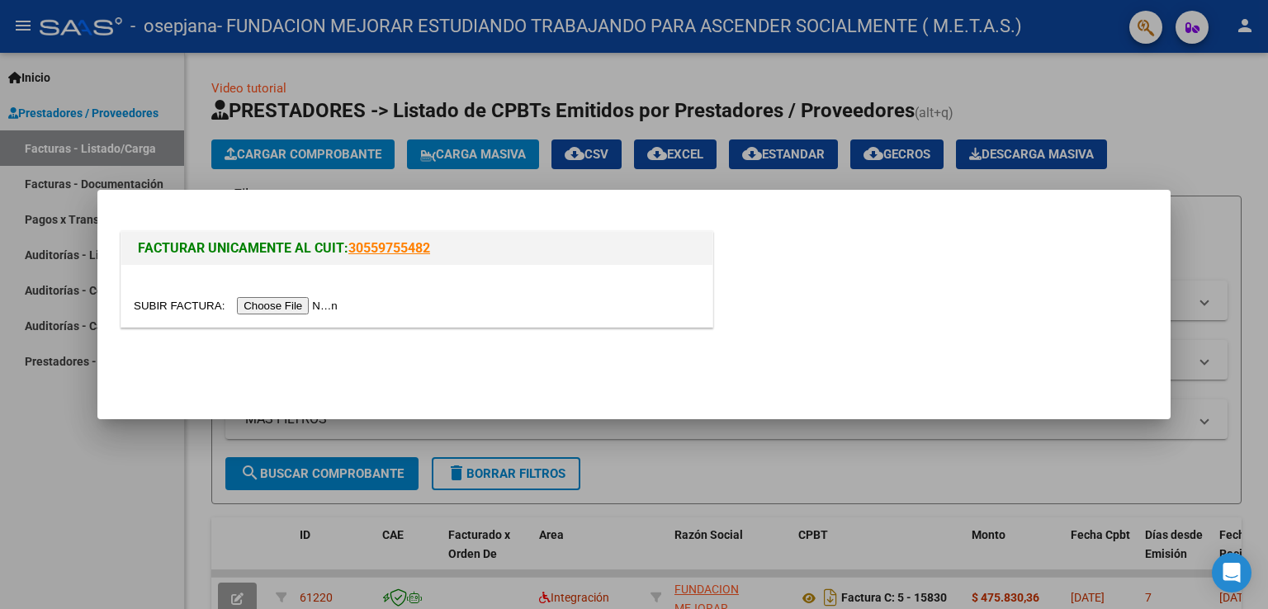
click at [301, 301] on input "file" at bounding box center [238, 305] width 209 height 17
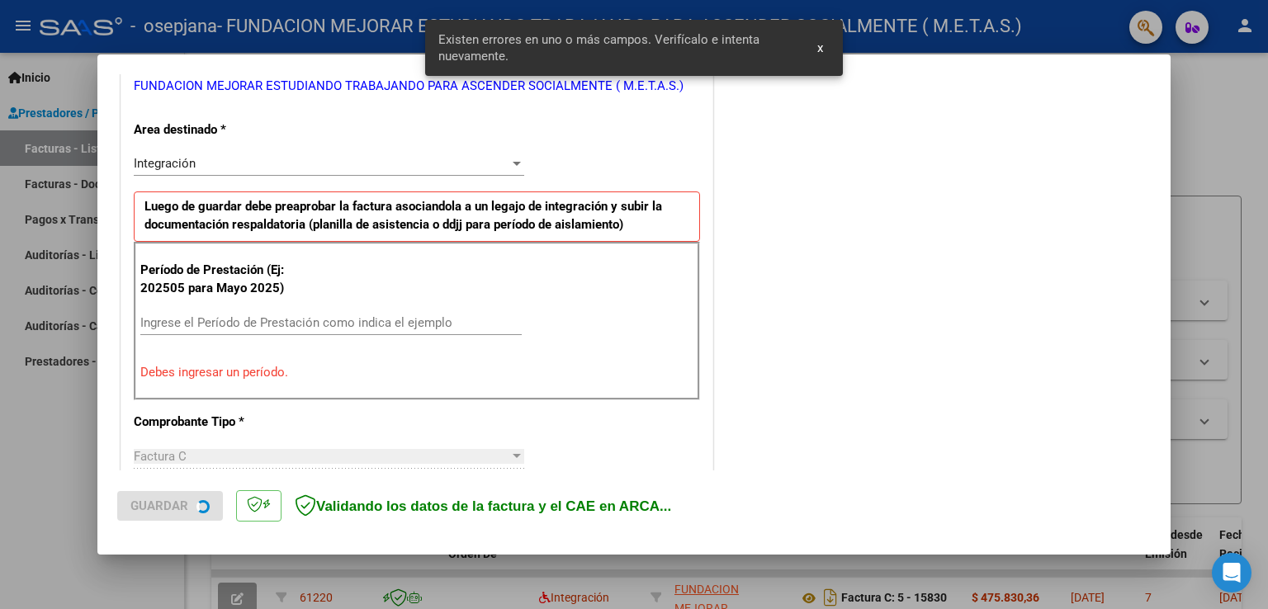
scroll to position [344, 0]
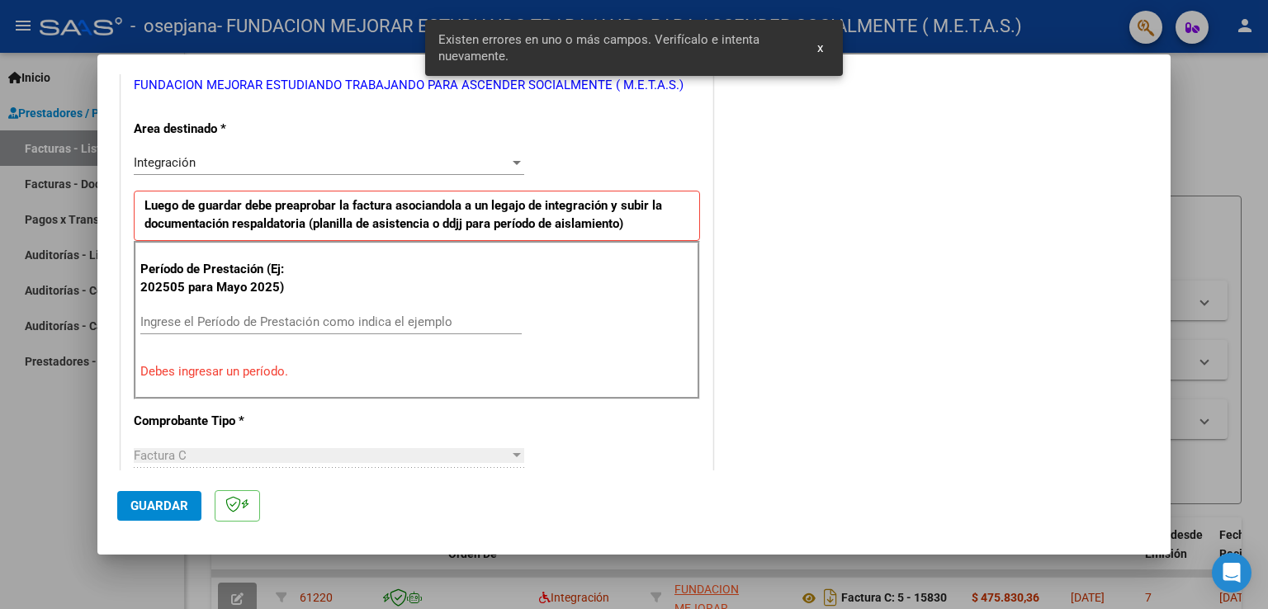
click at [271, 321] on input "Ingrese el Período de Prestación como indica el ejemplo" at bounding box center [331, 322] width 382 height 15
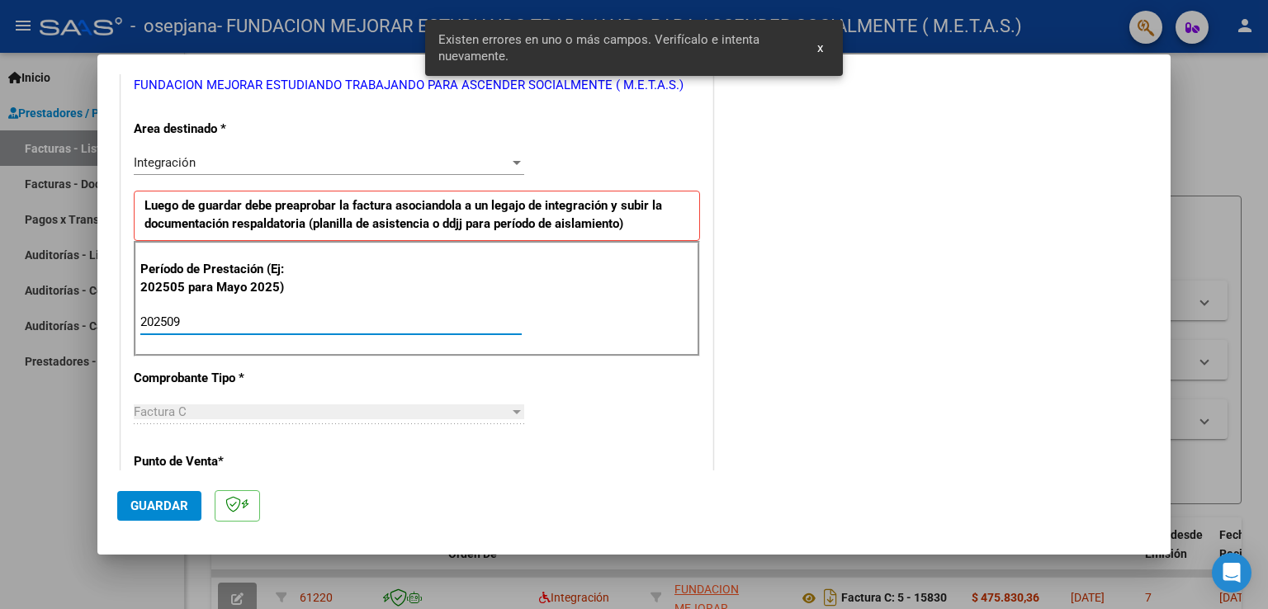
type input "202509"
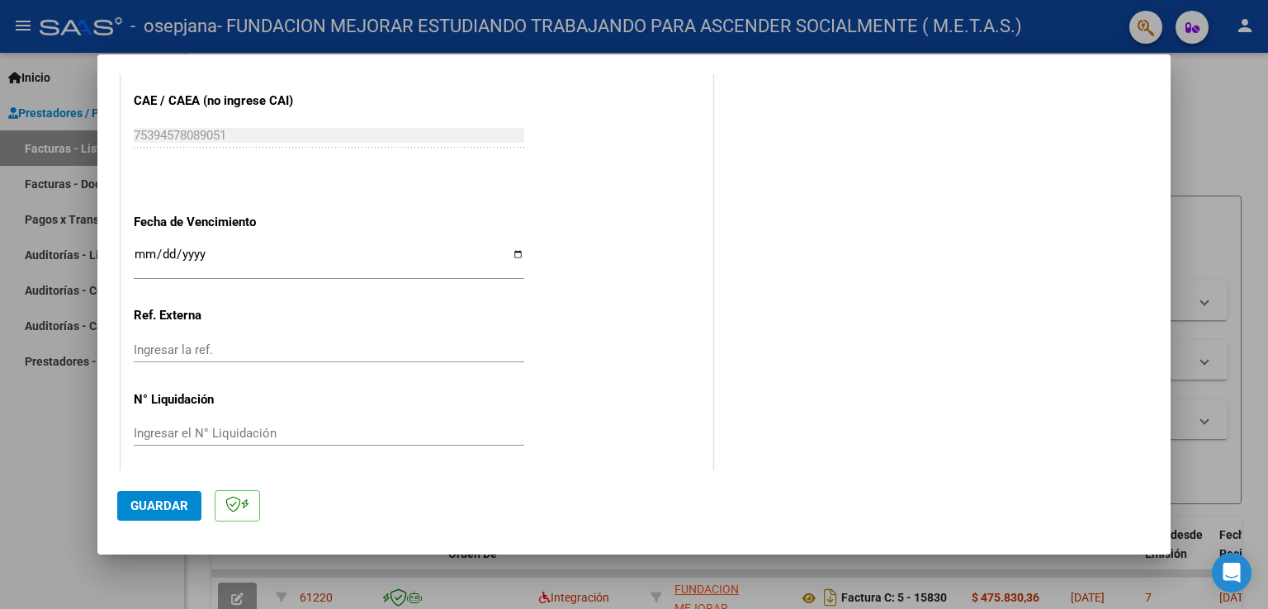
scroll to position [1055, 0]
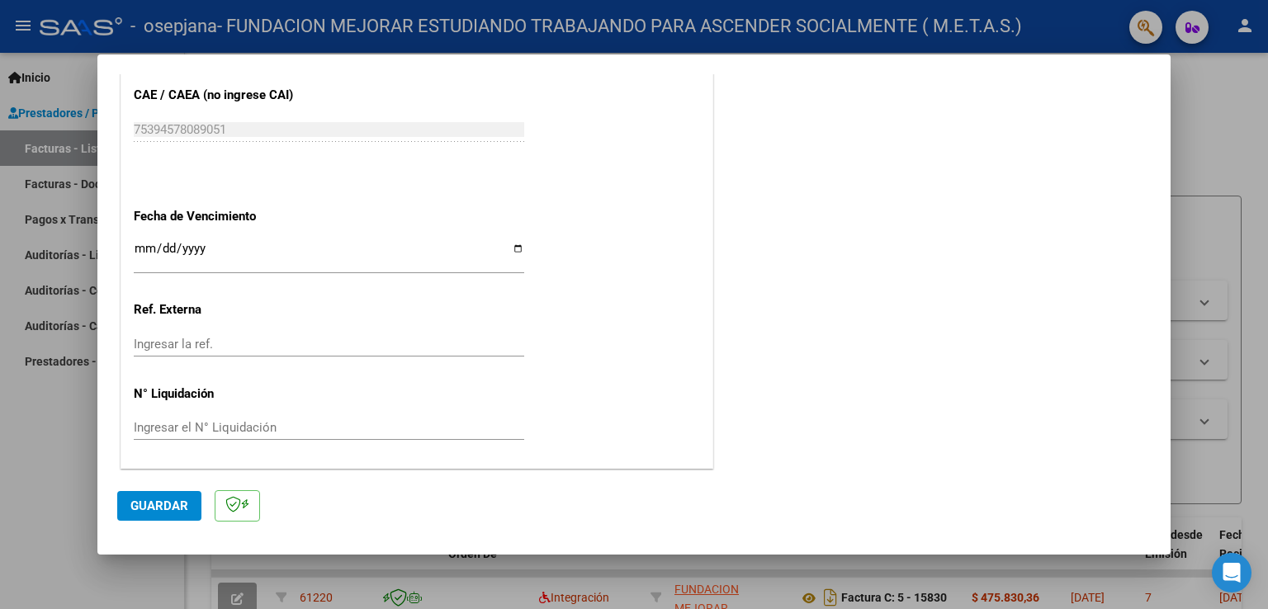
click at [510, 244] on input "Ingresar la fecha" at bounding box center [329, 255] width 391 height 26
type input "[DATE]"
click at [158, 505] on span "Guardar" at bounding box center [159, 506] width 58 height 15
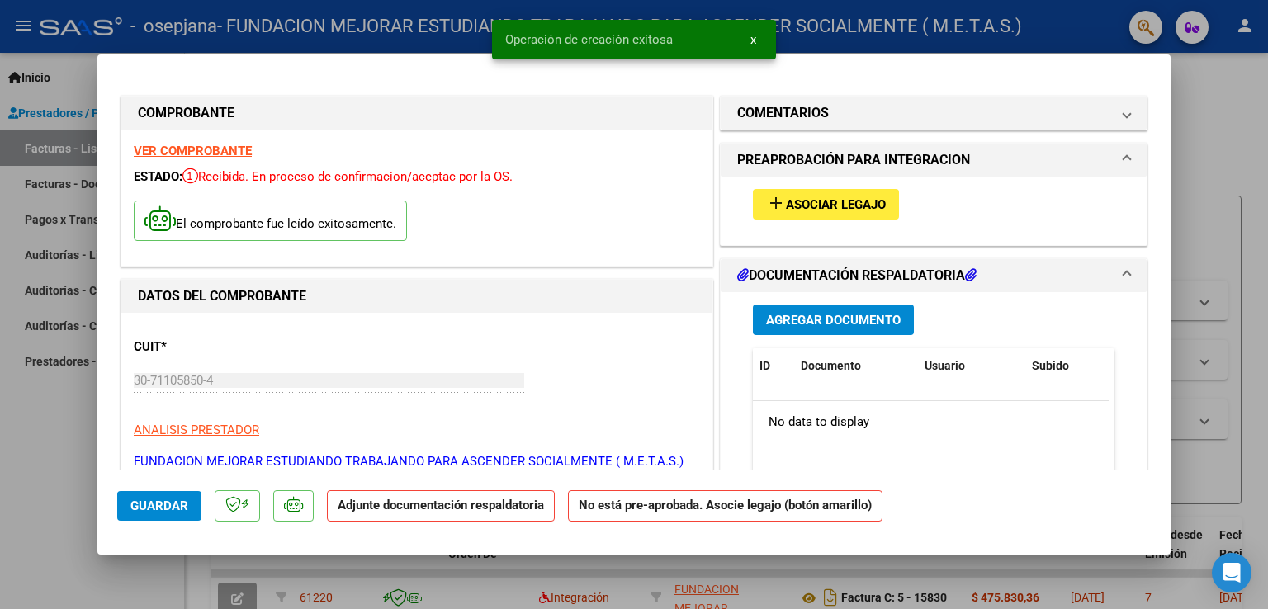
click at [216, 153] on strong "VER COMPROBANTE" at bounding box center [193, 151] width 118 height 15
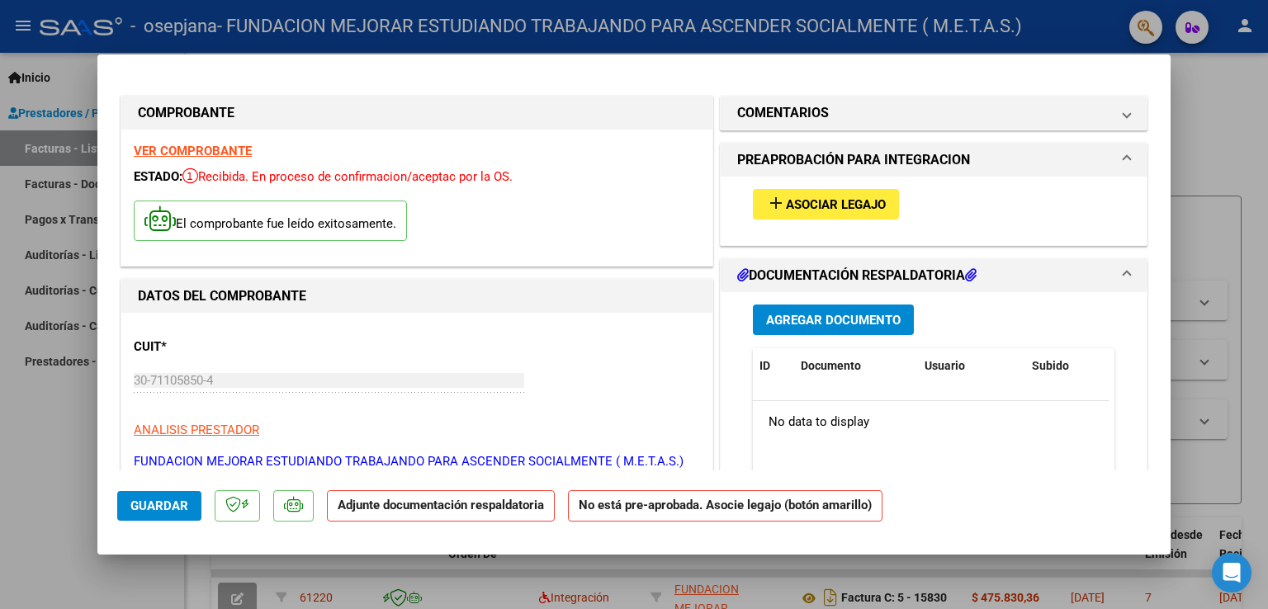
click at [766, 212] on mat-icon "add" at bounding box center [776, 203] width 20 height 20
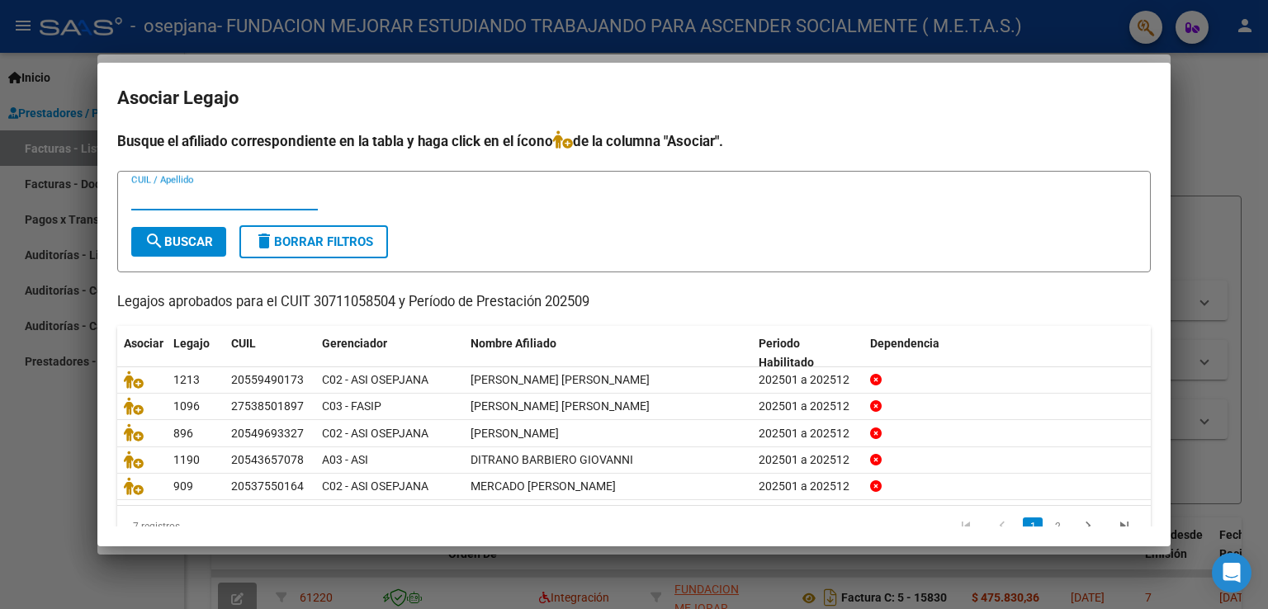
paste input "20543657078"
type input "20543657078"
click at [206, 244] on span "search Buscar" at bounding box center [179, 242] width 69 height 15
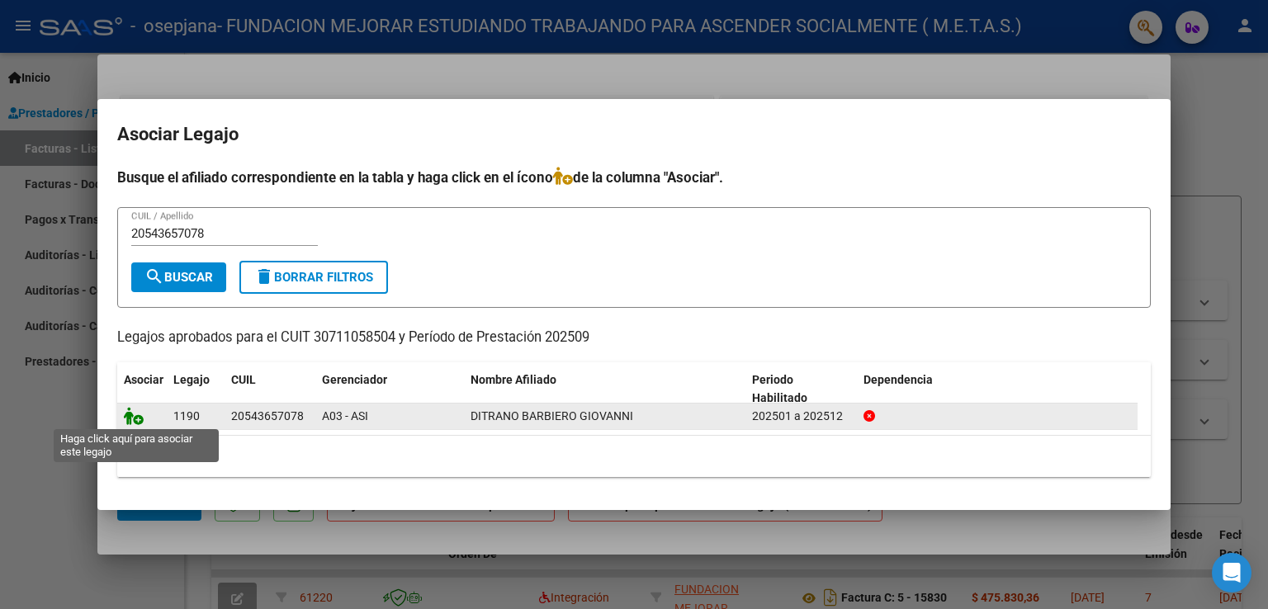
click at [140, 419] on icon at bounding box center [134, 416] width 20 height 18
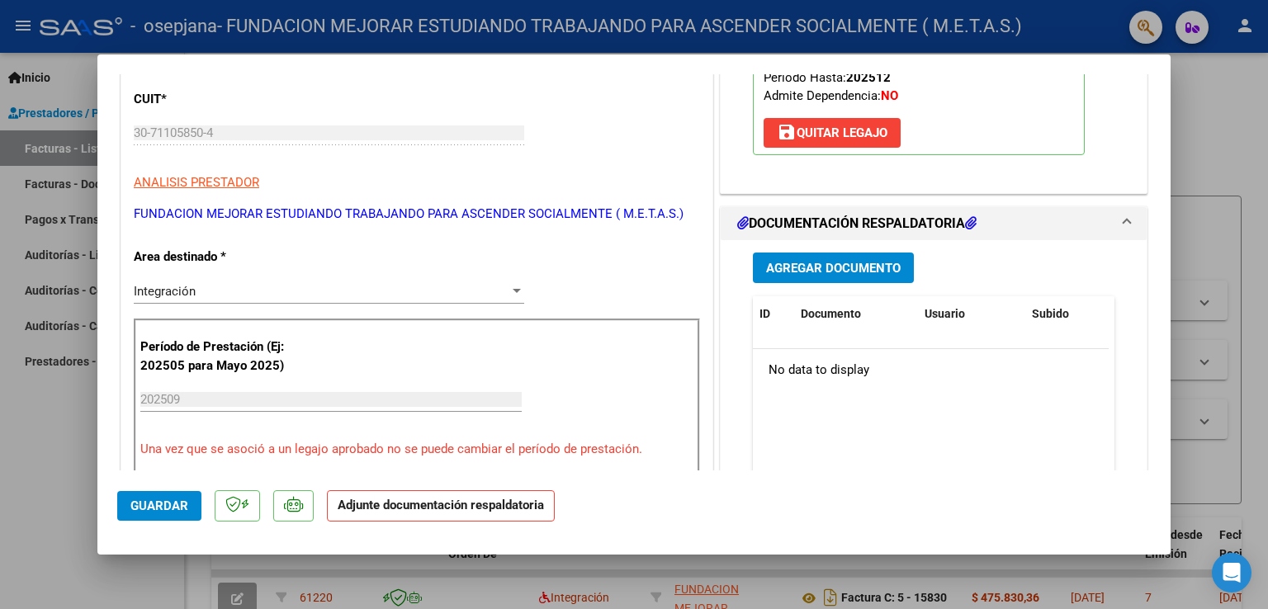
scroll to position [165, 0]
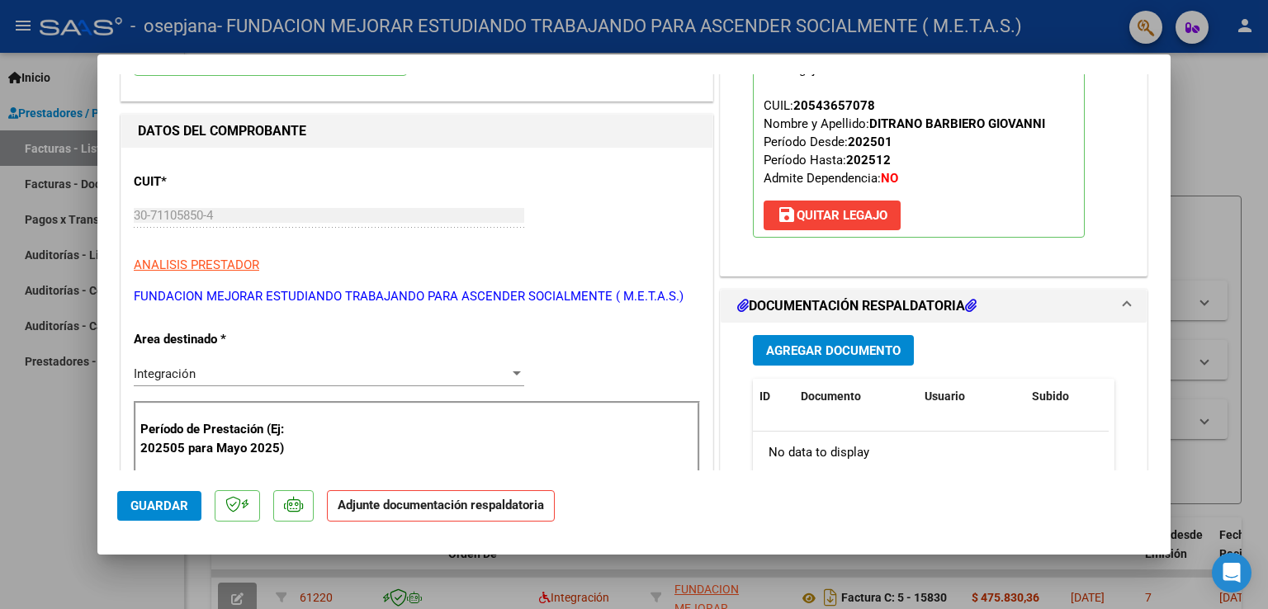
click at [866, 350] on span "Agregar Documento" at bounding box center [833, 351] width 135 height 15
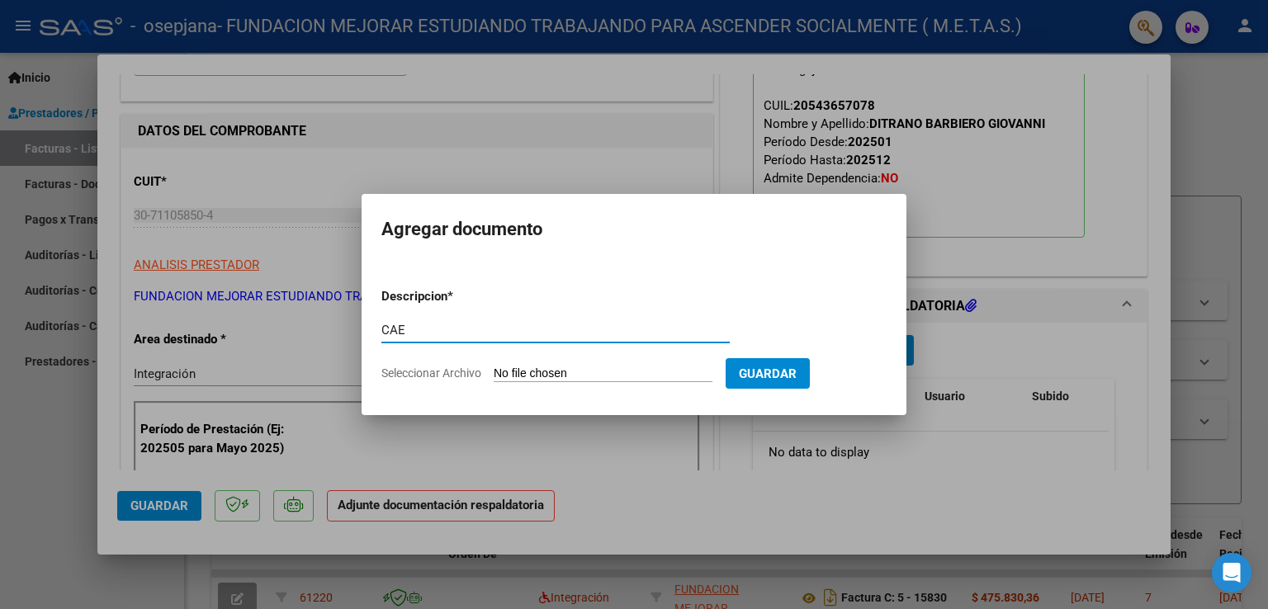
type input "CAE"
click at [566, 372] on input "Seleccionar Archivo" at bounding box center [603, 375] width 219 height 16
type input "C:\fakepath\CAE FC 15831.pdf"
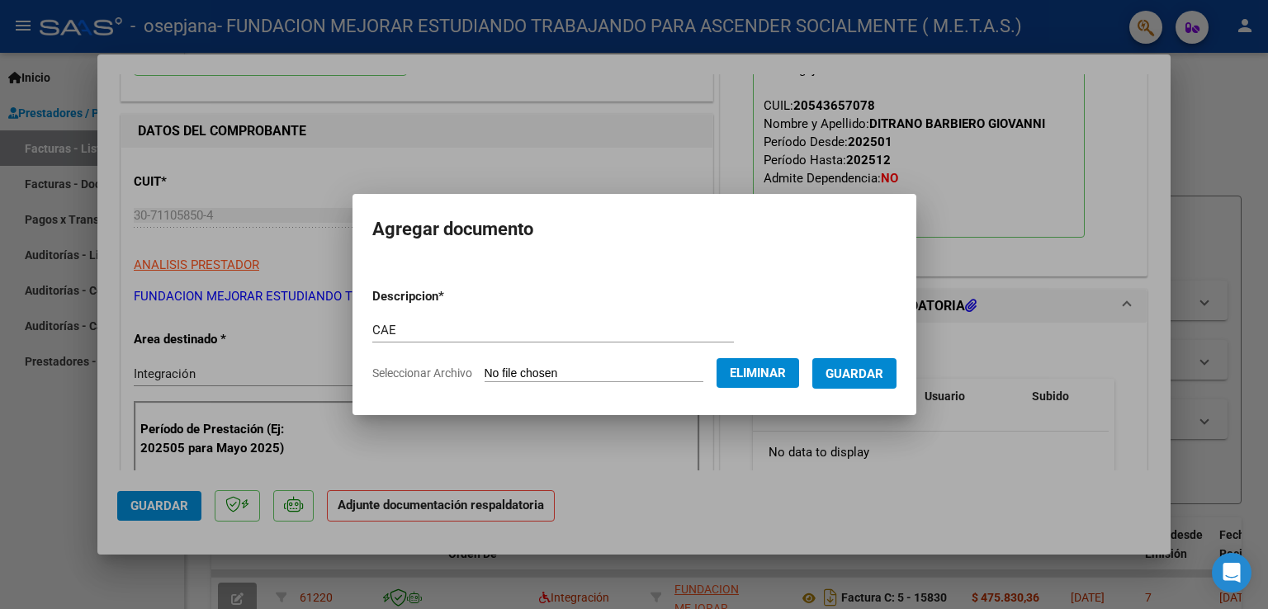
click at [870, 376] on span "Guardar" at bounding box center [855, 374] width 58 height 15
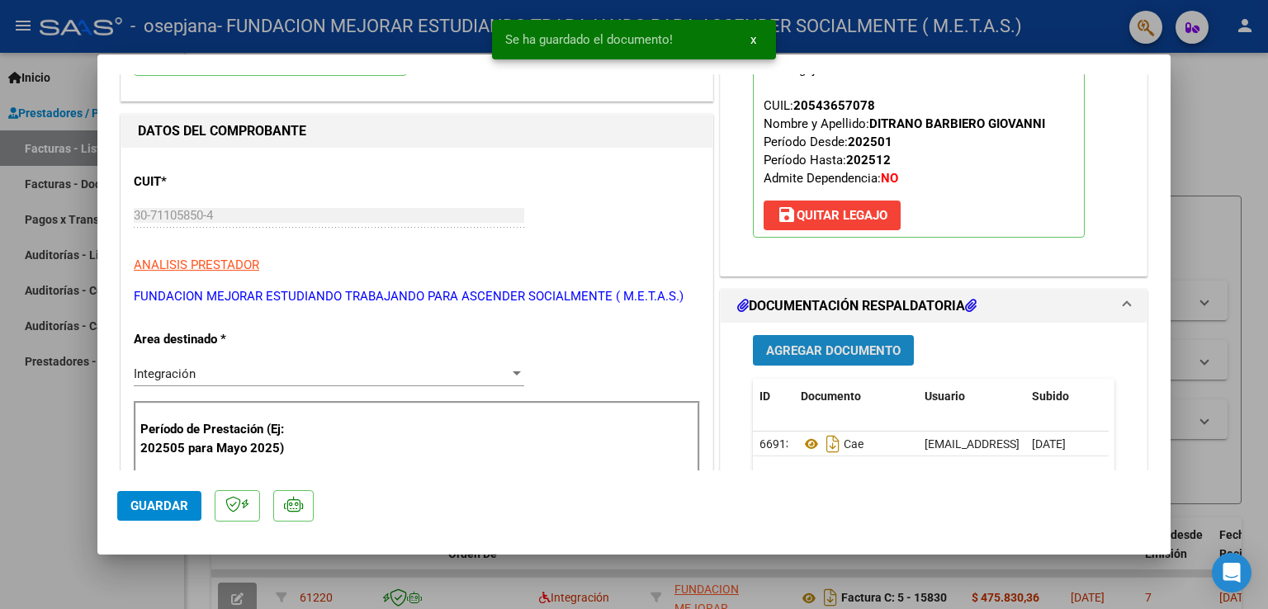
click at [846, 360] on button "Agregar Documento" at bounding box center [833, 350] width 161 height 31
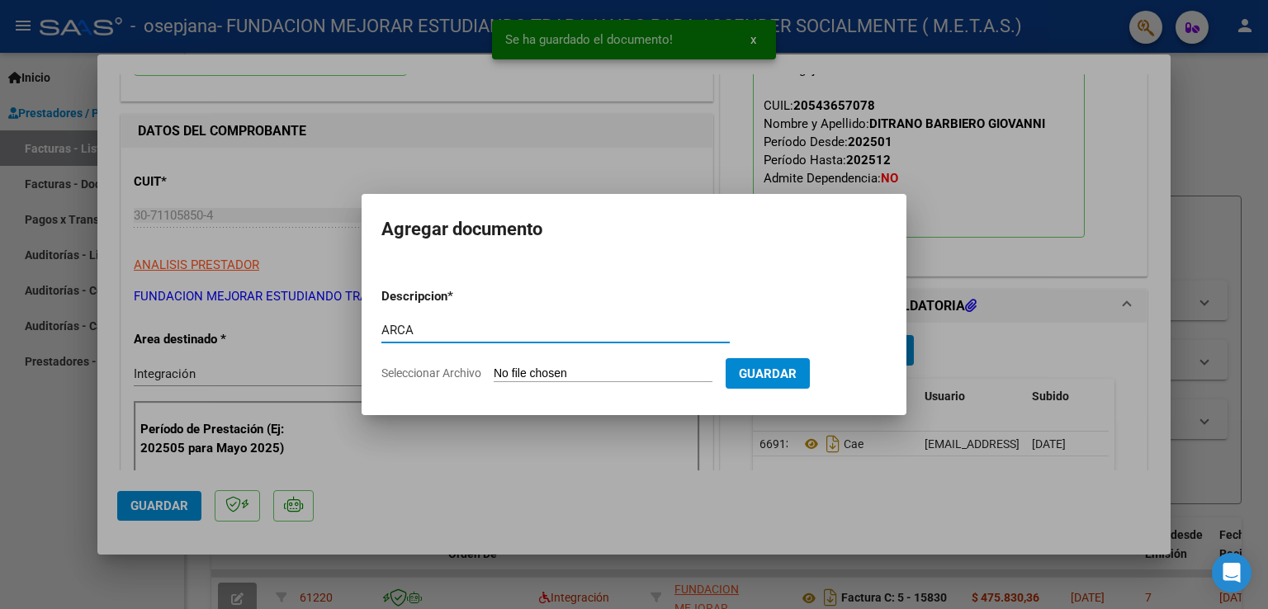
type input "ARCA"
click at [545, 371] on input "Seleccionar Archivo" at bounding box center [603, 375] width 219 height 16
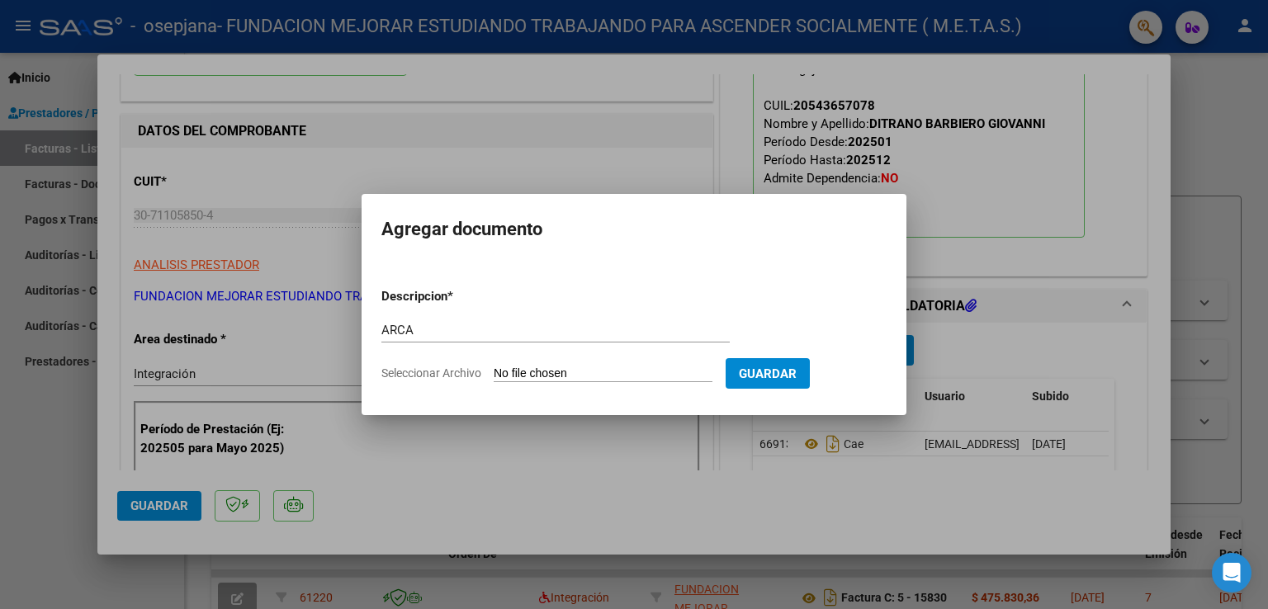
type input "C:\fakepath\AFIP ARCA.pdf"
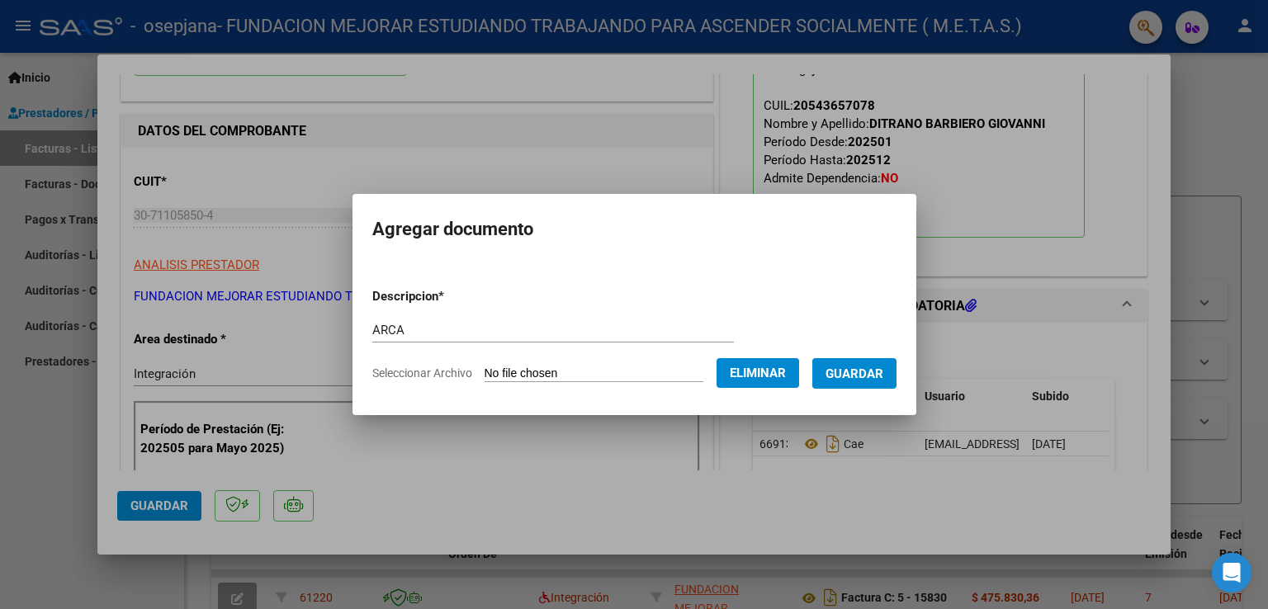
click at [879, 377] on span "Guardar" at bounding box center [855, 374] width 58 height 15
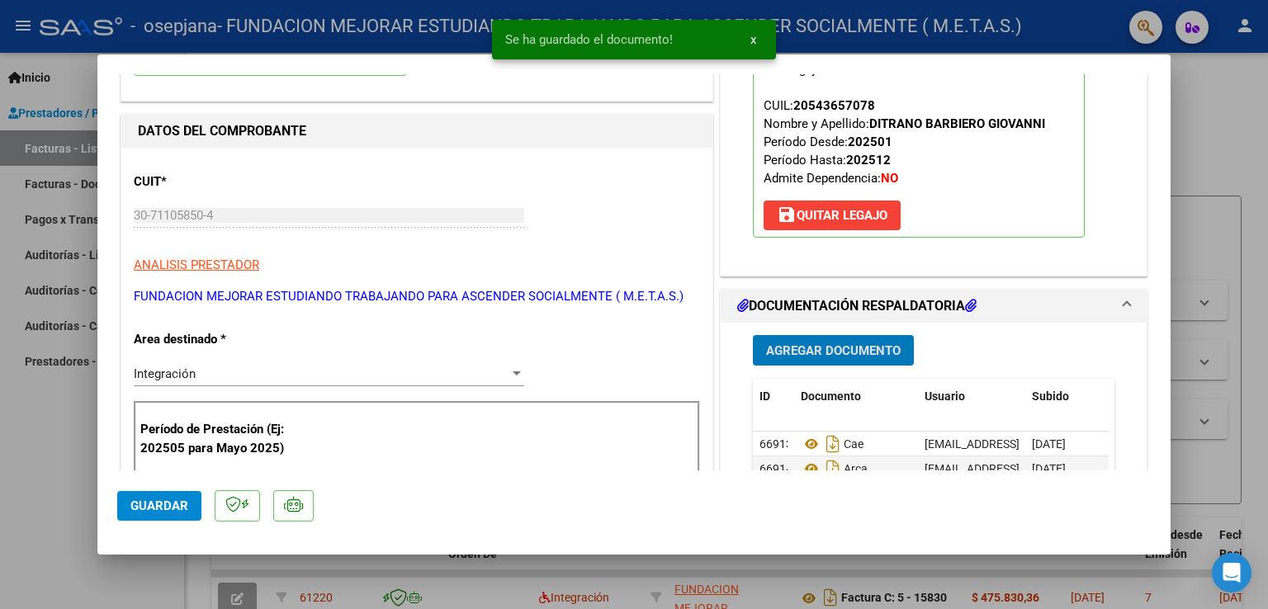
click at [846, 354] on span "Agregar Documento" at bounding box center [833, 351] width 135 height 15
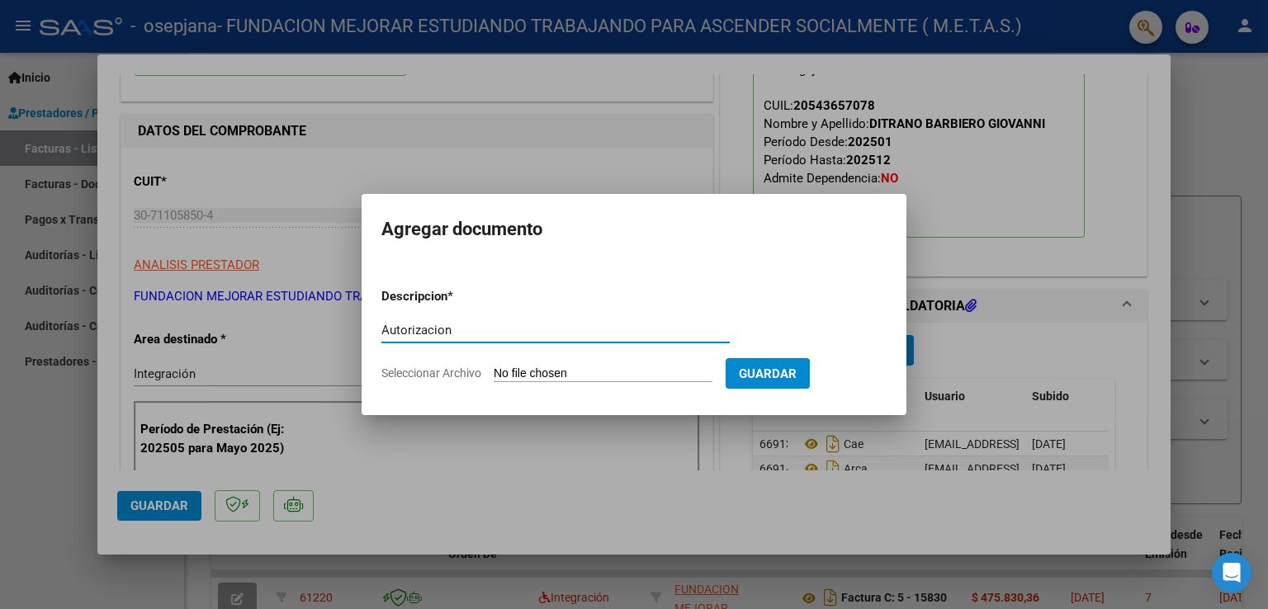
type input "Autorizacion"
click at [588, 378] on input "Seleccionar Archivo" at bounding box center [603, 375] width 219 height 16
type input "C:\fakepath\[PERSON_NAME] ( Mzo a [DATE]).png"
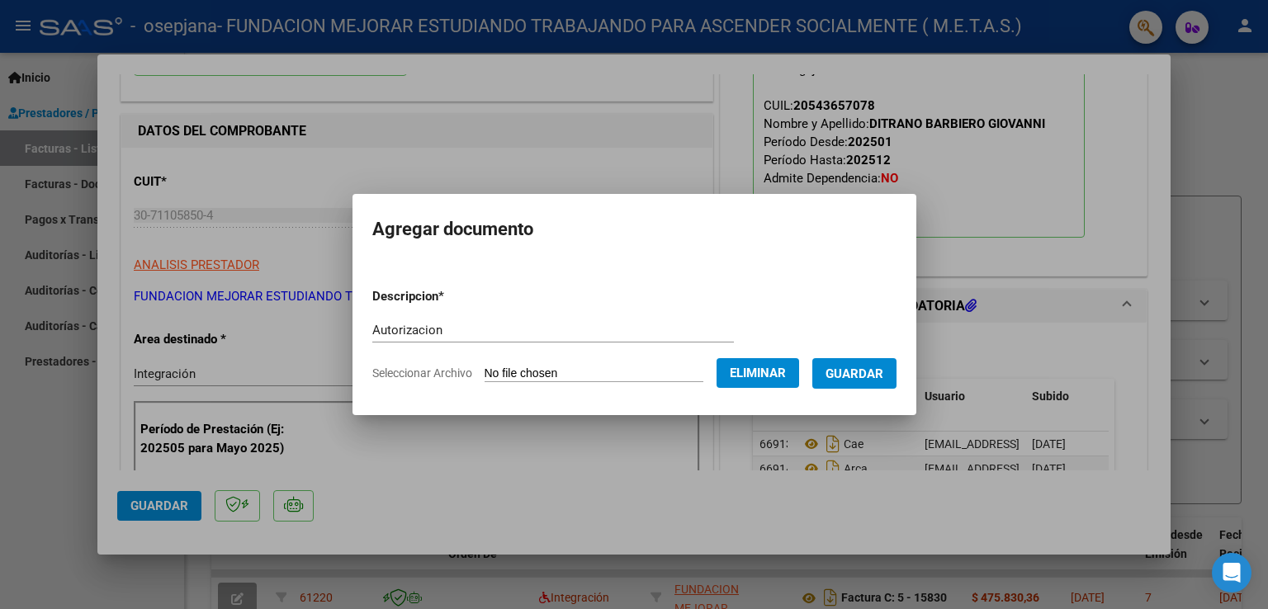
click at [872, 379] on span "Guardar" at bounding box center [855, 374] width 58 height 15
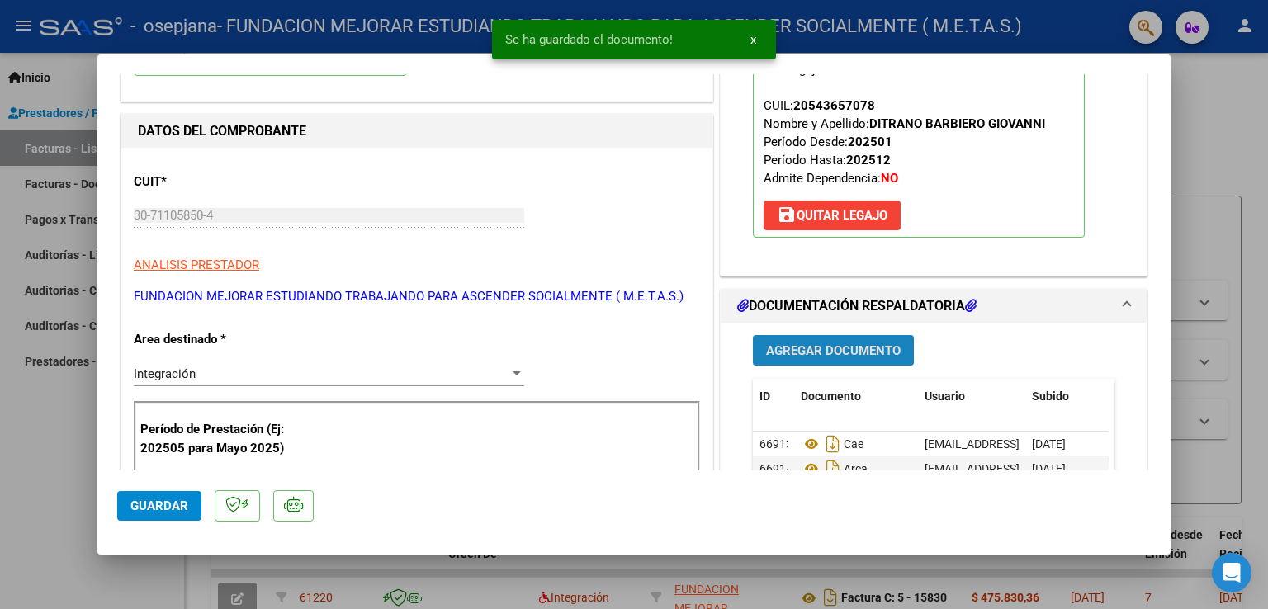
click at [842, 349] on span "Agregar Documento" at bounding box center [833, 351] width 135 height 15
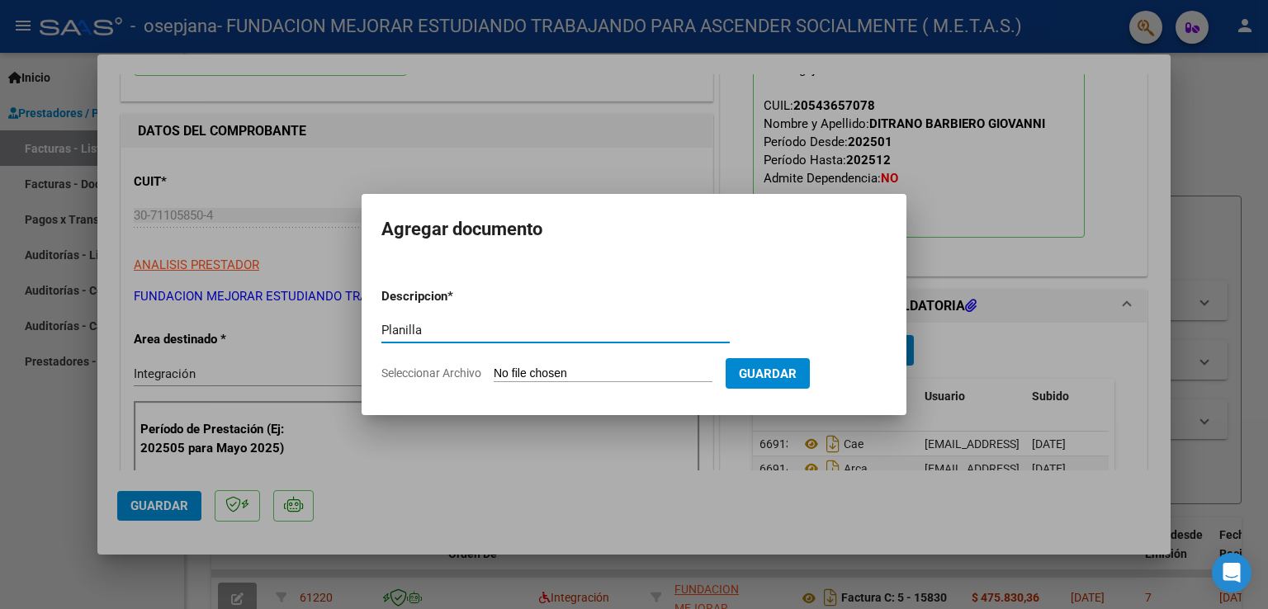
type input "Planilla"
click at [582, 371] on input "Seleccionar Archivo" at bounding box center [603, 375] width 219 height 16
type input "C:\fakepath\[PERSON_NAME] Septiembre - 30711058504.pdf"
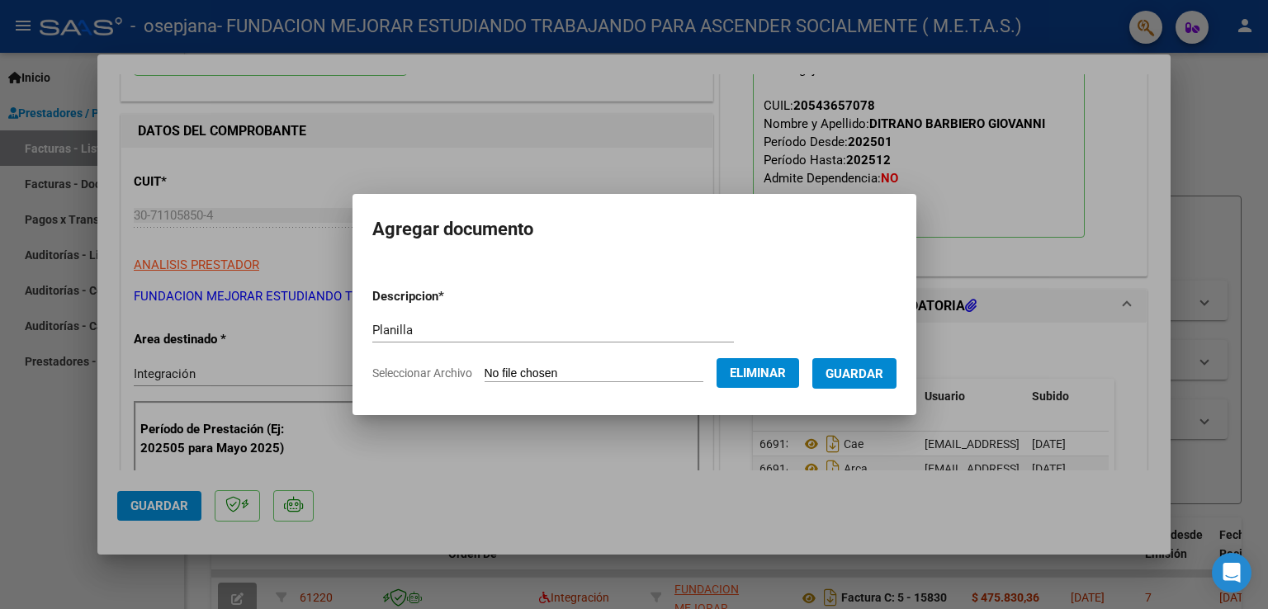
click at [853, 379] on span "Guardar" at bounding box center [855, 374] width 58 height 15
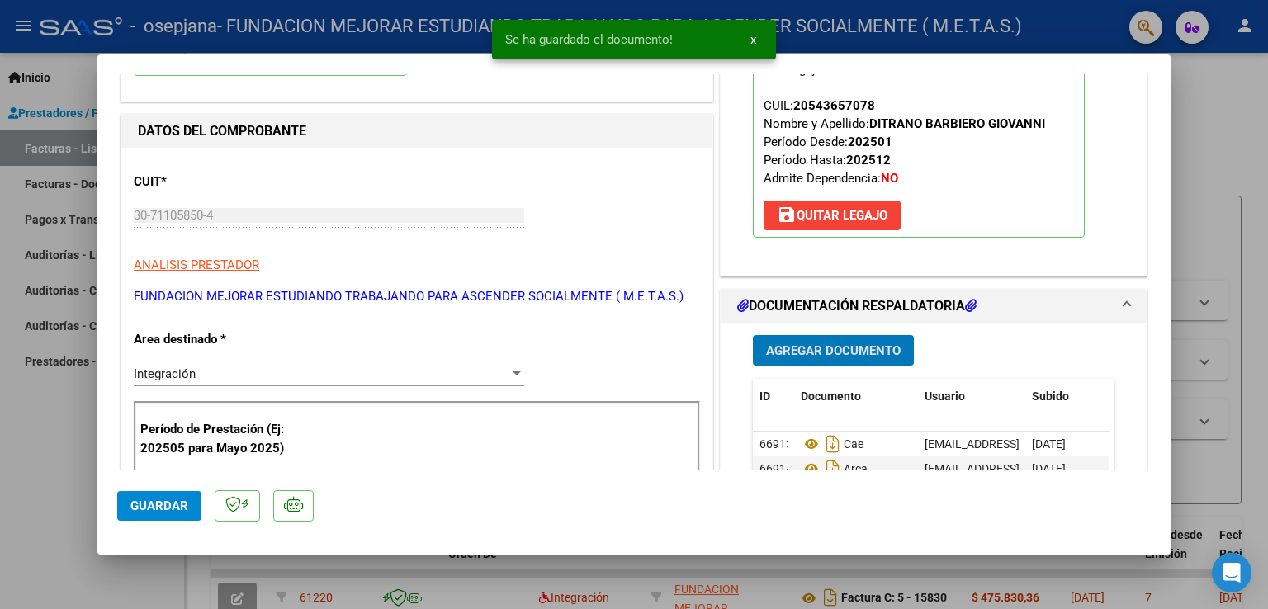
click at [848, 351] on span "Agregar Documento" at bounding box center [833, 351] width 135 height 15
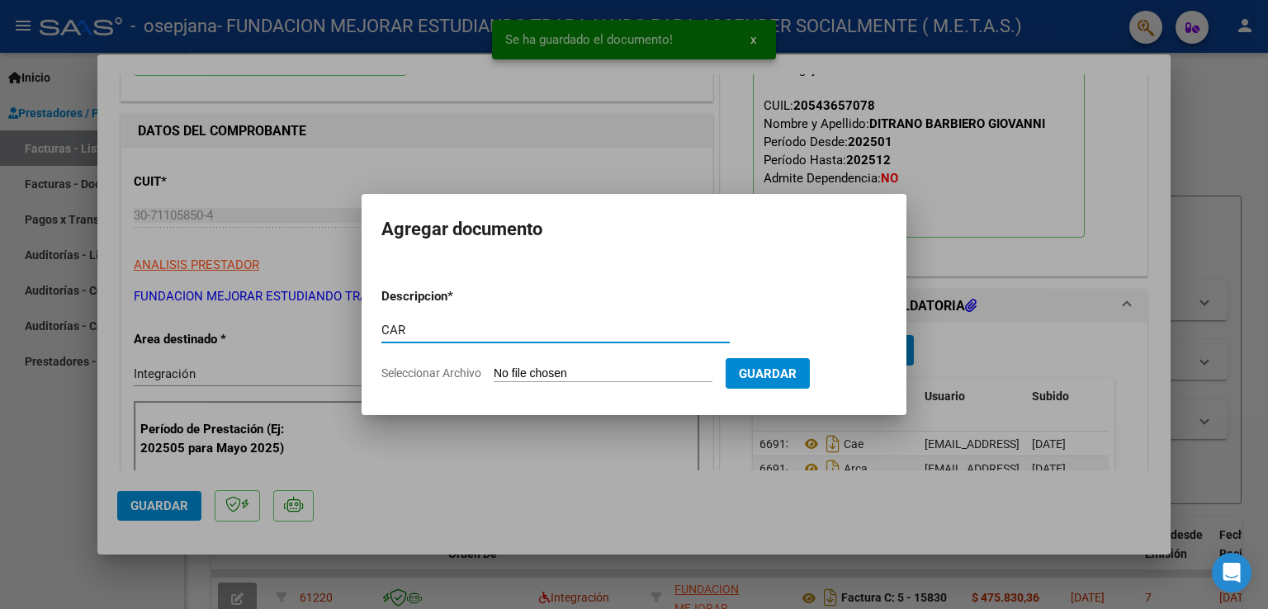
type input "CAR"
click at [614, 377] on input "Seleccionar Archivo" at bounding box center [603, 375] width 219 height 16
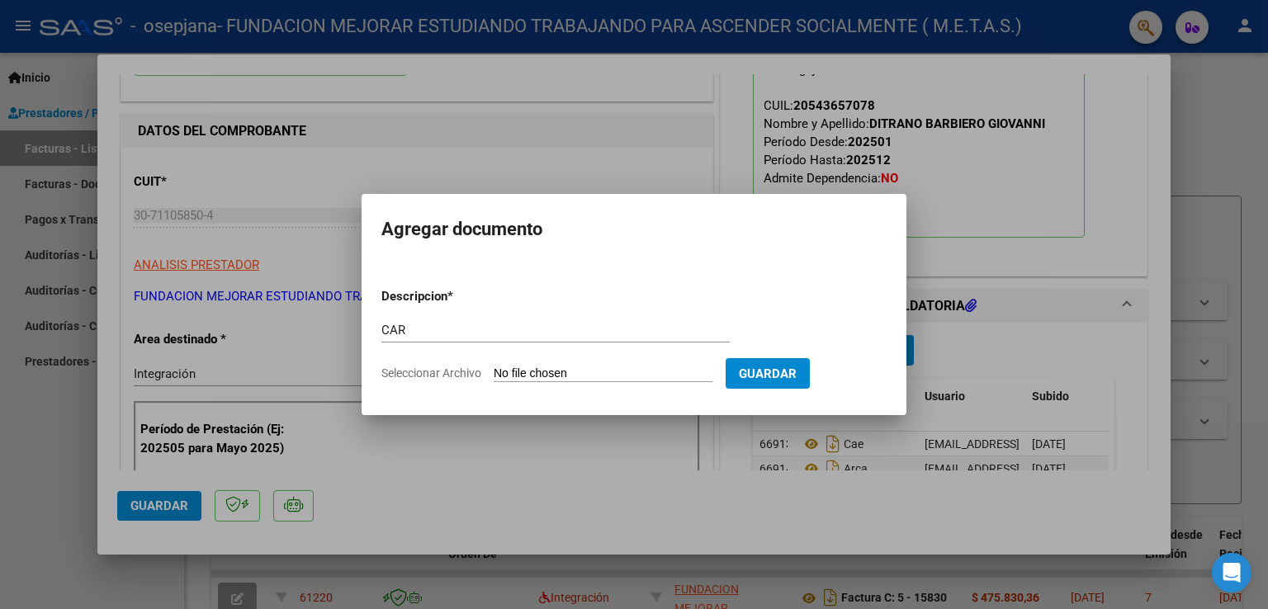
type input "C:\fakepath\[PERSON_NAME] - Car Septiembre.pdf"
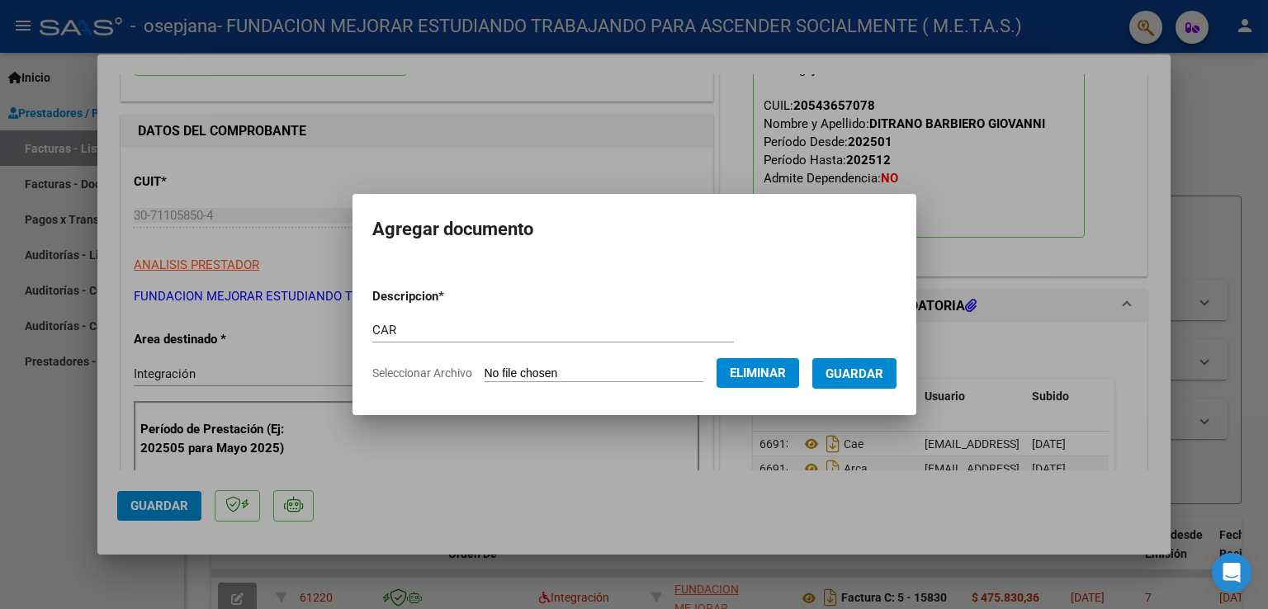
click at [866, 381] on span "Guardar" at bounding box center [855, 374] width 58 height 15
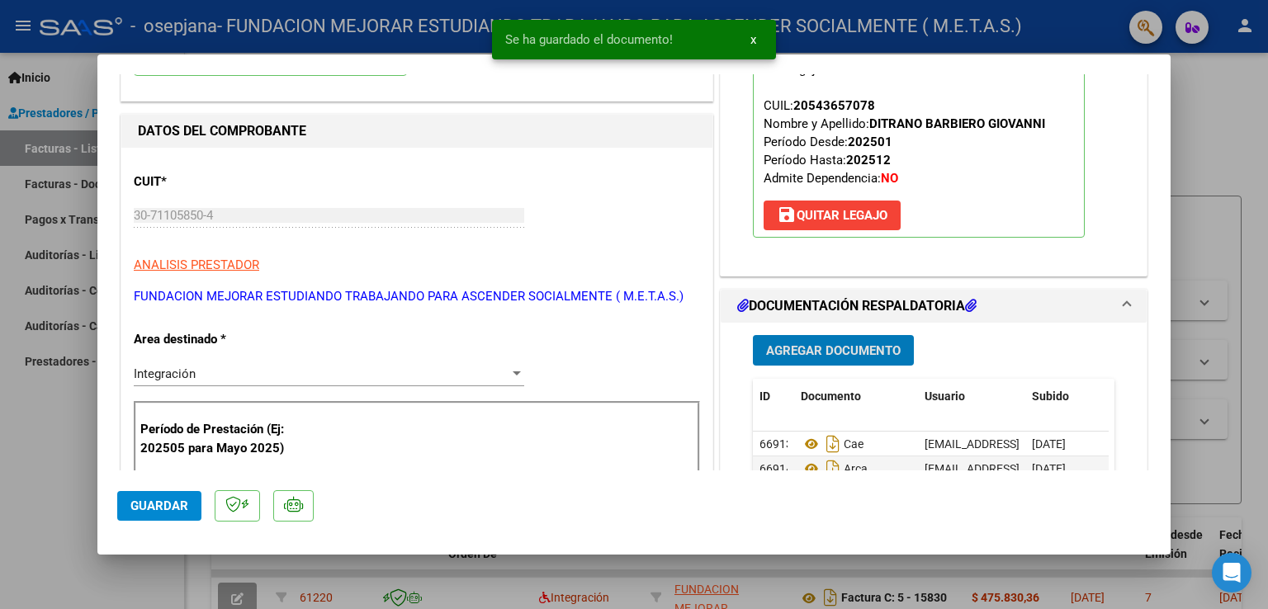
click at [849, 347] on span "Agregar Documento" at bounding box center [833, 351] width 135 height 15
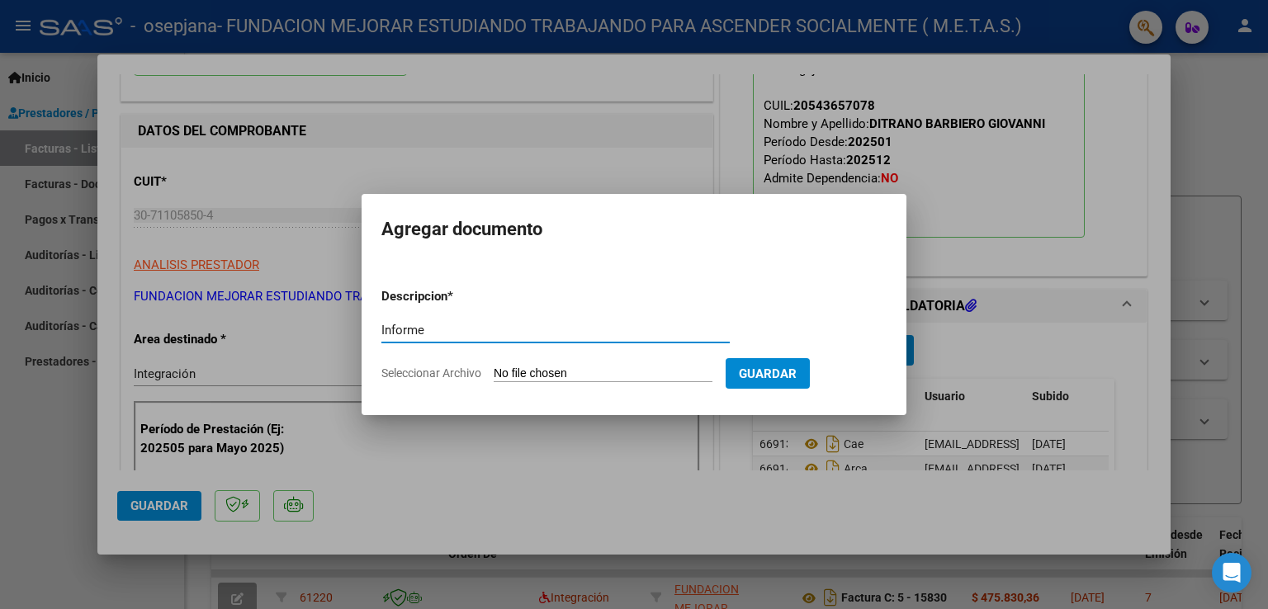
type input "Informe"
click at [566, 372] on input "Seleccionar Archivo" at bounding box center [603, 375] width 219 height 16
type input "C:\fakepath\[PERSON_NAME] - IP [DATE].pdf"
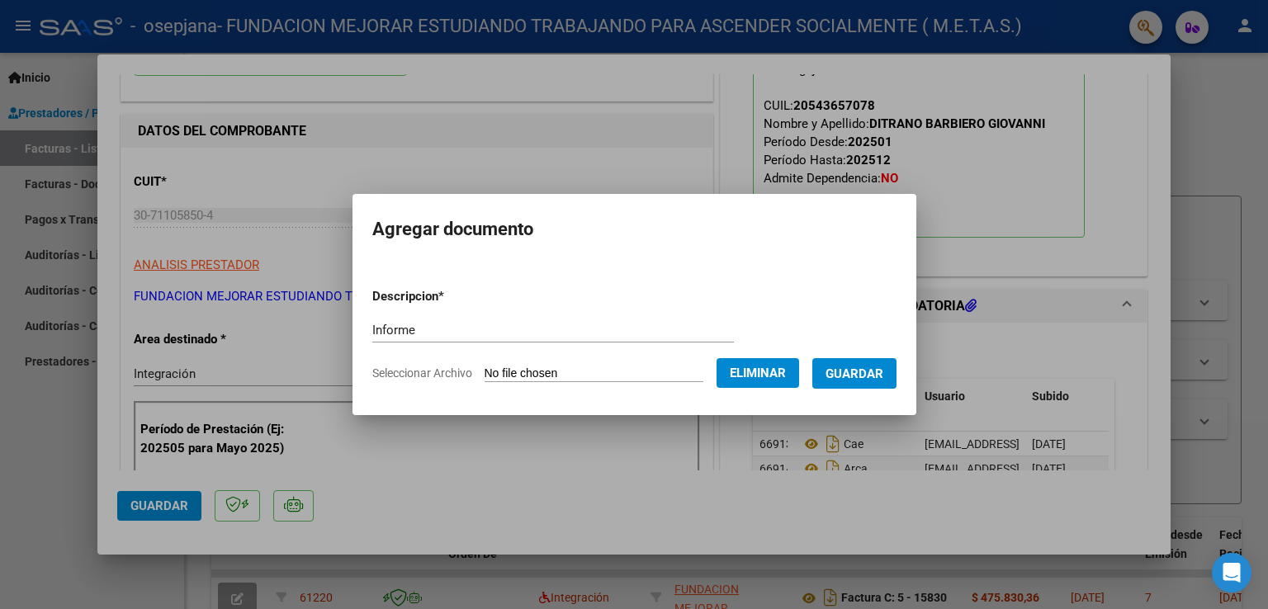
click at [869, 381] on span "Guardar" at bounding box center [855, 374] width 58 height 15
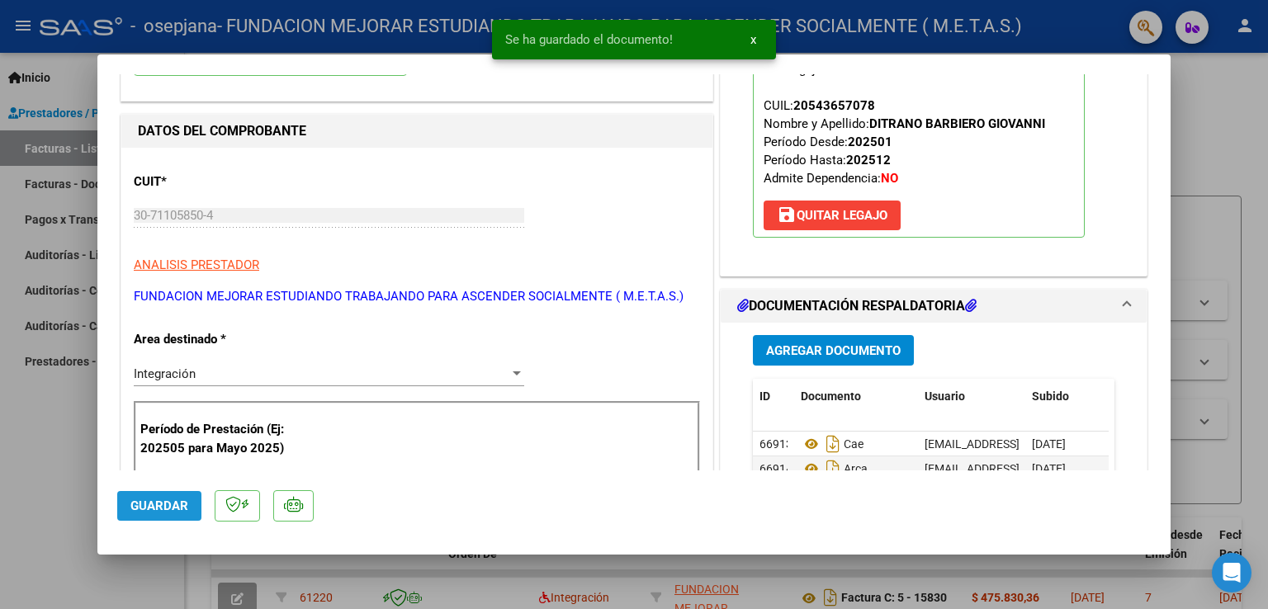
click at [166, 505] on span "Guardar" at bounding box center [159, 506] width 58 height 15
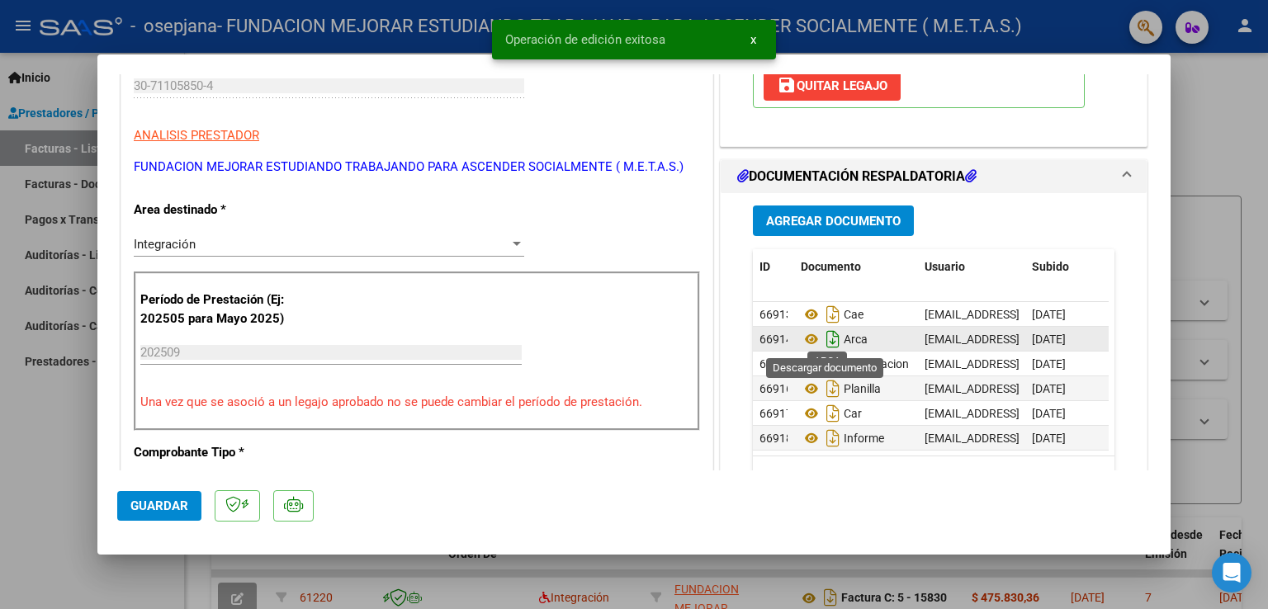
scroll to position [330, 0]
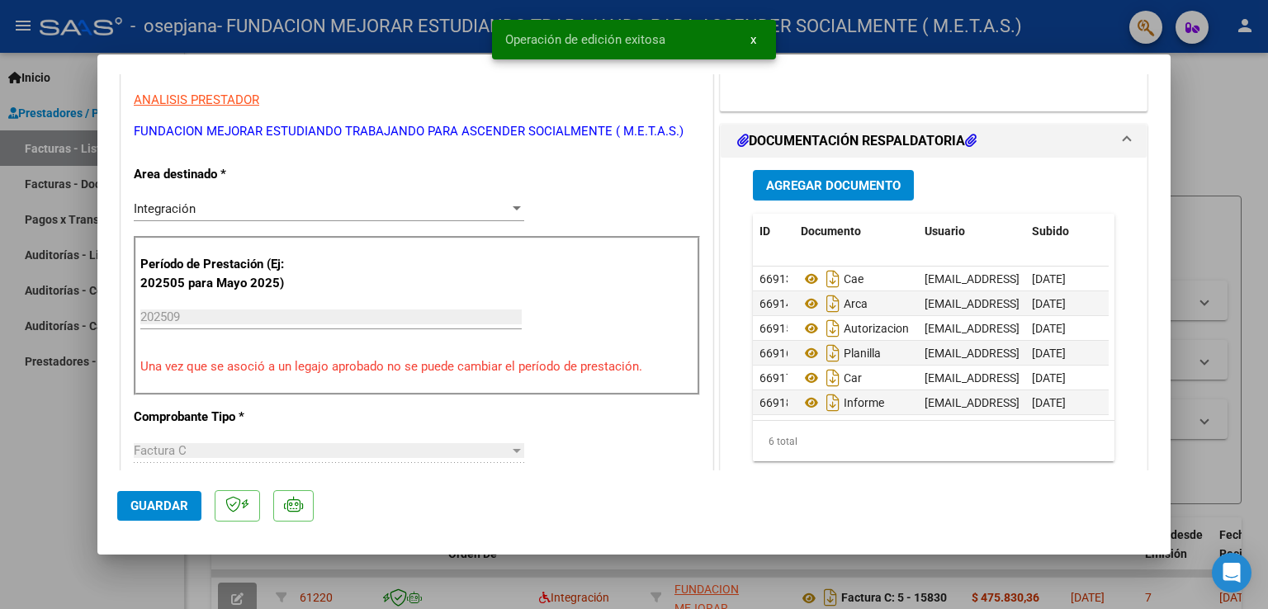
click at [40, 437] on div at bounding box center [634, 304] width 1268 height 609
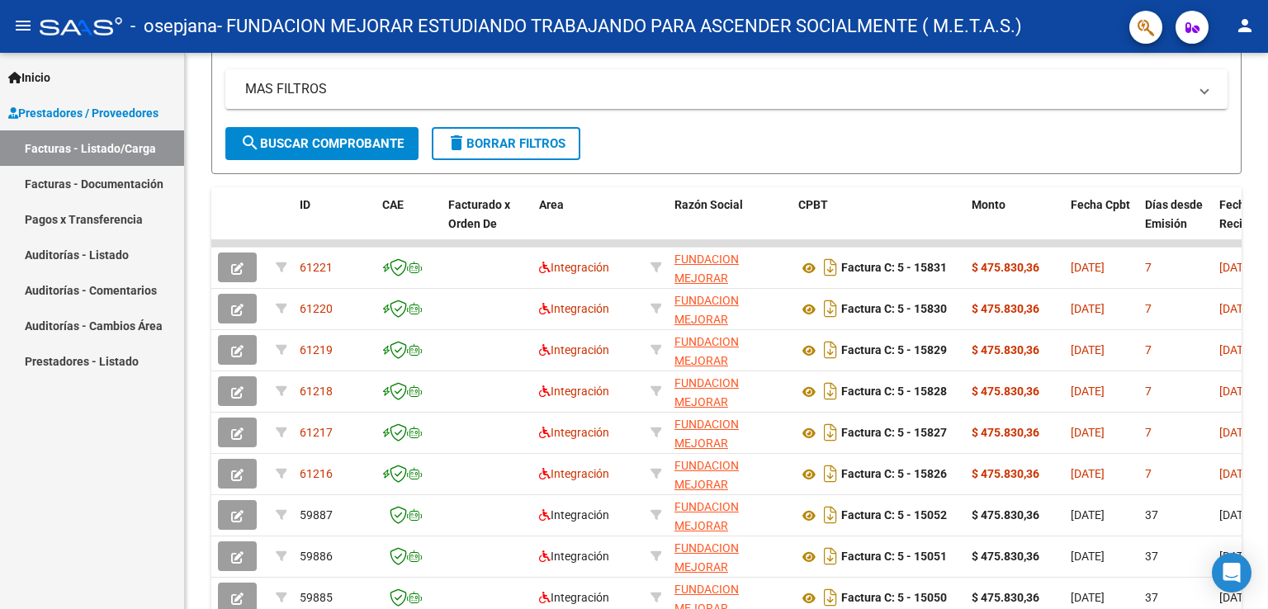
click at [1244, 26] on mat-icon "person" at bounding box center [1245, 26] width 20 height 20
click at [1212, 104] on button "exit_to_app Salir" at bounding box center [1211, 109] width 101 height 40
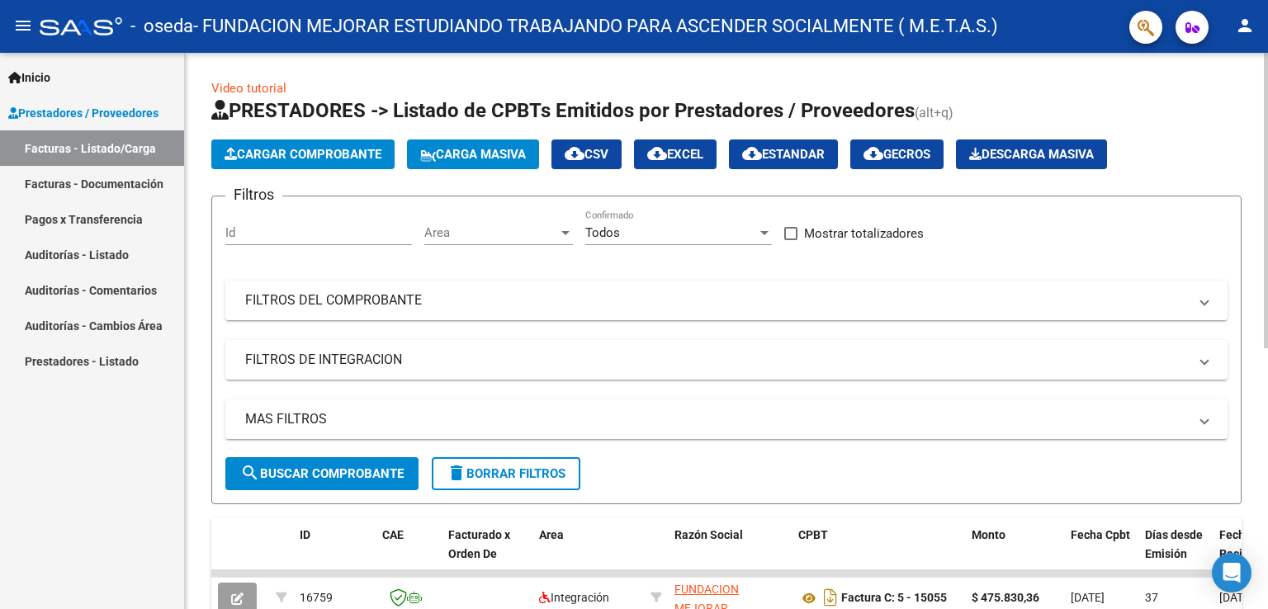
click at [277, 156] on span "Cargar Comprobante" at bounding box center [303, 154] width 157 height 15
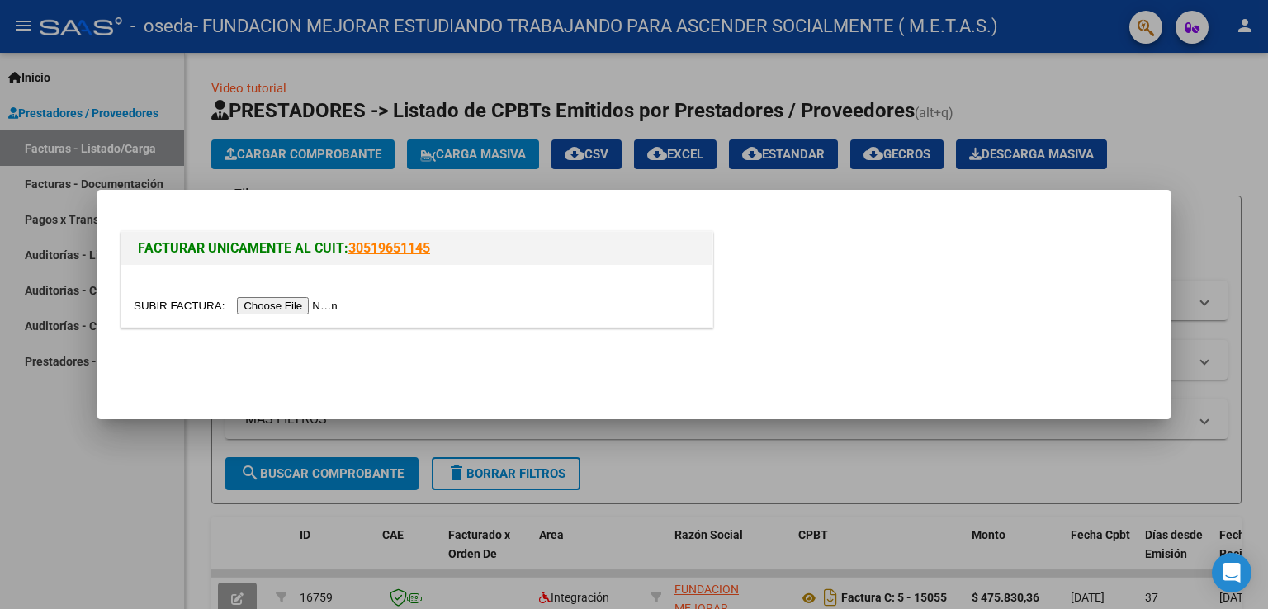
click at [277, 306] on input "file" at bounding box center [238, 305] width 209 height 17
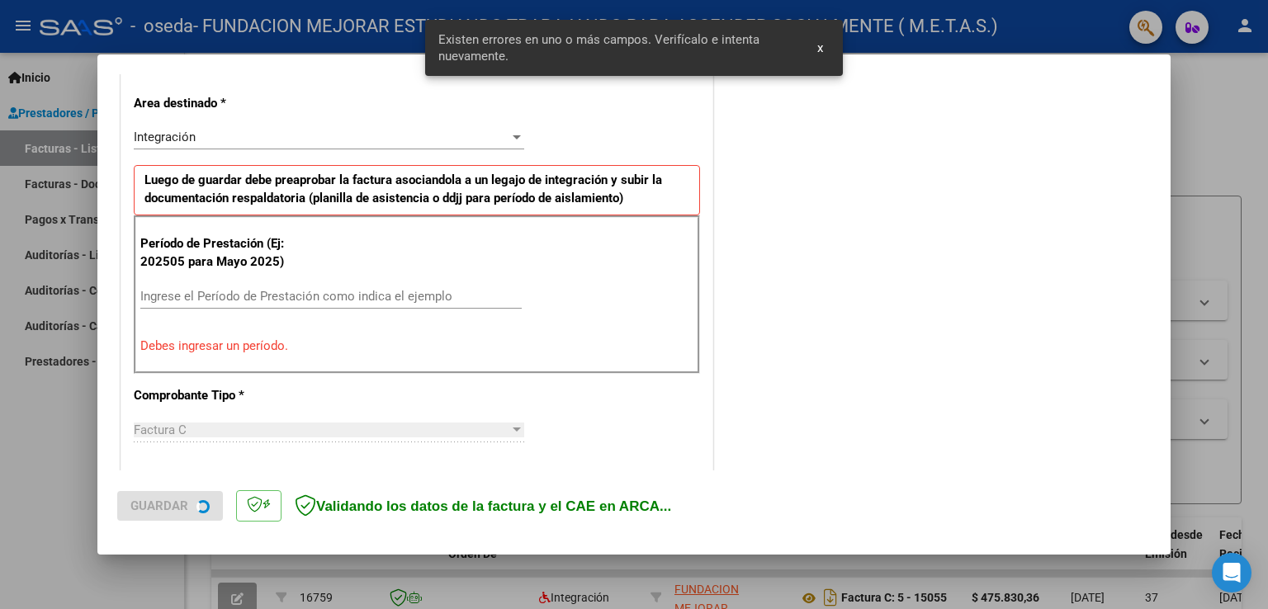
scroll to position [376, 0]
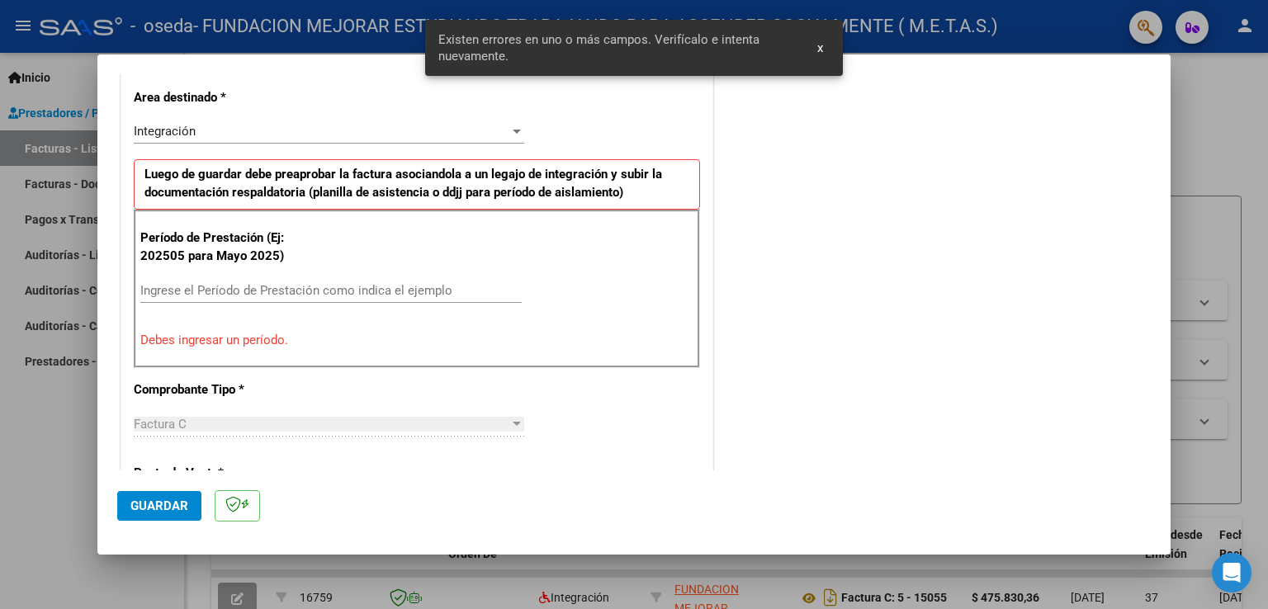
click at [268, 290] on input "Ingrese el Período de Prestación como indica el ejemplo" at bounding box center [331, 290] width 382 height 15
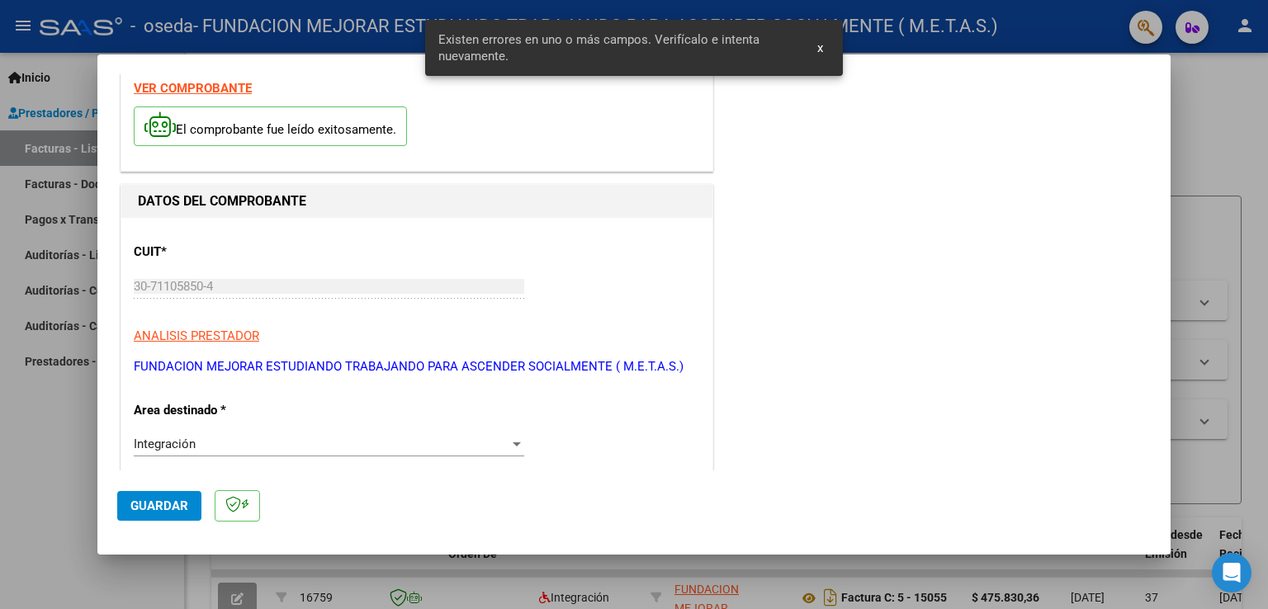
scroll to position [45, 0]
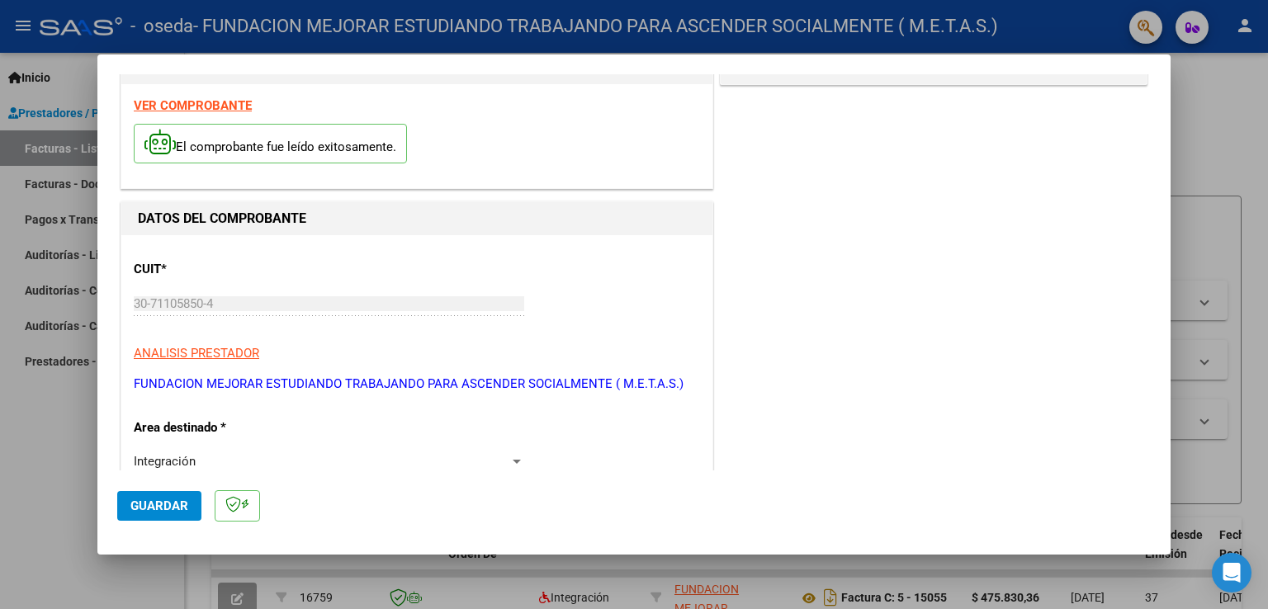
type input "202509"
click at [225, 102] on strong "VER COMPROBANTE" at bounding box center [193, 105] width 118 height 15
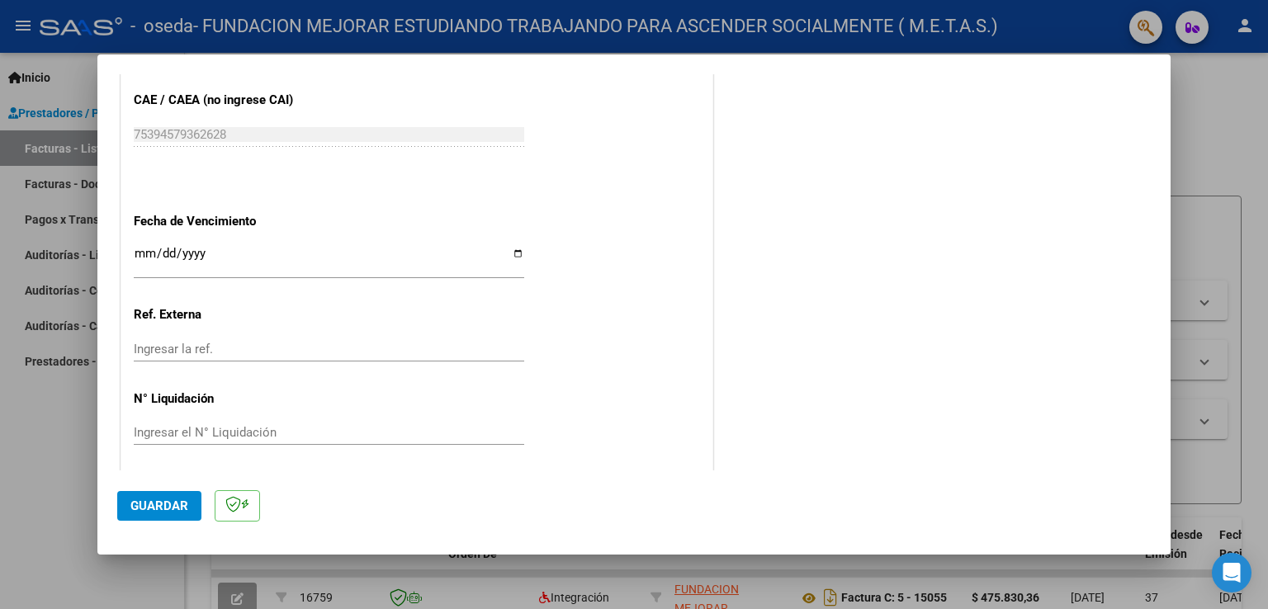
scroll to position [1055, 0]
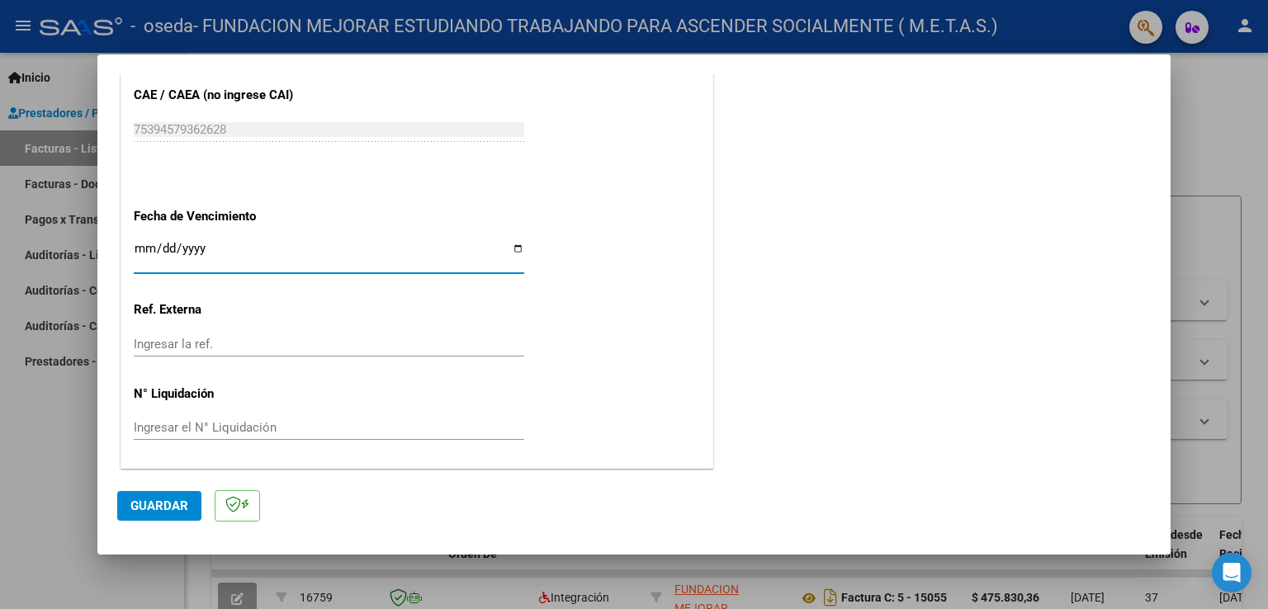
click at [507, 245] on input "Ingresar la fecha" at bounding box center [329, 255] width 391 height 26
type input "[DATE]"
click at [140, 505] on span "Guardar" at bounding box center [159, 506] width 58 height 15
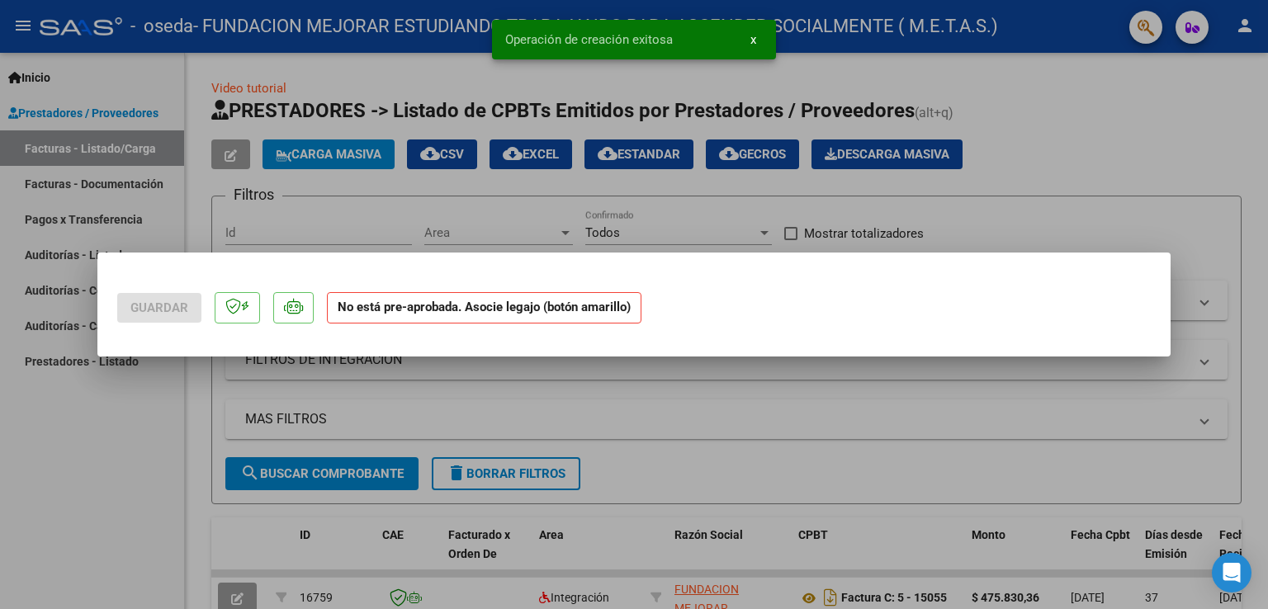
scroll to position [0, 0]
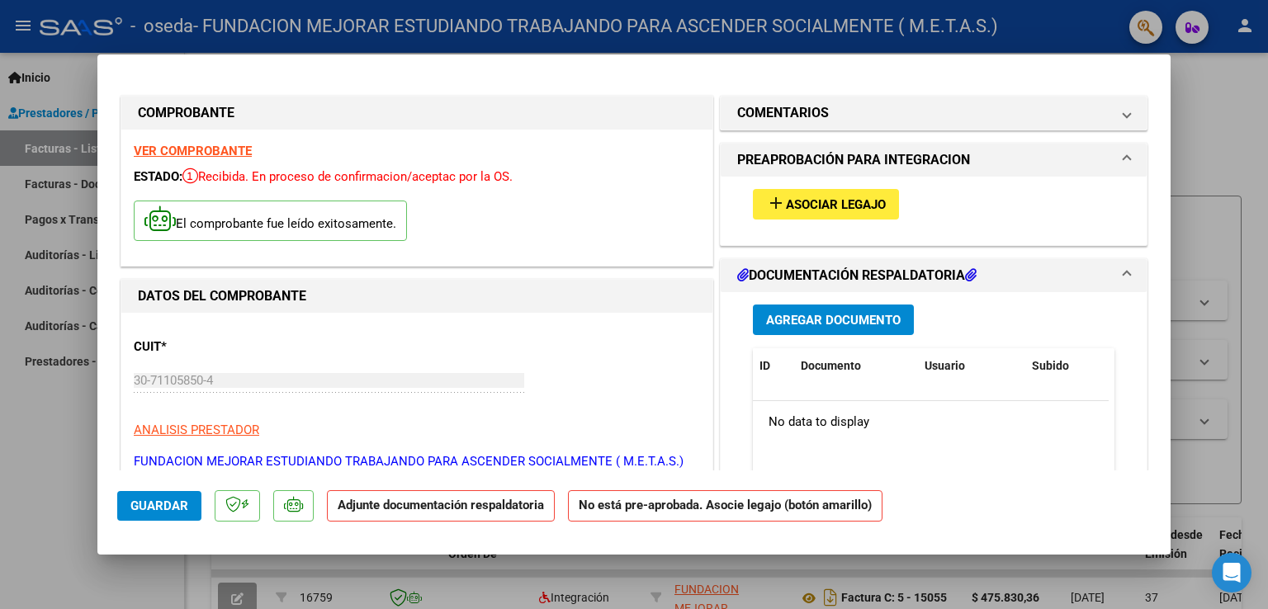
click at [799, 201] on span "Asociar Legajo" at bounding box center [836, 204] width 100 height 15
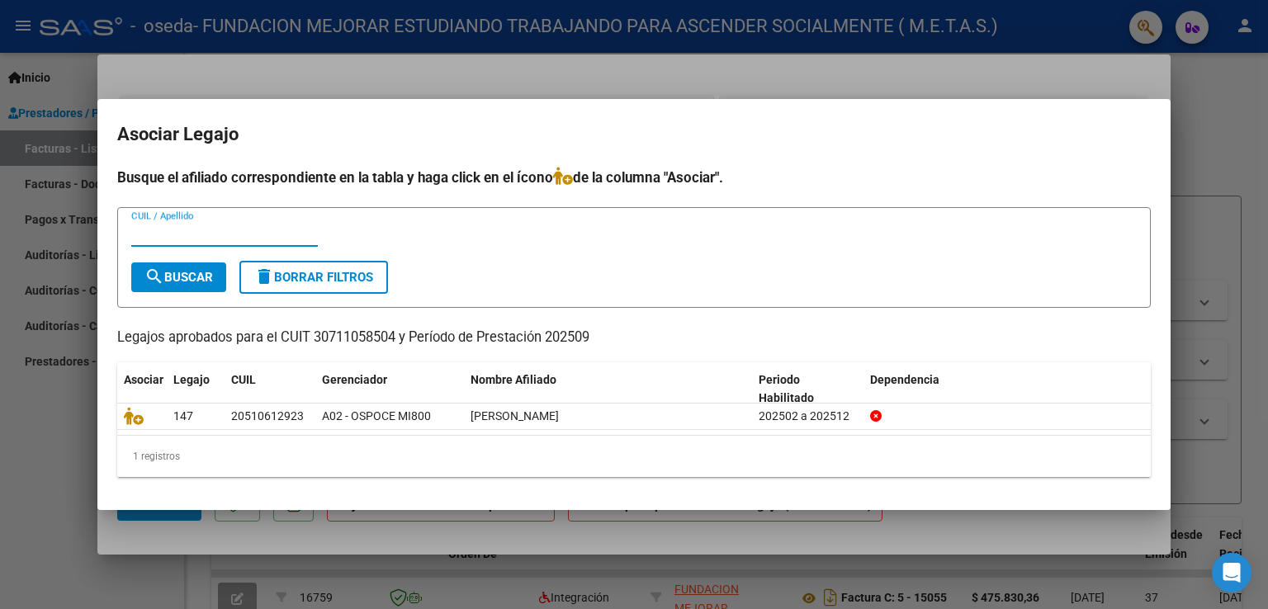
paste input "51061292"
type input "51061292"
click at [168, 285] on button "search Buscar" at bounding box center [178, 278] width 95 height 30
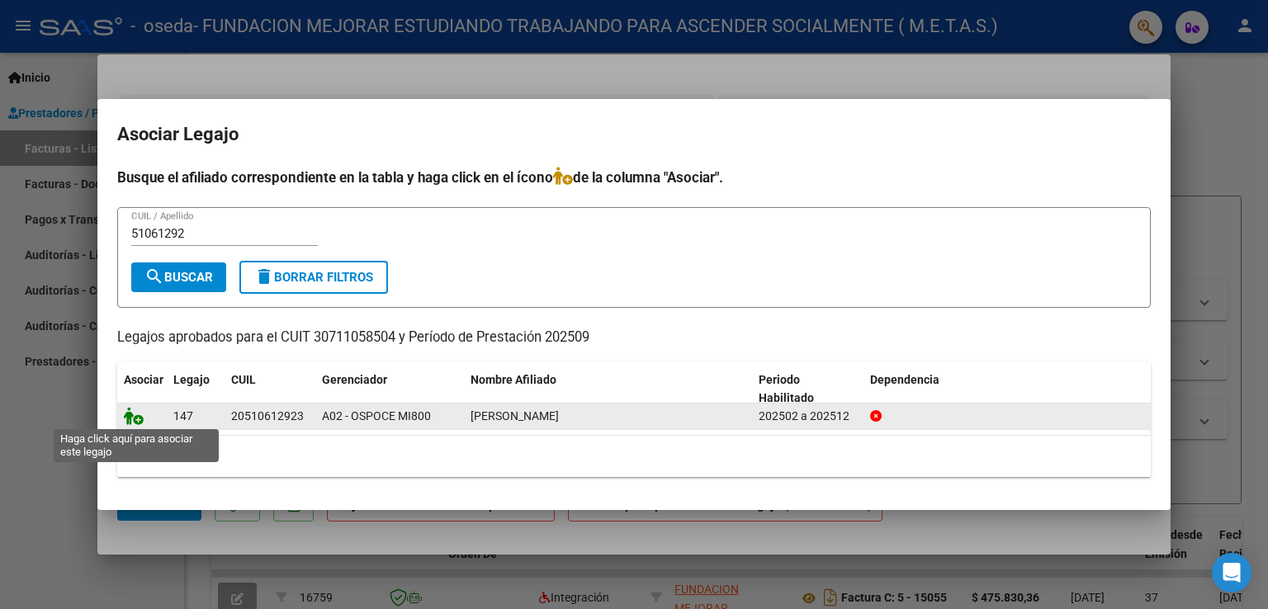
click at [134, 420] on icon at bounding box center [134, 416] width 20 height 18
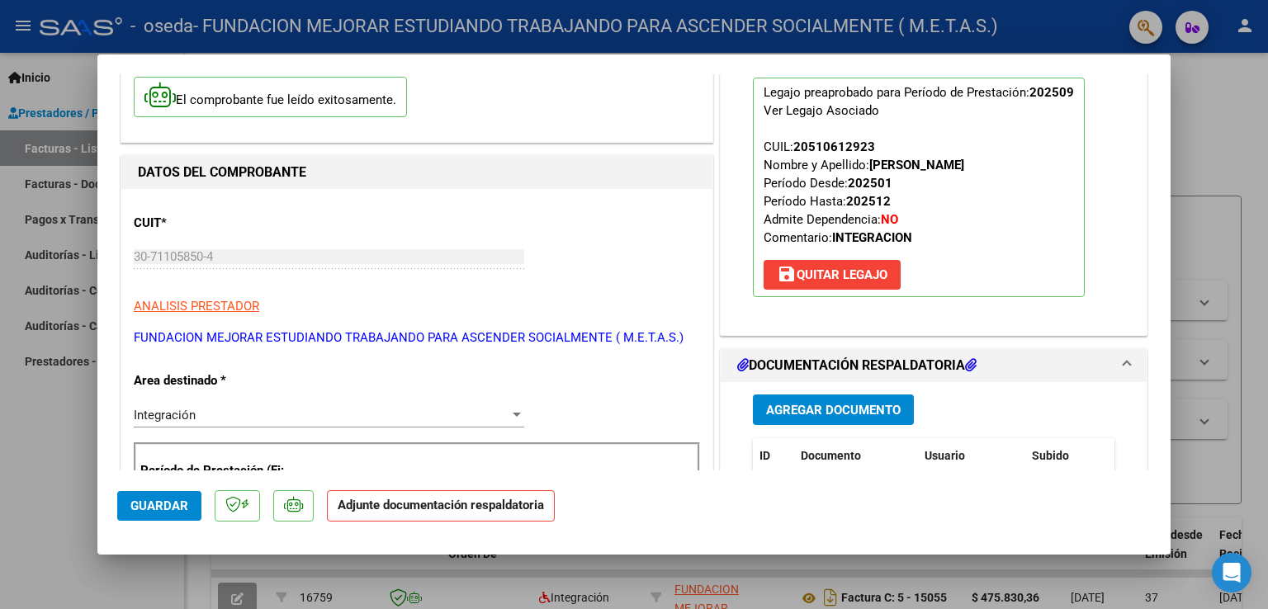
scroll to position [165, 0]
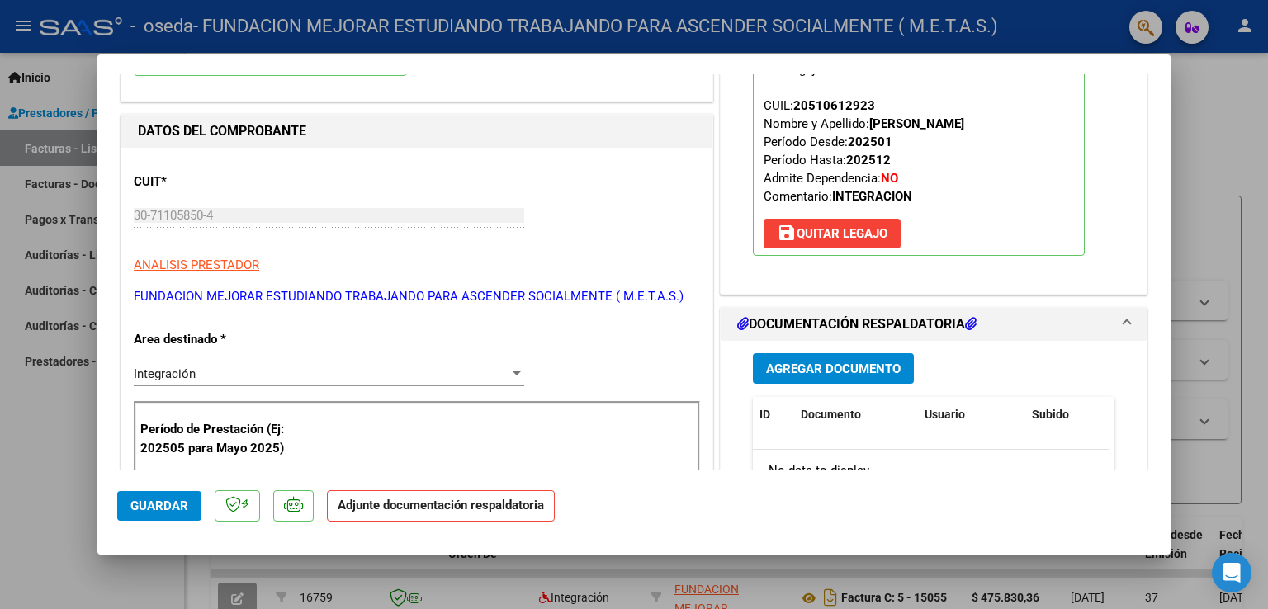
click at [789, 367] on span "Agregar Documento" at bounding box center [833, 369] width 135 height 15
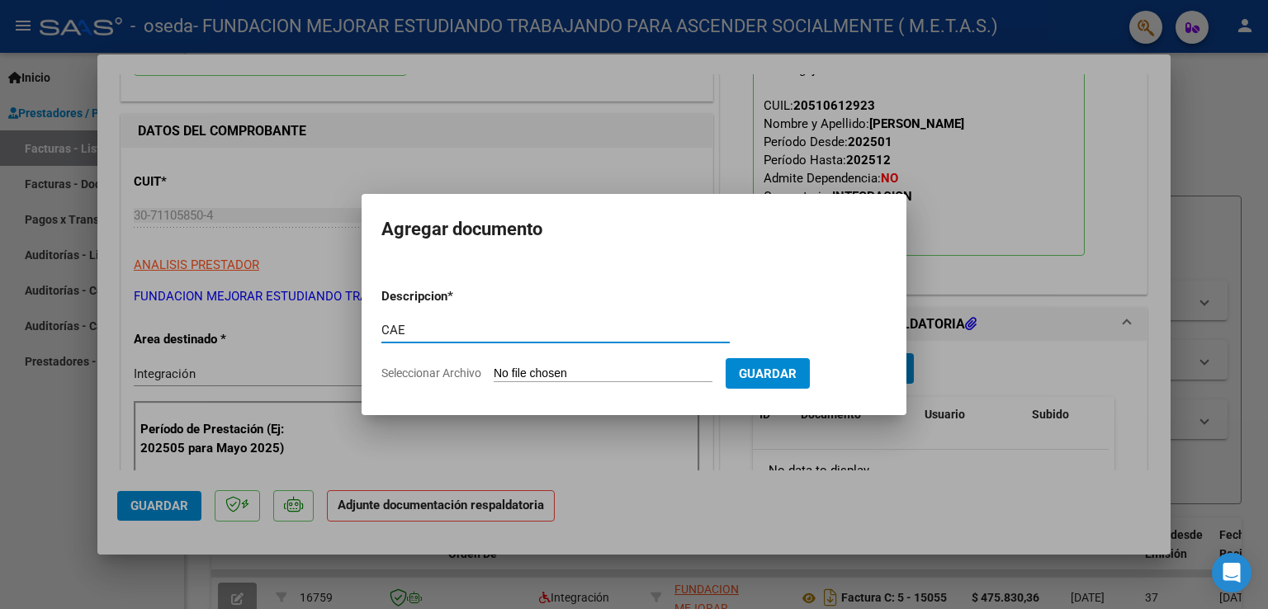
type input "CAE"
click at [504, 372] on input "Seleccionar Archivo" at bounding box center [603, 375] width 219 height 16
type input "C:\fakepath\CAE FC 15834.pdf"
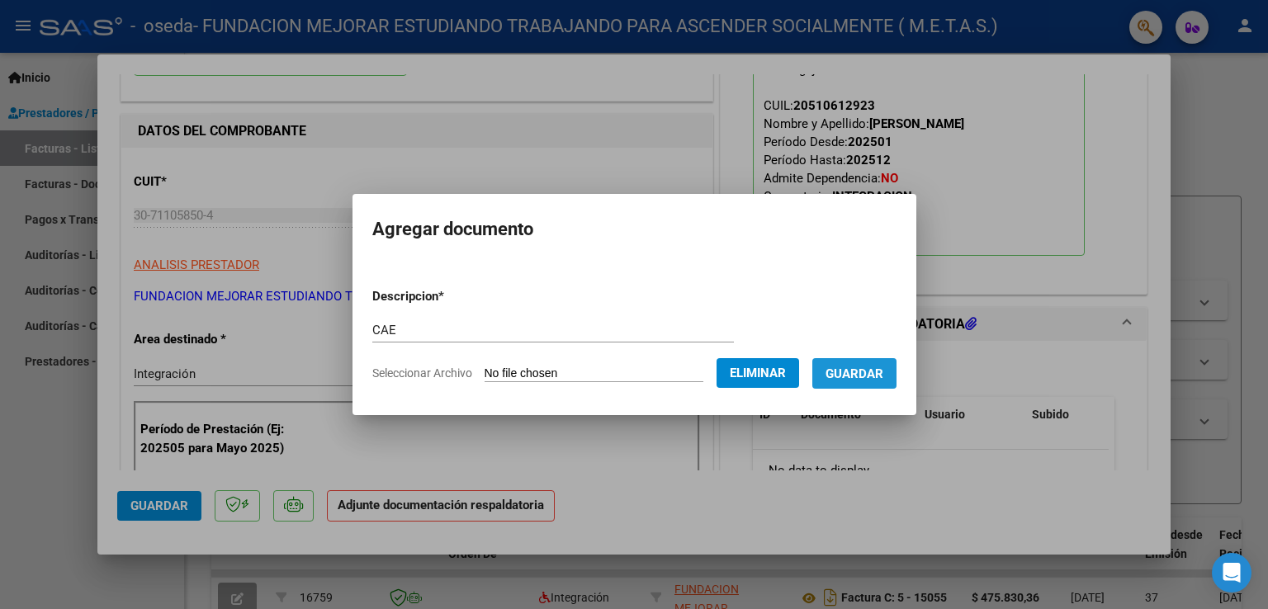
click at [884, 369] on span "Guardar" at bounding box center [855, 373] width 58 height 15
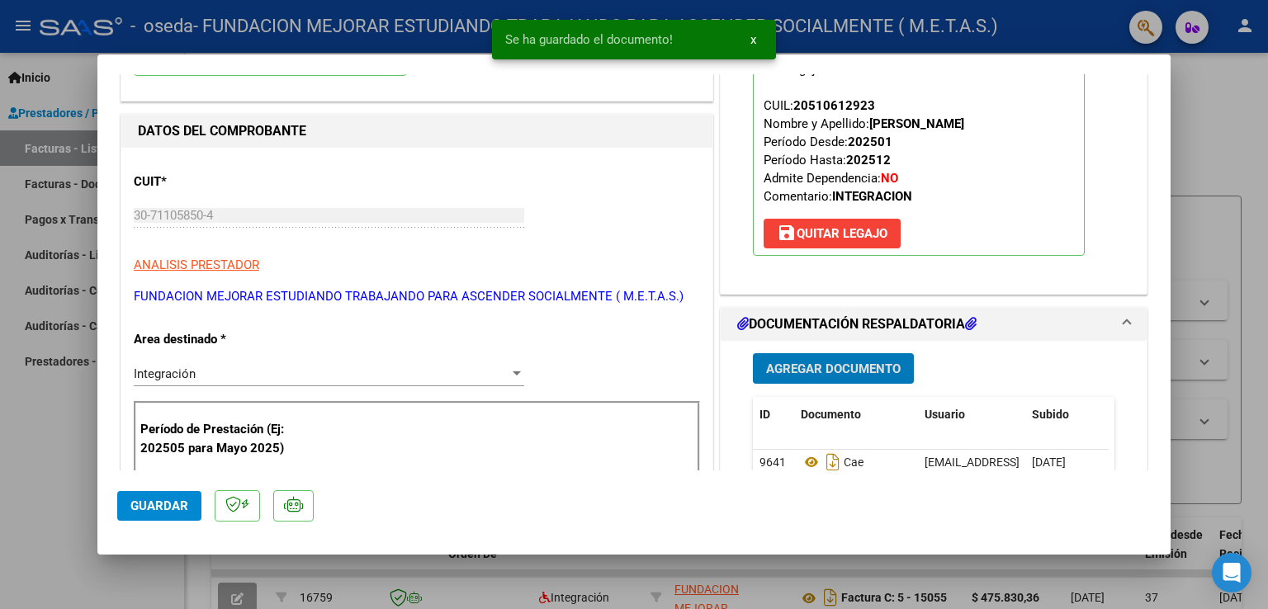
click at [863, 365] on span "Agregar Documento" at bounding box center [833, 369] width 135 height 15
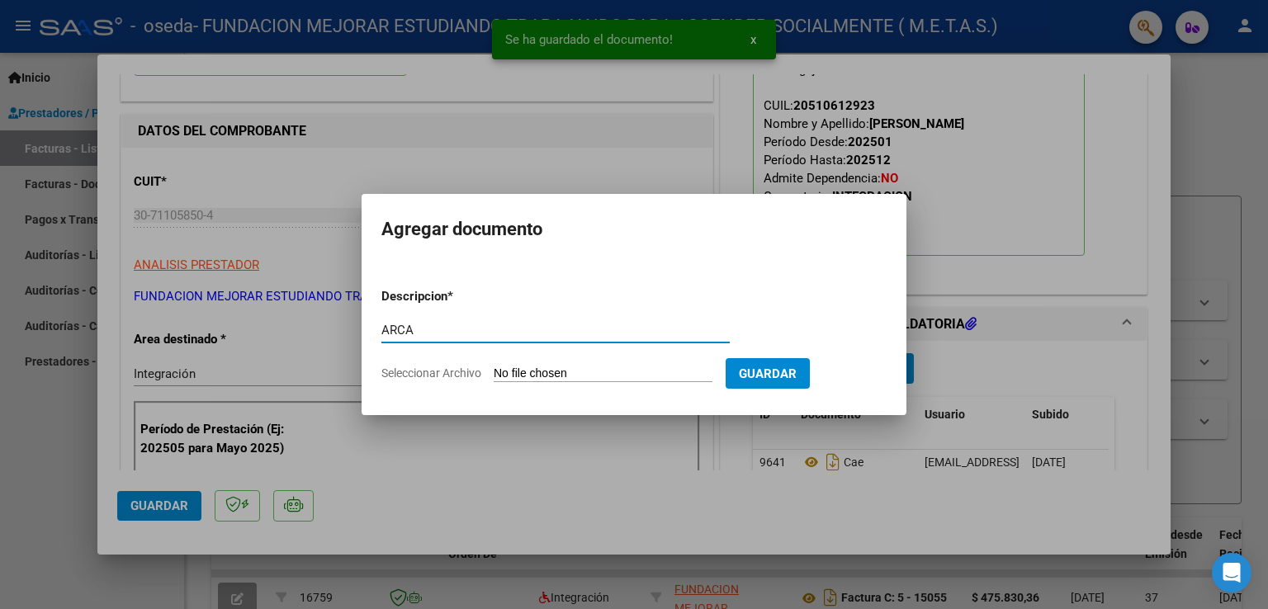
type input "ARCA"
click at [596, 372] on input "Seleccionar Archivo" at bounding box center [603, 375] width 219 height 16
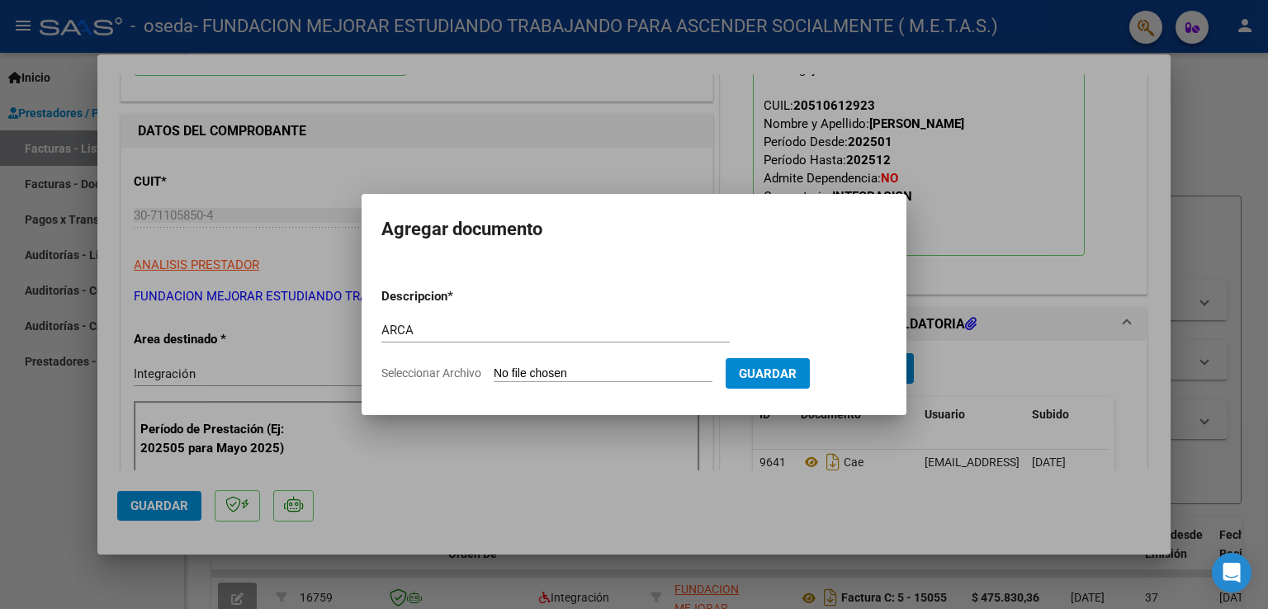
type input "C:\fakepath\AFIP ARCA.pdf"
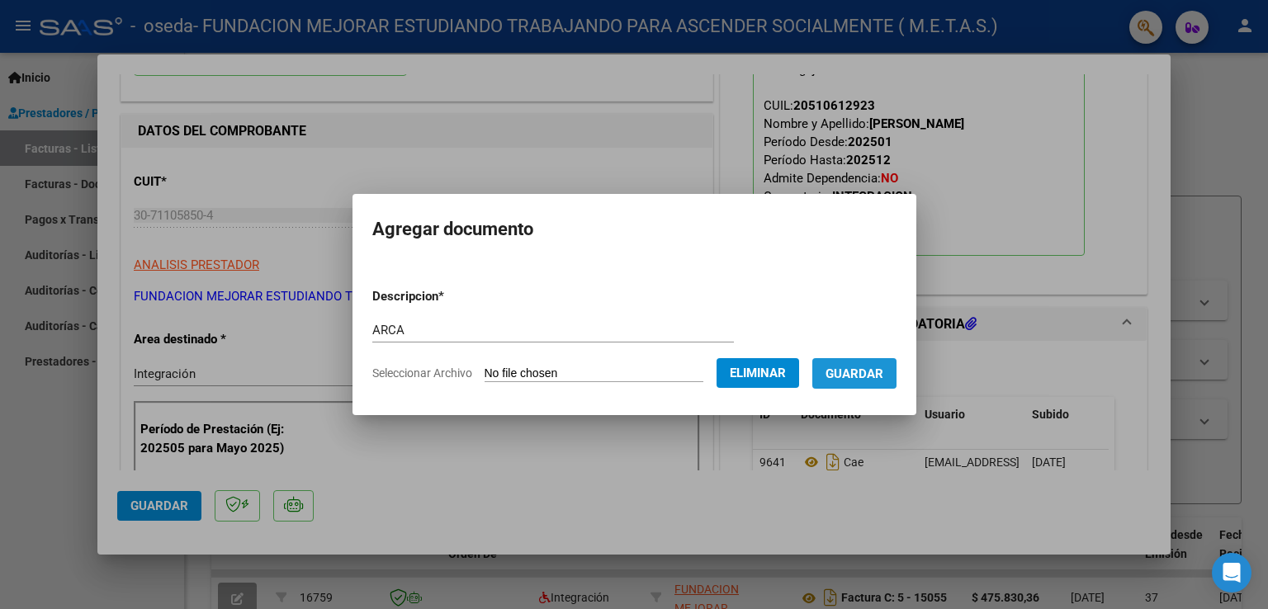
click at [862, 373] on span "Guardar" at bounding box center [855, 374] width 58 height 15
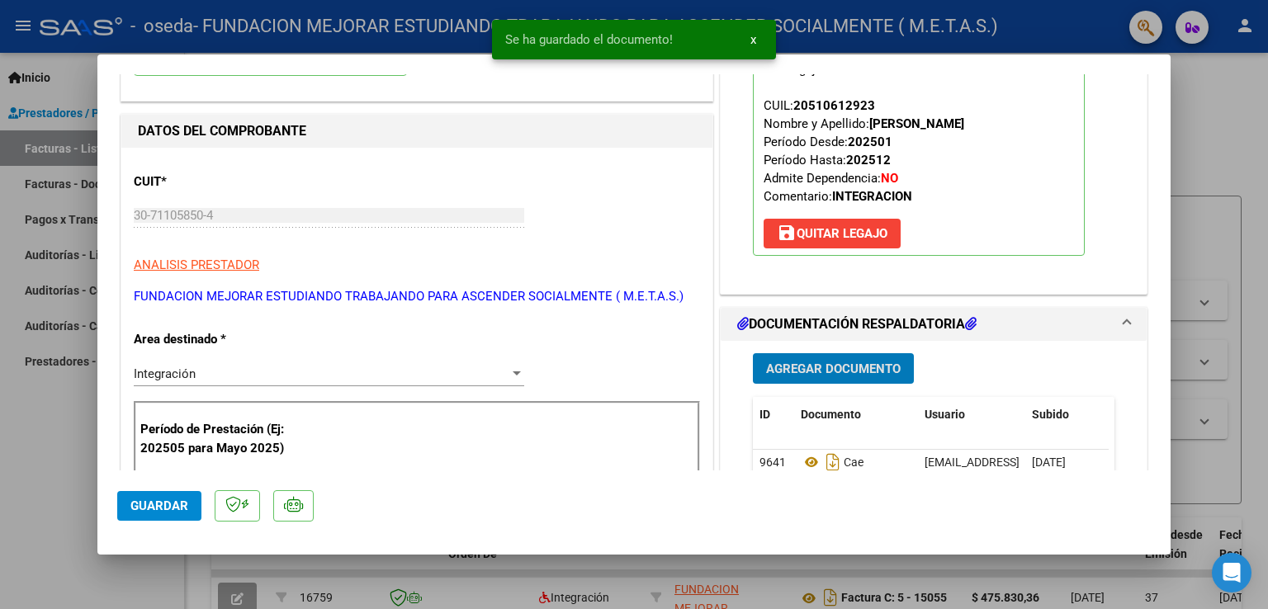
click at [837, 377] on button "Agregar Documento" at bounding box center [833, 368] width 161 height 31
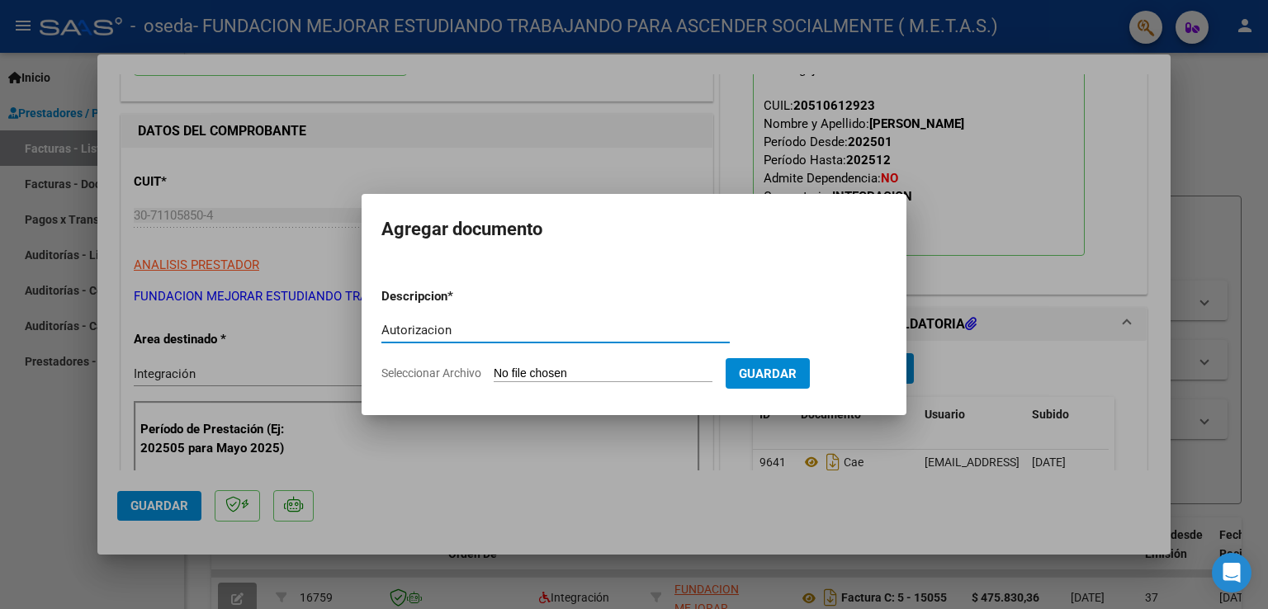
type input "Autorizacion"
click at [531, 377] on input "Seleccionar Archivo" at bounding box center [603, 375] width 219 height 16
type input "C:\fakepath\OVEJERO BAUTISTA (FEB-dic).pdf"
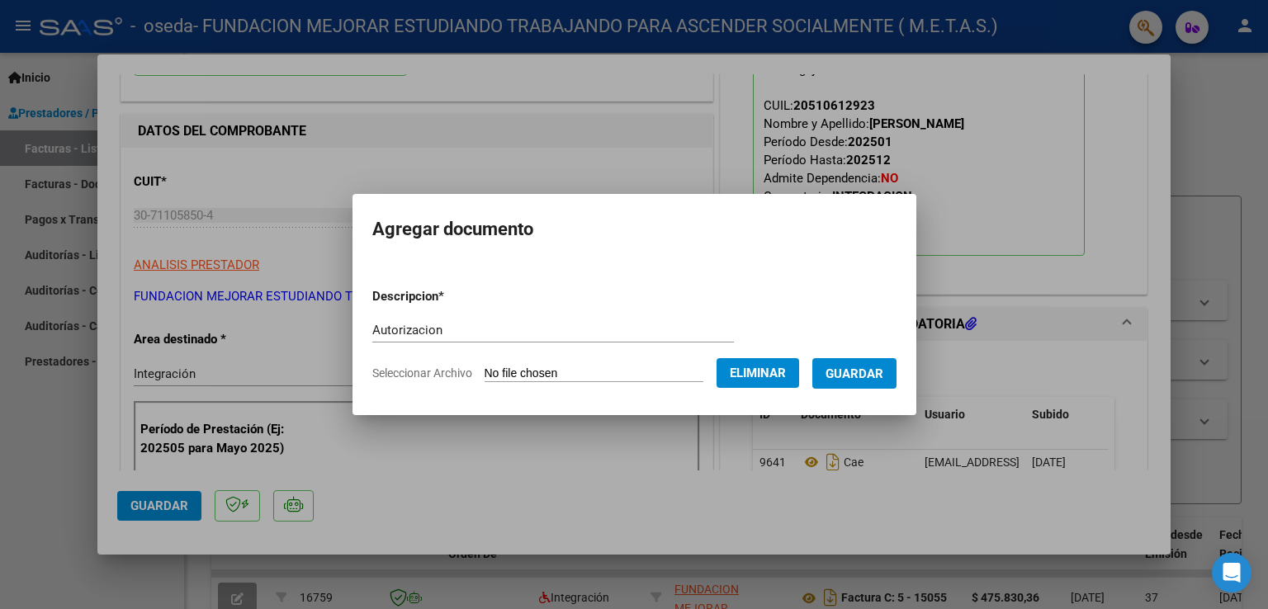
click at [872, 377] on span "Guardar" at bounding box center [855, 374] width 58 height 15
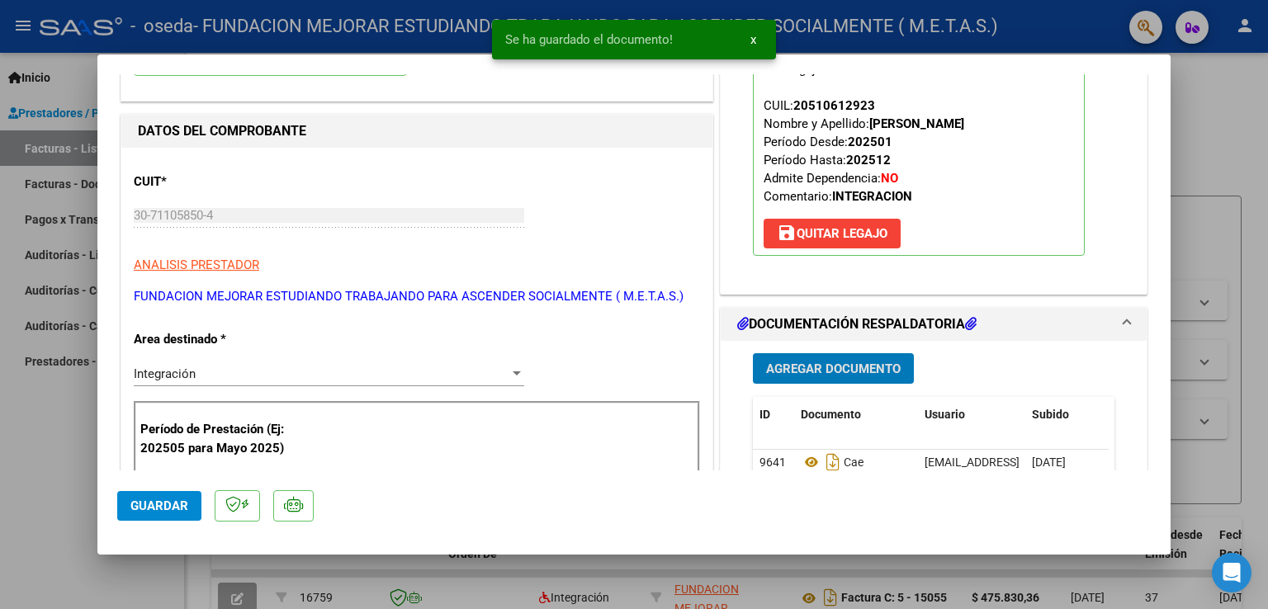
click at [839, 363] on span "Agregar Documento" at bounding box center [833, 369] width 135 height 15
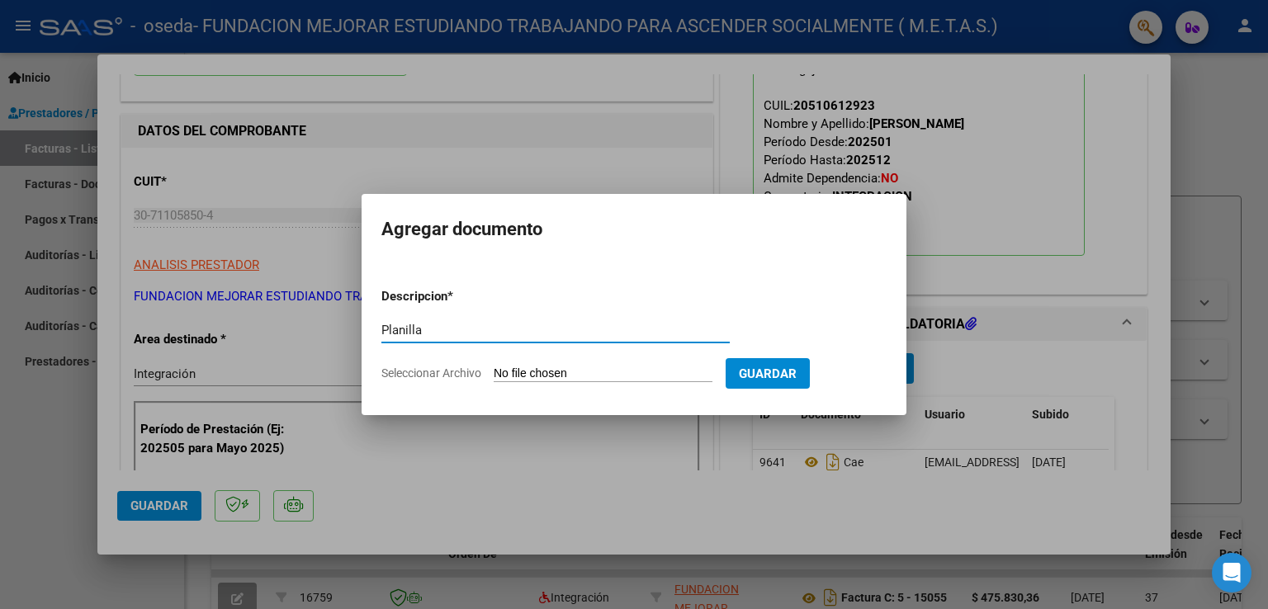
type input "Planilla"
click at [556, 375] on input "Seleccionar Archivo" at bounding box center [603, 375] width 219 height 16
type input "C:\fakepath\Ovejero Adaro Bautista - Planilla septiembre.pdf"
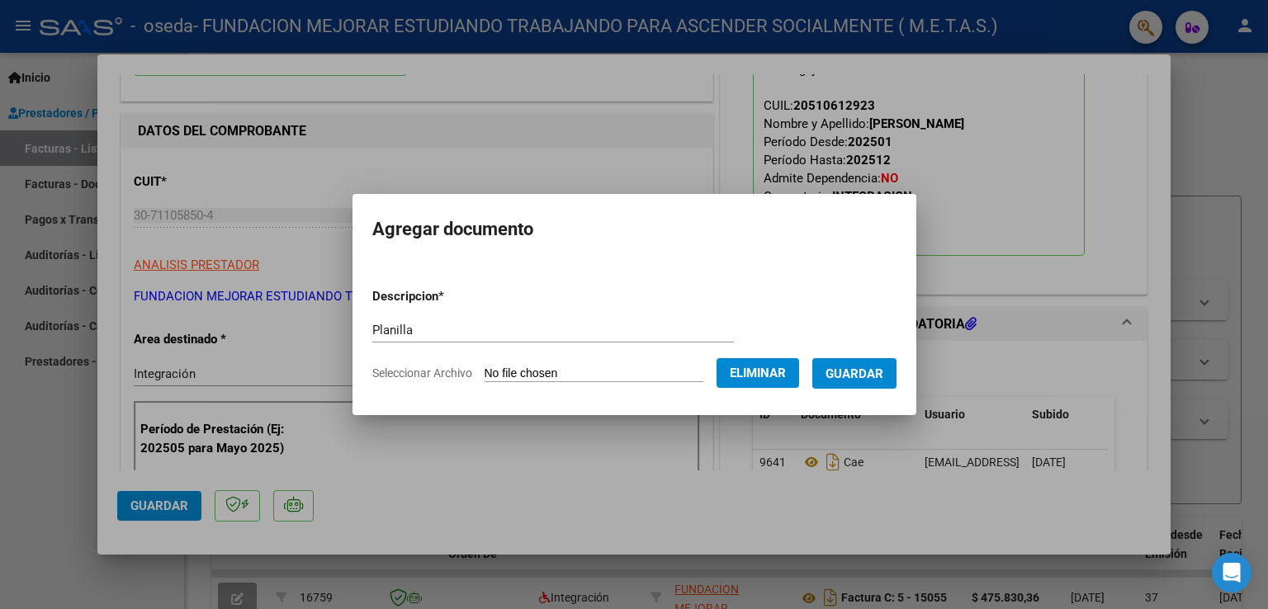
click at [851, 380] on span "Guardar" at bounding box center [855, 374] width 58 height 15
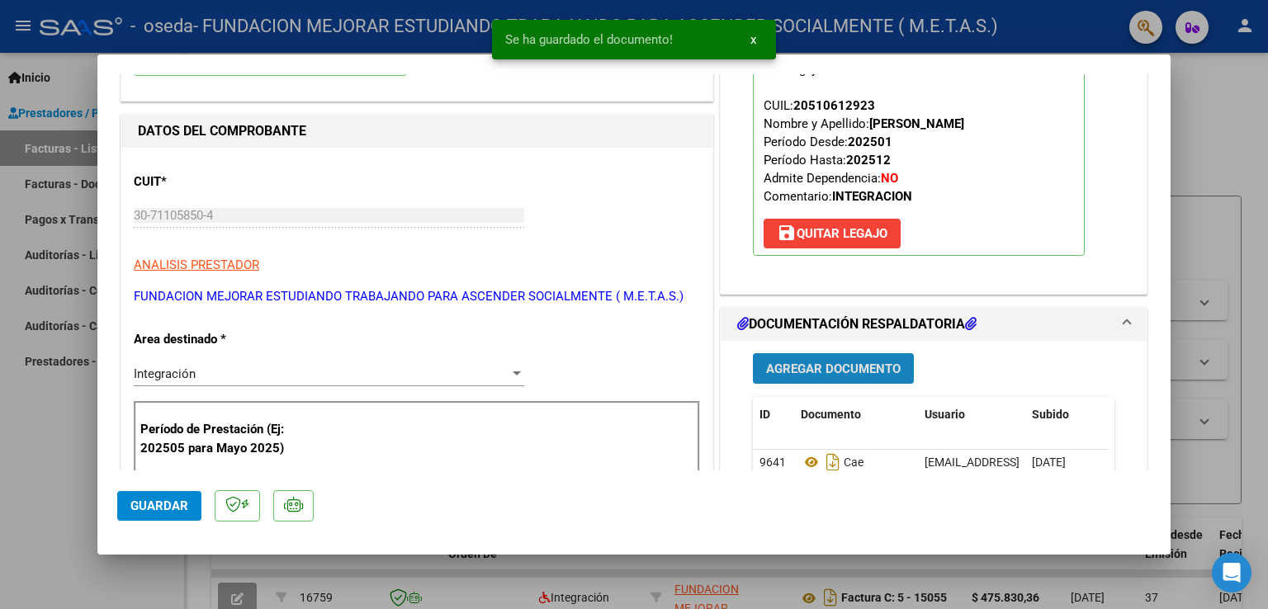
click at [843, 367] on span "Agregar Documento" at bounding box center [833, 369] width 135 height 15
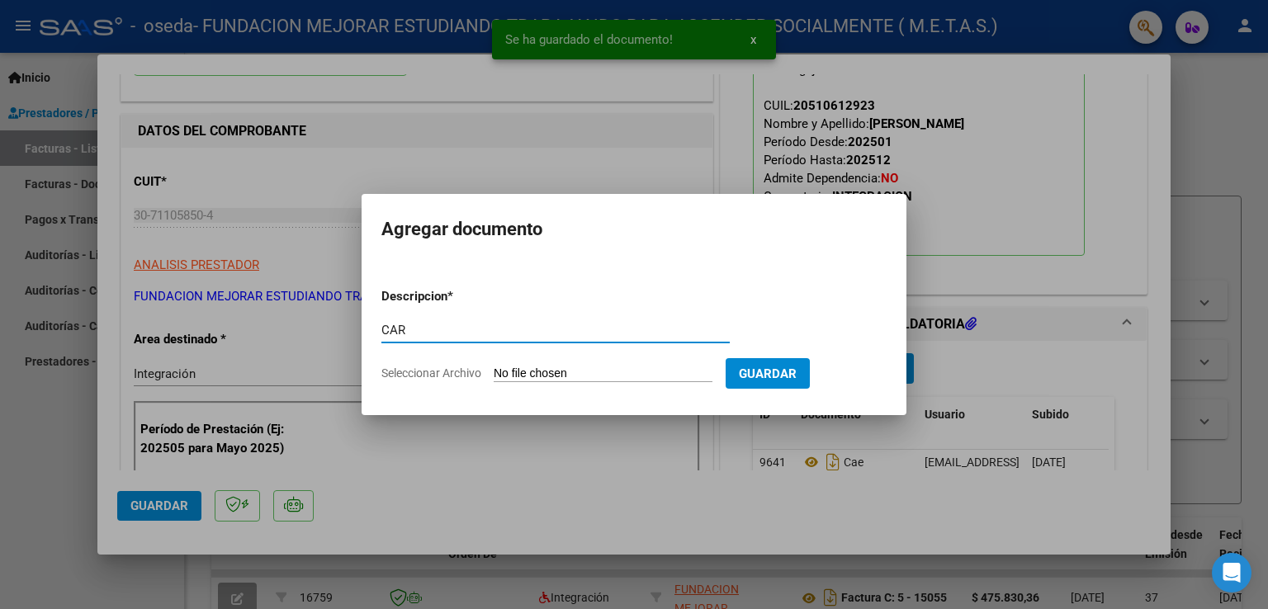
type input "CAR"
click at [575, 374] on input "Seleccionar Archivo" at bounding box center [603, 375] width 219 height 16
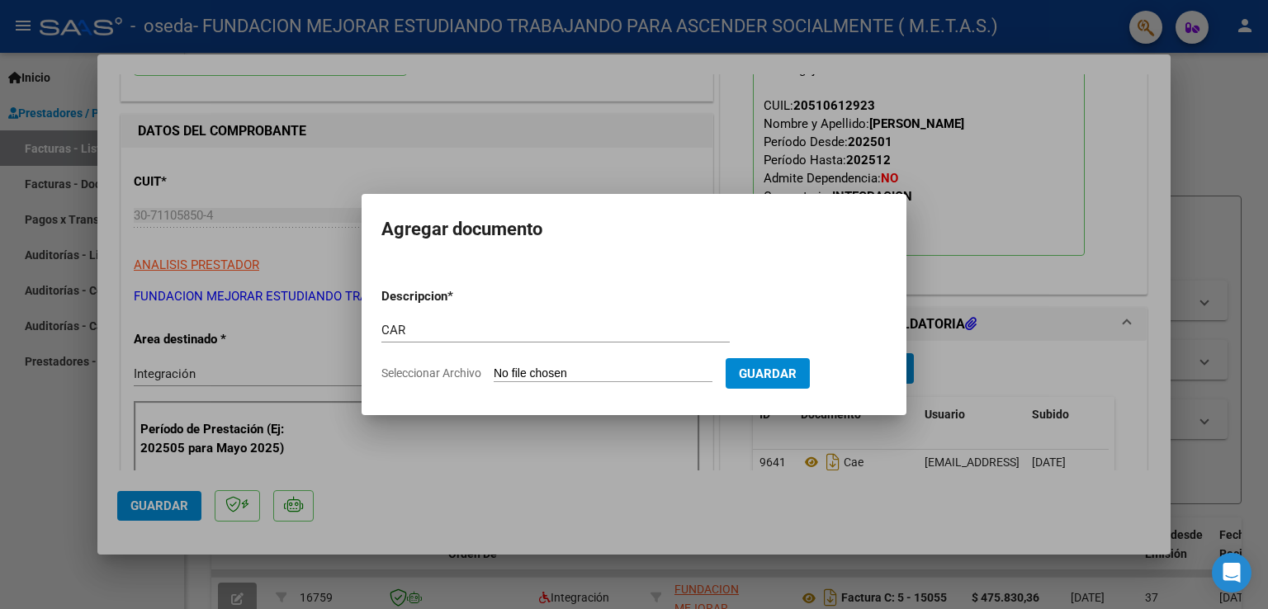
type input "C:\fakepath\Ovejero Adaro Bautista - CAR Septiembre.pdf"
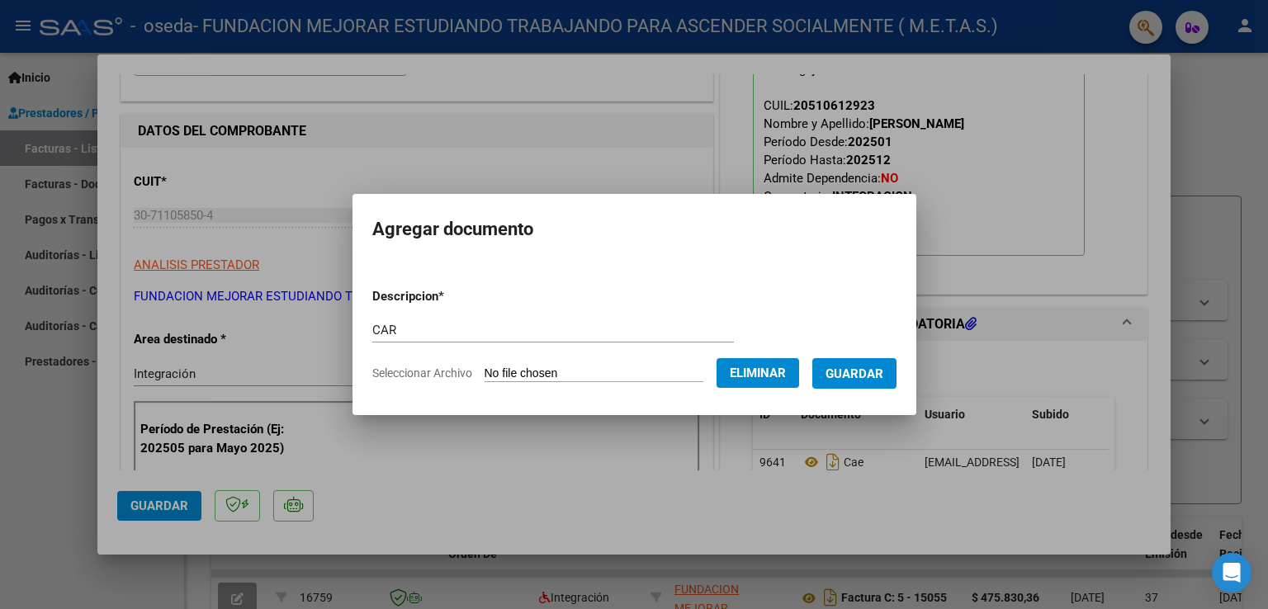
click at [884, 367] on span "Guardar" at bounding box center [855, 374] width 58 height 15
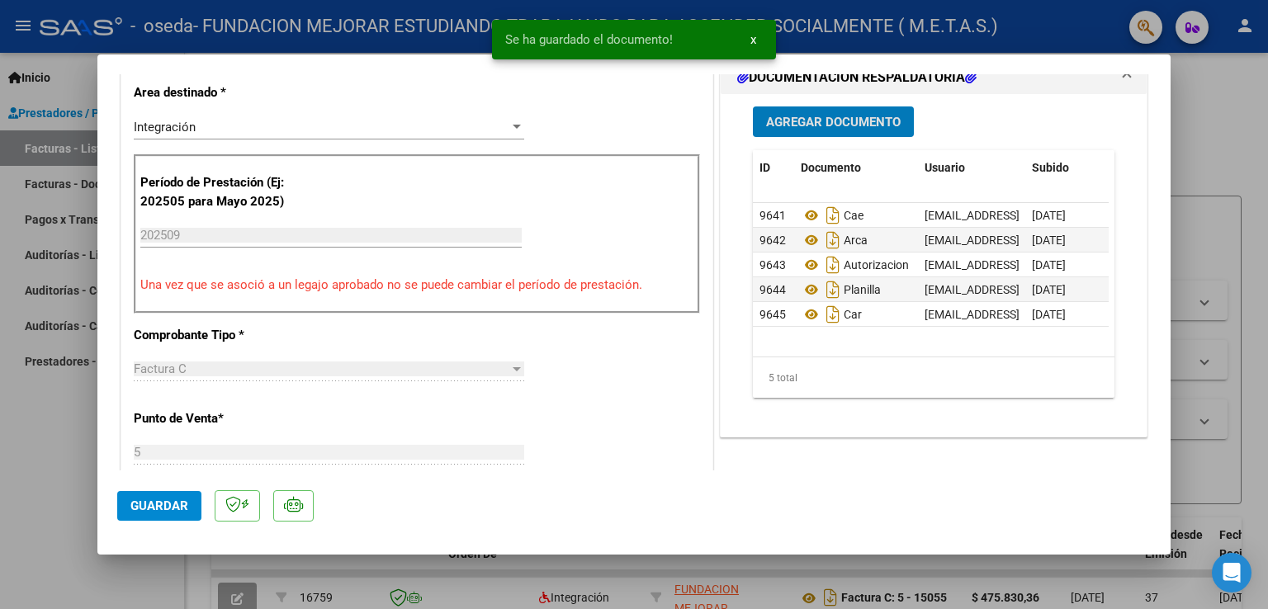
scroll to position [413, 0]
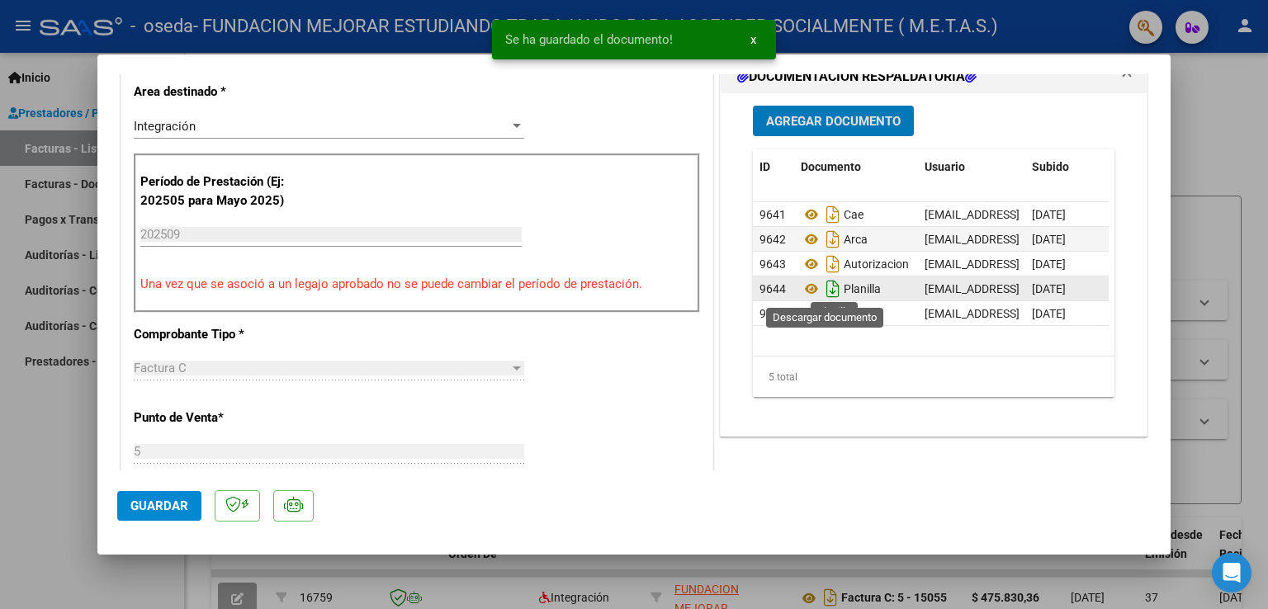
click at [829, 291] on icon "Descargar documento" at bounding box center [832, 289] width 21 height 26
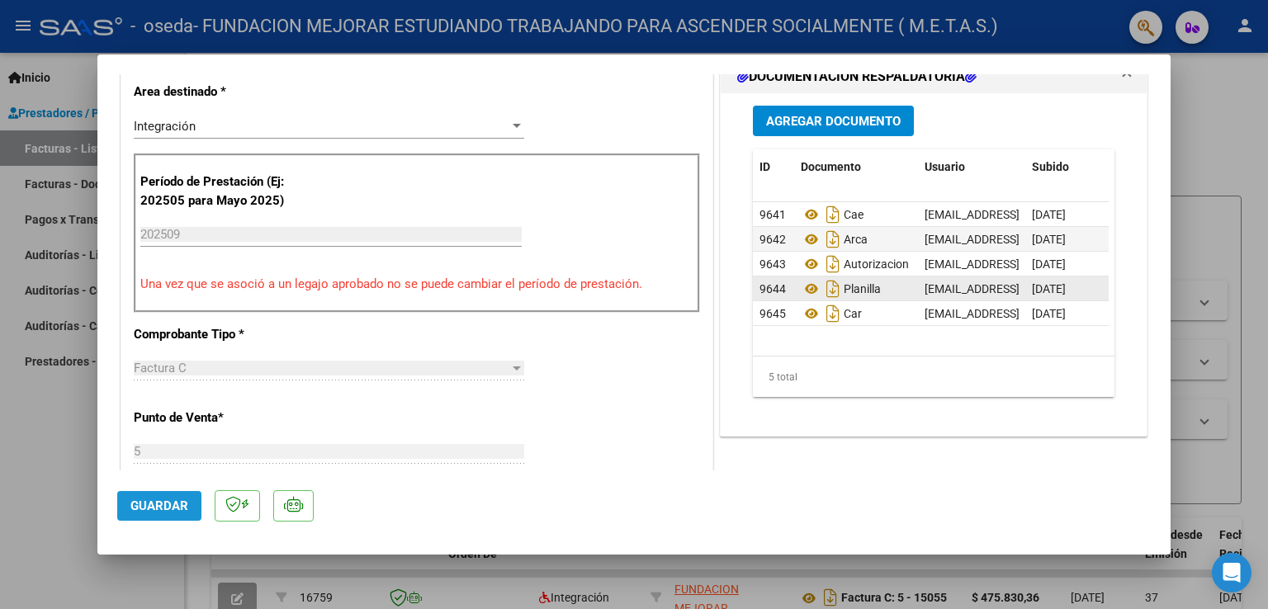
click at [162, 511] on span "Guardar" at bounding box center [159, 506] width 58 height 15
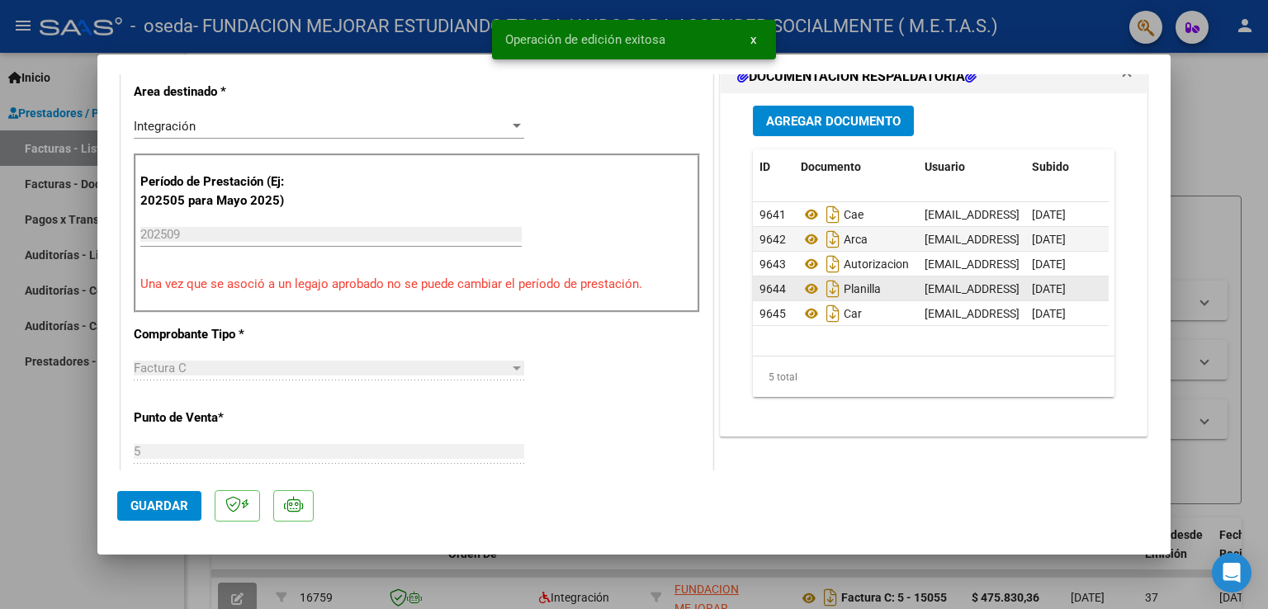
click at [32, 511] on div at bounding box center [634, 304] width 1268 height 609
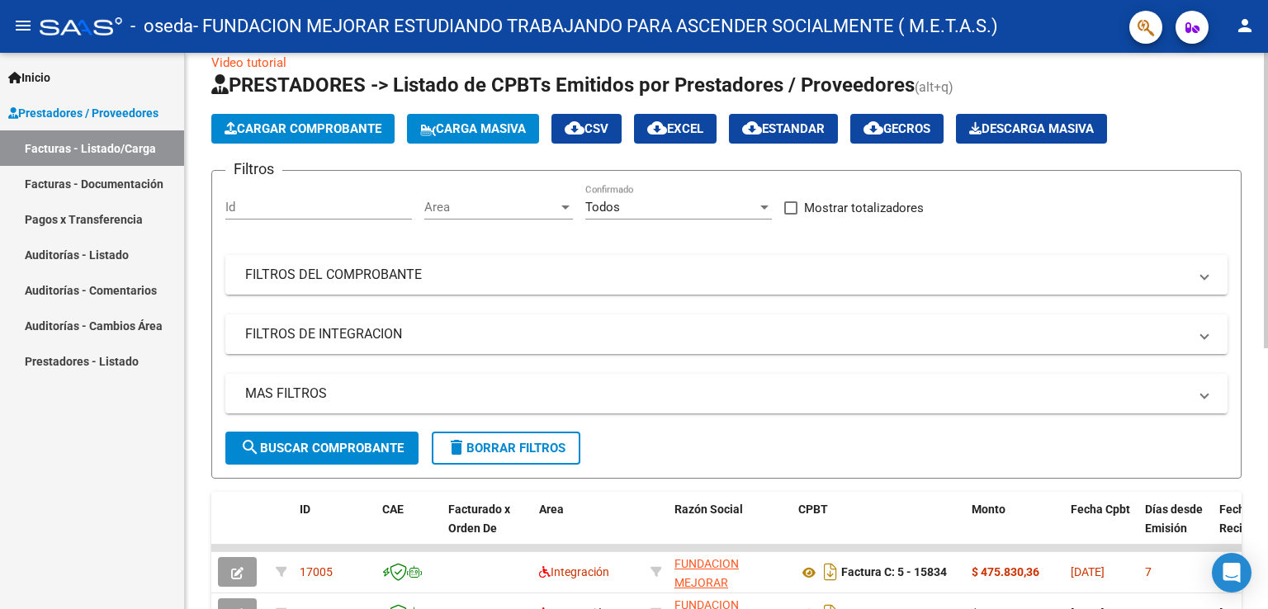
scroll to position [0, 0]
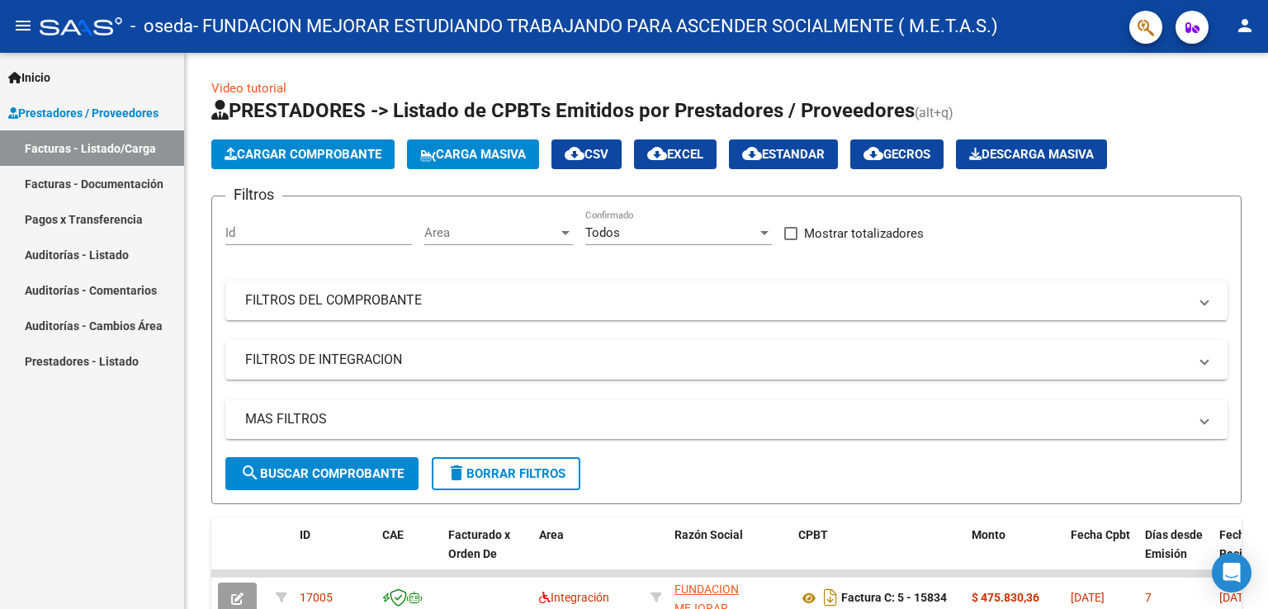
click at [1245, 30] on mat-icon "person" at bounding box center [1245, 26] width 20 height 20
click at [1213, 113] on button "exit_to_app Salir" at bounding box center [1211, 109] width 101 height 40
